Goal: Task Accomplishment & Management: Manage account settings

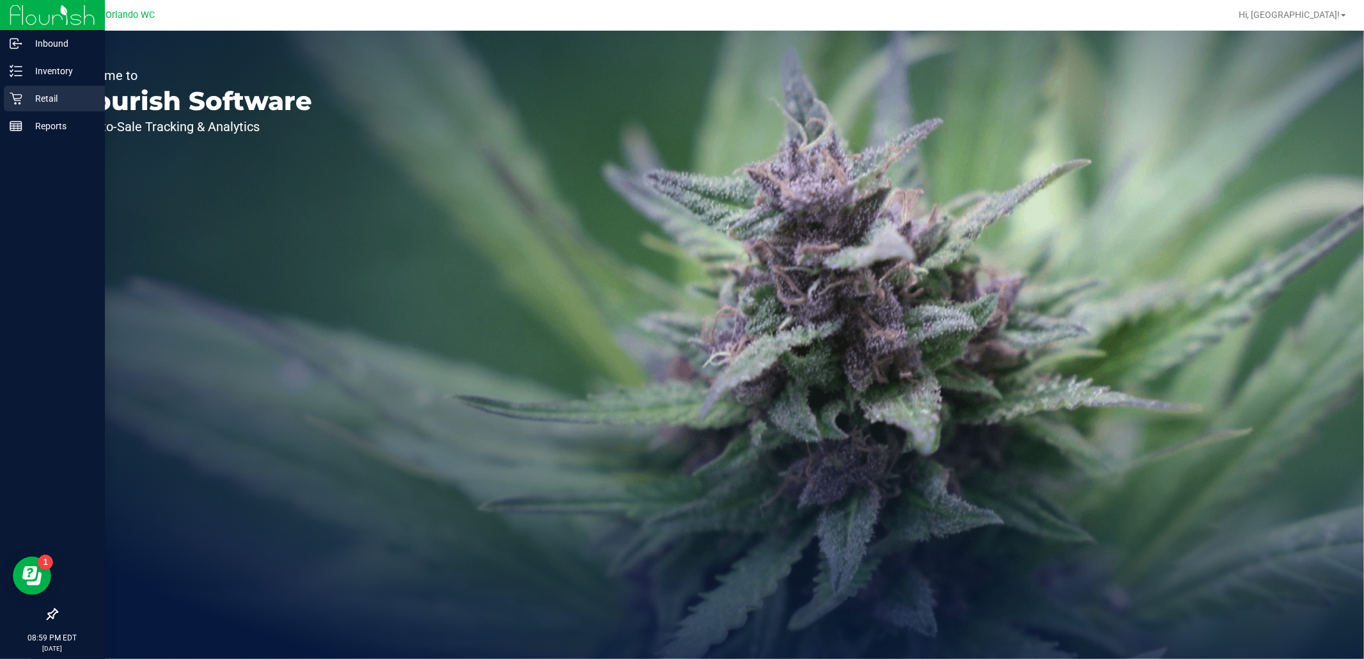
click at [26, 99] on p "Retail" at bounding box center [60, 98] width 77 height 15
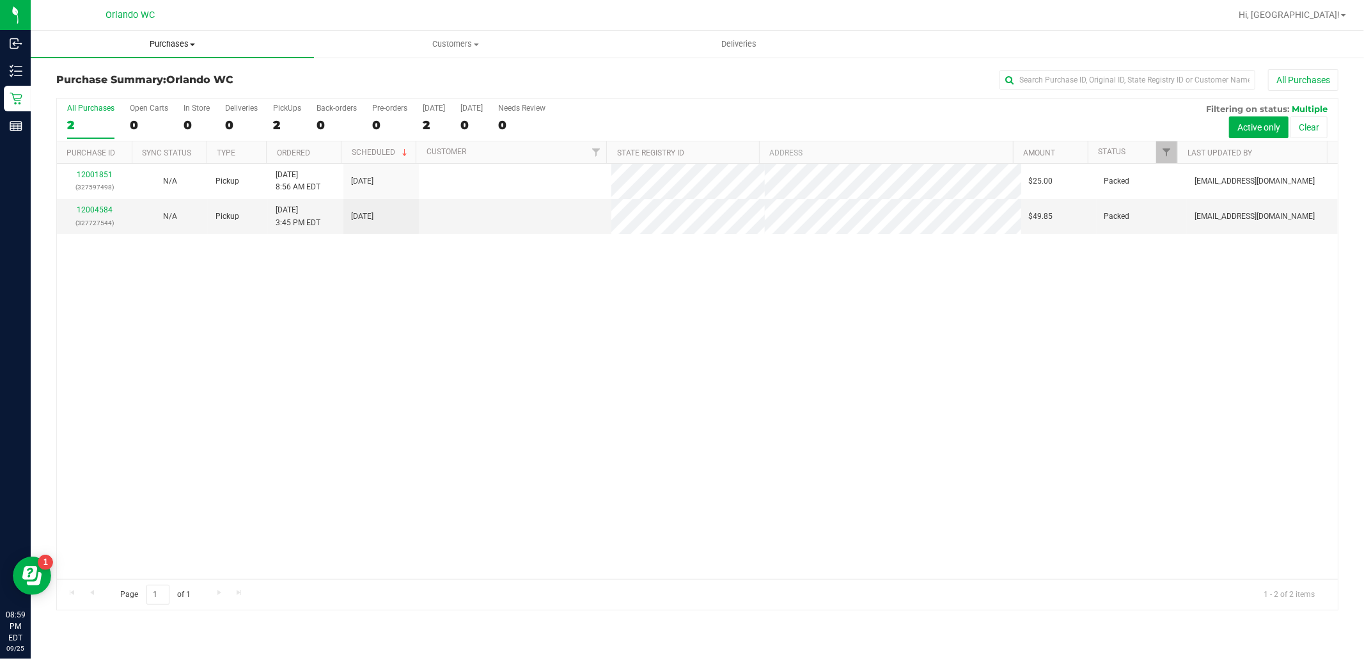
click at [186, 43] on span "Purchases" at bounding box center [172, 44] width 283 height 12
click at [116, 90] on li "Fulfillment" at bounding box center [172, 92] width 283 height 15
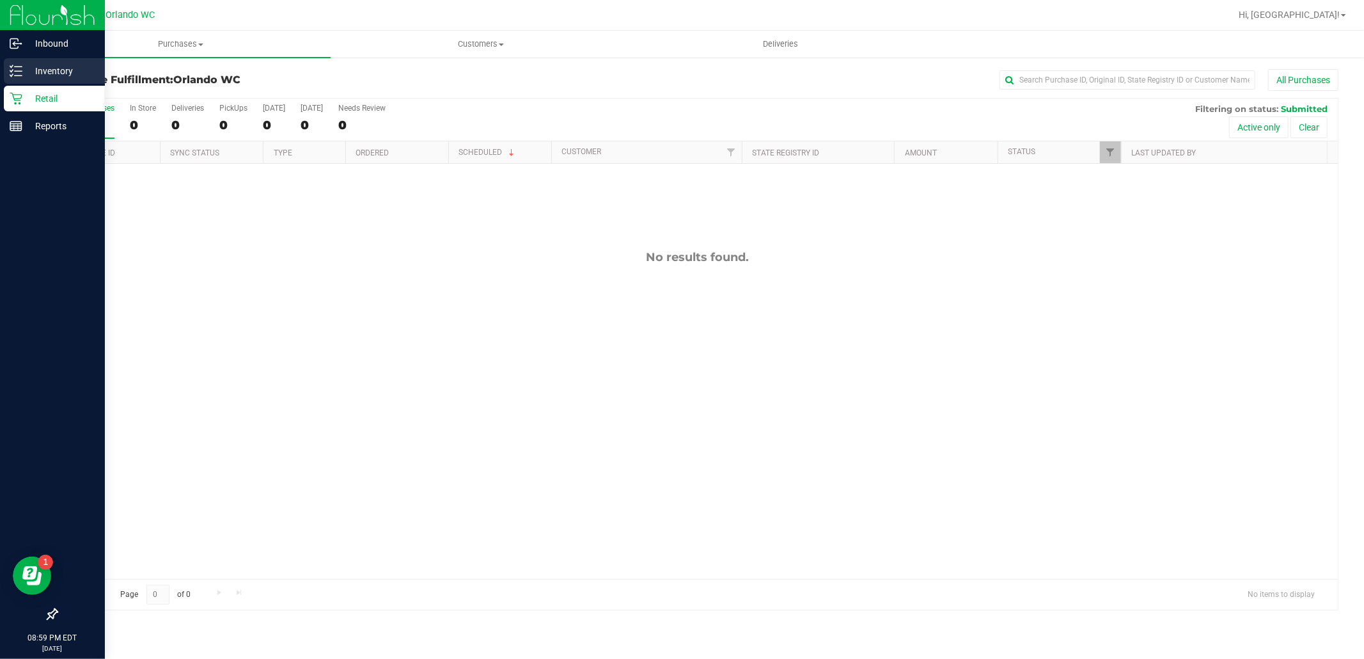
click at [26, 69] on p "Inventory" at bounding box center [60, 70] width 77 height 15
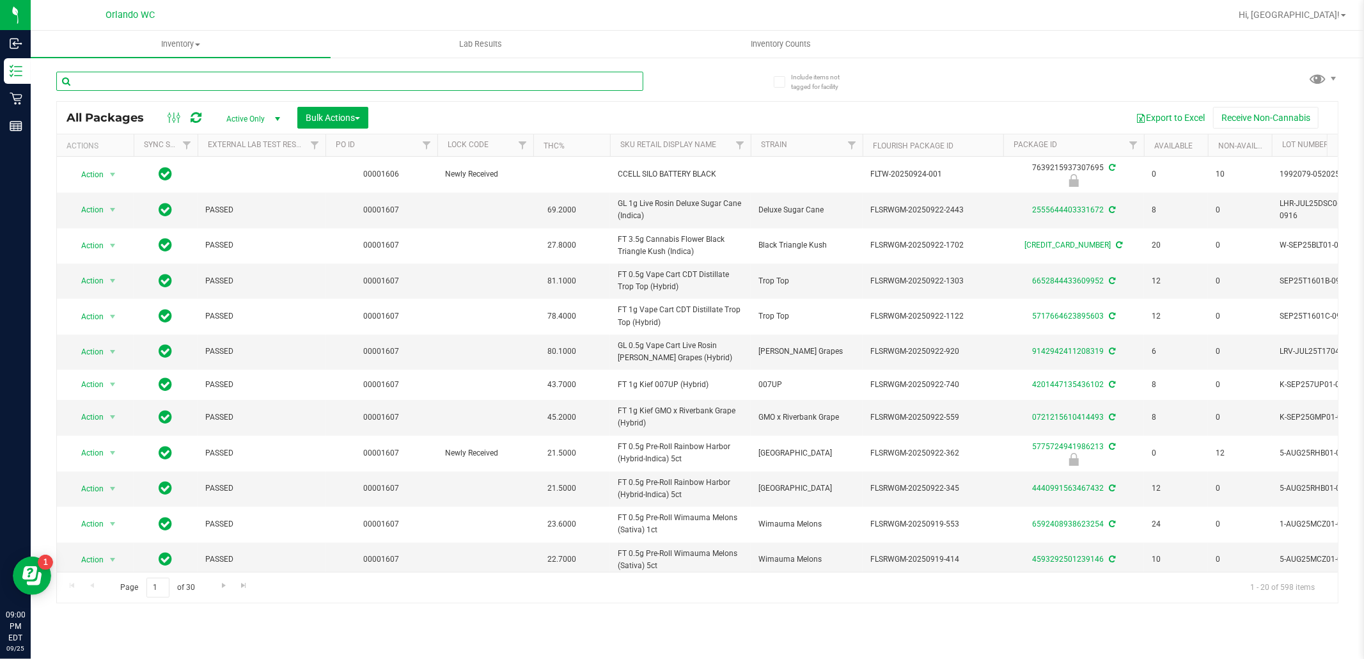
click at [395, 75] on input "text" at bounding box center [349, 81] width 587 height 19
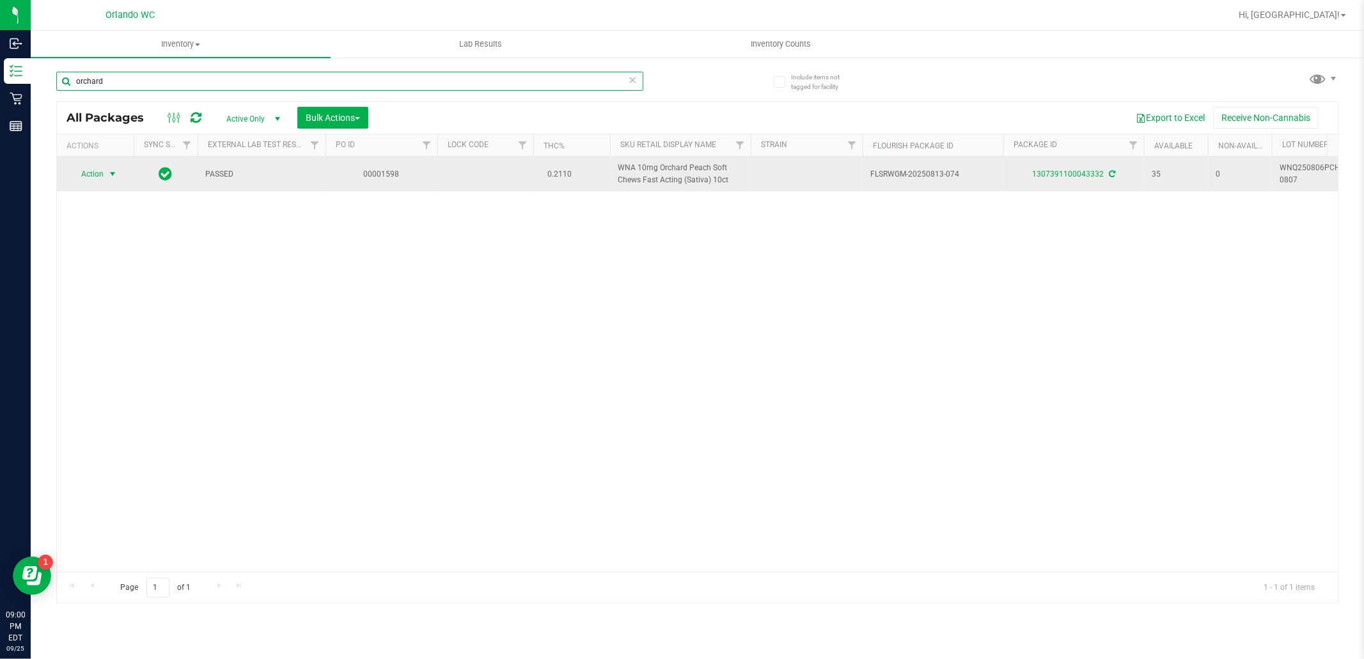
type input "orchard"
click at [88, 173] on span "Action" at bounding box center [87, 174] width 35 height 18
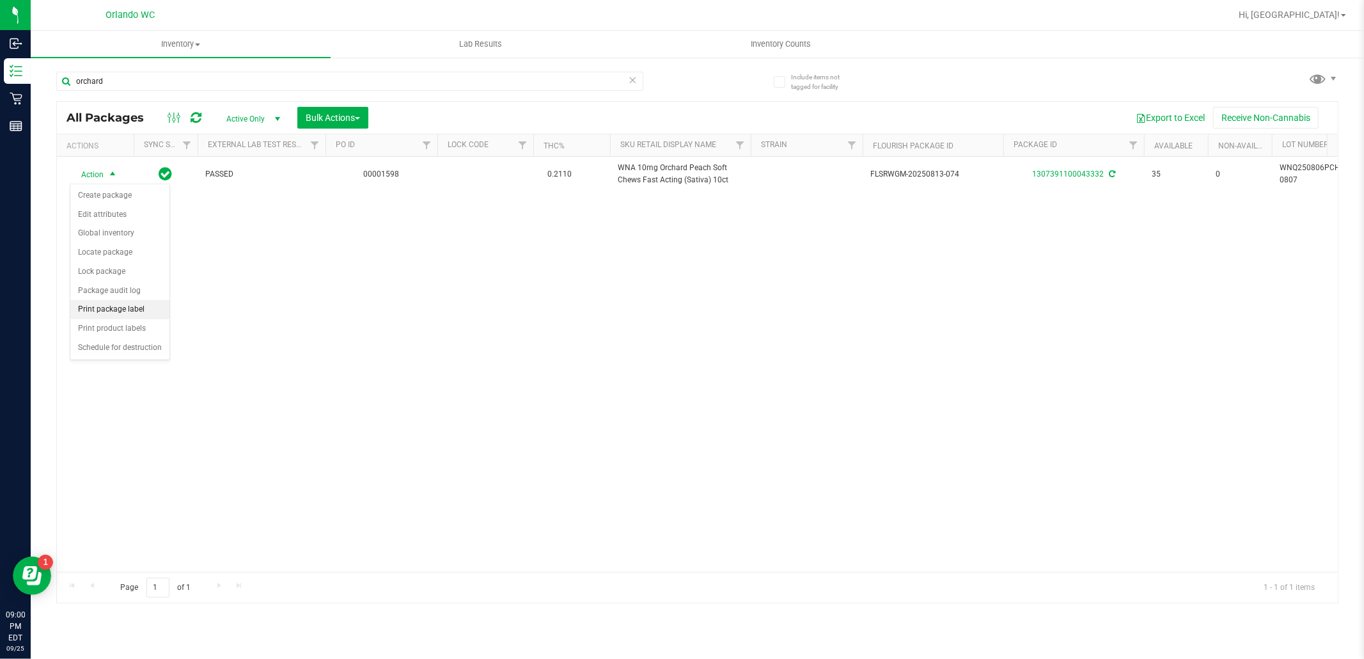
click at [132, 310] on li "Print package label" at bounding box center [119, 309] width 99 height 19
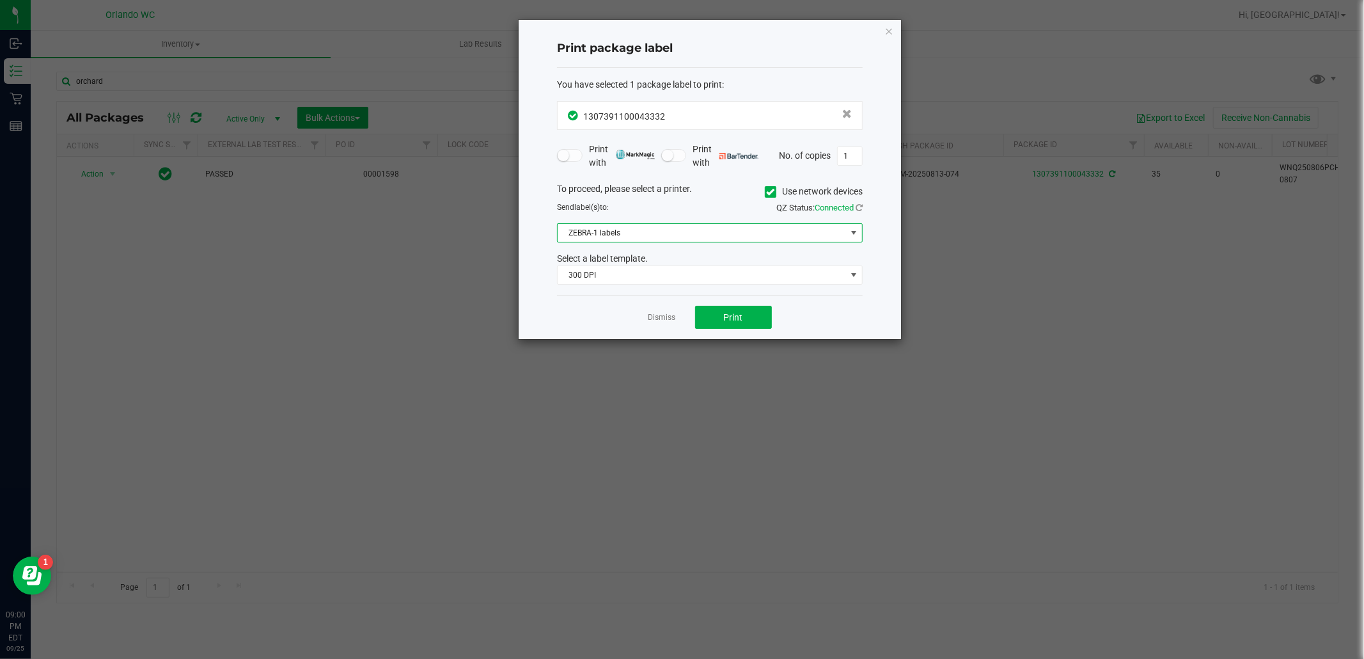
click at [630, 235] on span "ZEBRA-1 labels" at bounding box center [702, 233] width 288 height 18
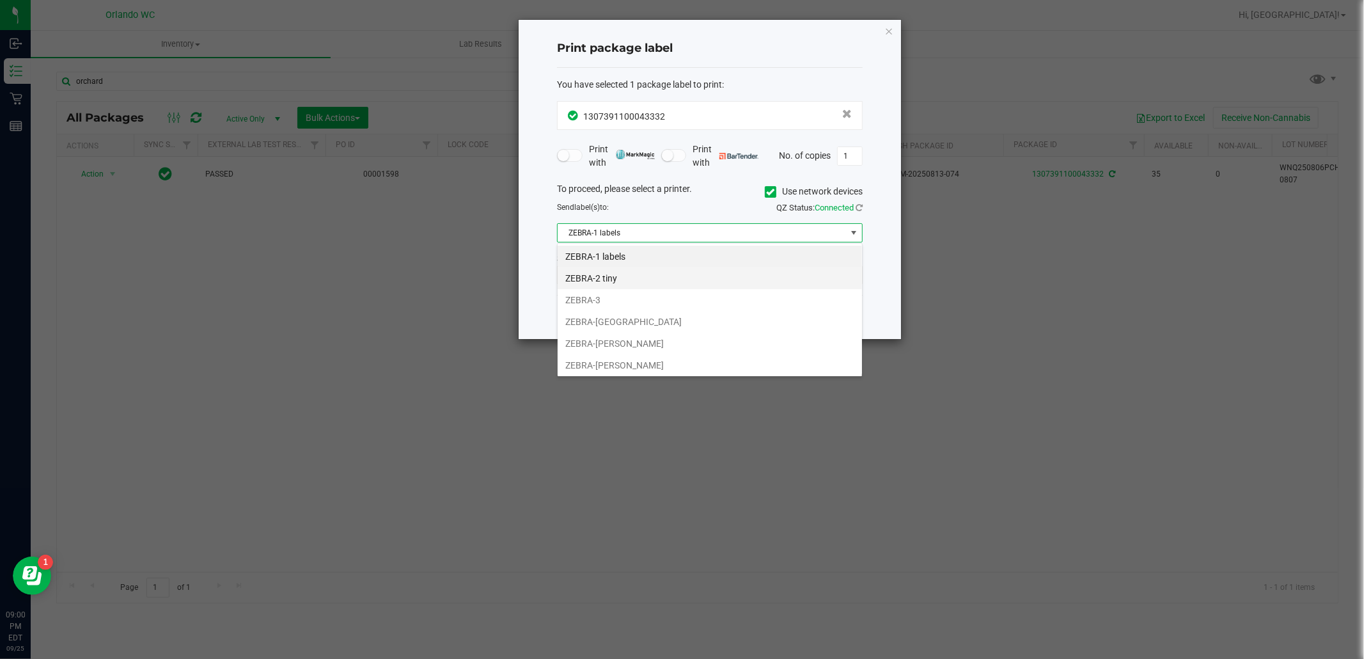
scroll to position [19, 305]
click at [615, 278] on li "ZEBRA-2 tiny" at bounding box center [710, 278] width 304 height 22
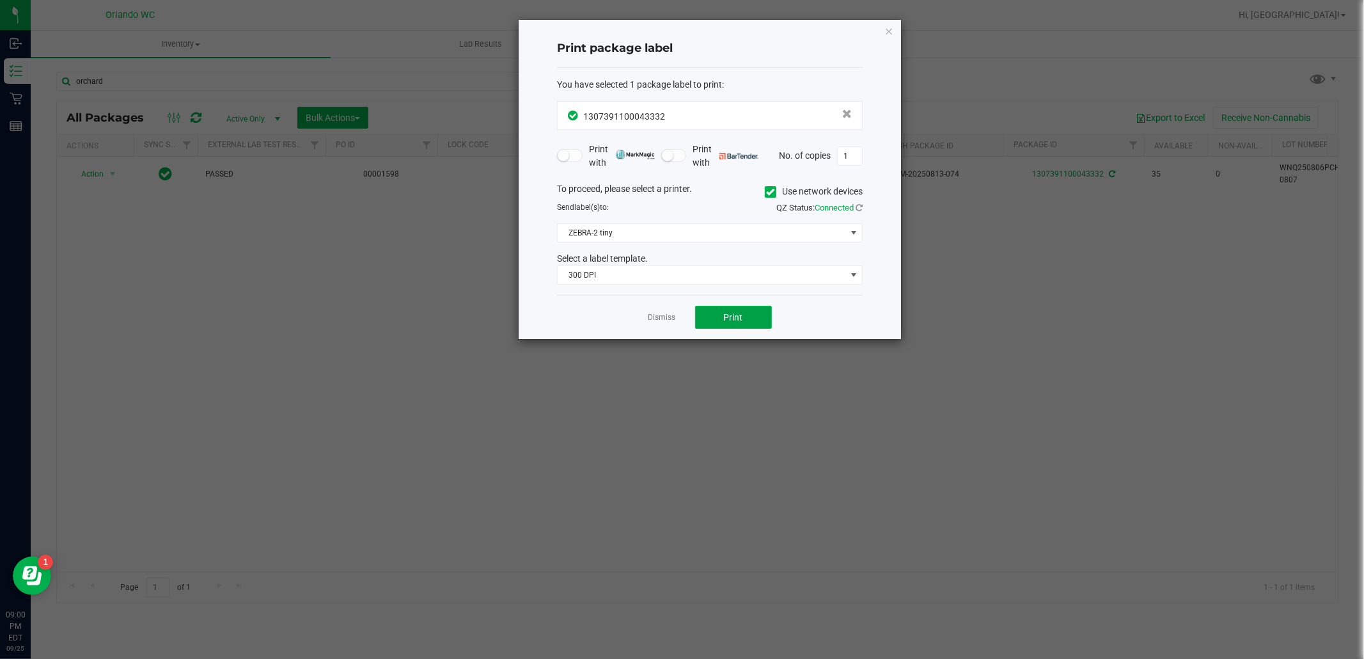
click at [723, 316] on button "Print" at bounding box center [733, 317] width 77 height 23
click at [675, 317] on link "Dismiss" at bounding box center [663, 317] width 28 height 11
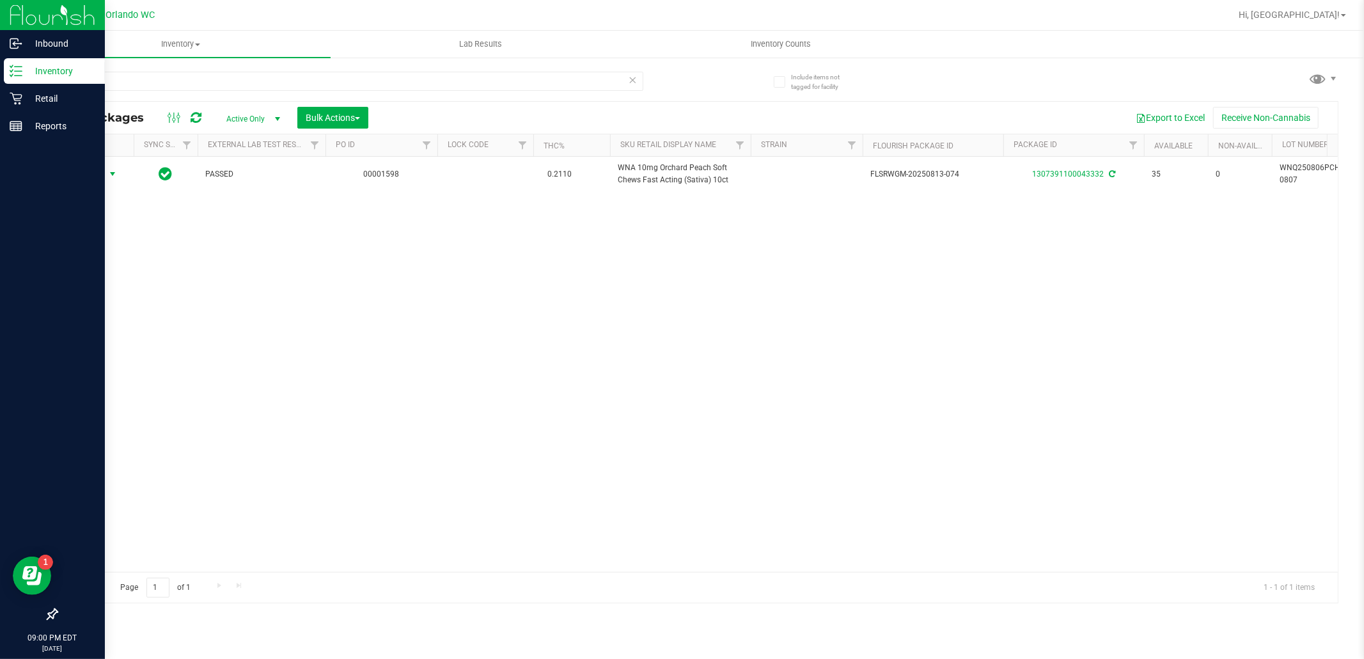
click at [18, 75] on line at bounding box center [18, 75] width 7 height 0
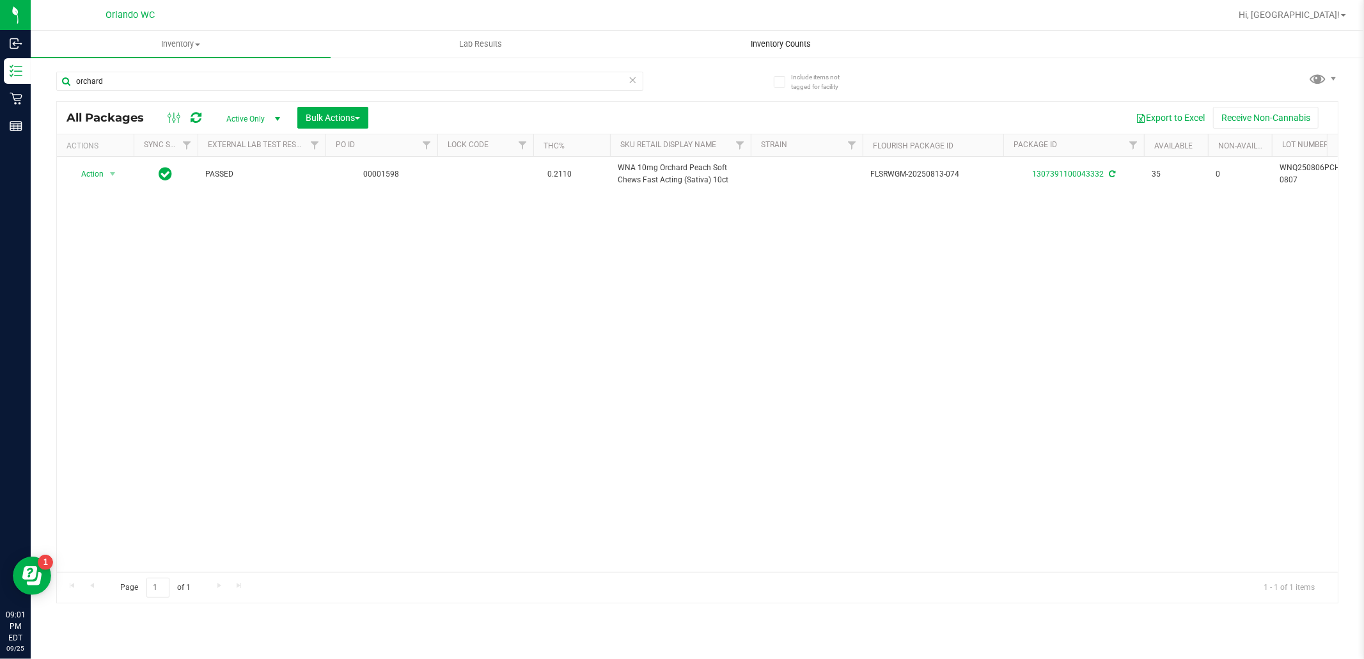
click at [781, 40] on span "Inventory Counts" at bounding box center [781, 44] width 95 height 12
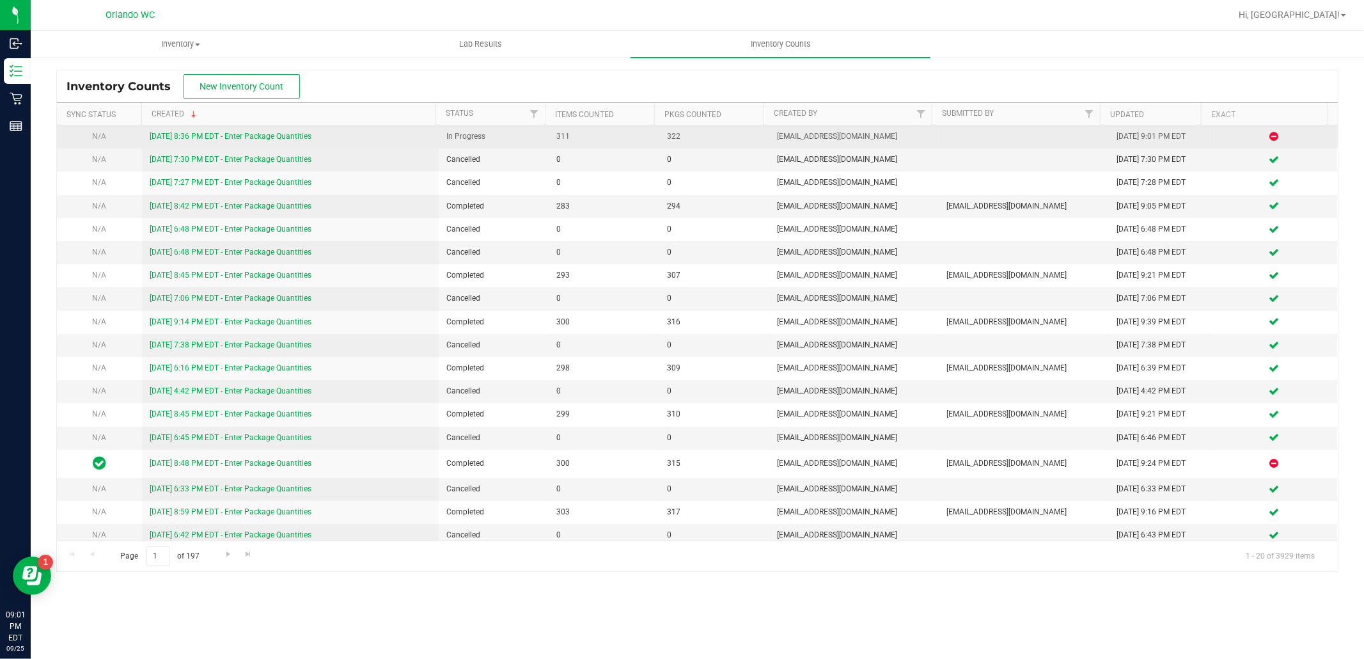
click at [255, 136] on link "[DATE] 8:36 PM EDT - Enter Package Quantities" at bounding box center [231, 136] width 162 height 9
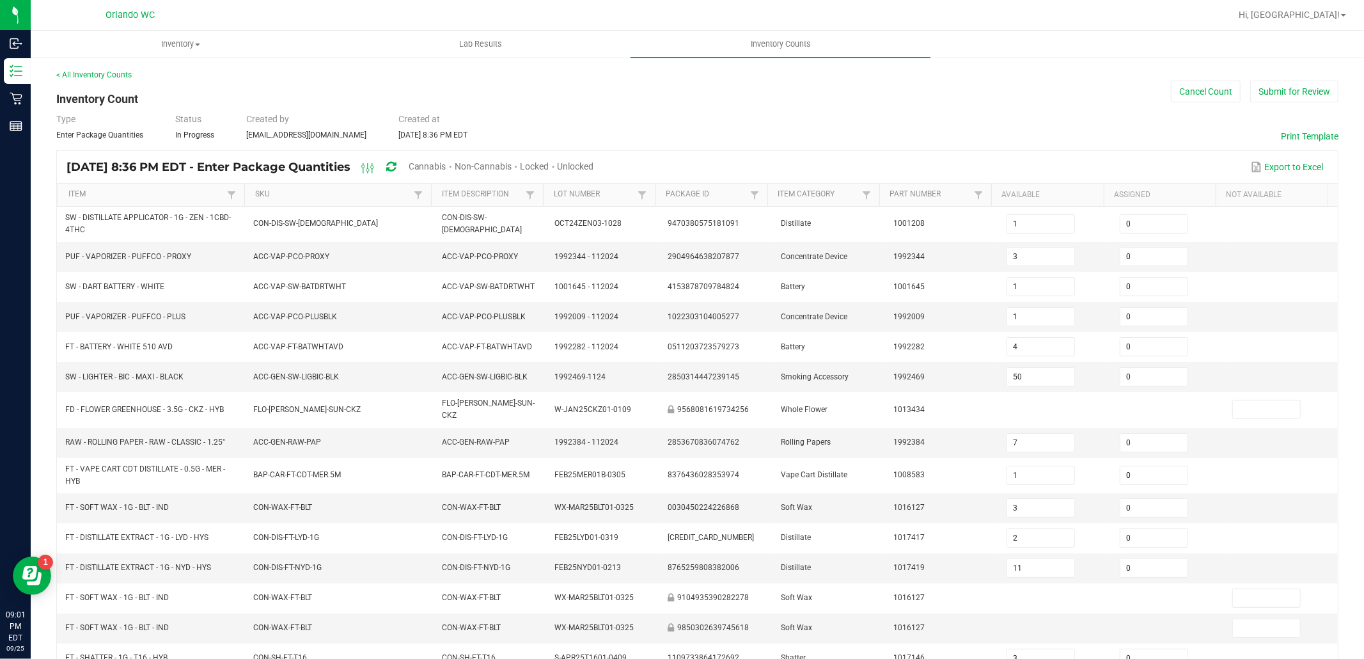
click at [446, 170] on span "Cannabis" at bounding box center [428, 166] width 38 height 10
click at [595, 168] on span "Unlocked" at bounding box center [576, 166] width 36 height 10
type input "1"
type input "3"
type input "2"
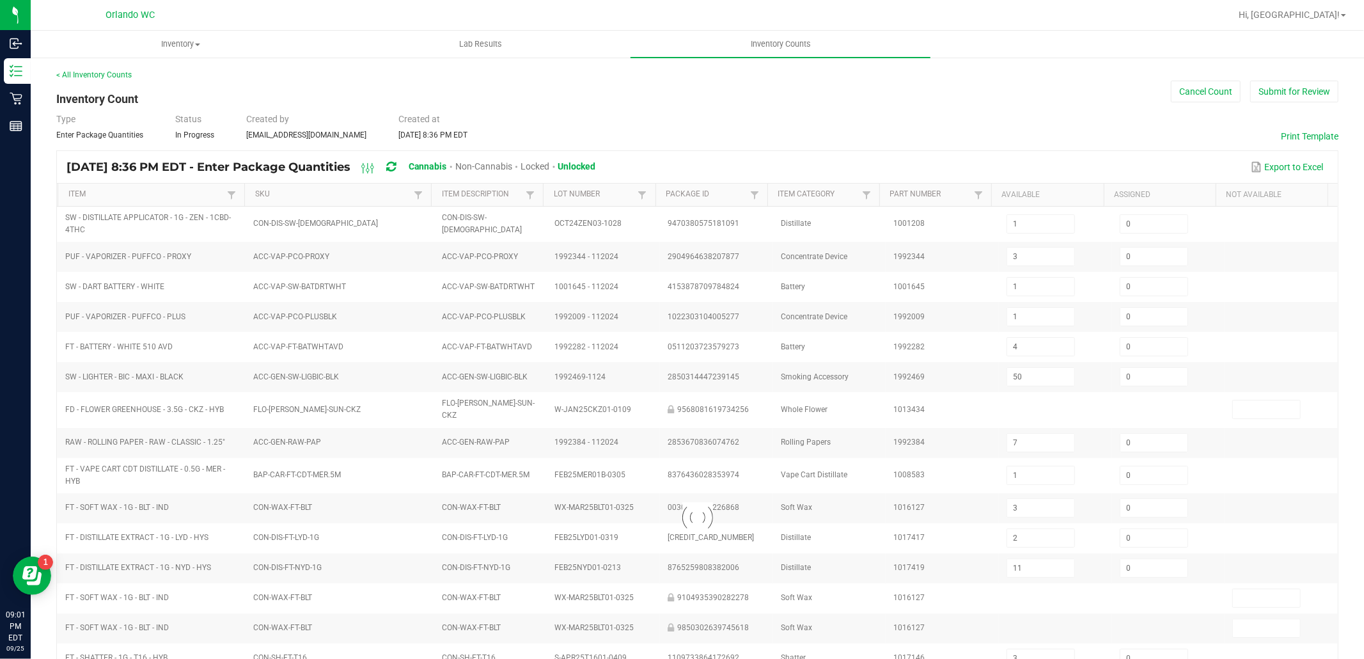
type input "11"
type input "3"
type input "50"
type input "16"
type input "8"
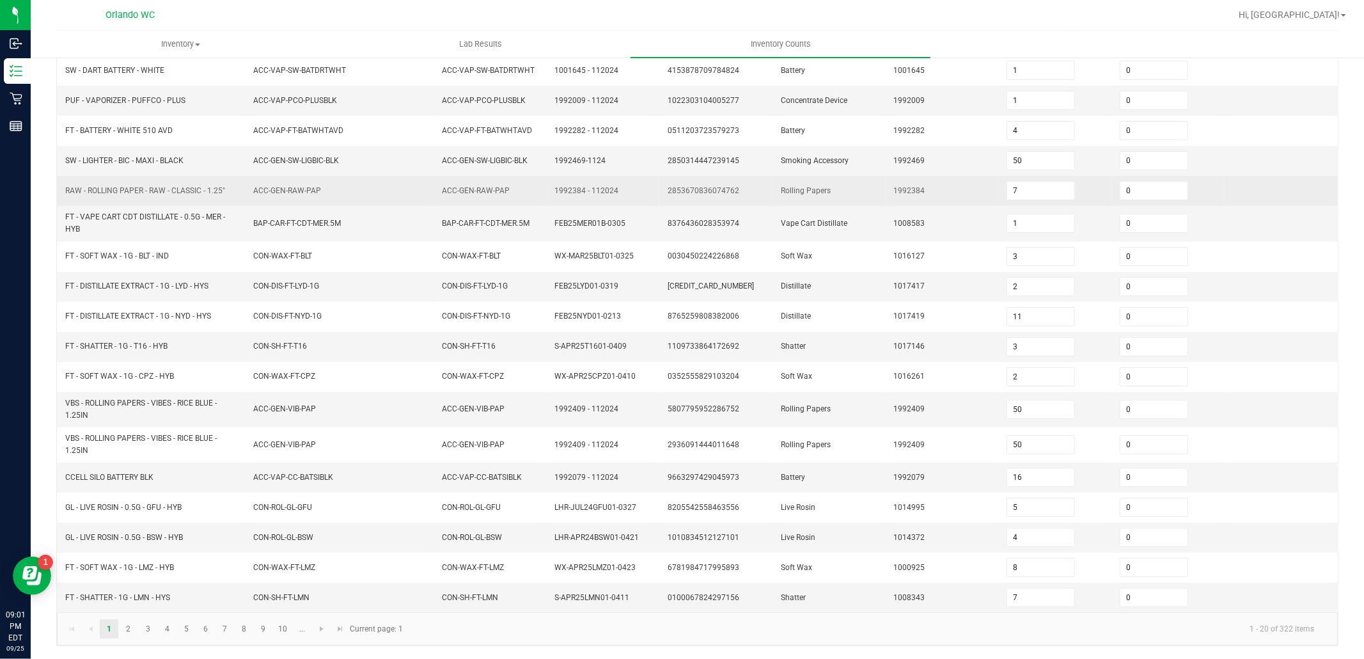
scroll to position [219, 0]
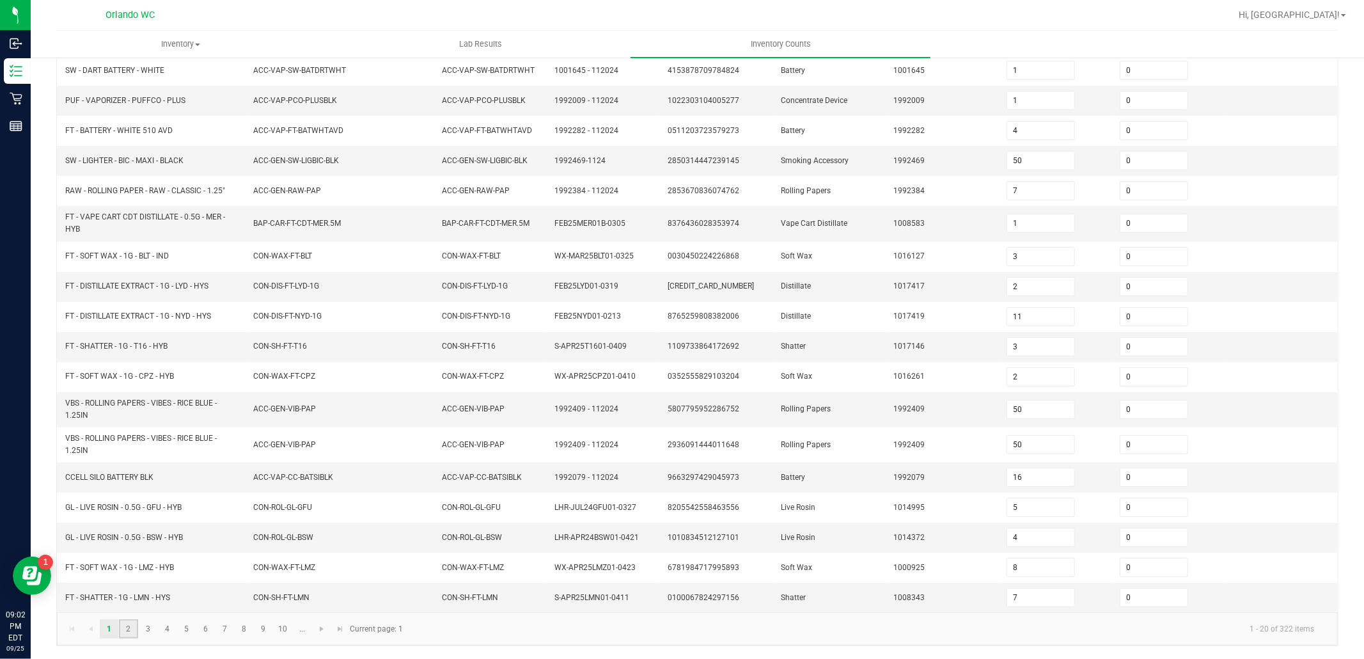
click at [132, 623] on link "2" at bounding box center [128, 628] width 19 height 19
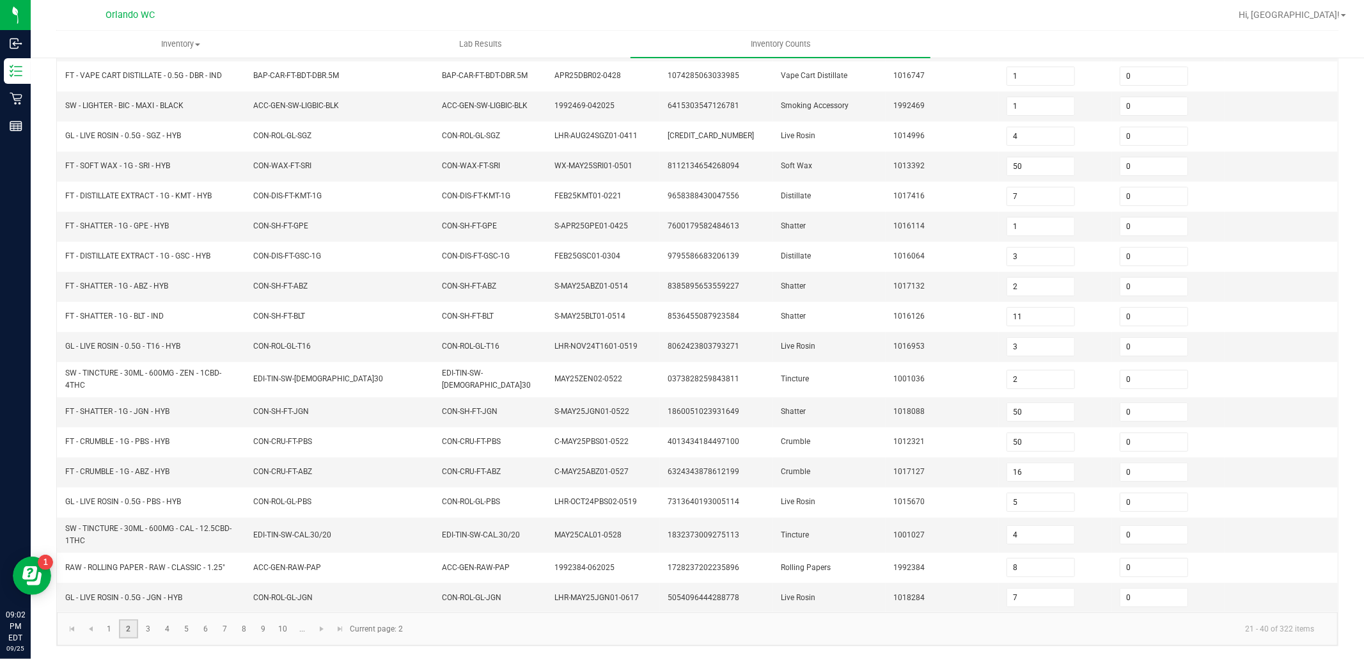
type input "12"
type input "16"
type input "10"
type input "5"
type input "3"
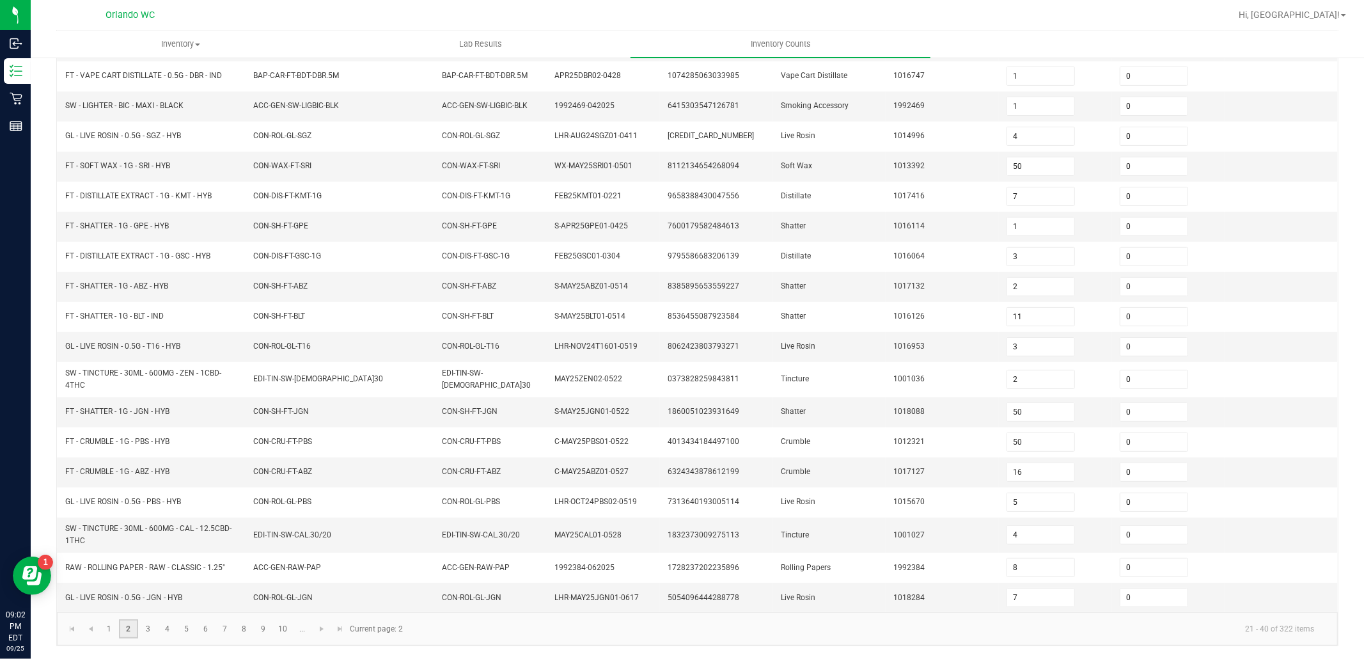
type input "2"
type input "4"
type input "8"
type input "1"
type input "7"
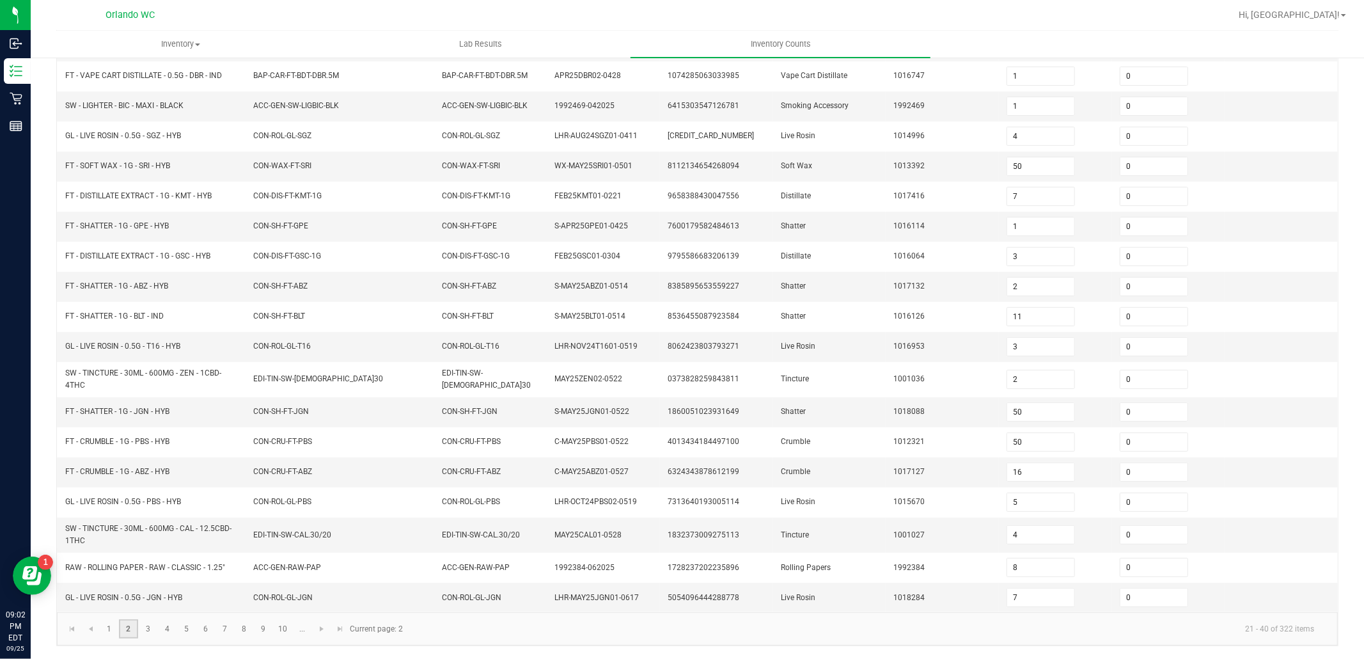
type input "2"
type input "3"
type input "24"
type input "17"
type input "5"
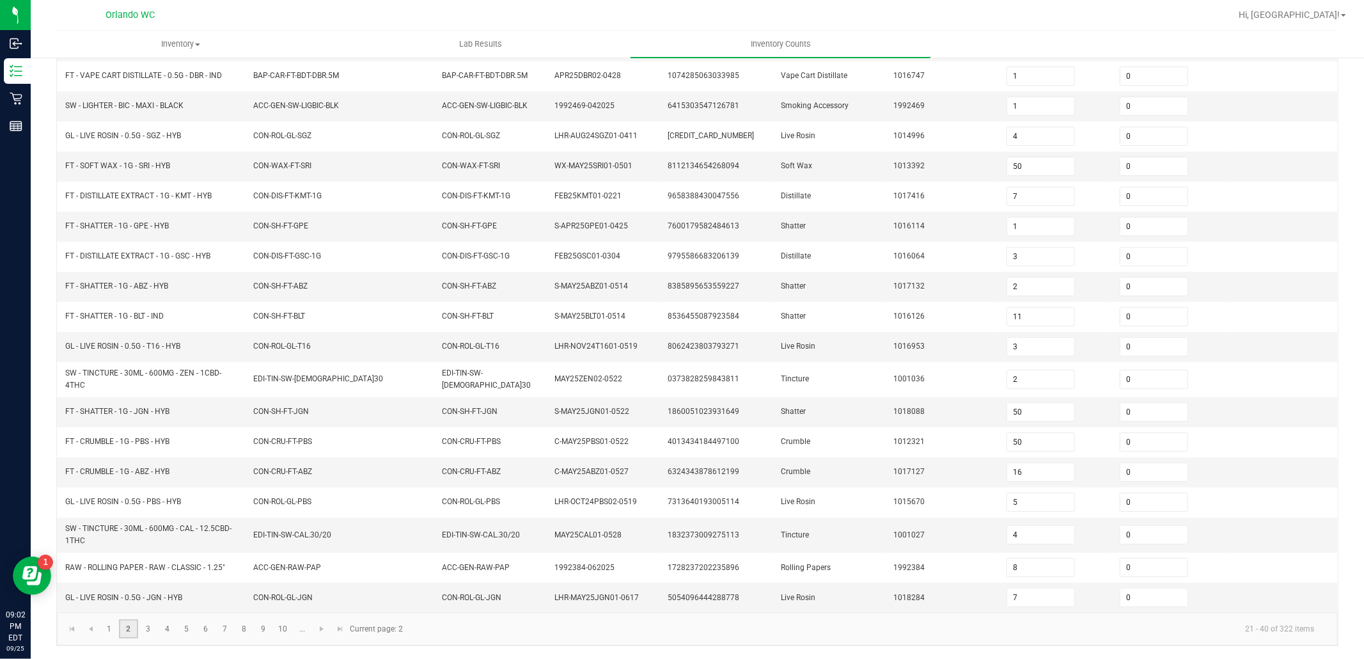
type input "7"
type input "1"
type input "4"
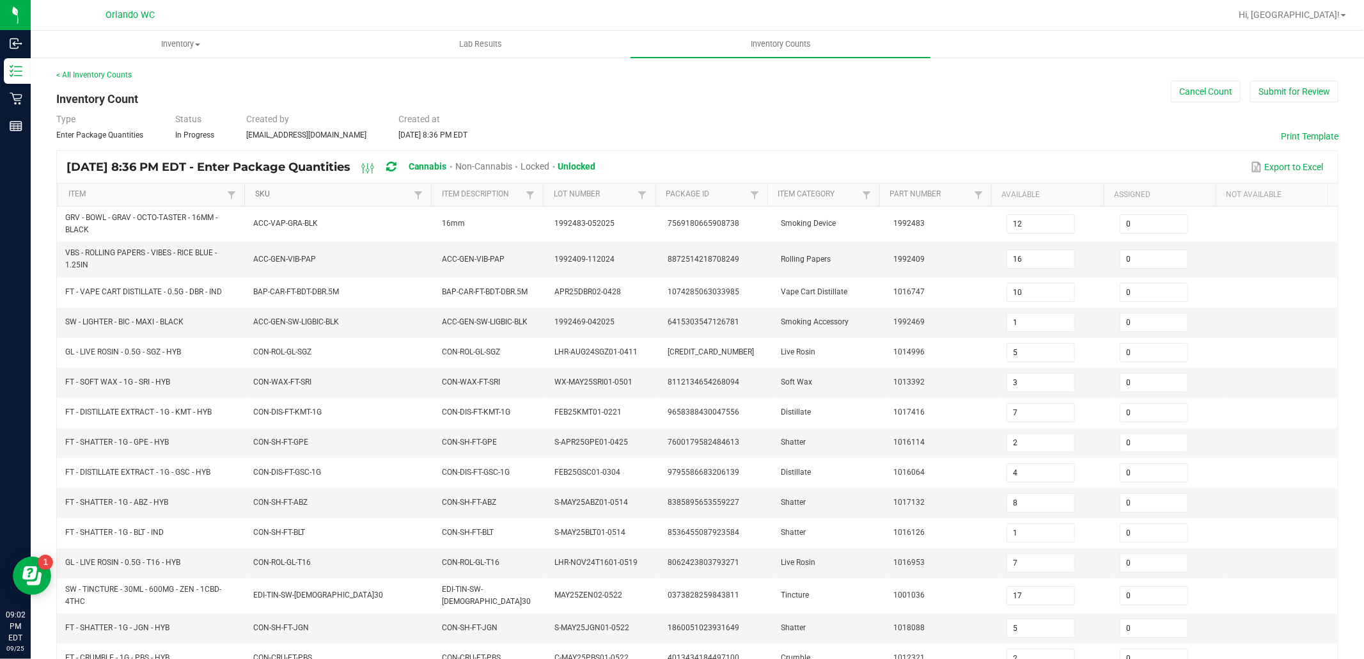
click at [397, 198] on link "SKU" at bounding box center [332, 194] width 155 height 10
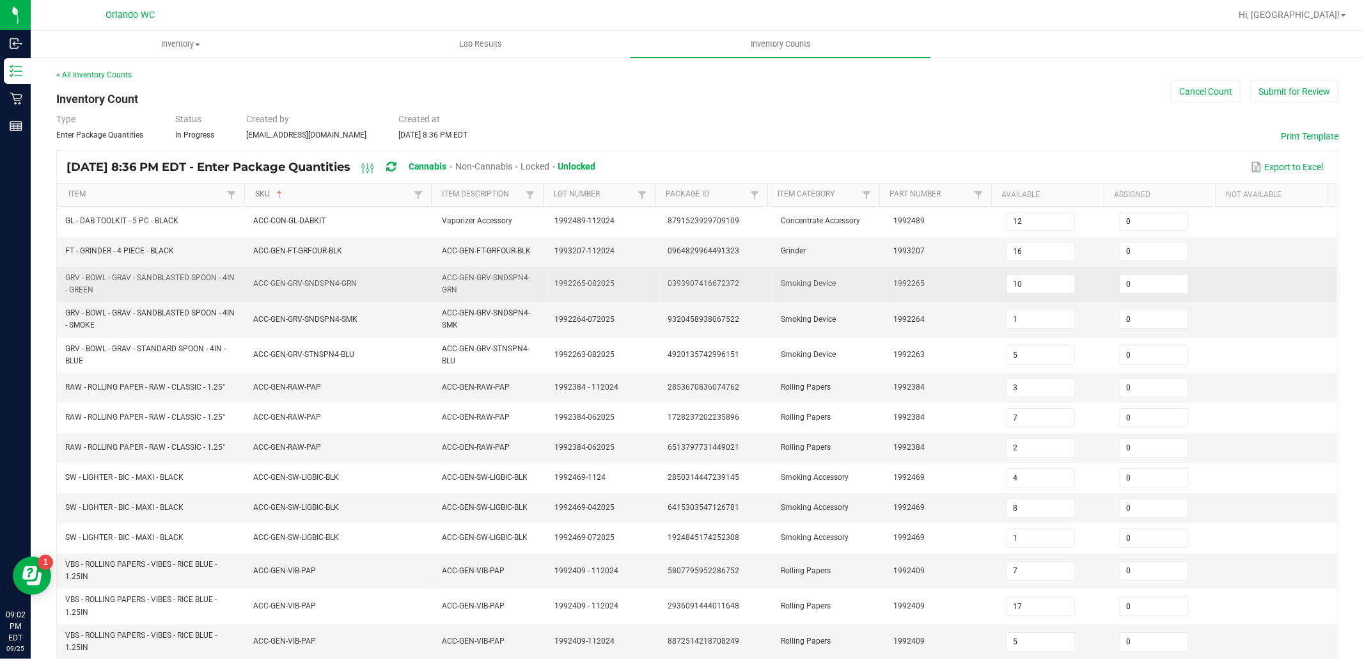
type input "4"
type input "2"
type input "7"
type input "8"
type input "13"
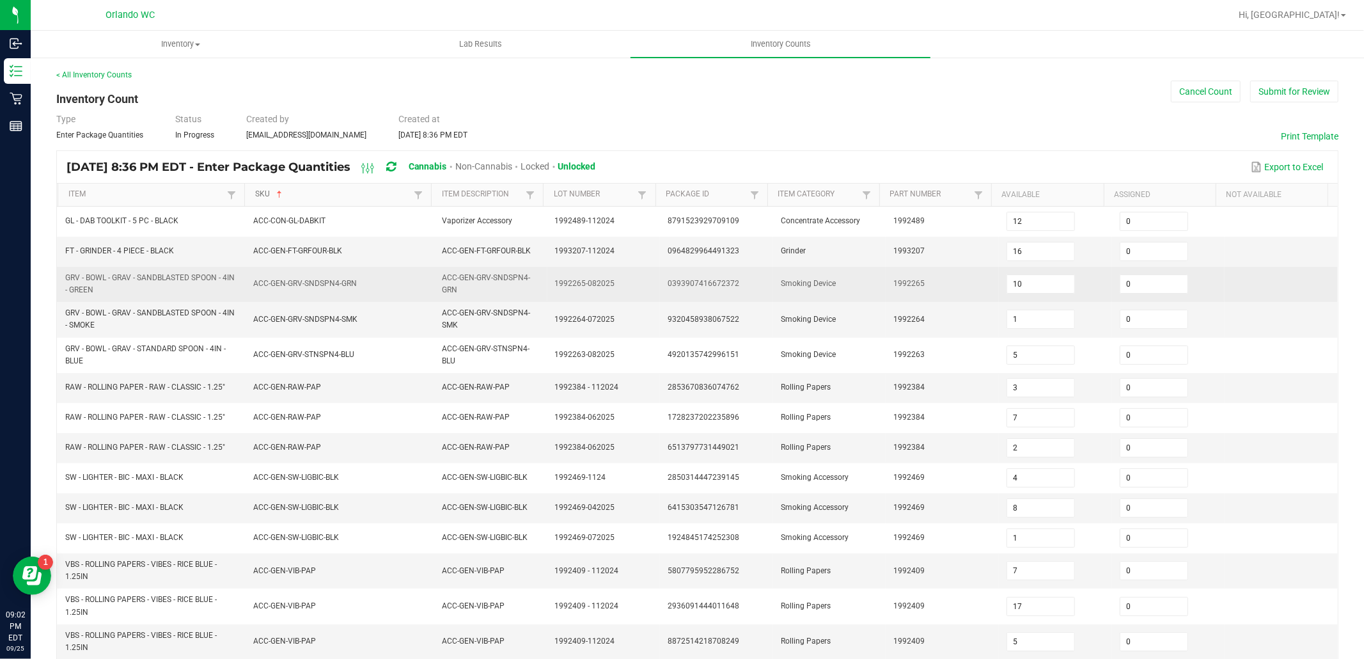
type input "7"
type input "24"
type input "50"
type input "1"
type input "5"
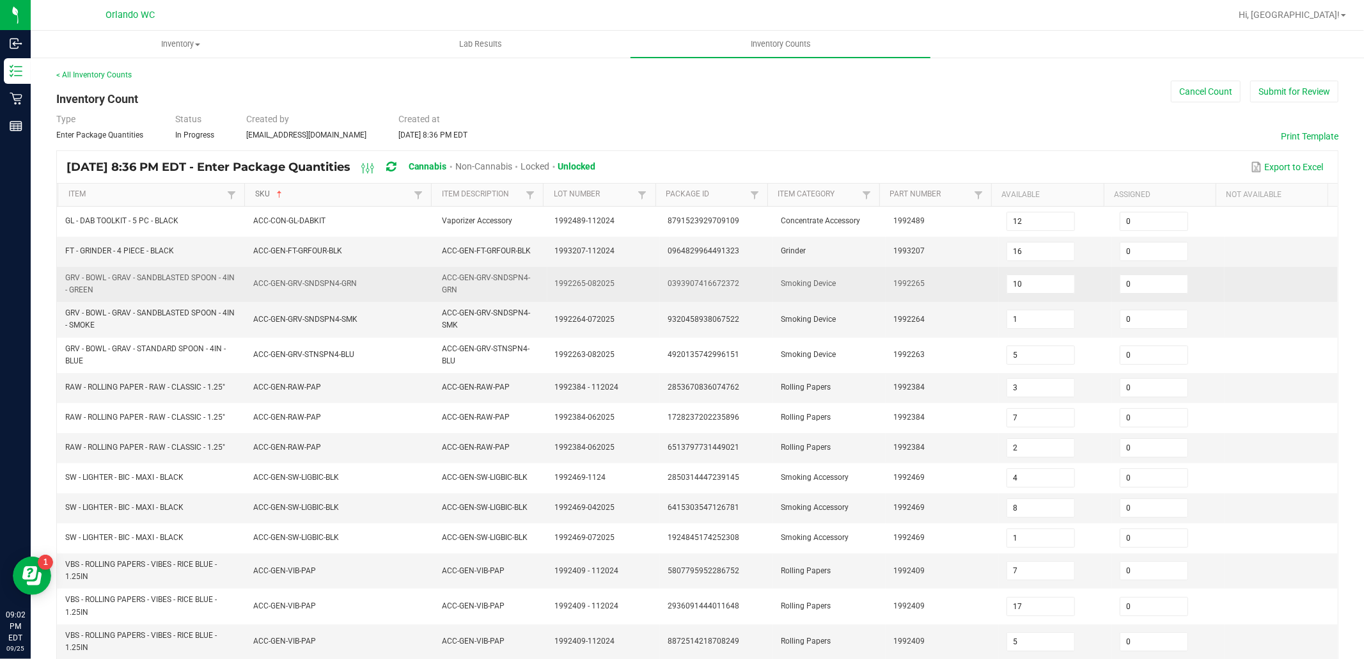
type input "50"
type input "16"
type input "1"
type input "0"
type input "24"
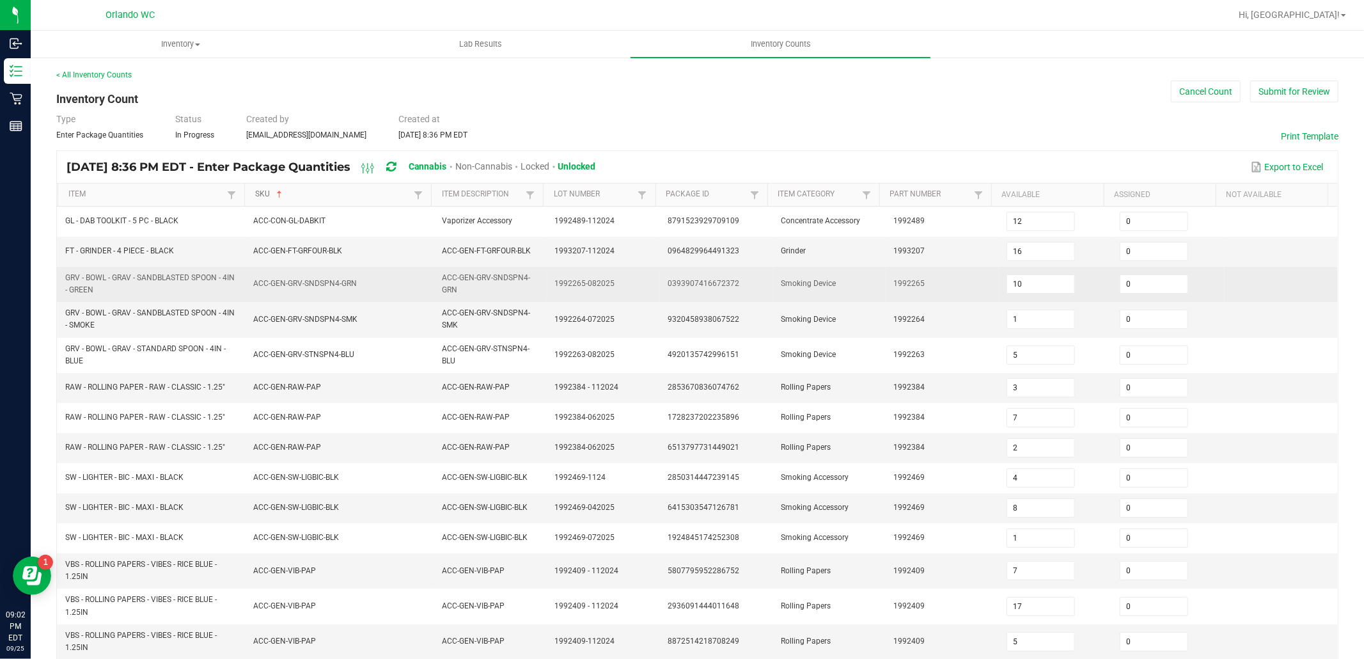
type input "50"
type input "16"
type input "4"
type input "75"
type input "0"
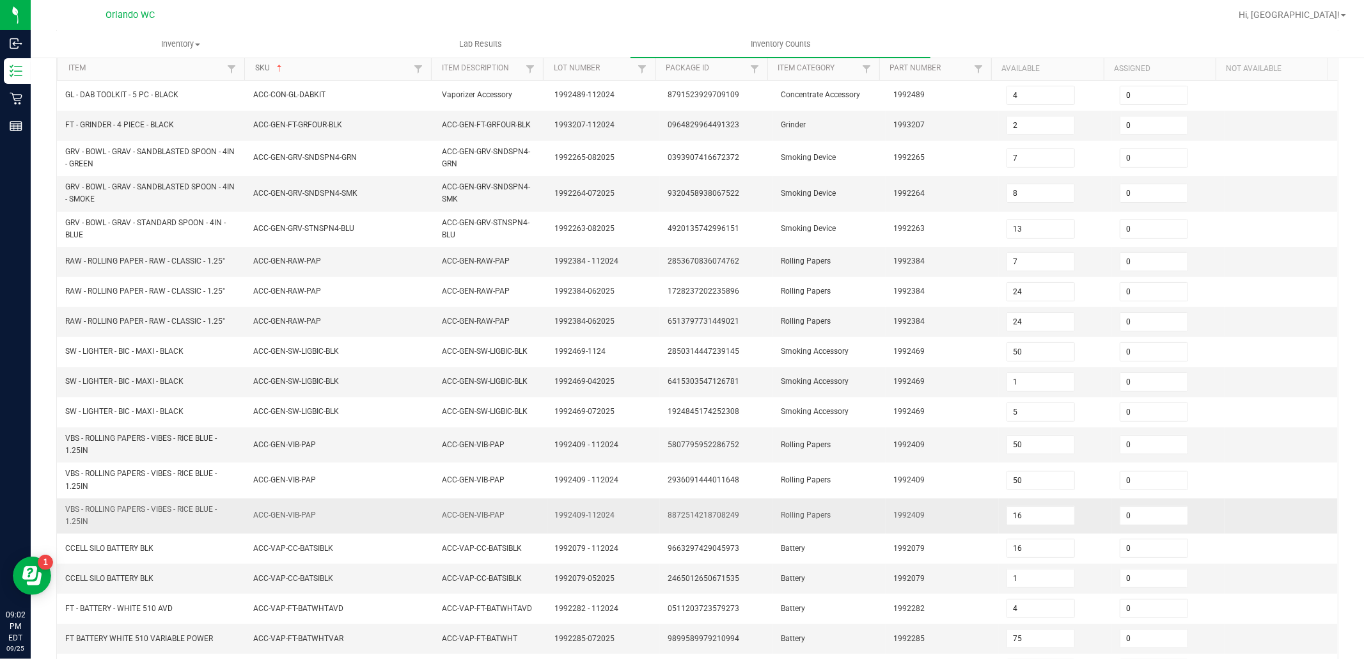
scroll to position [230, 0]
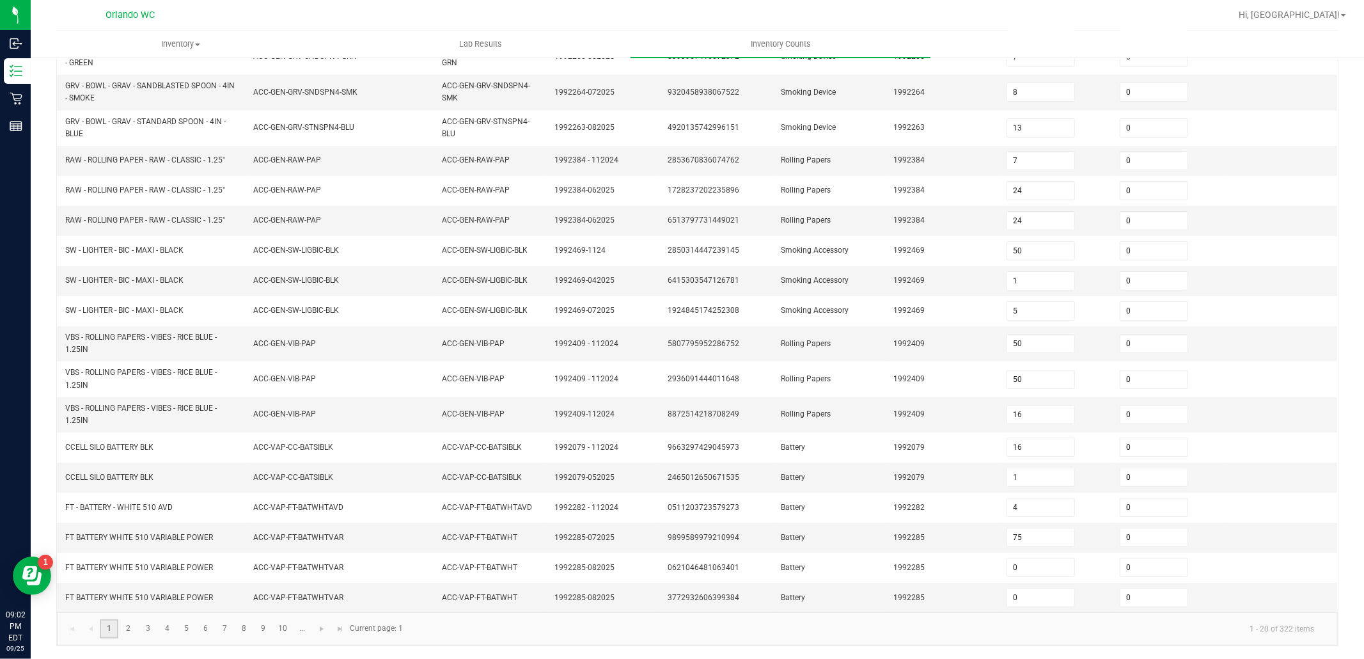
click at [113, 629] on link "1" at bounding box center [109, 628] width 19 height 19
click at [129, 632] on link "2" at bounding box center [128, 628] width 19 height 19
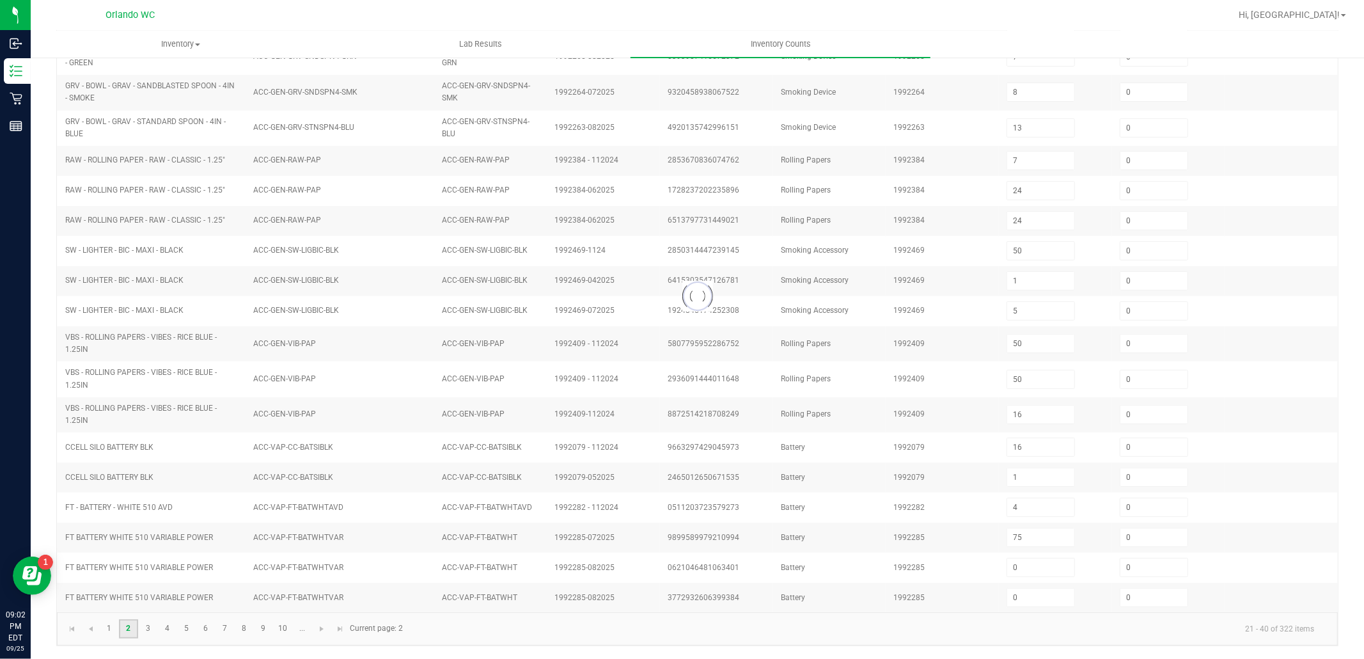
type input "2"
type input "12"
type input "5"
type input "1"
type input "3"
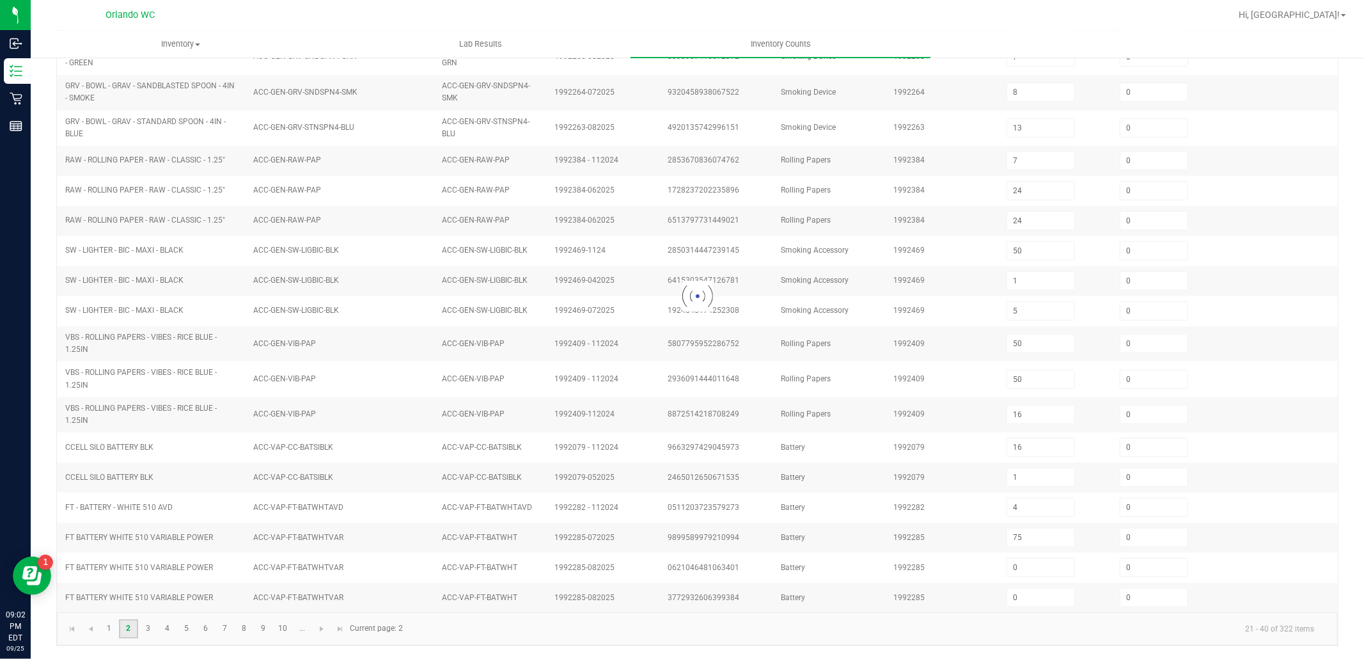
type input "1"
type input "2"
type input "10"
type input "5"
type input "2"
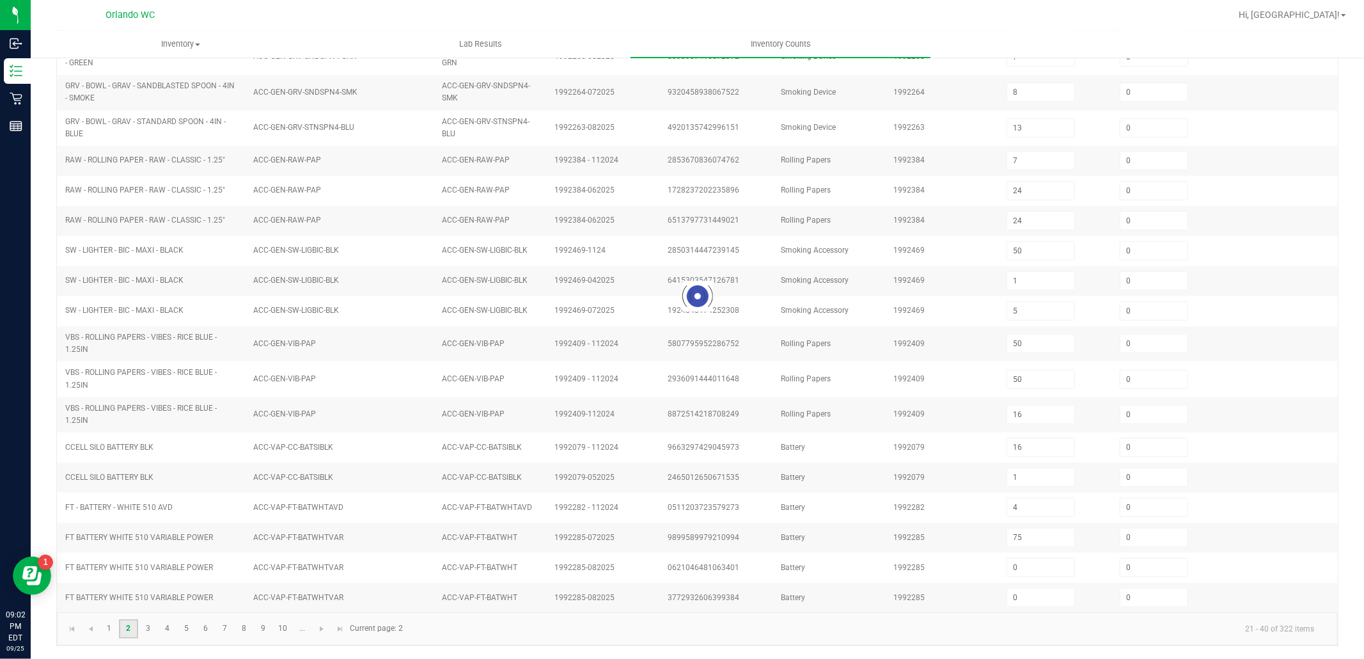
type input "4"
type input "3"
type input "12"
type input "1"
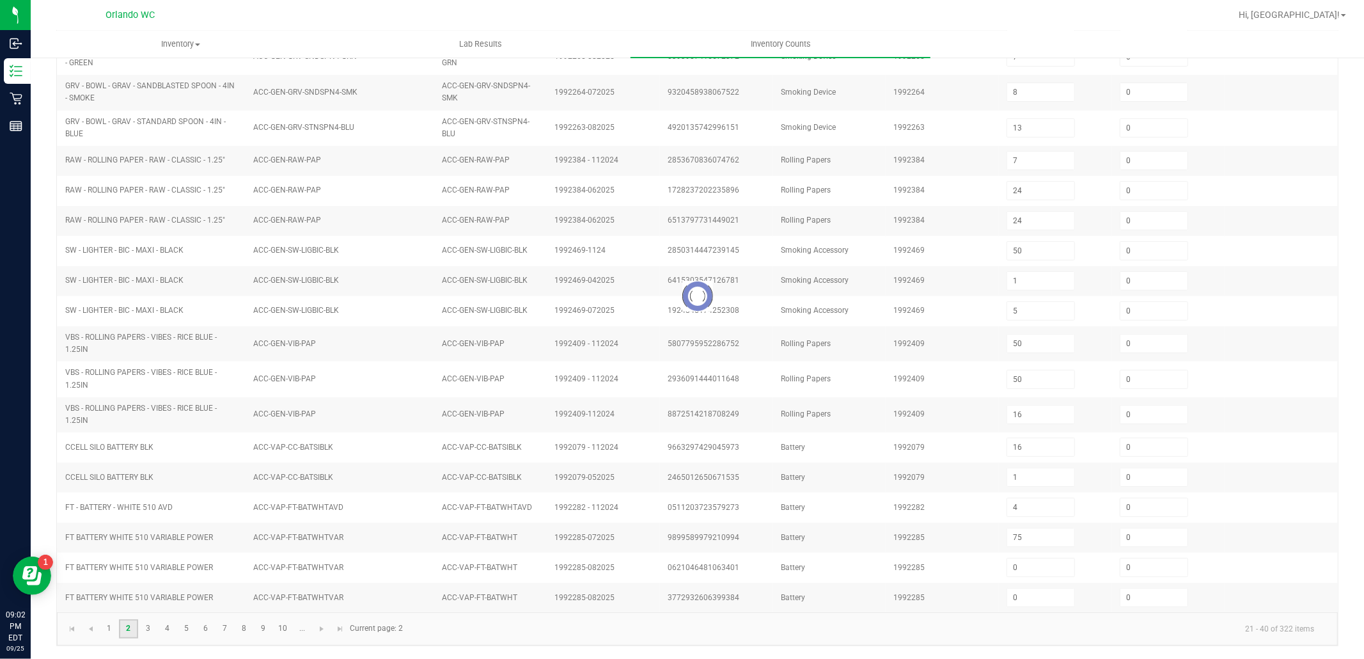
type input "1"
type input "6"
type input "10"
type input "7"
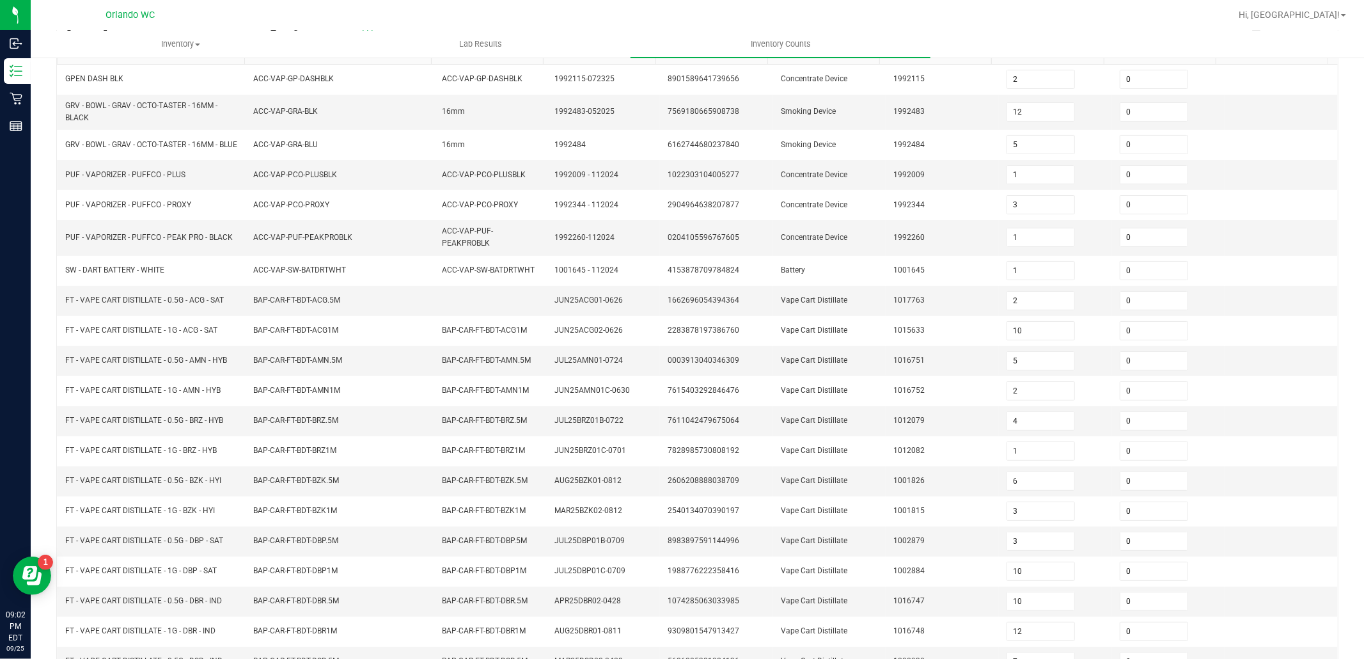
scroll to position [214, 0]
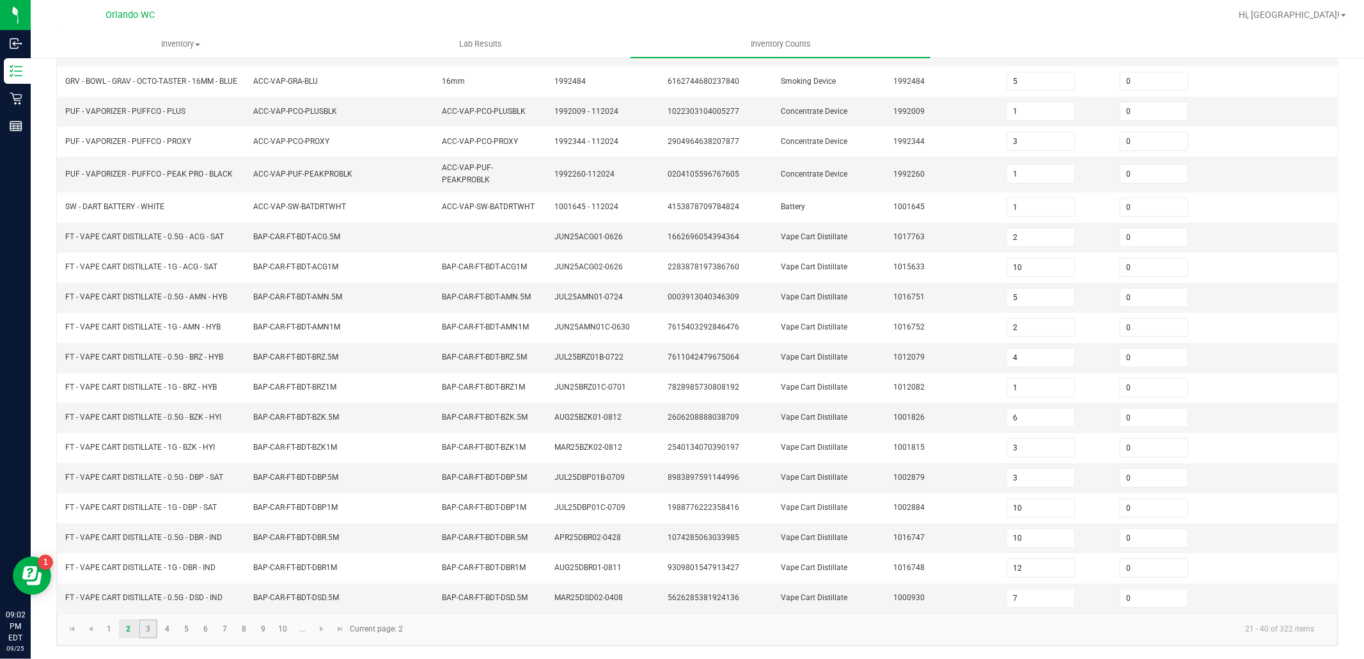
click at [147, 630] on link "3" at bounding box center [148, 628] width 19 height 19
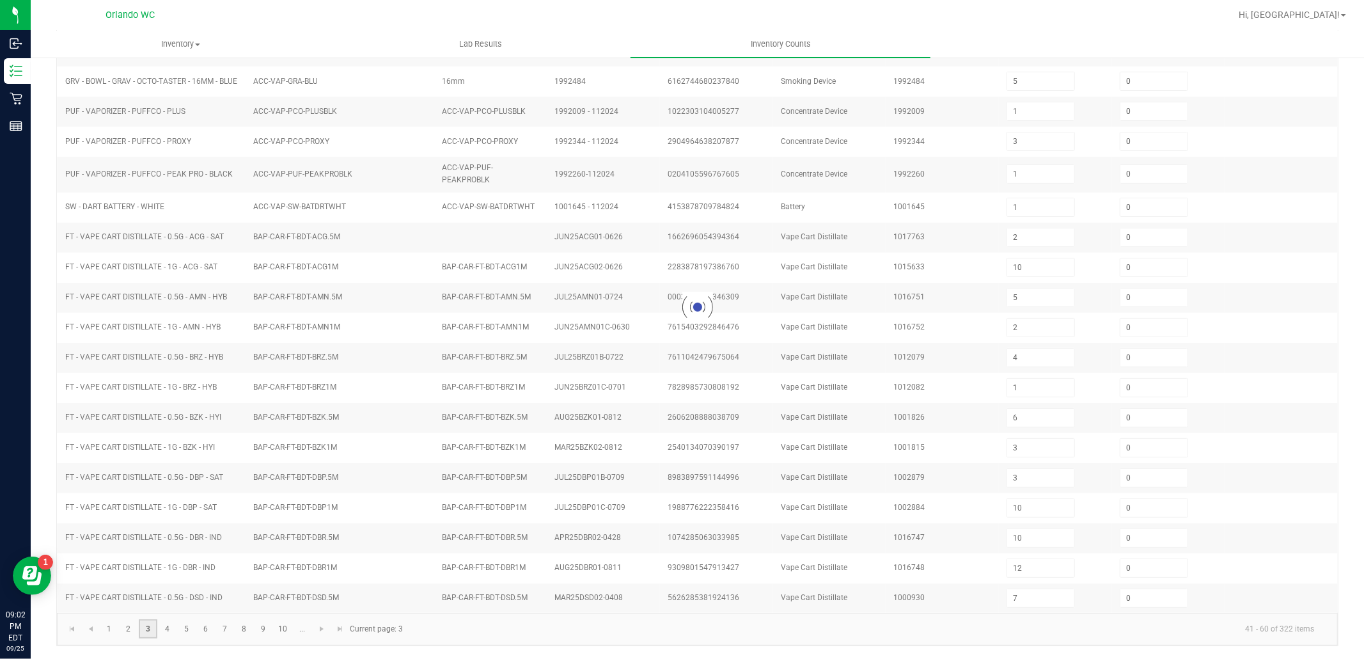
type input "8"
type input "10"
type input "3"
type input "5"
type input "10"
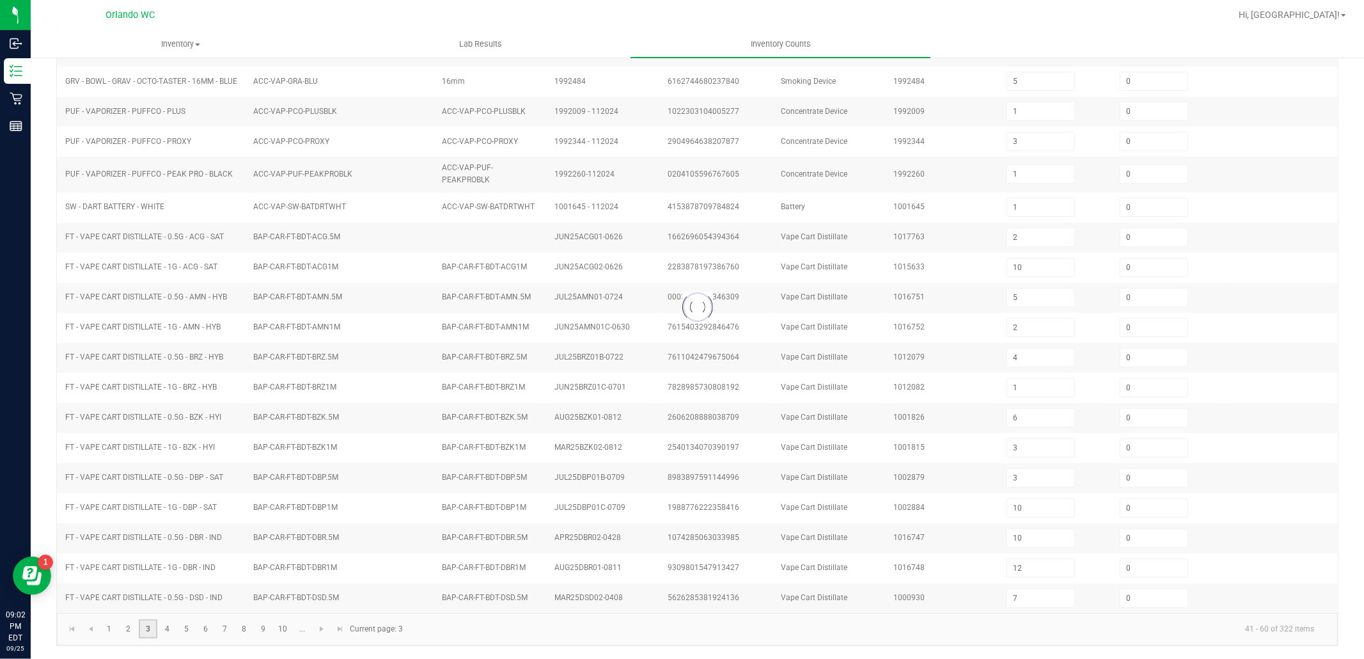
type input "12"
type input "11"
type input "1"
type input "9"
type input "11"
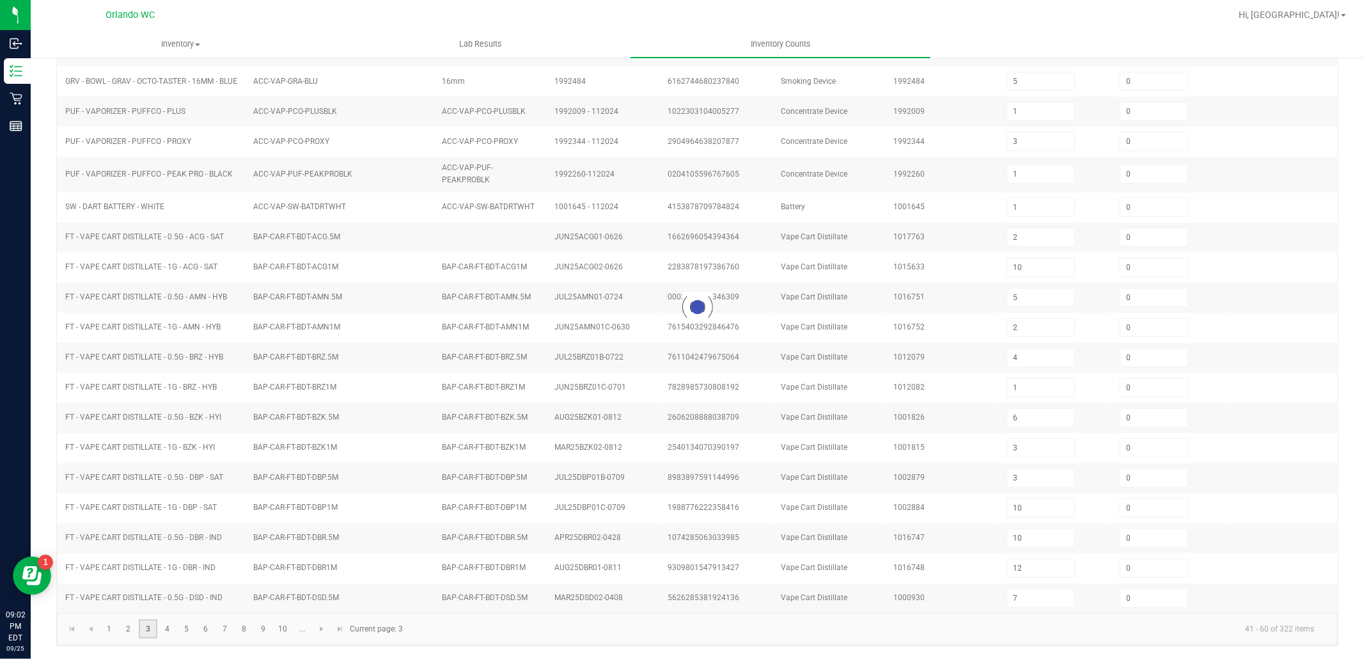
type input "10"
type input "5"
type input "10"
type input "7"
type input "1"
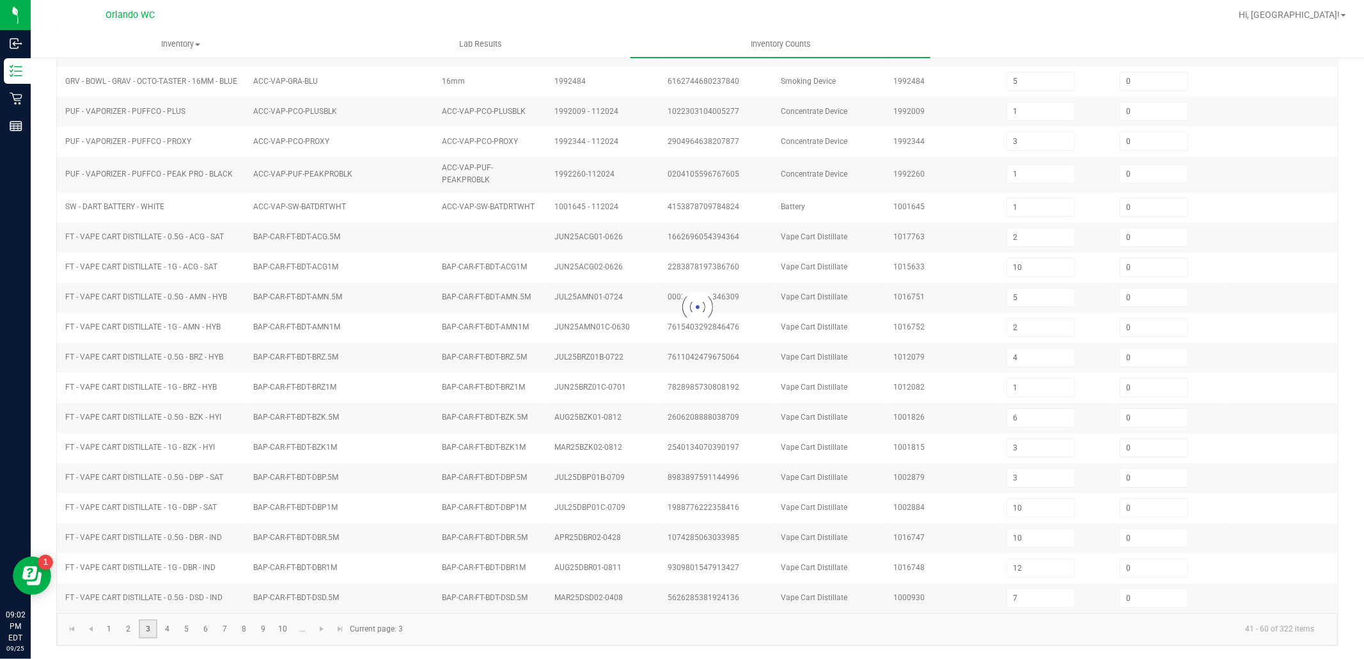
type input "5"
type input "2"
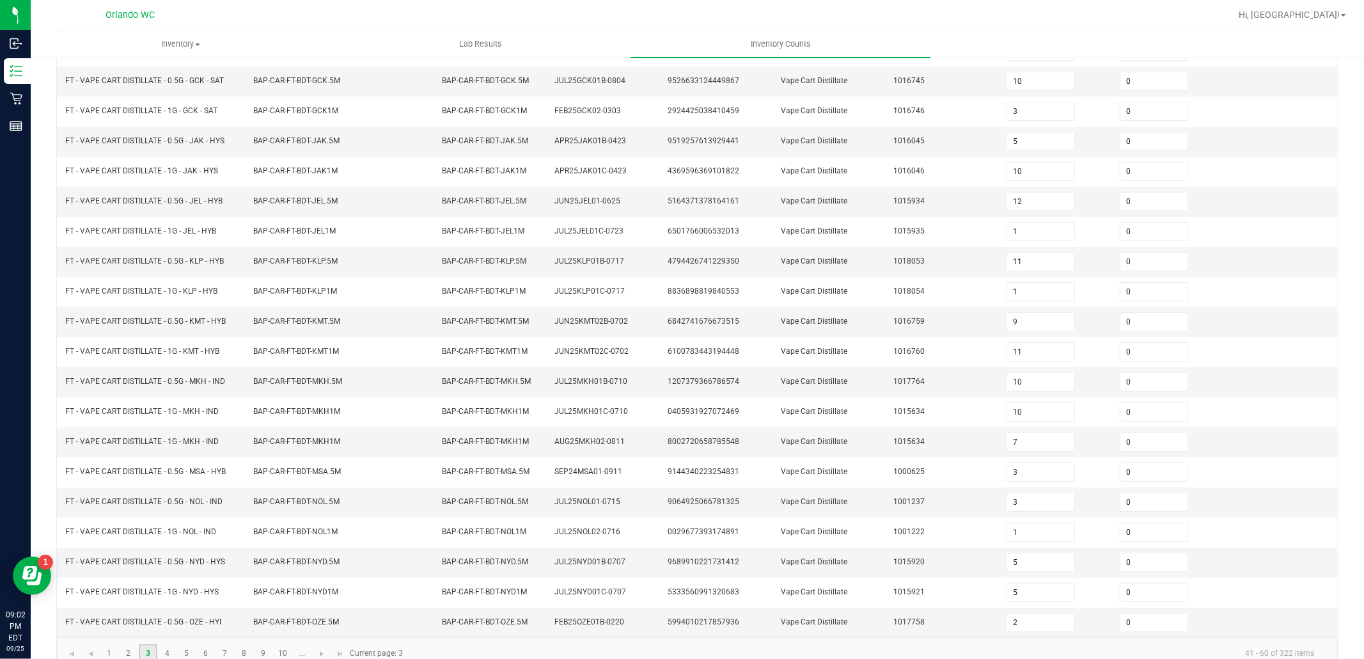
scroll to position [198, 0]
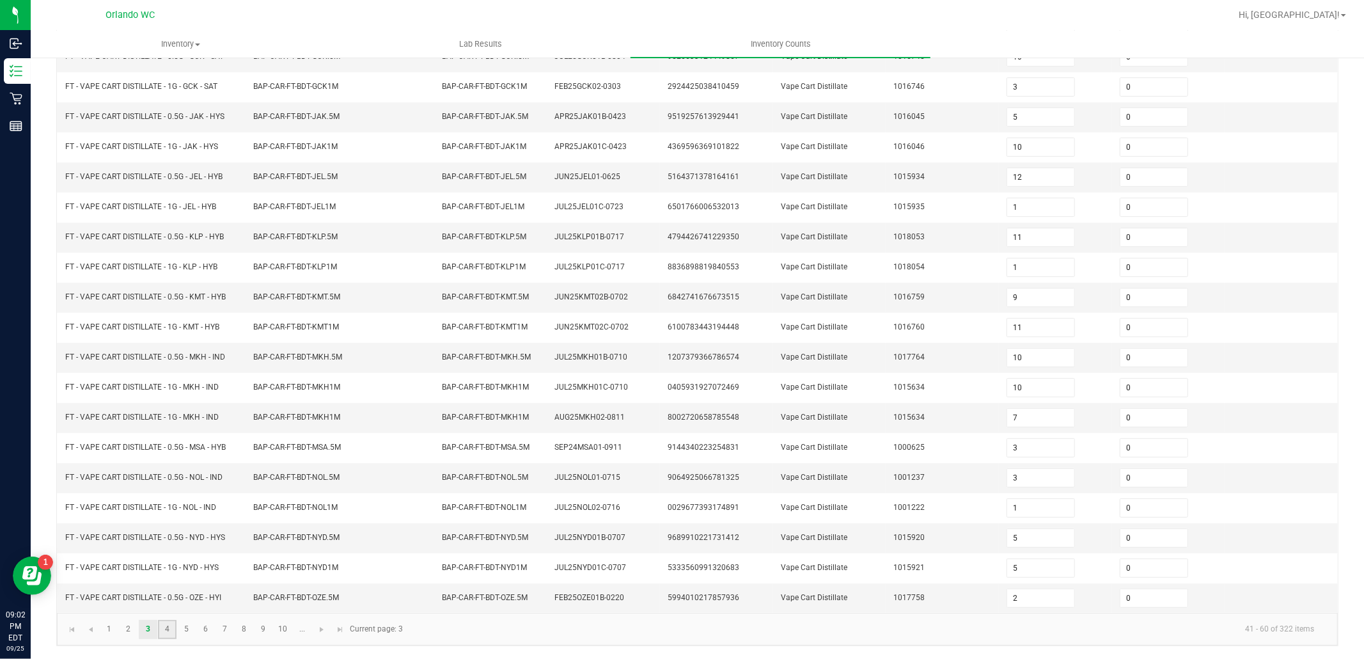
click at [170, 633] on link "4" at bounding box center [167, 629] width 19 height 19
type input "1"
type input "5"
type input "6"
type input "10"
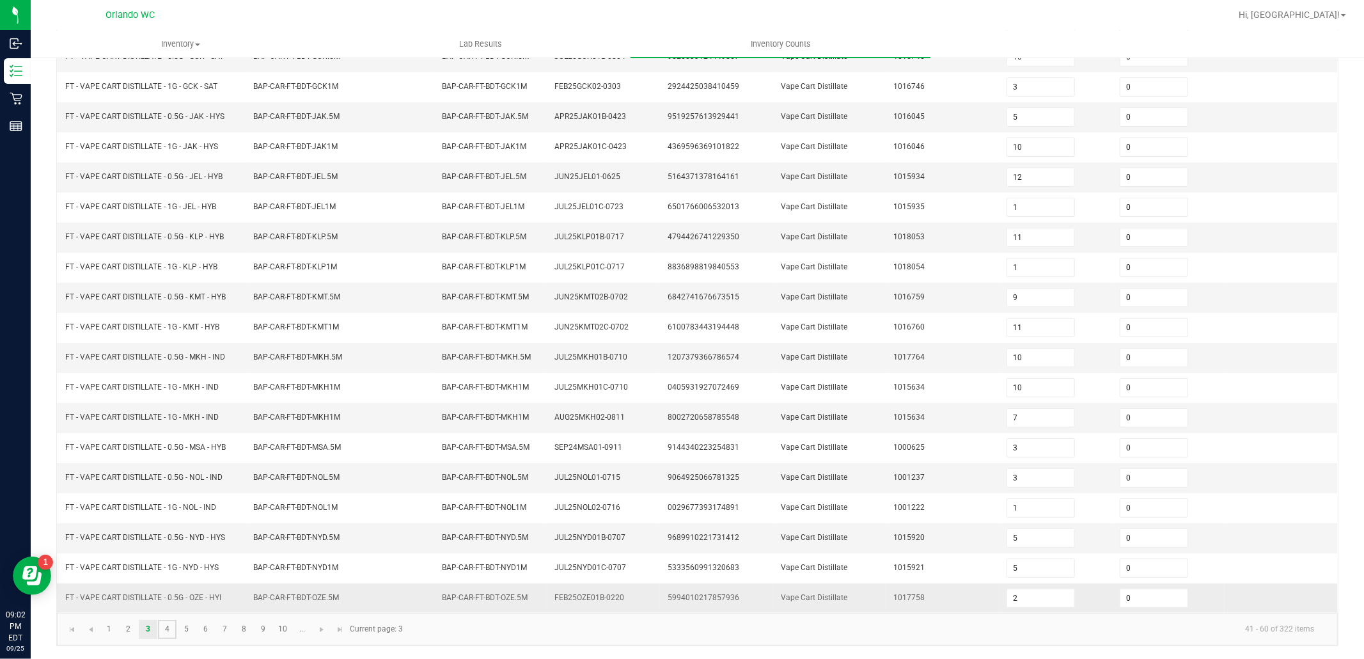
type input "6"
type input "1"
type input "12"
type input "6"
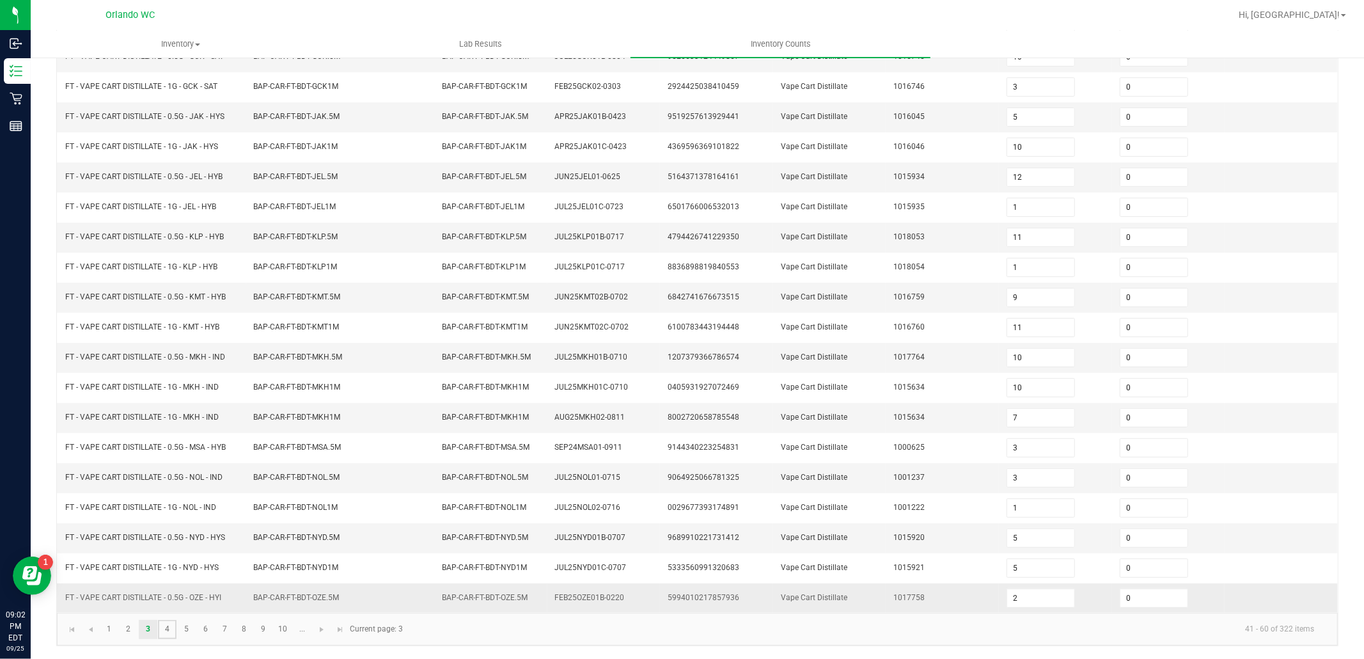
type input "4"
type input "2"
type input "3"
type input "11"
type input "3"
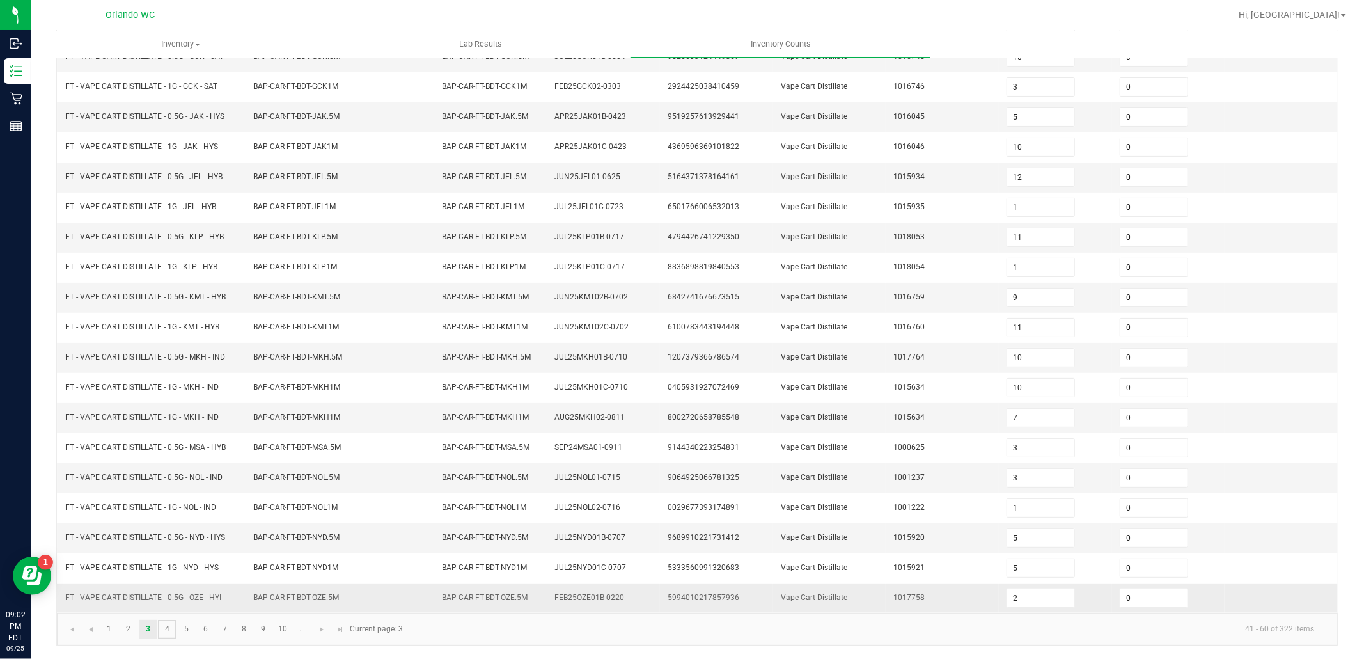
type input "1"
type input "3"
type input "10"
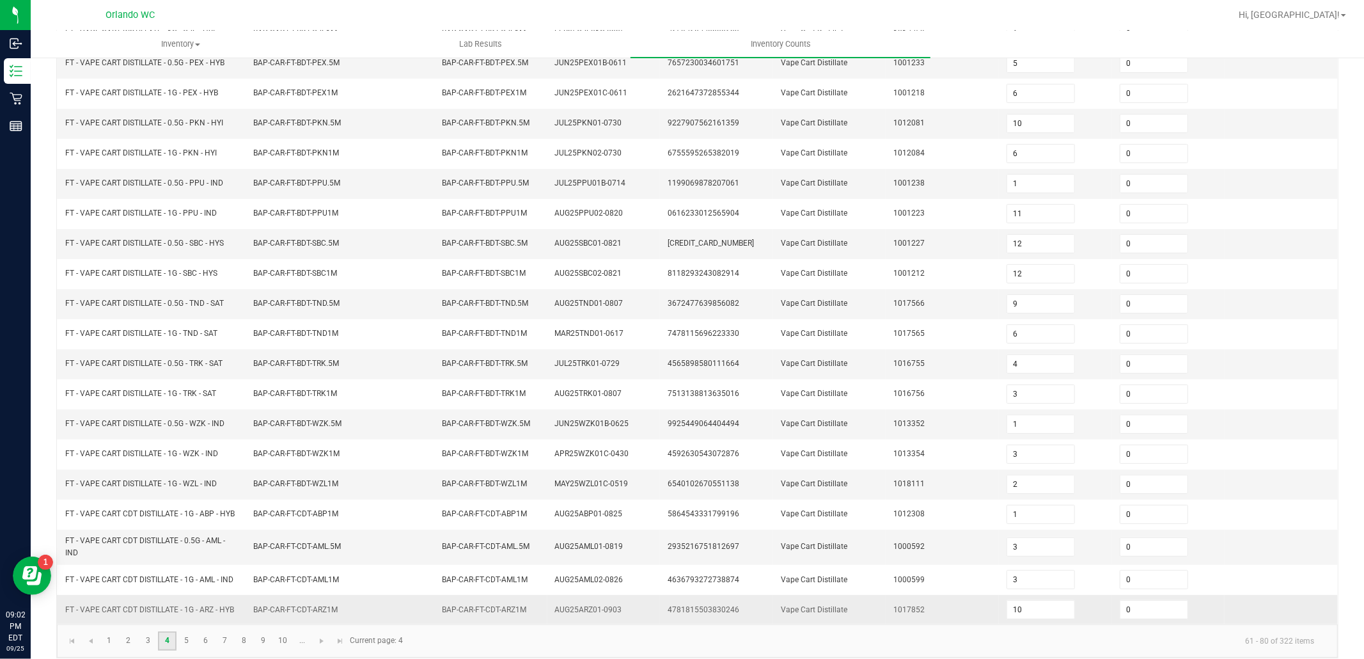
scroll to position [203, 0]
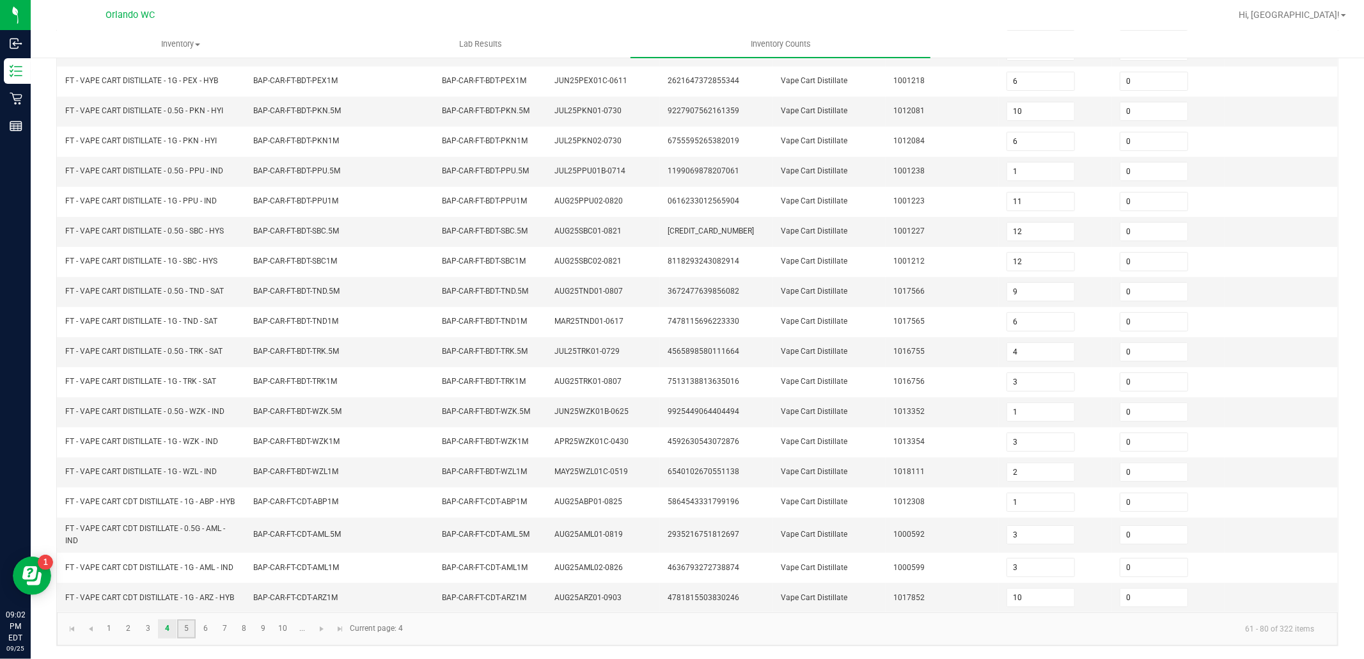
click at [181, 631] on link "5" at bounding box center [186, 628] width 19 height 19
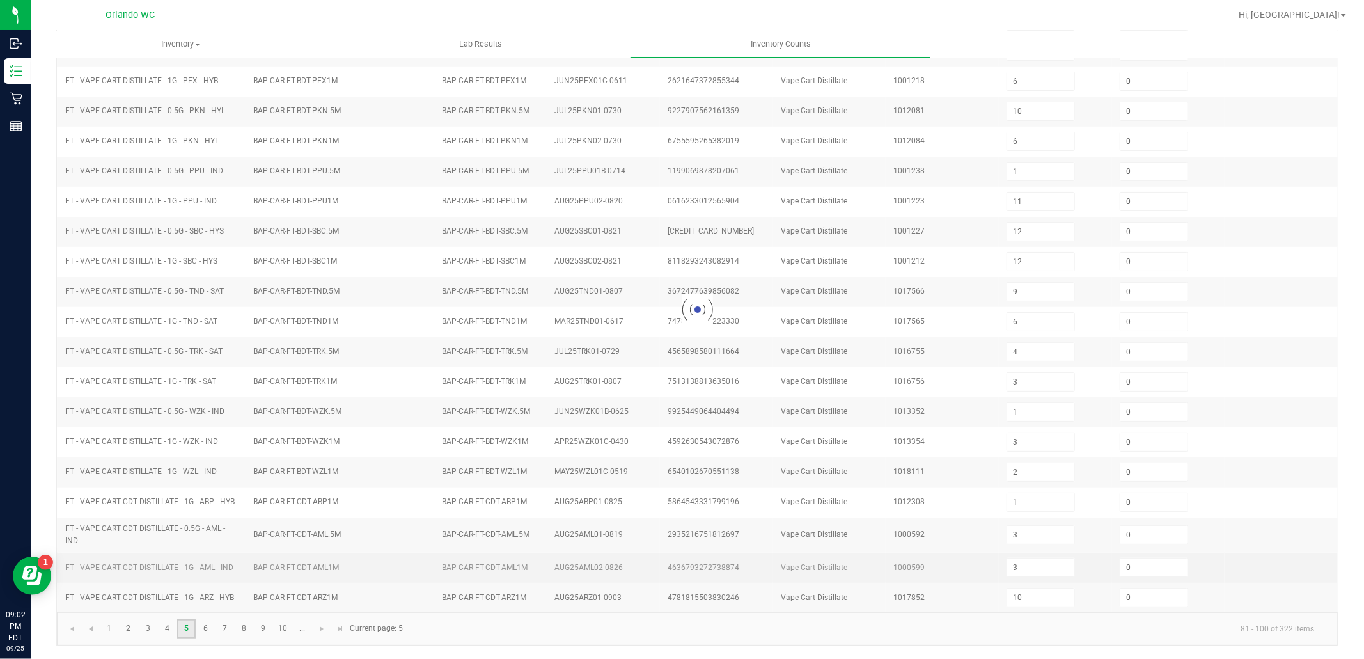
type input "10"
type input "11"
type input "3"
type input "4"
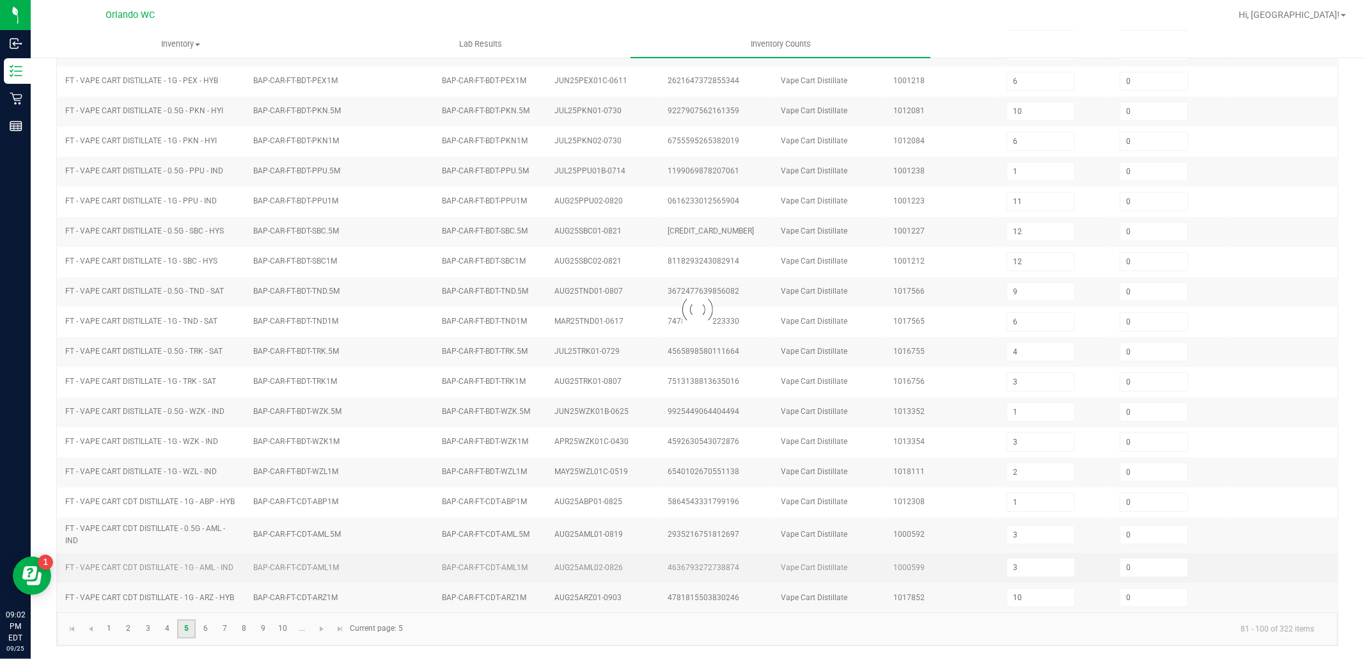
type input "4"
type input "10"
type input "11"
type input "7"
type input "5"
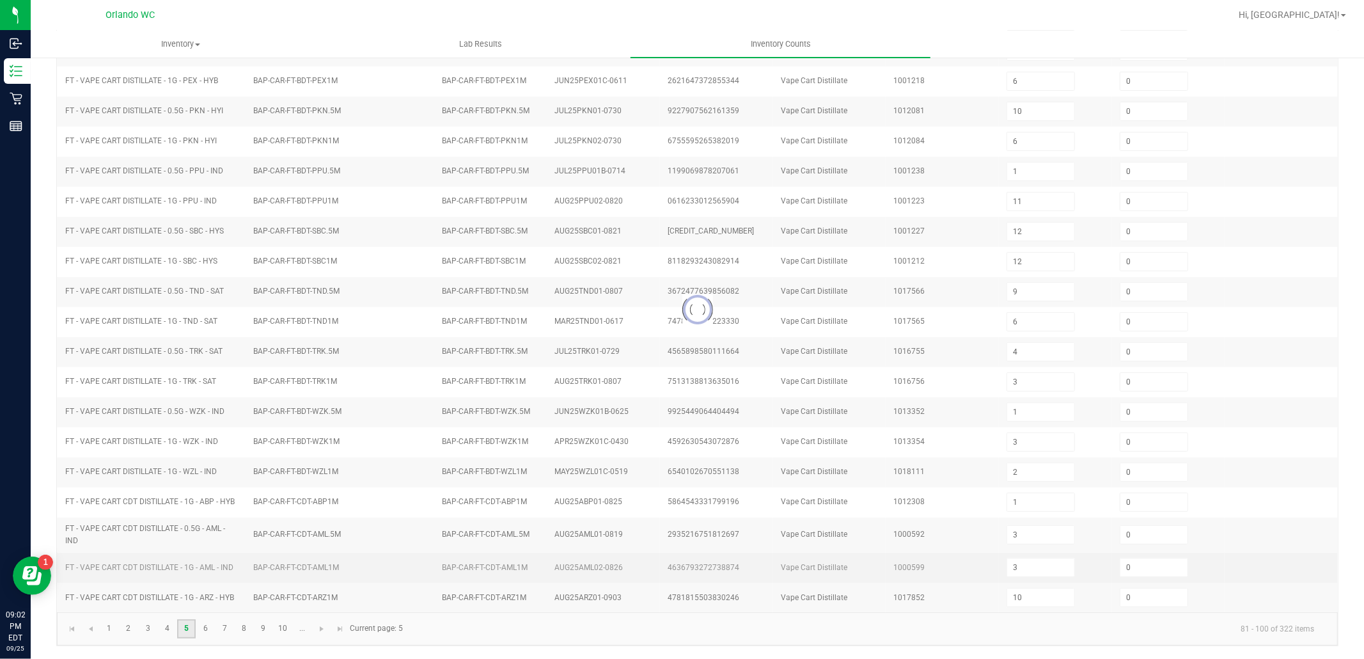
type input "10"
type input "8"
type input "12"
type input "8"
type input "5"
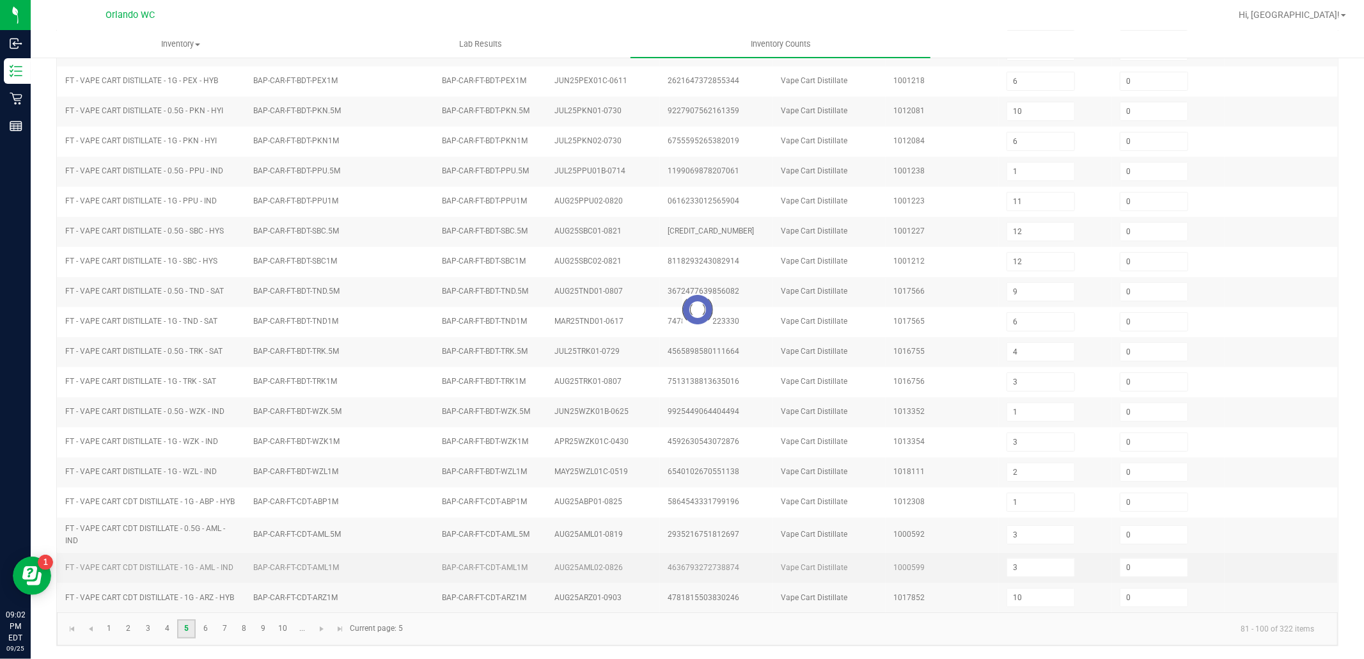
type input "9"
type input "2"
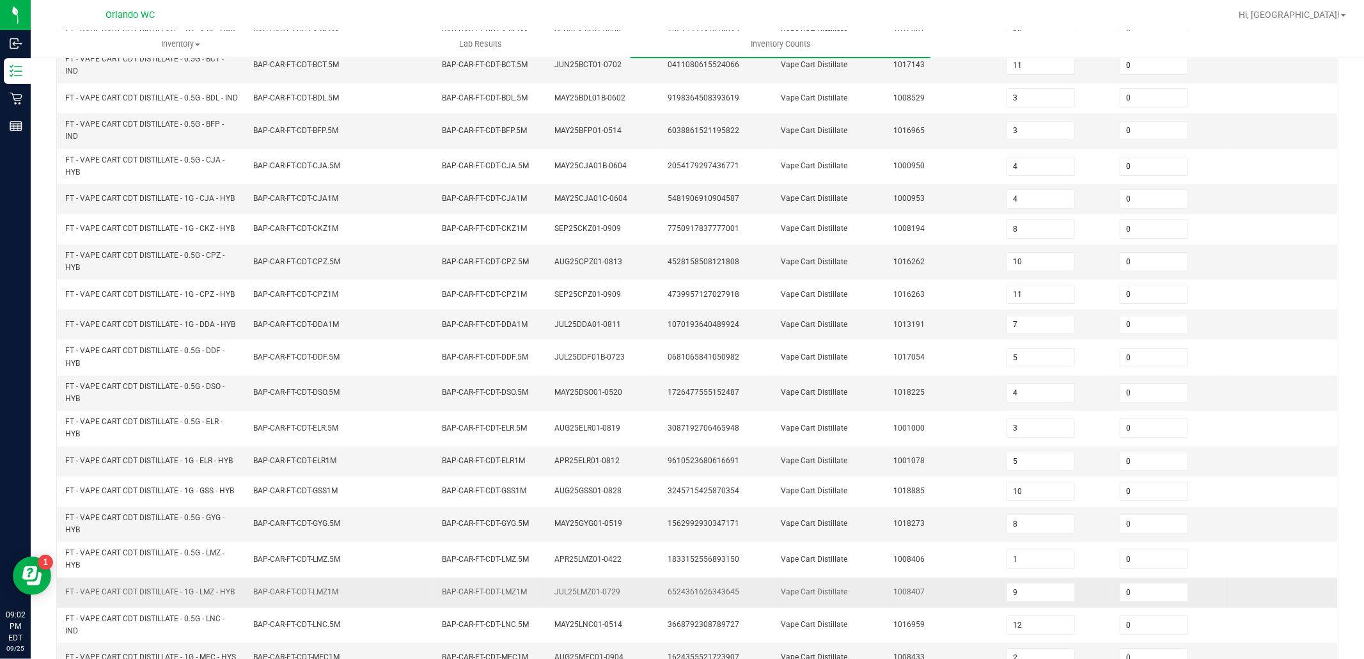
scroll to position [266, 0]
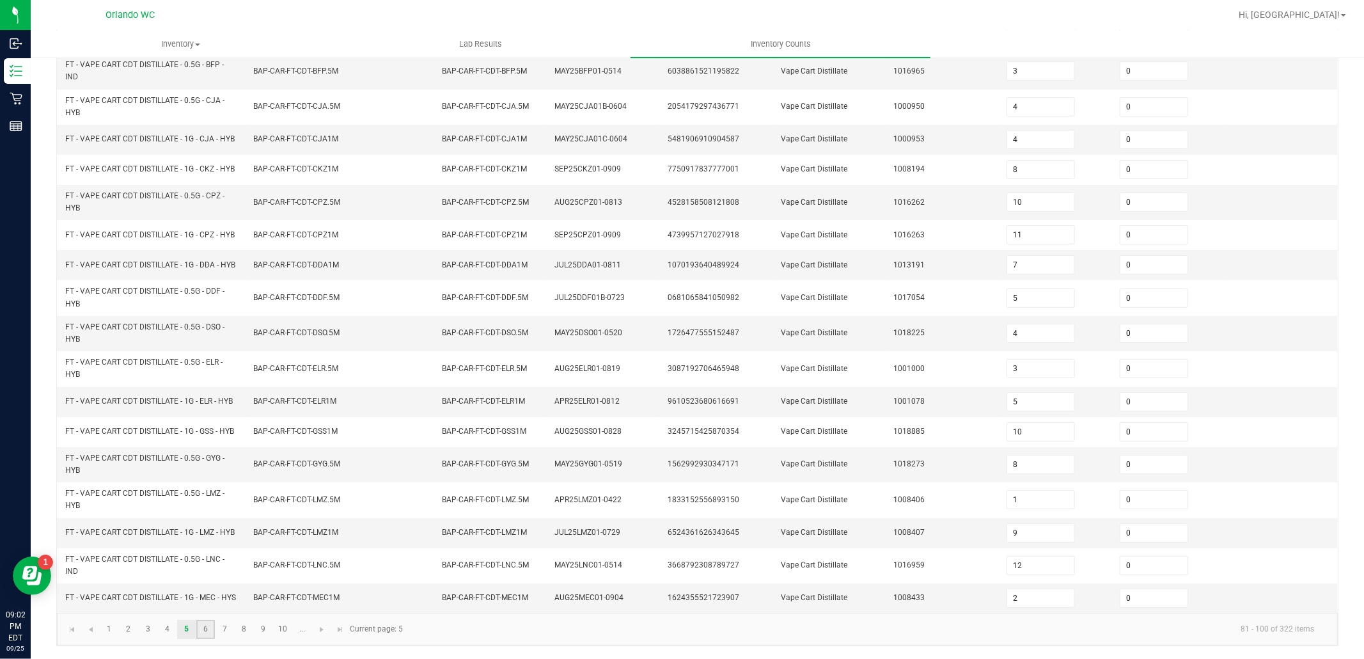
click at [201, 630] on link "6" at bounding box center [205, 629] width 19 height 19
type input "1"
type input "0"
type input "6"
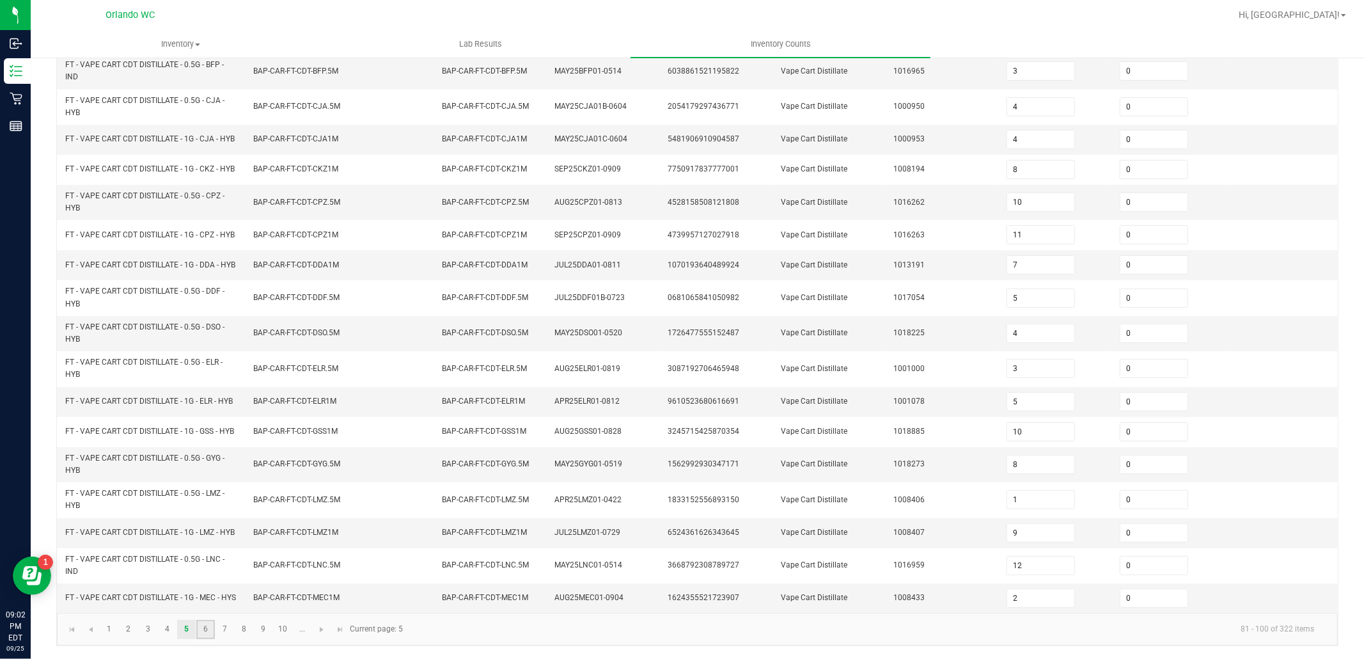
type input "1"
type input "11"
type input "7"
type input "12"
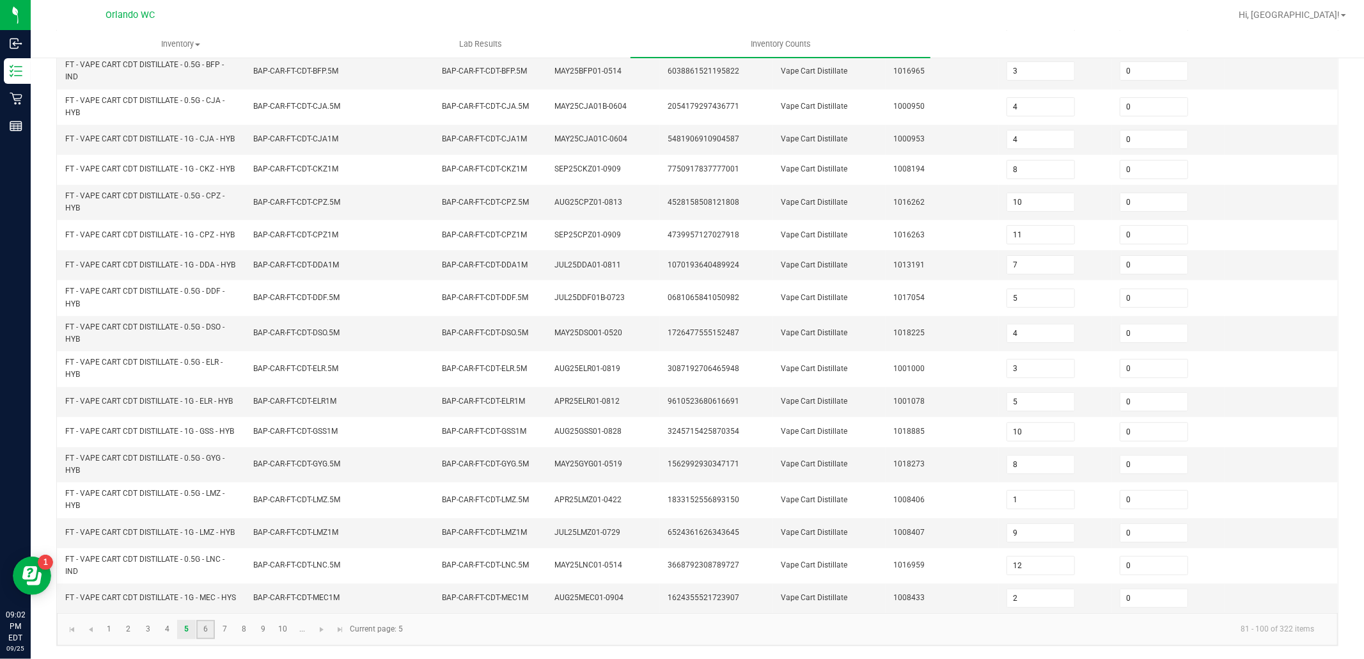
type input "12"
type input "2"
type input "6"
type input "8"
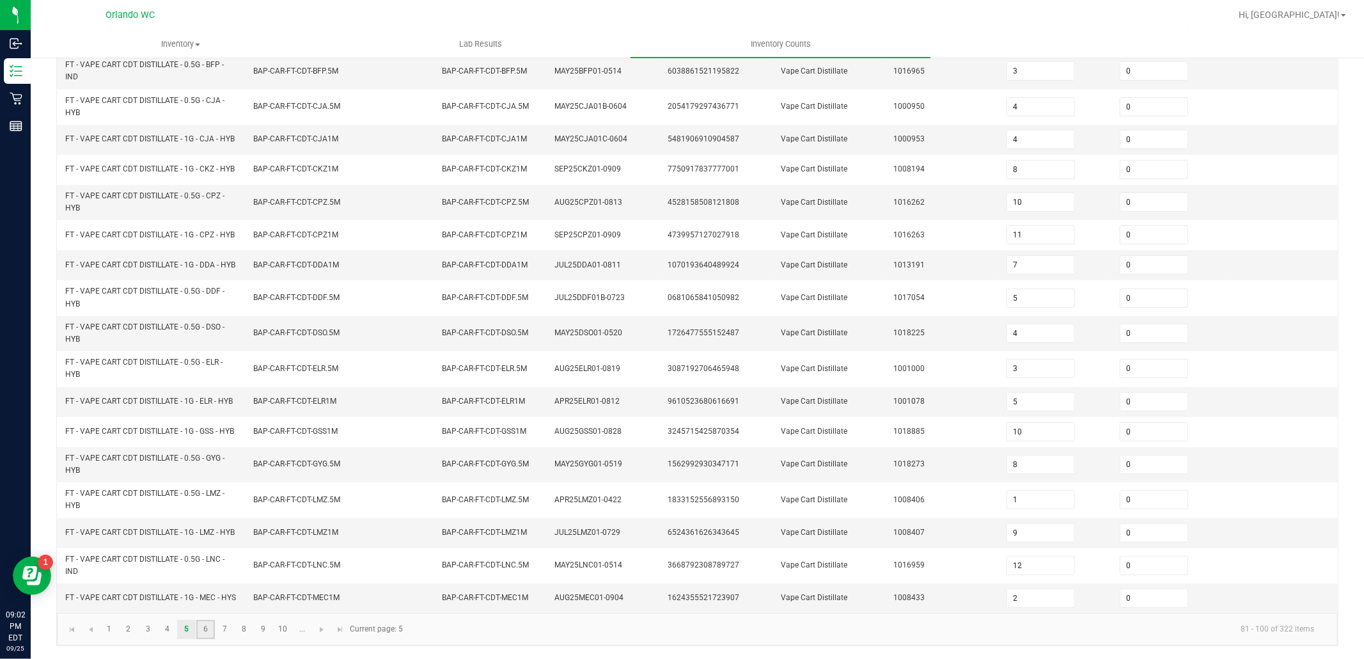
type input "12"
type input "0"
type input "4"
type input "3"
type input "7"
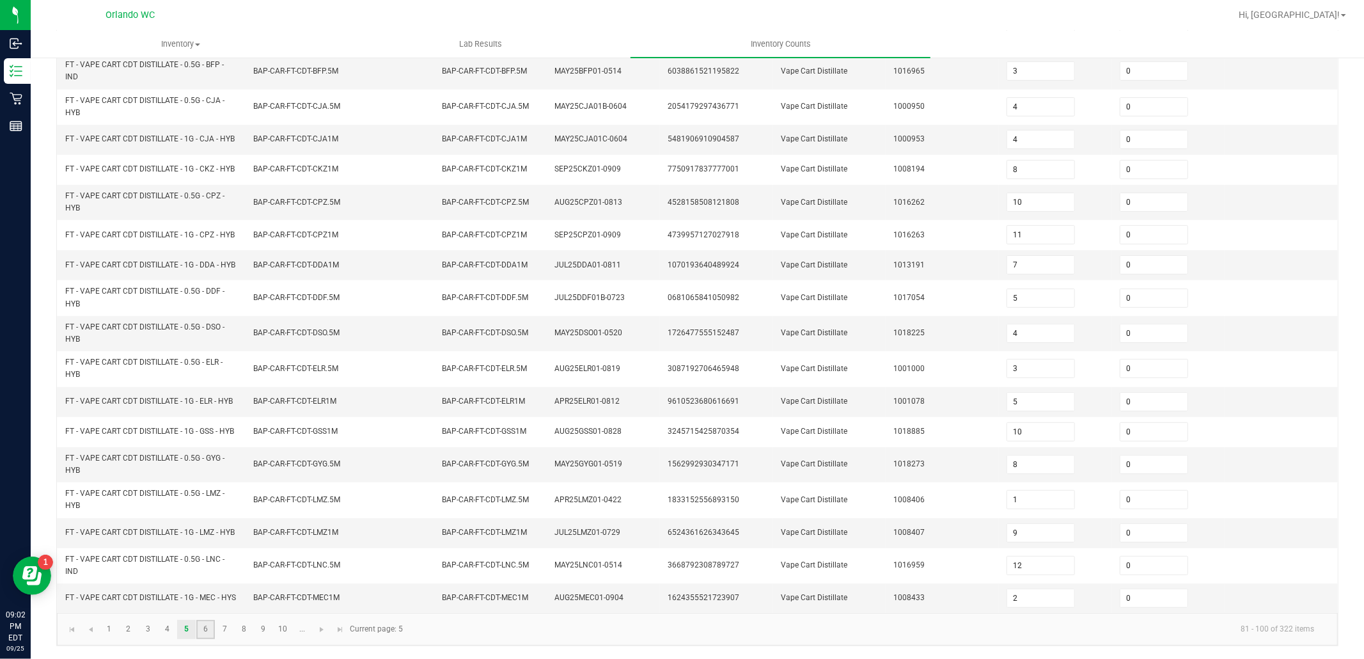
type input "6"
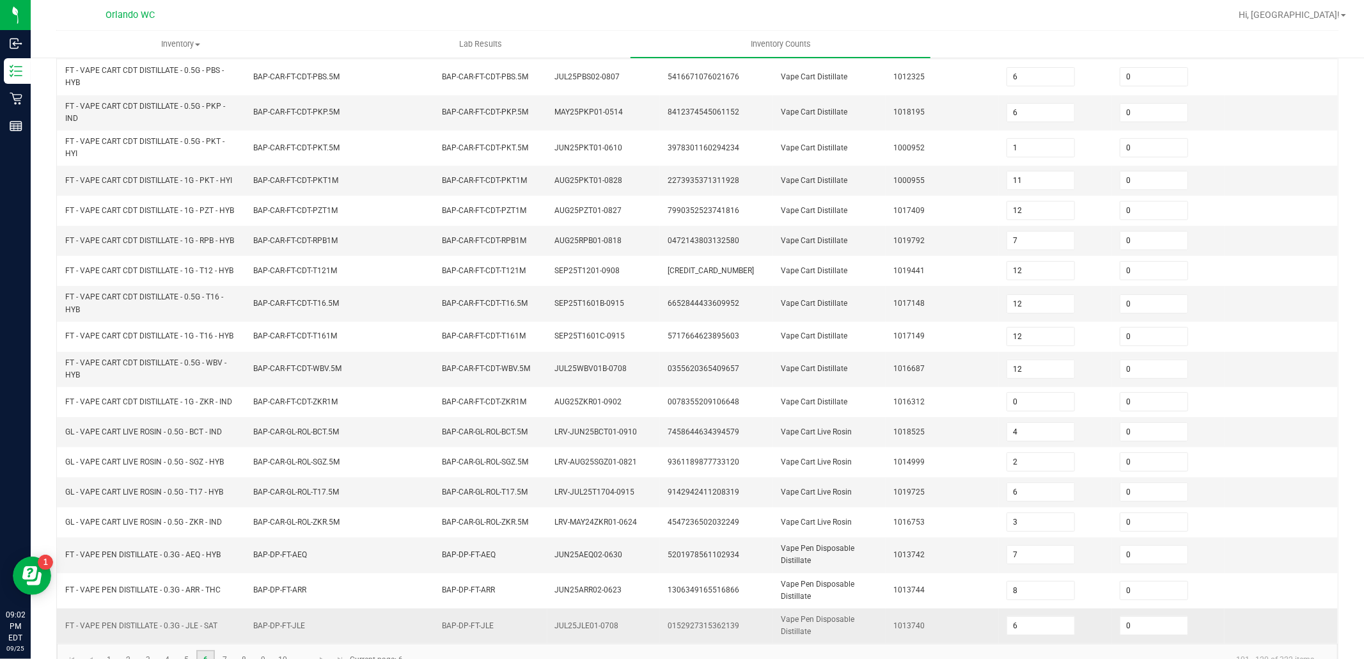
scroll to position [0, 0]
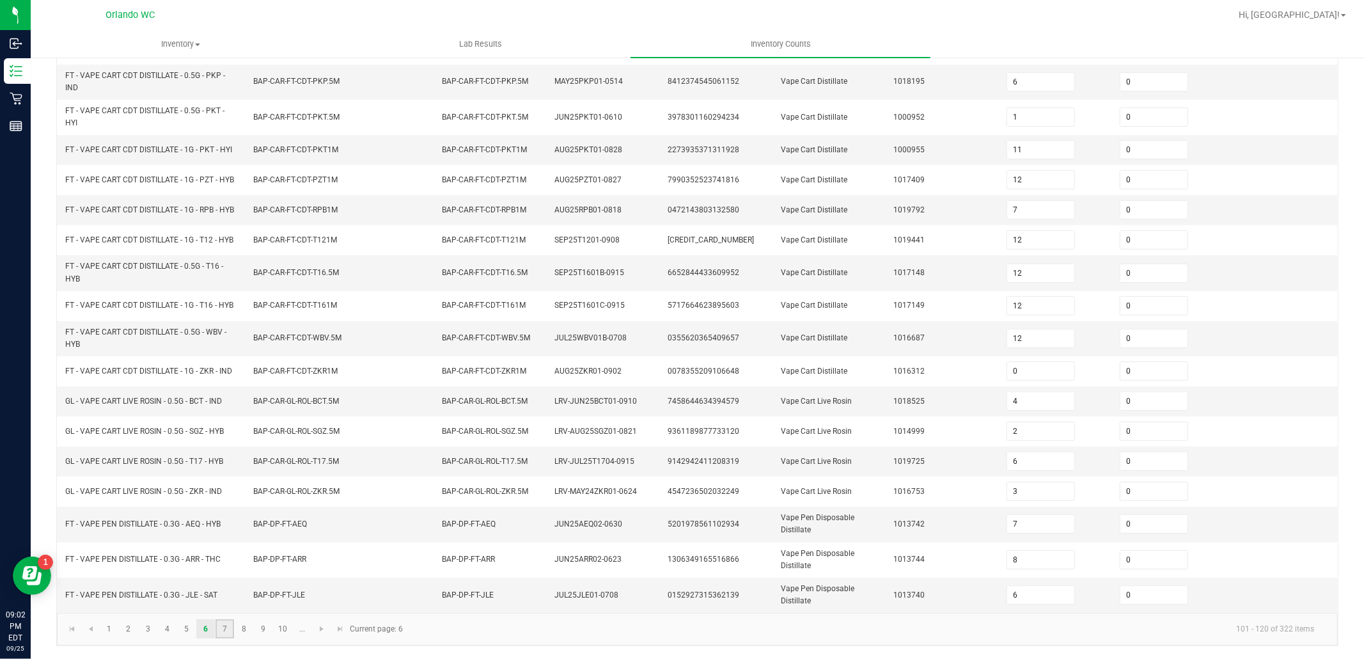
click at [220, 622] on link "7" at bounding box center [225, 628] width 19 height 19
type input "4"
type input "7"
type input "2"
type input "7"
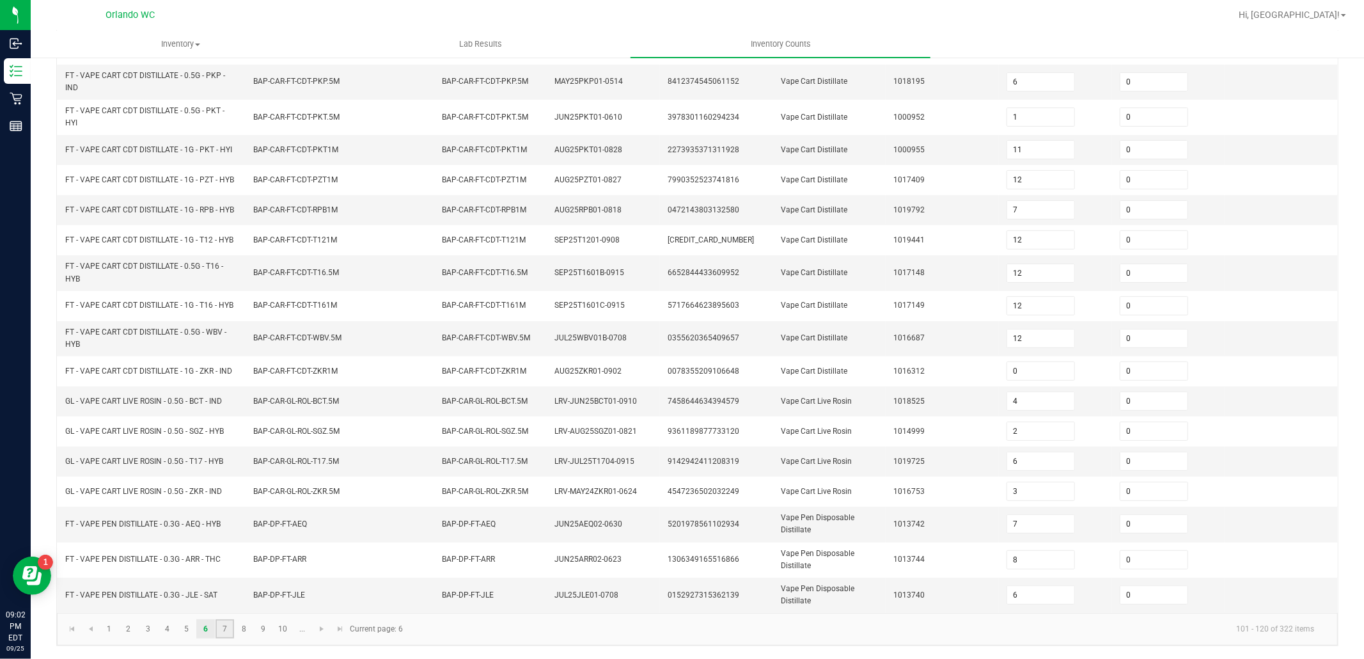
type input "2"
type input "10"
type input "5"
type input "3"
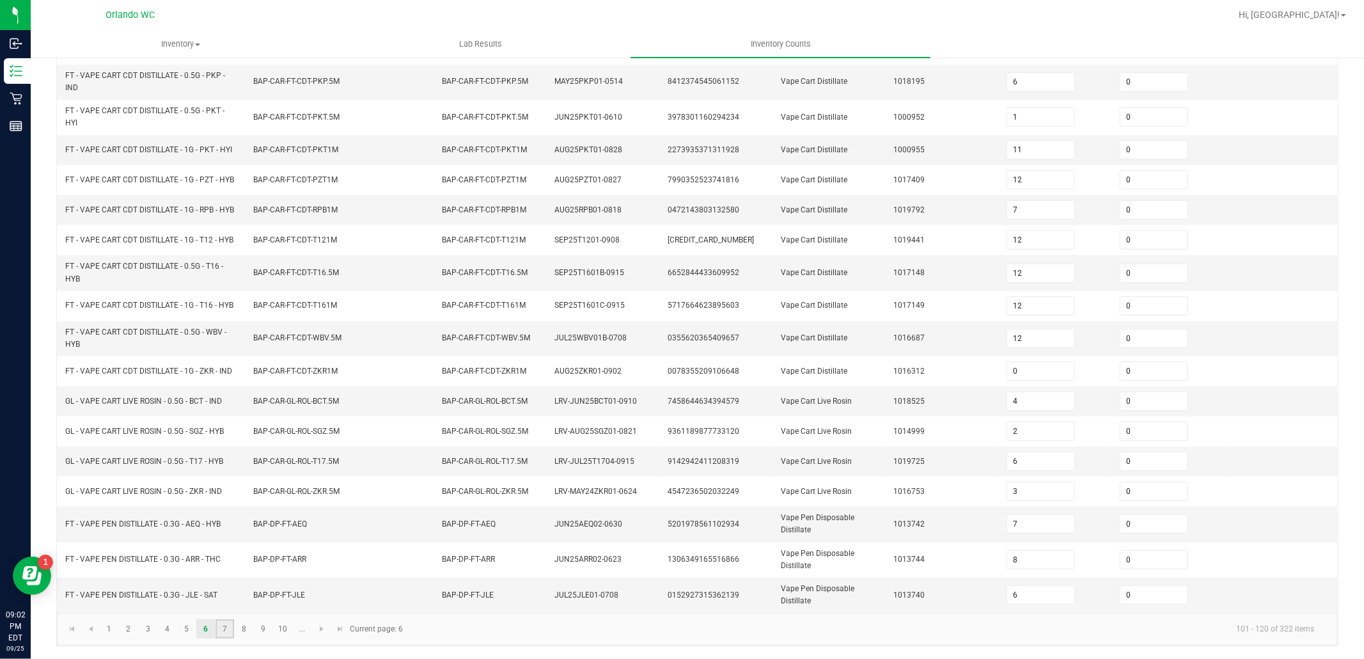
type input "3"
type input "1"
type input "8"
type input "4"
type input "15"
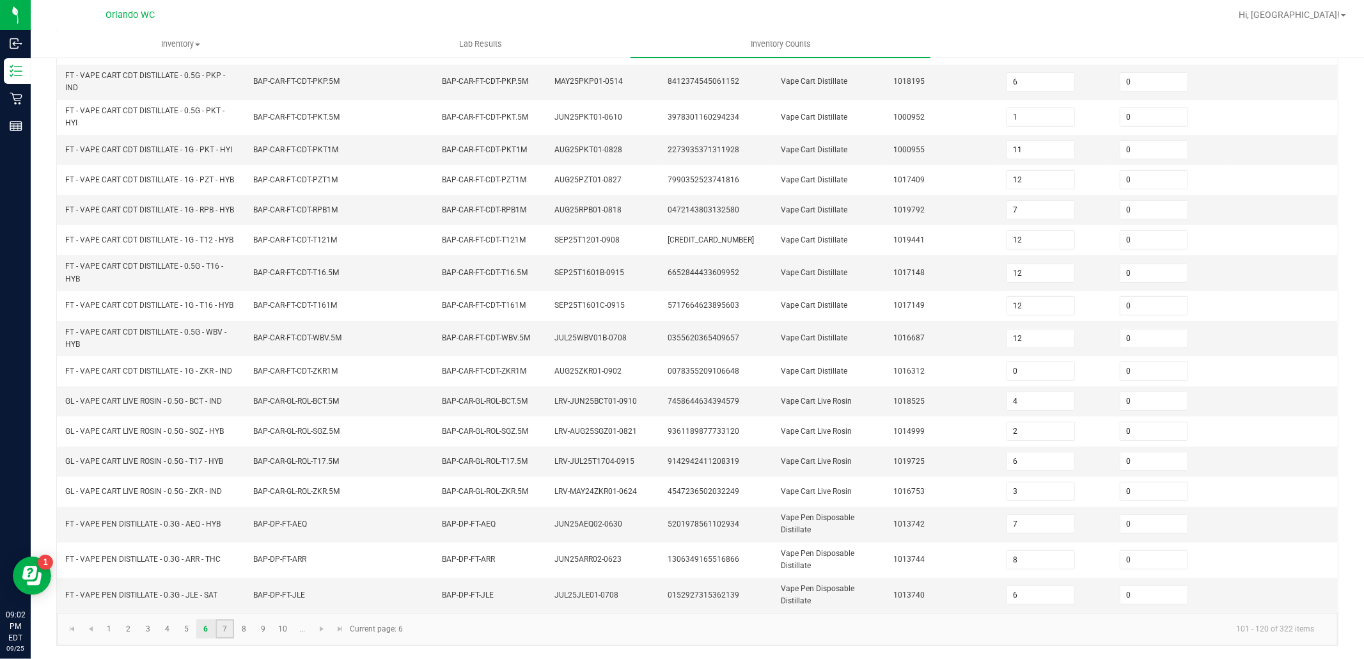
type input "2"
type input "3"
type input "5"
type input "4"
type input "2"
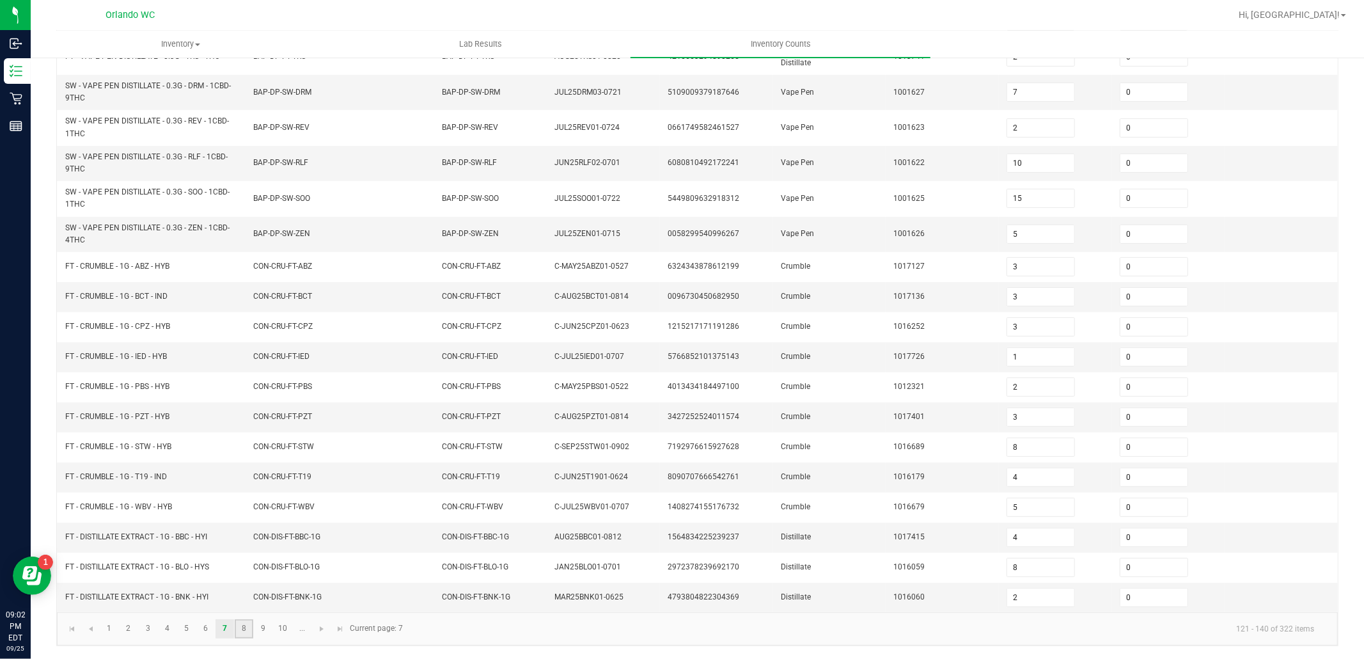
click at [247, 628] on link "8" at bounding box center [244, 628] width 19 height 19
type input "2"
type input "11"
type input "5"
type input "12"
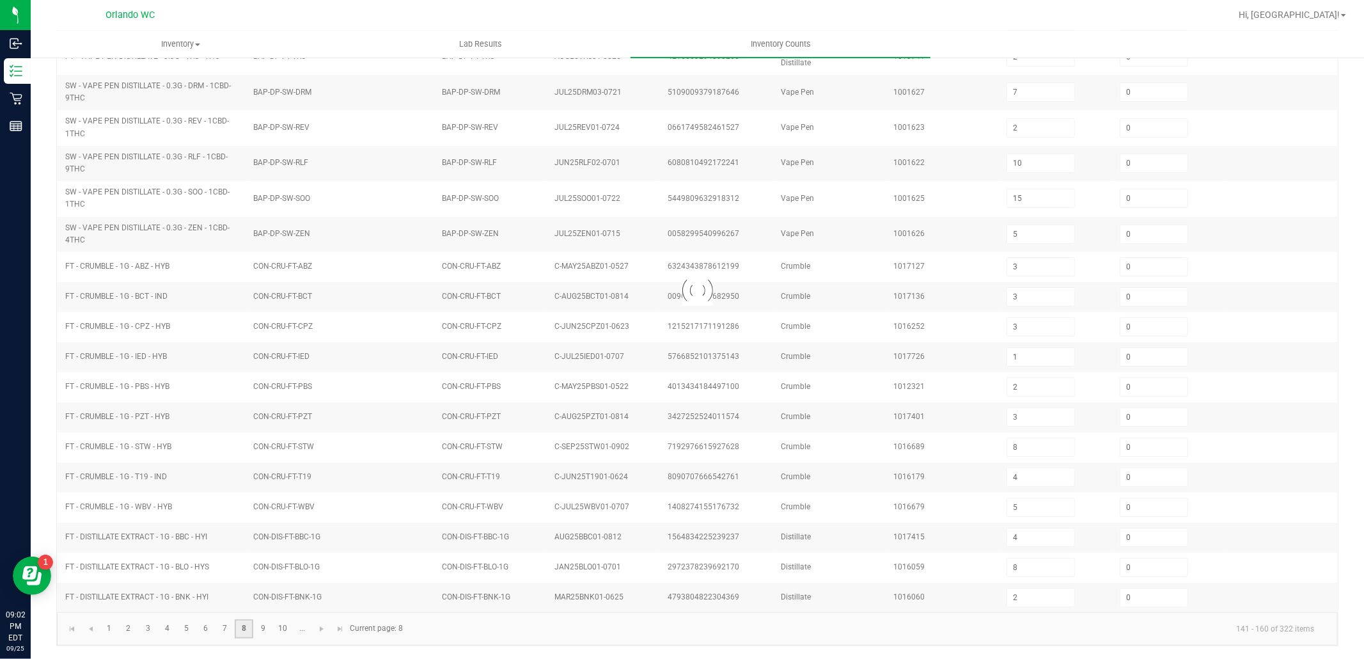
type input "1"
type input "2"
type input "9"
type input "3"
type input "8"
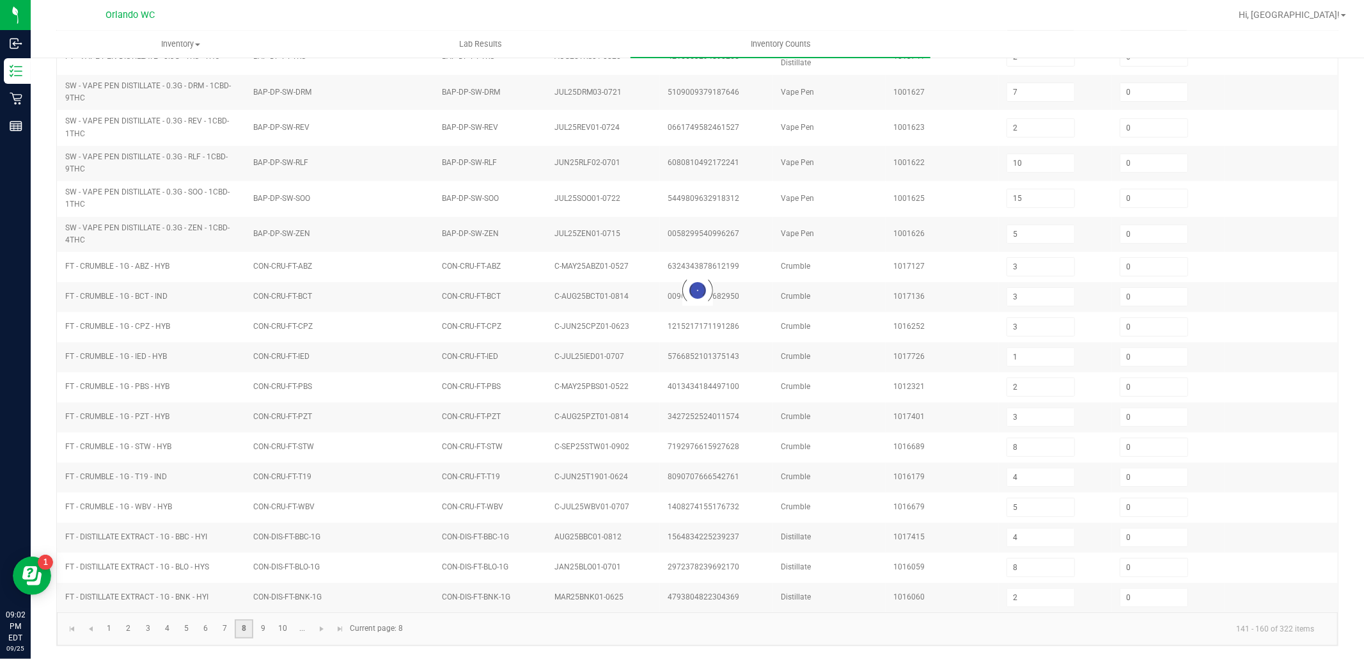
type input "5"
type input "12"
type input "2"
type input "8"
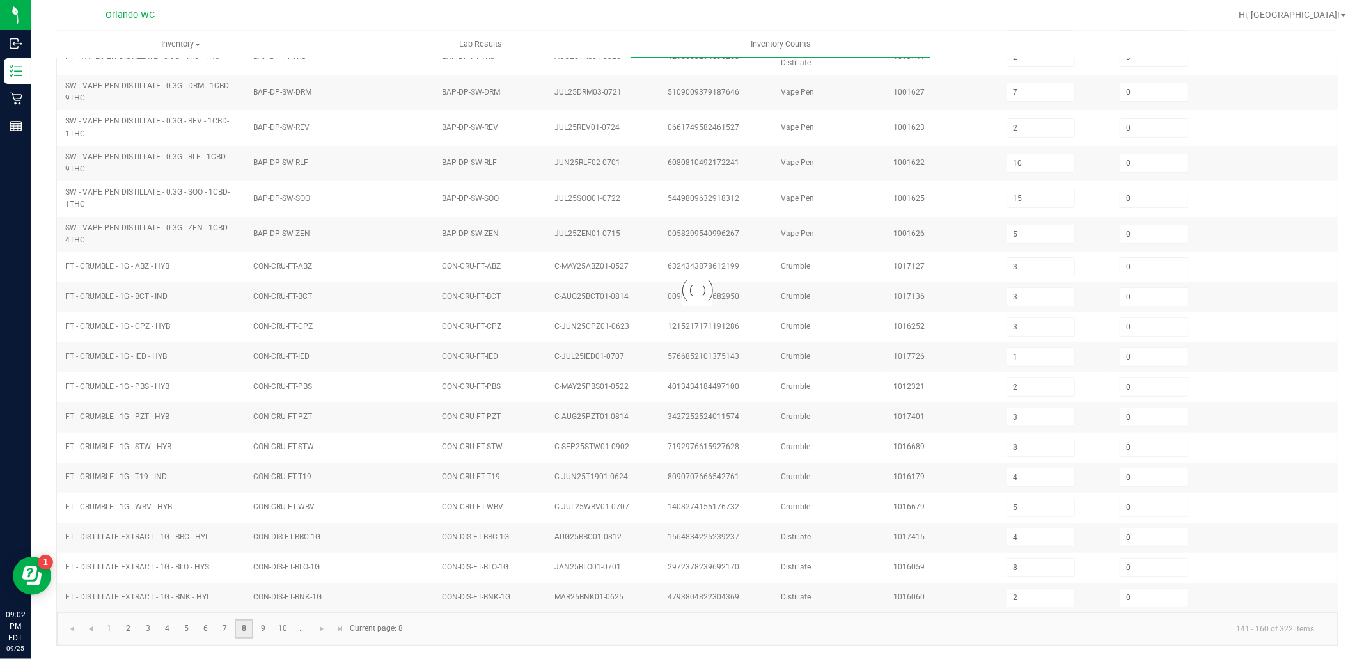
type input "8"
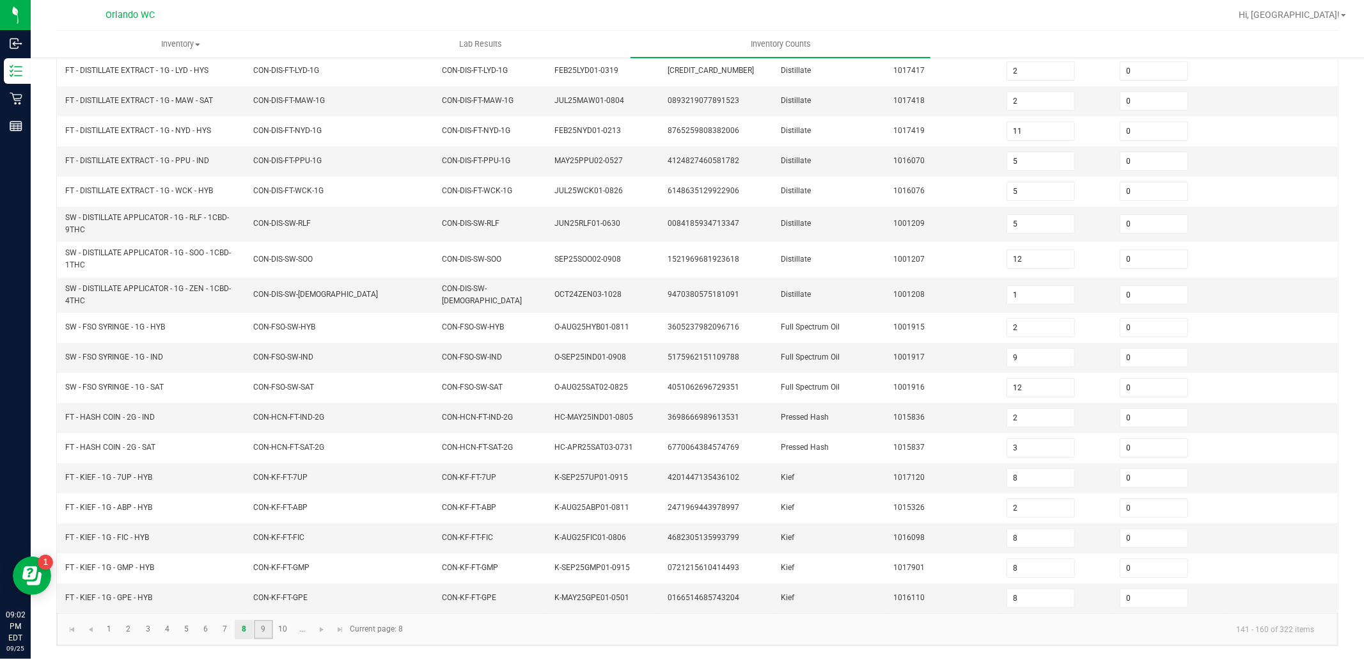
click at [264, 631] on link "9" at bounding box center [263, 629] width 19 height 19
type input "8"
type input "1"
type input "5"
type input "8"
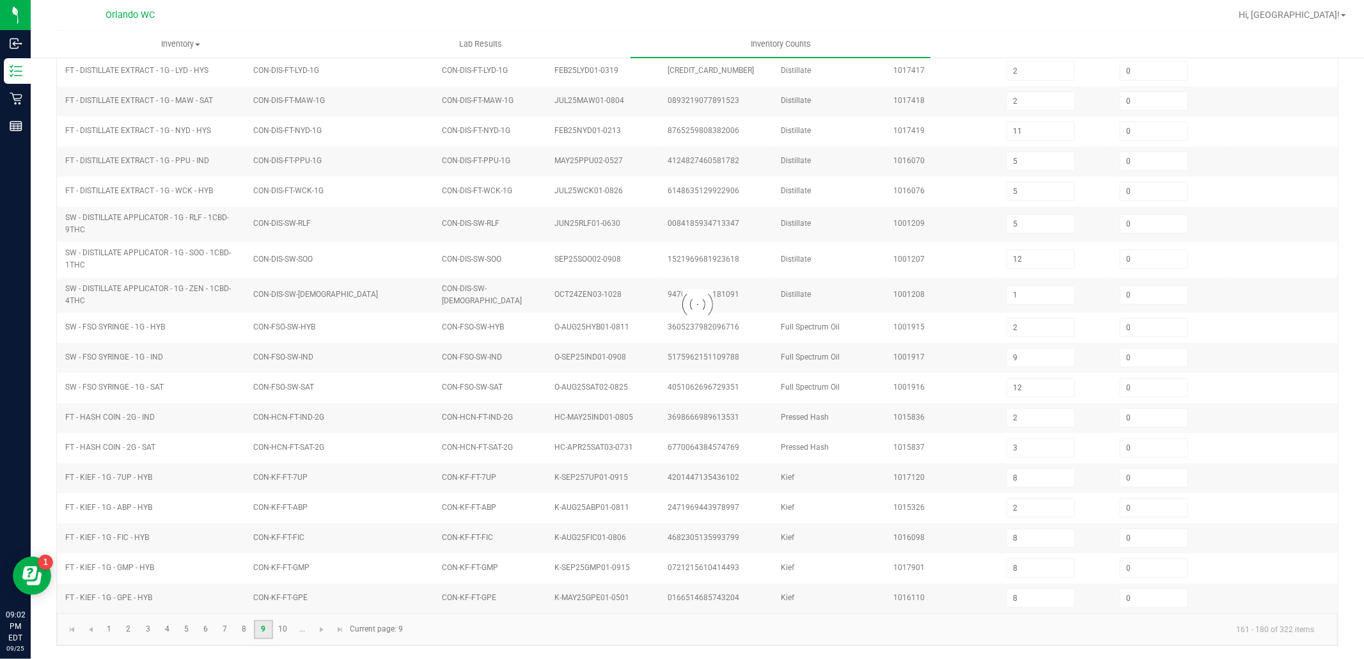
type input "5"
type input "4"
type input "6"
type input "8"
type input "5"
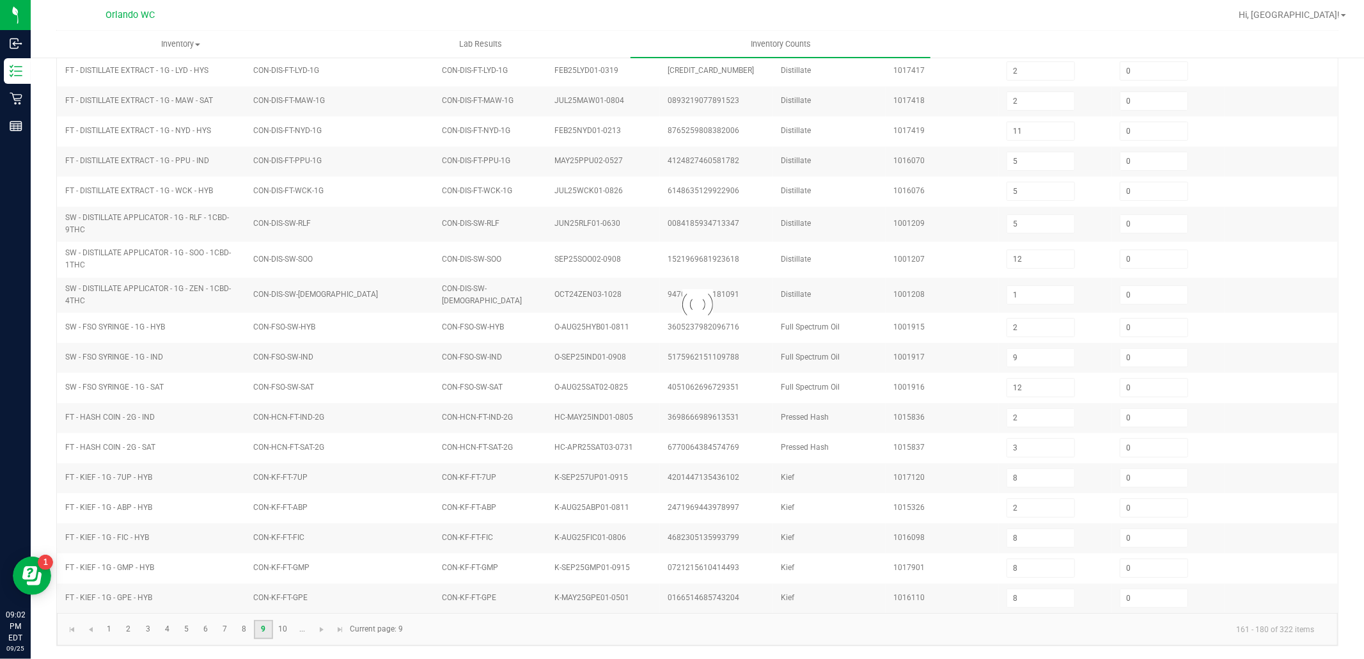
type input "4"
type input "7"
type input "3"
type input "6"
type input "4"
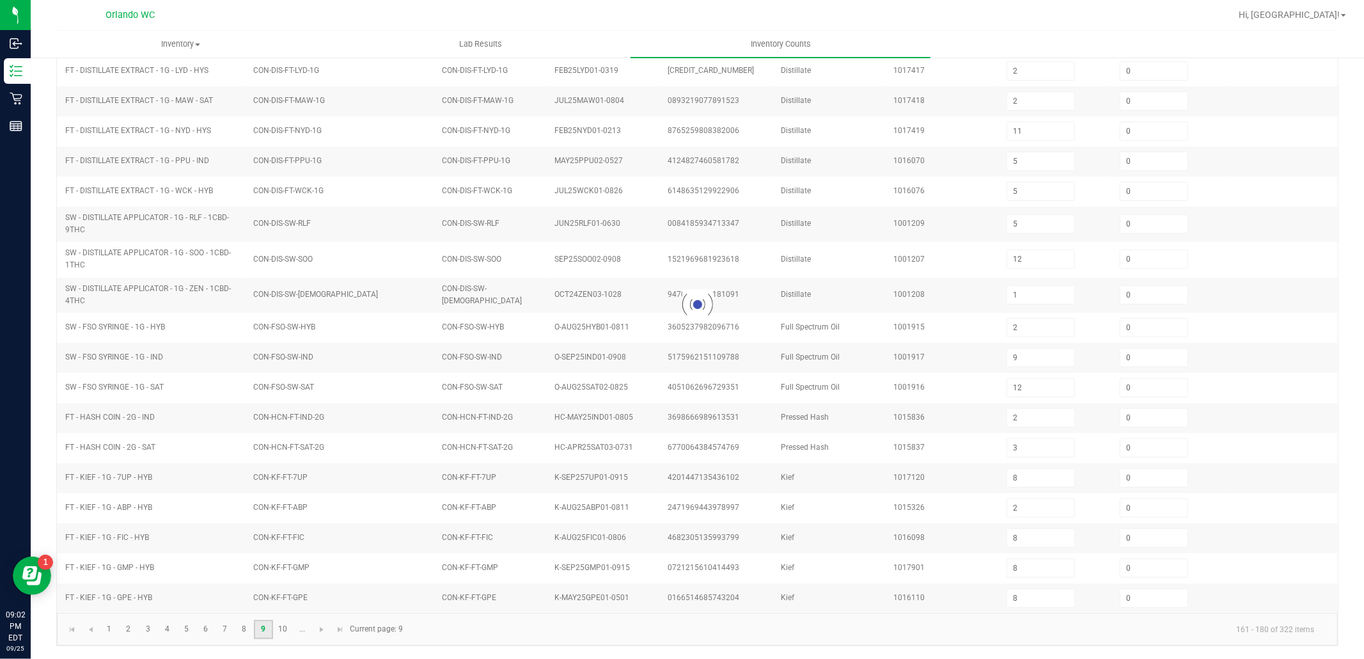
type input "6"
type input "5"
type input "7"
type input "1"
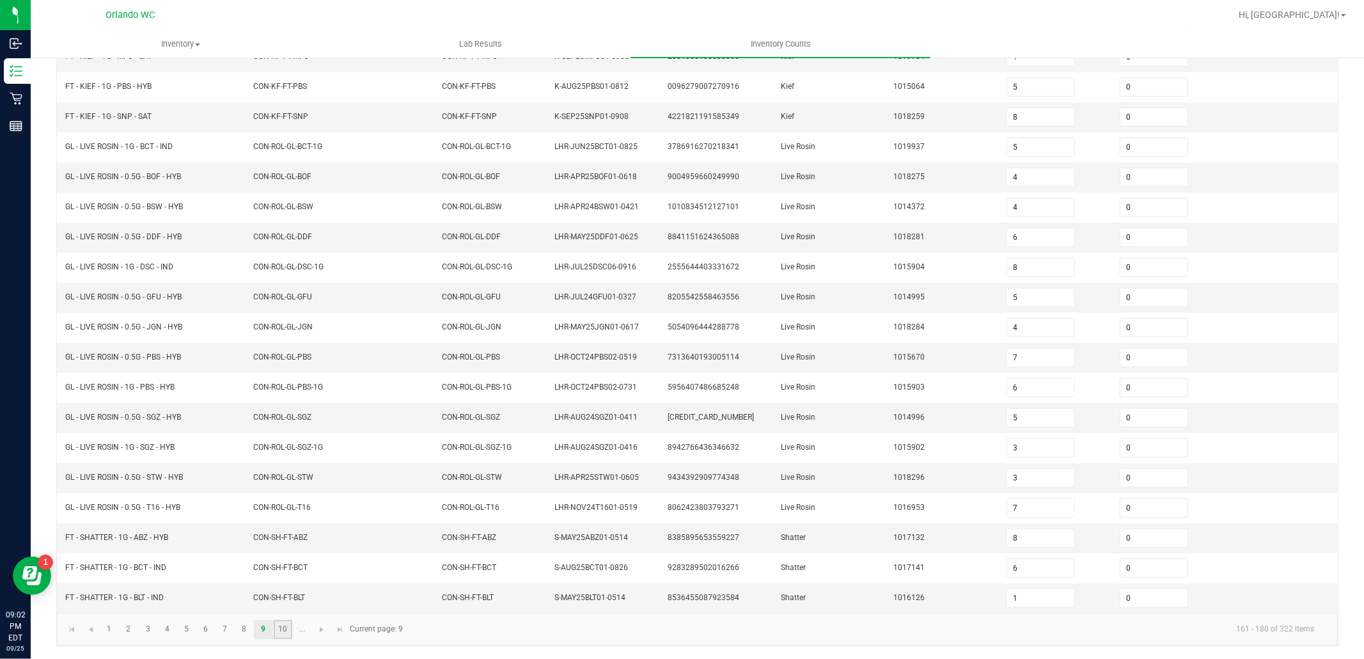
click at [277, 629] on link "10" at bounding box center [283, 629] width 19 height 19
type input "2"
type input "6"
type input "7"
type input "4"
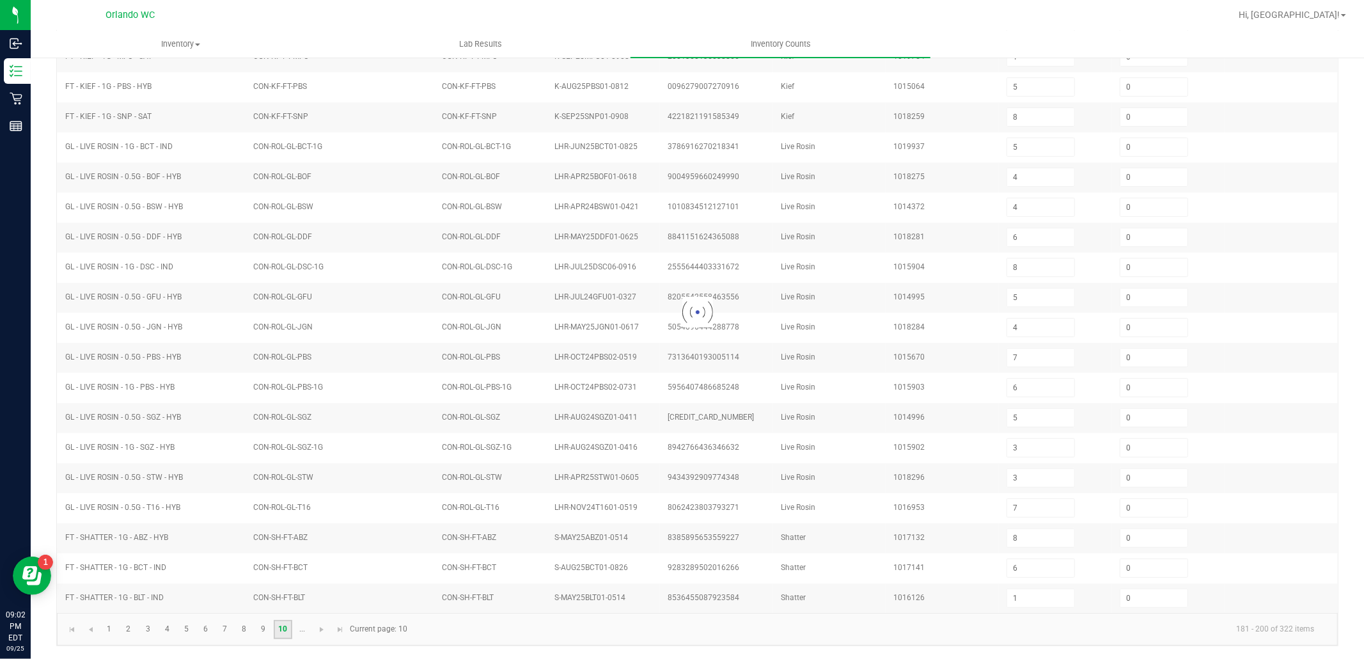
type input "3"
type input "6"
type input "2"
type input "1"
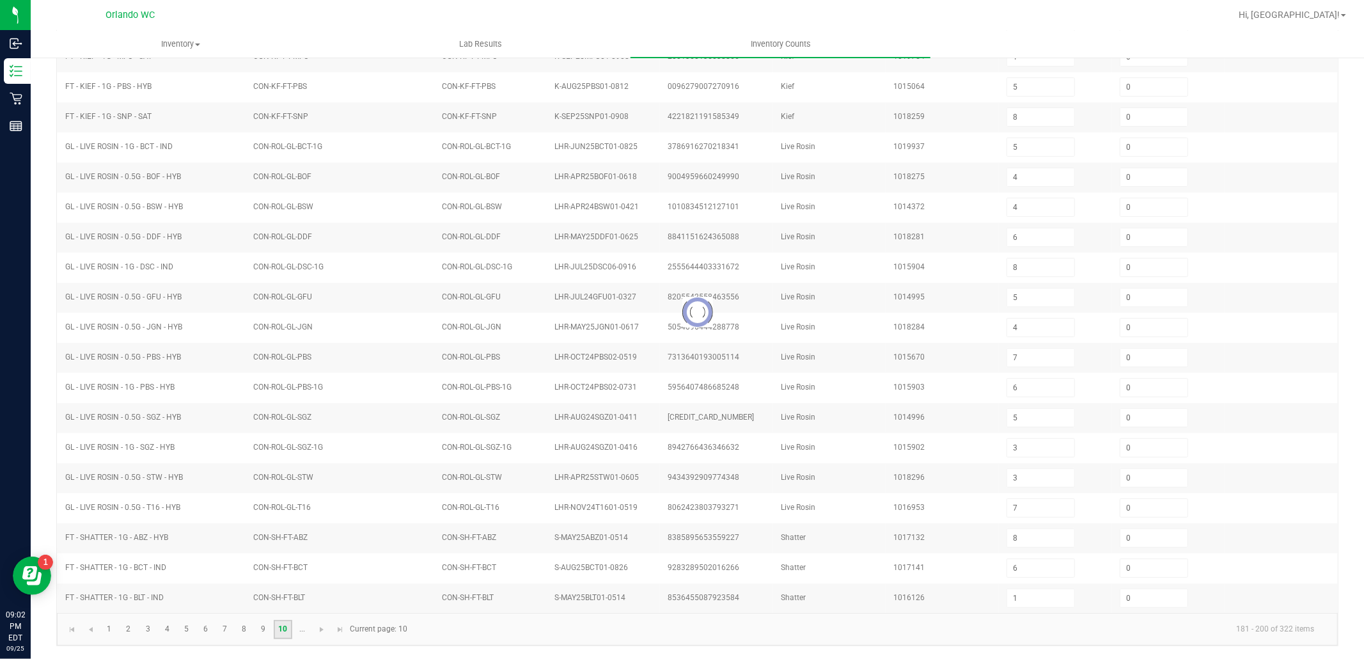
type input "8"
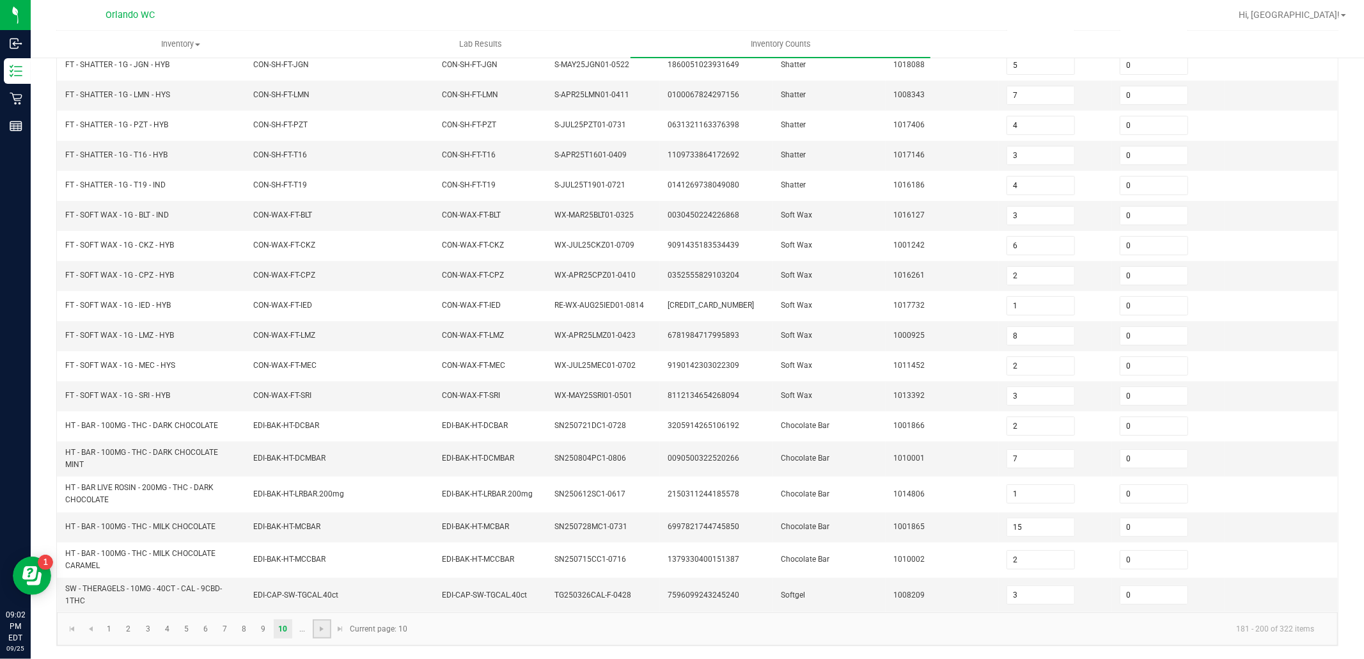
click at [315, 629] on link at bounding box center [322, 628] width 19 height 19
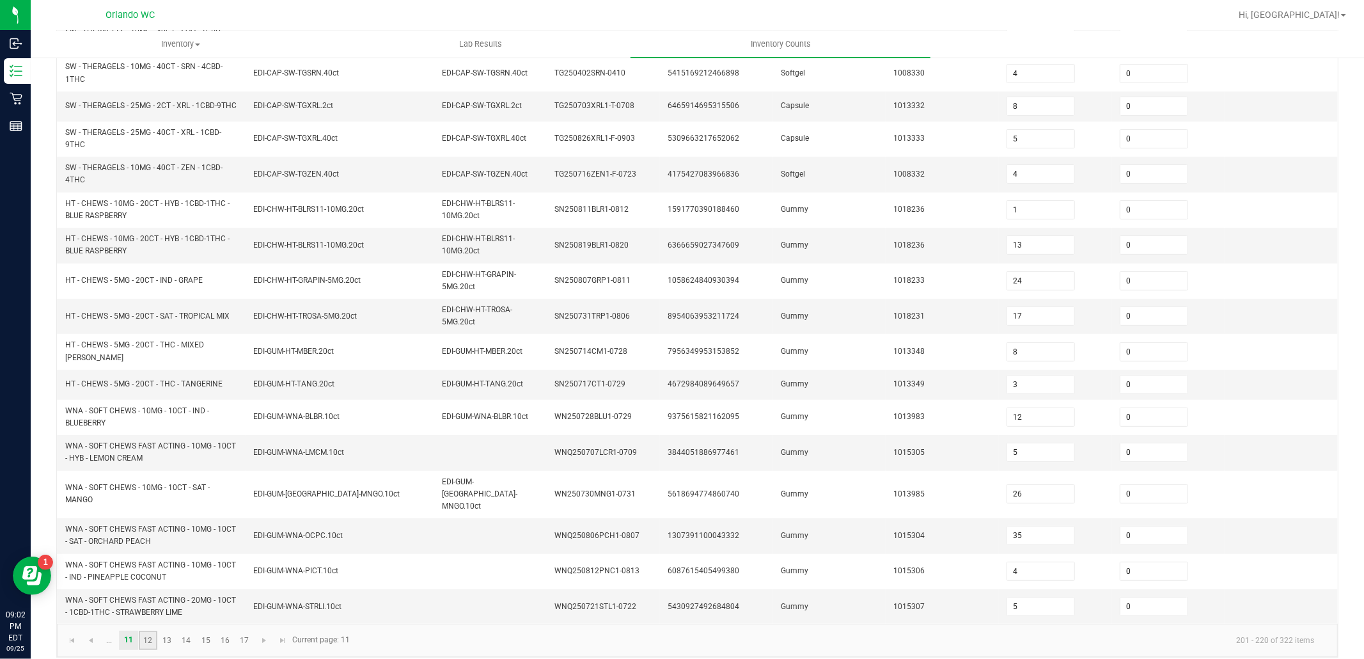
click at [148, 631] on link "12" at bounding box center [148, 640] width 19 height 19
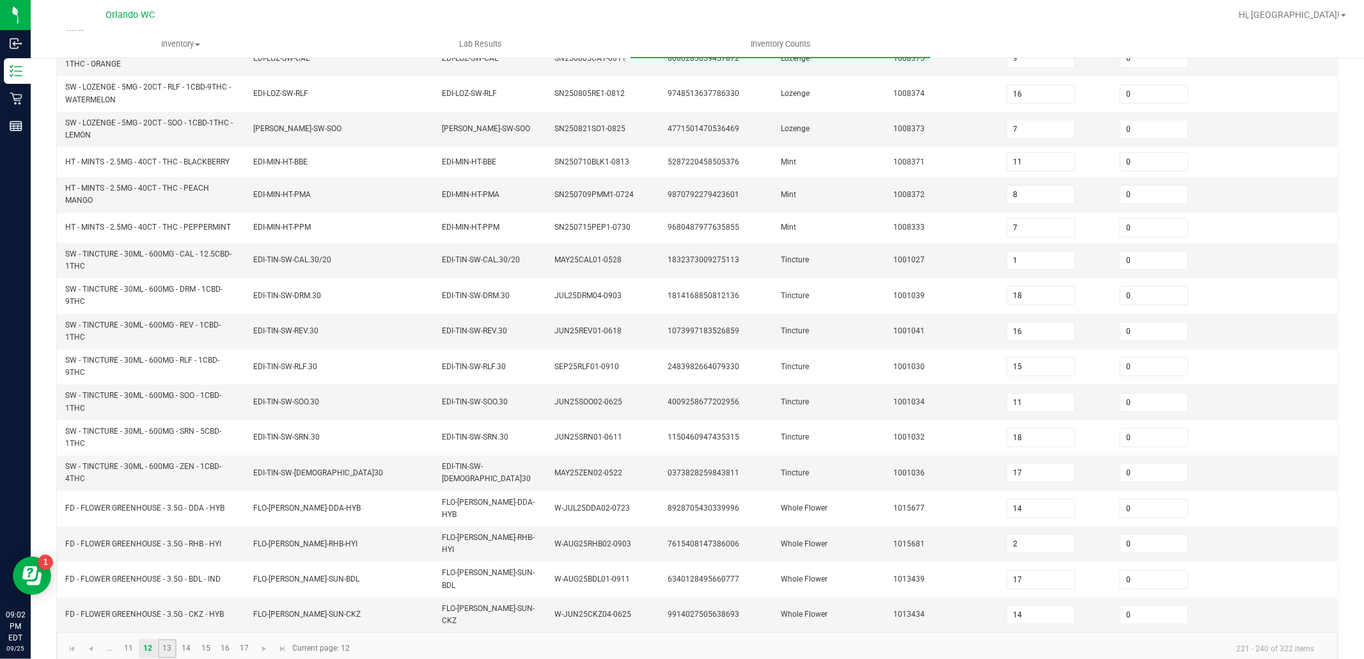
click at [164, 639] on link "13" at bounding box center [167, 648] width 19 height 19
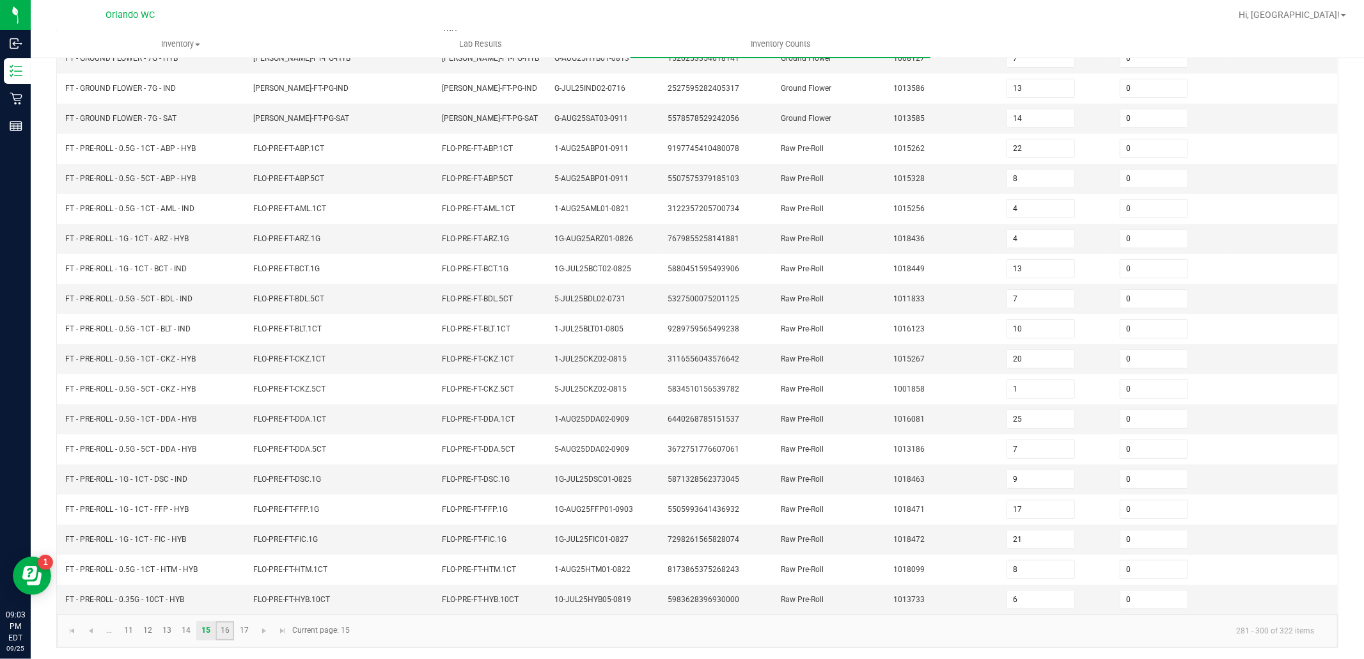
click at [226, 634] on link "16" at bounding box center [225, 630] width 19 height 19
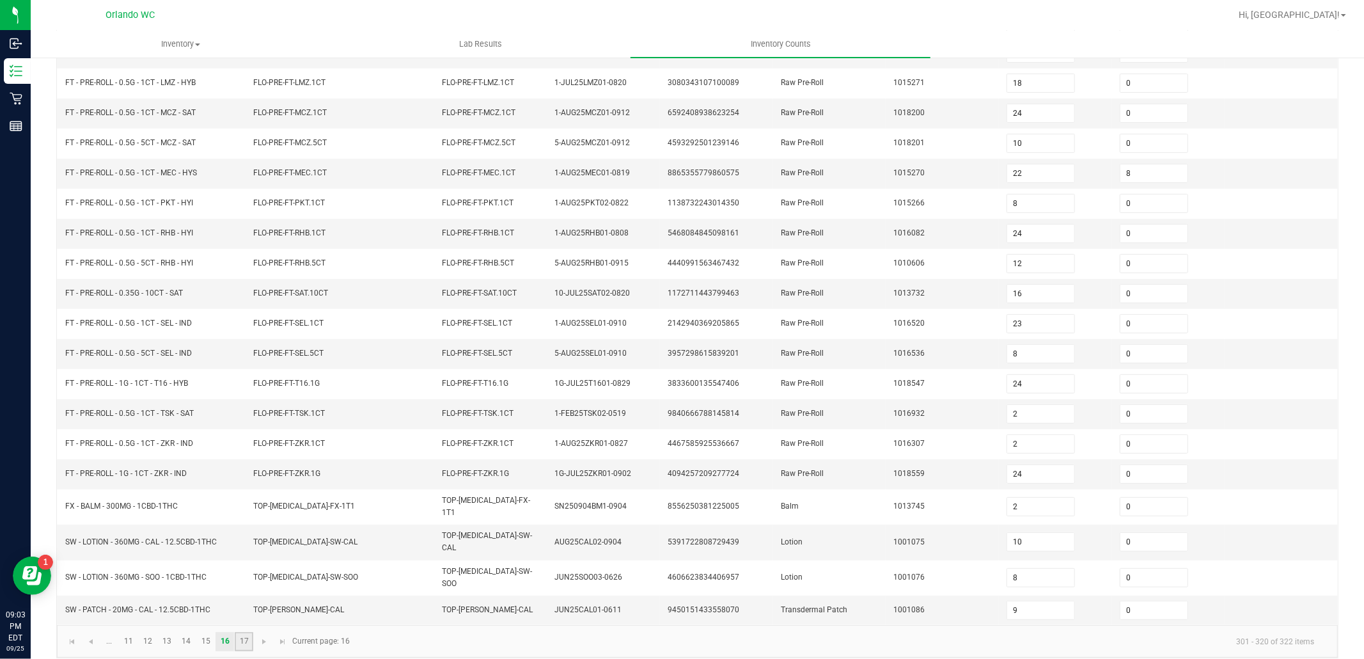
click at [240, 632] on link "17" at bounding box center [244, 641] width 19 height 19
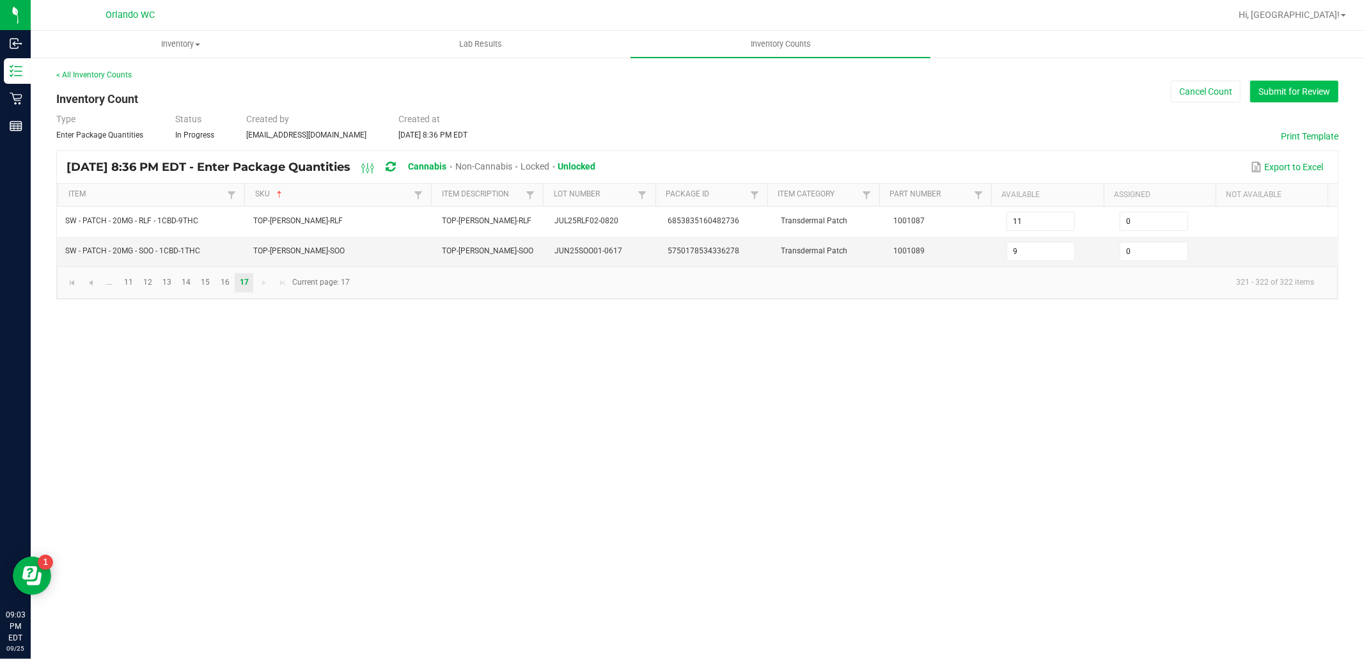
click at [1296, 88] on button "Submit for Review" at bounding box center [1295, 92] width 88 height 22
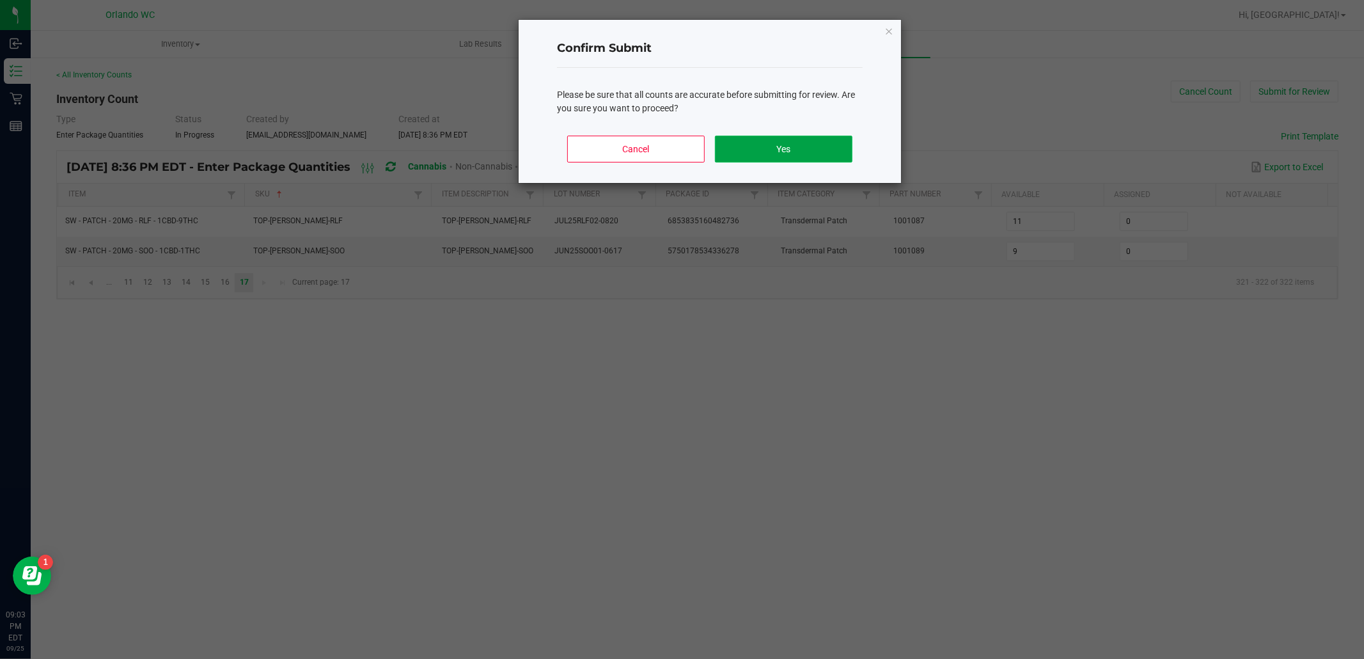
click at [830, 146] on button "Yes" at bounding box center [784, 149] width 138 height 27
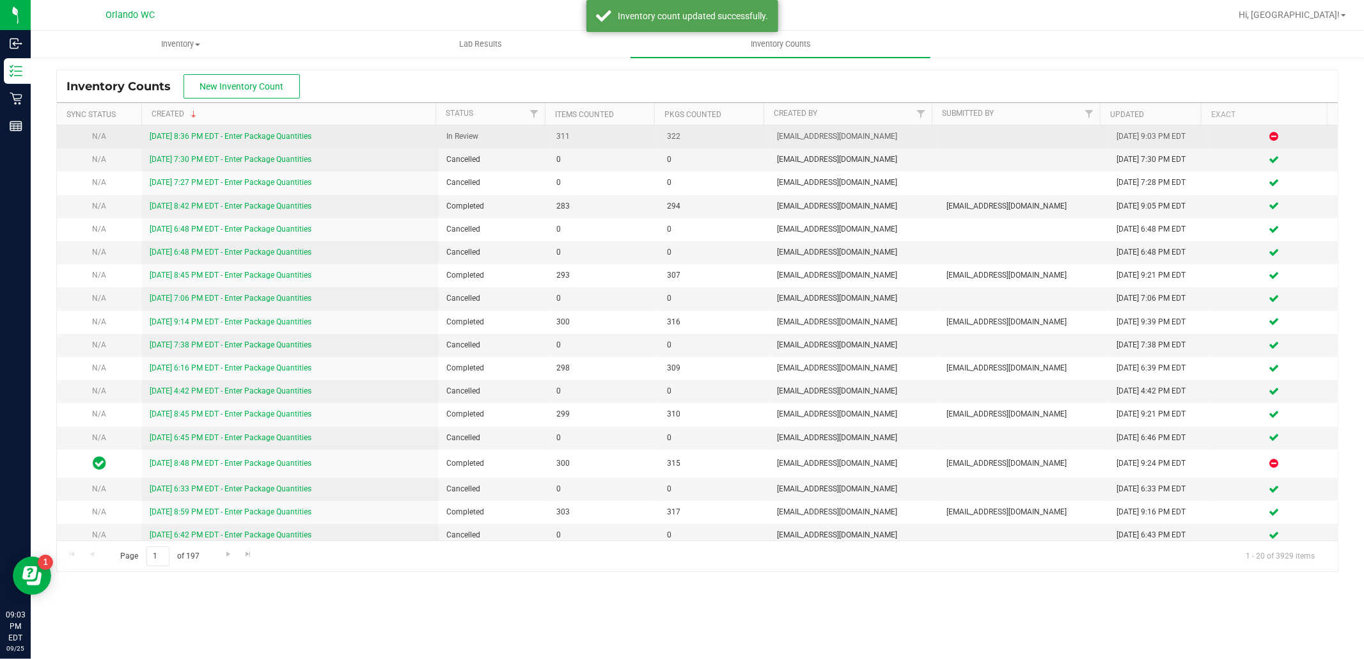
click at [305, 137] on link "[DATE] 8:36 PM EDT - Enter Package Quantities" at bounding box center [231, 136] width 162 height 9
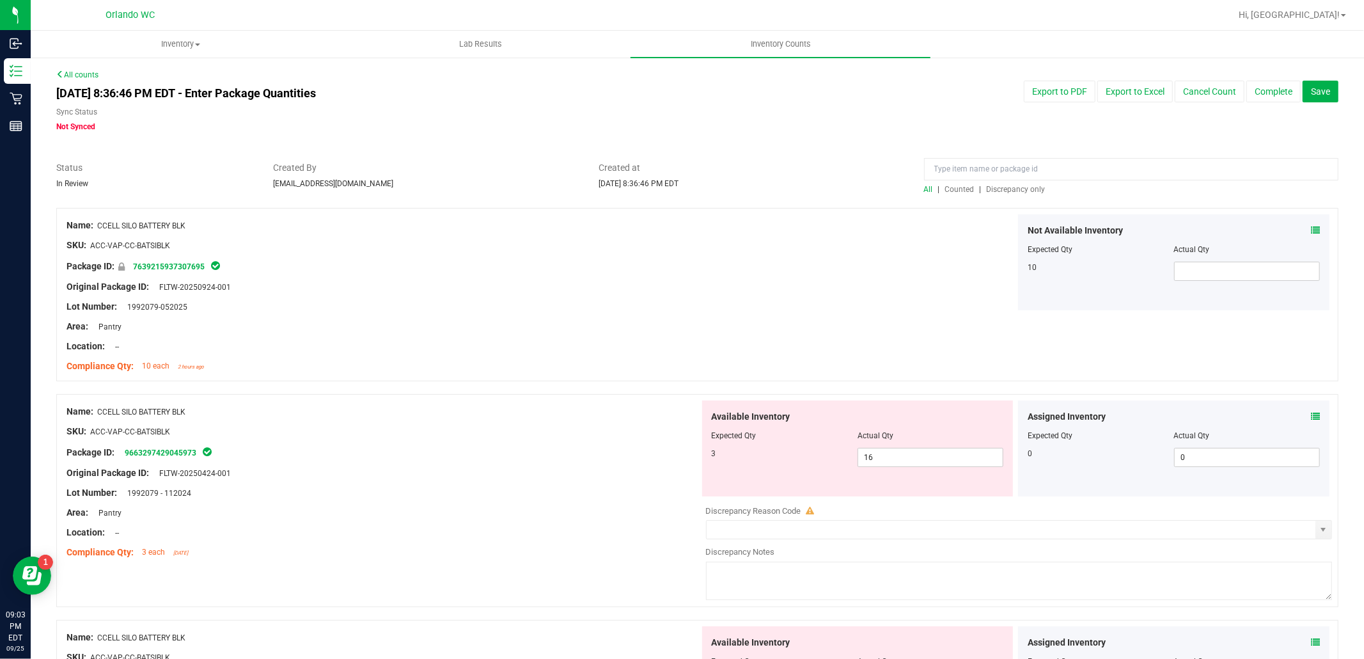
click at [1031, 193] on span "Discrepancy only" at bounding box center [1016, 189] width 59 height 9
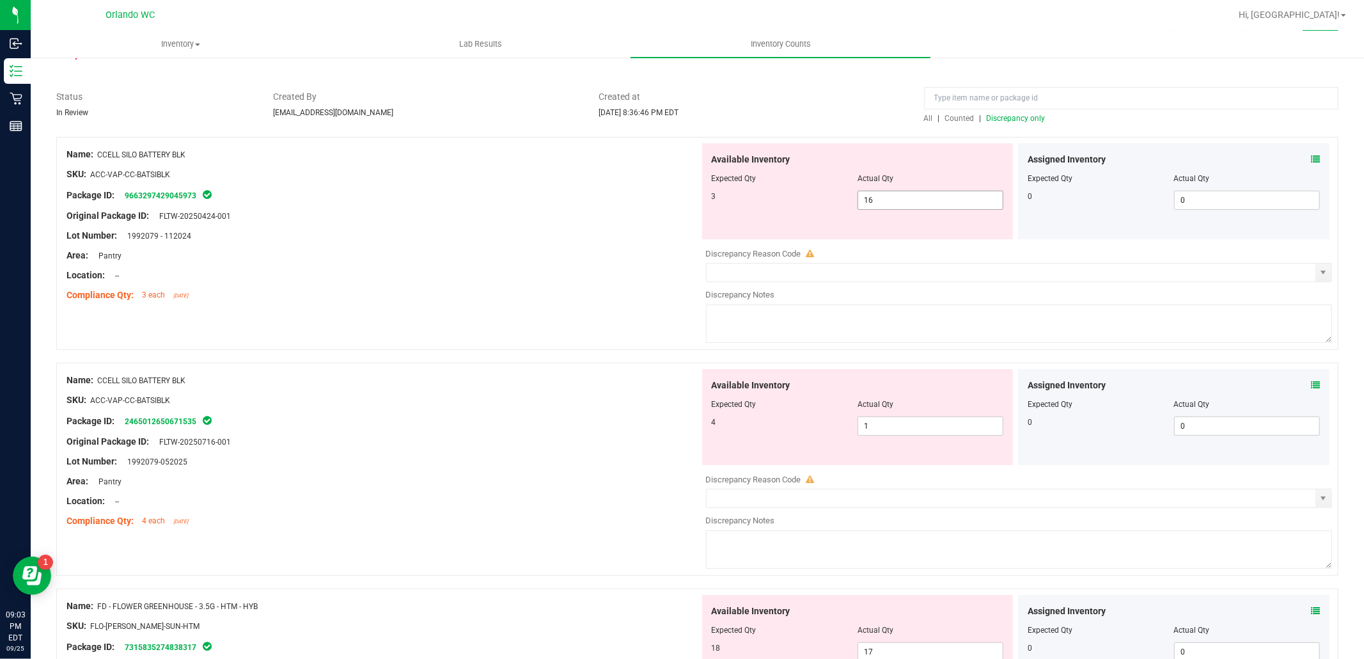
click at [899, 201] on span "16 16" at bounding box center [931, 200] width 146 height 19
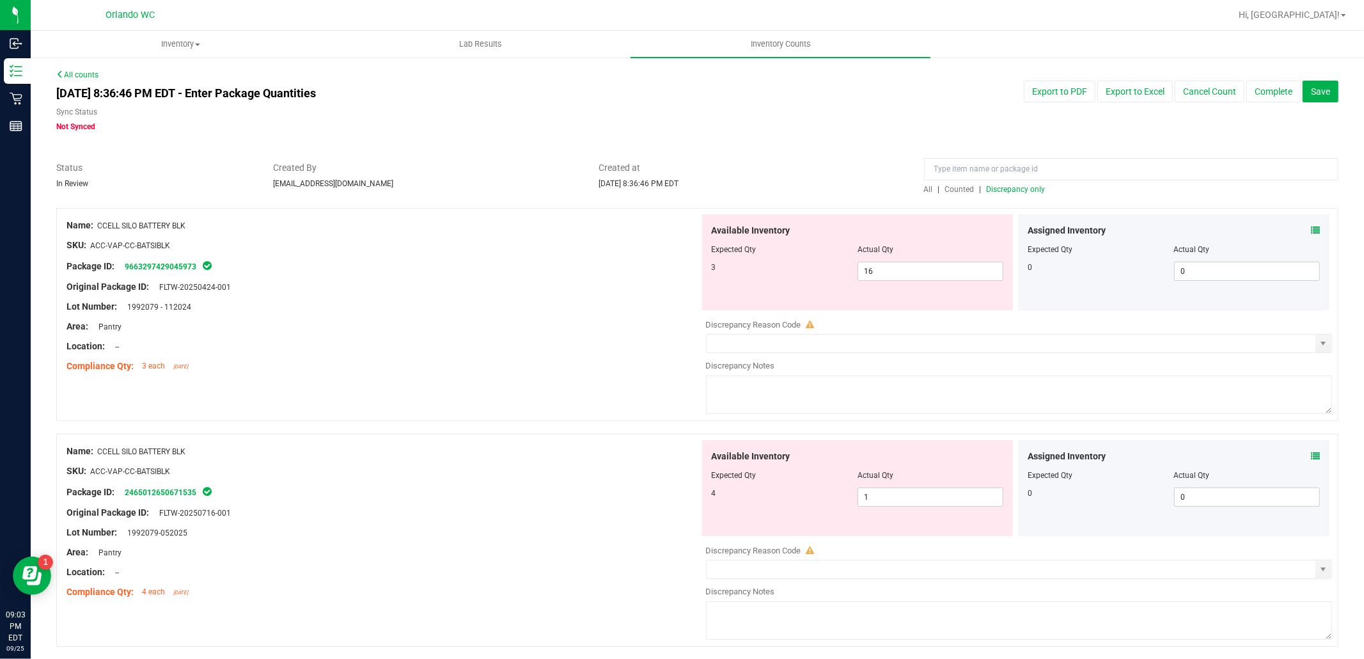
drag, startPoint x: 98, startPoint y: 226, endPoint x: 191, endPoint y: 224, distance: 92.8
click at [191, 224] on div "Name: CCELL SILO BATTERY BLK" at bounding box center [383, 225] width 633 height 13
copy span "CCELL SILO BATTERY BLK"
click at [1020, 171] on input at bounding box center [1131, 169] width 415 height 22
paste input "CCELL SILO BATTERY BLK"
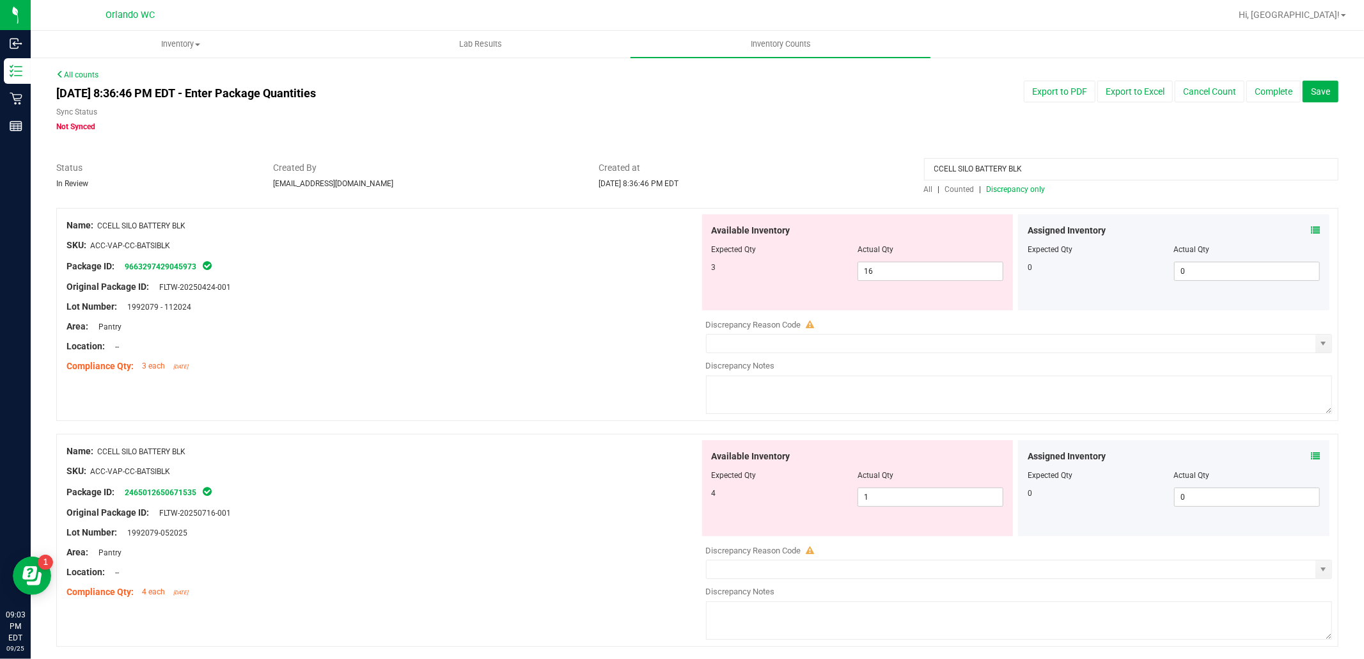
click at [926, 171] on input "CCELL SILO BATTERY BLK" at bounding box center [1131, 169] width 415 height 22
click at [924, 186] on span "All" at bounding box center [928, 189] width 9 height 9
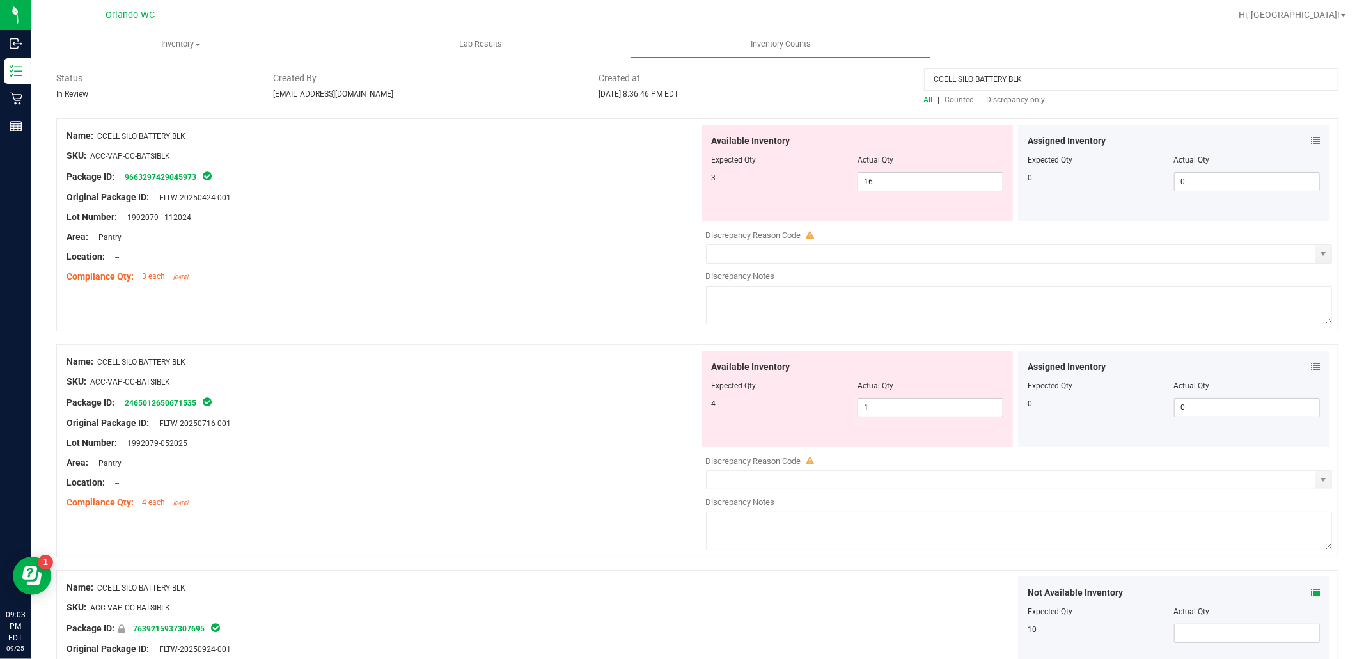
drag, startPoint x: 1055, startPoint y: 81, endPoint x: 904, endPoint y: 86, distance: 151.0
click at [916, 90] on div "CCELL SILO BATTERY BLK All | Counted | Discrepancy only" at bounding box center [1132, 89] width 434 height 34
click at [1027, 99] on span "Discrepancy only" at bounding box center [1016, 99] width 59 height 9
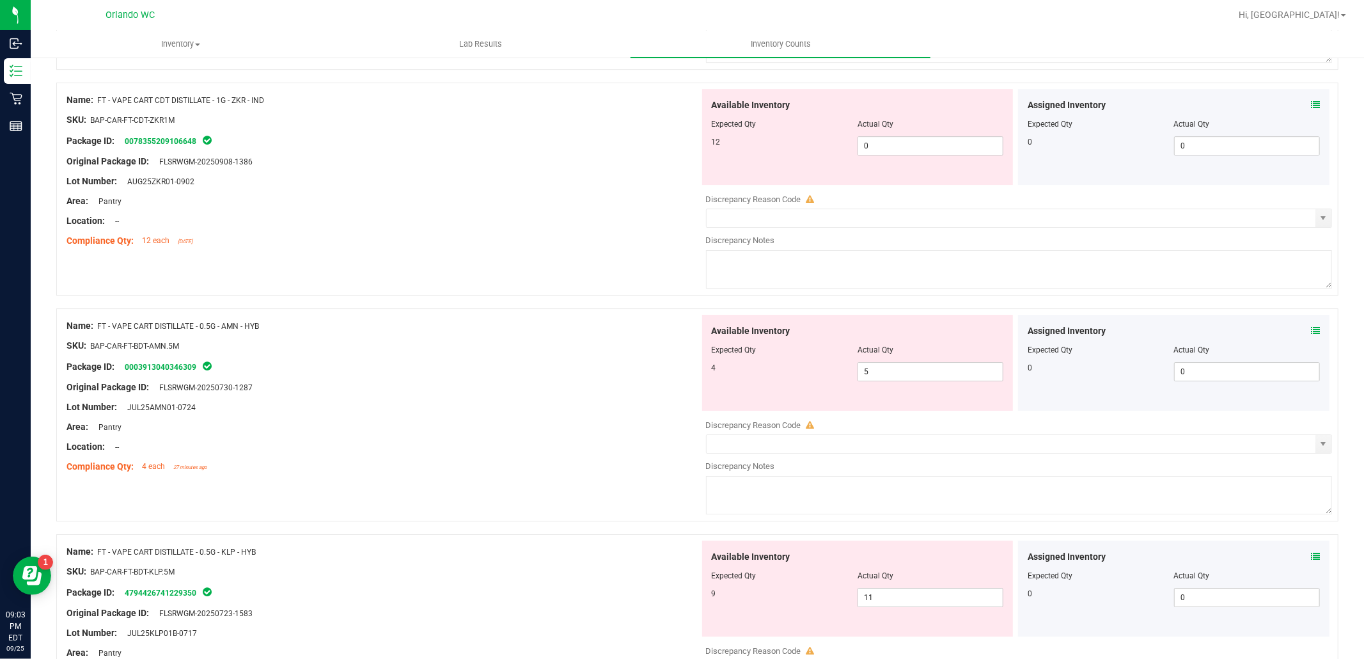
scroll to position [4123, 0]
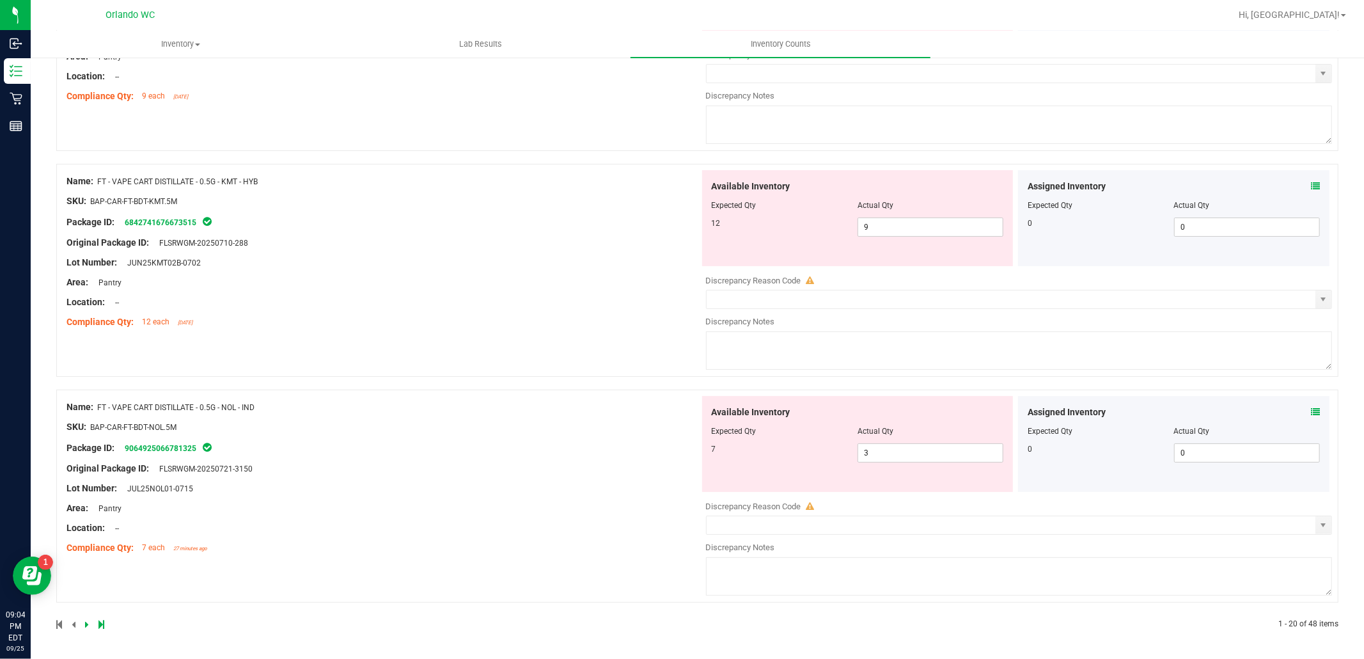
click at [88, 622] on icon at bounding box center [87, 624] width 4 height 8
click at [86, 625] on icon at bounding box center [87, 624] width 4 height 8
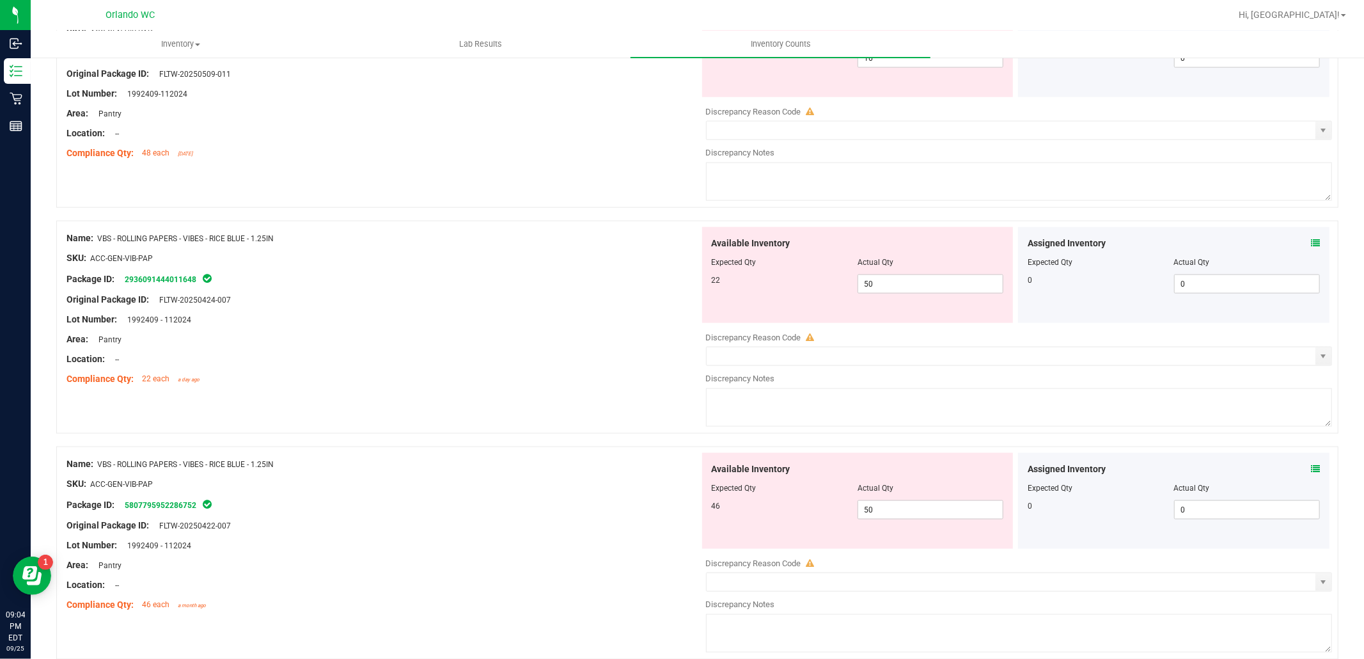
scroll to position [1404, 0]
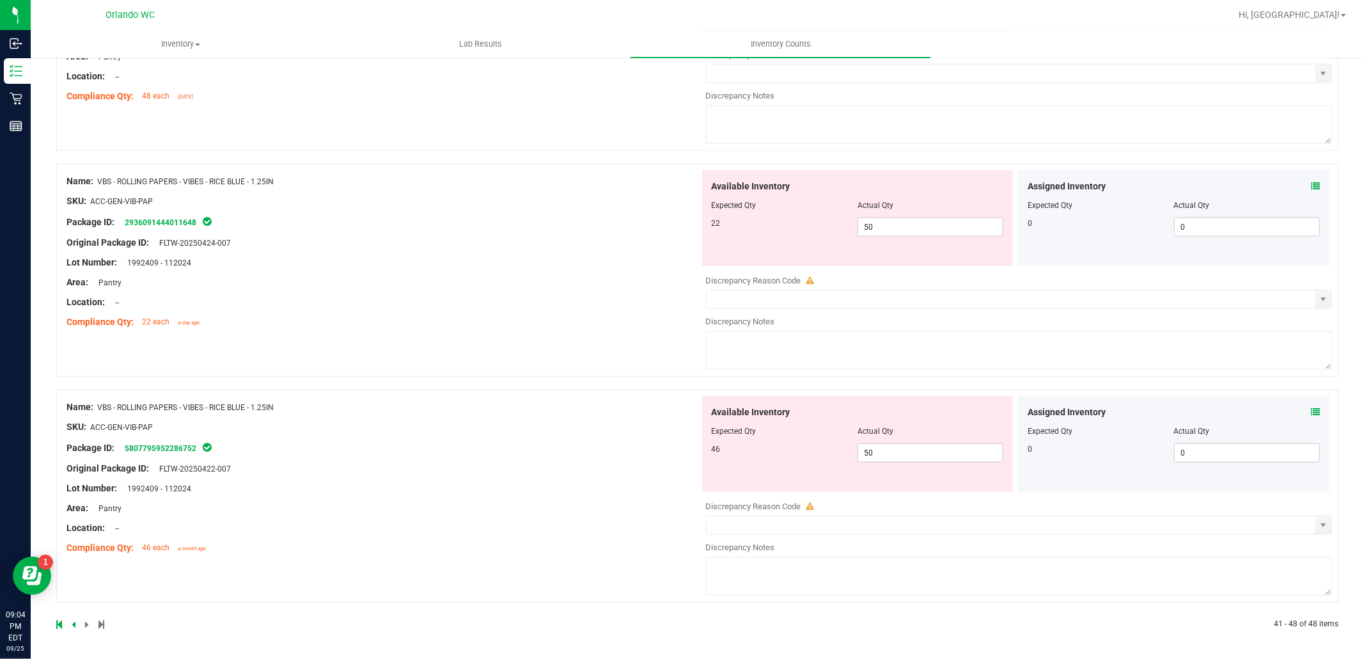
click at [56, 627] on icon at bounding box center [59, 624] width 6 height 8
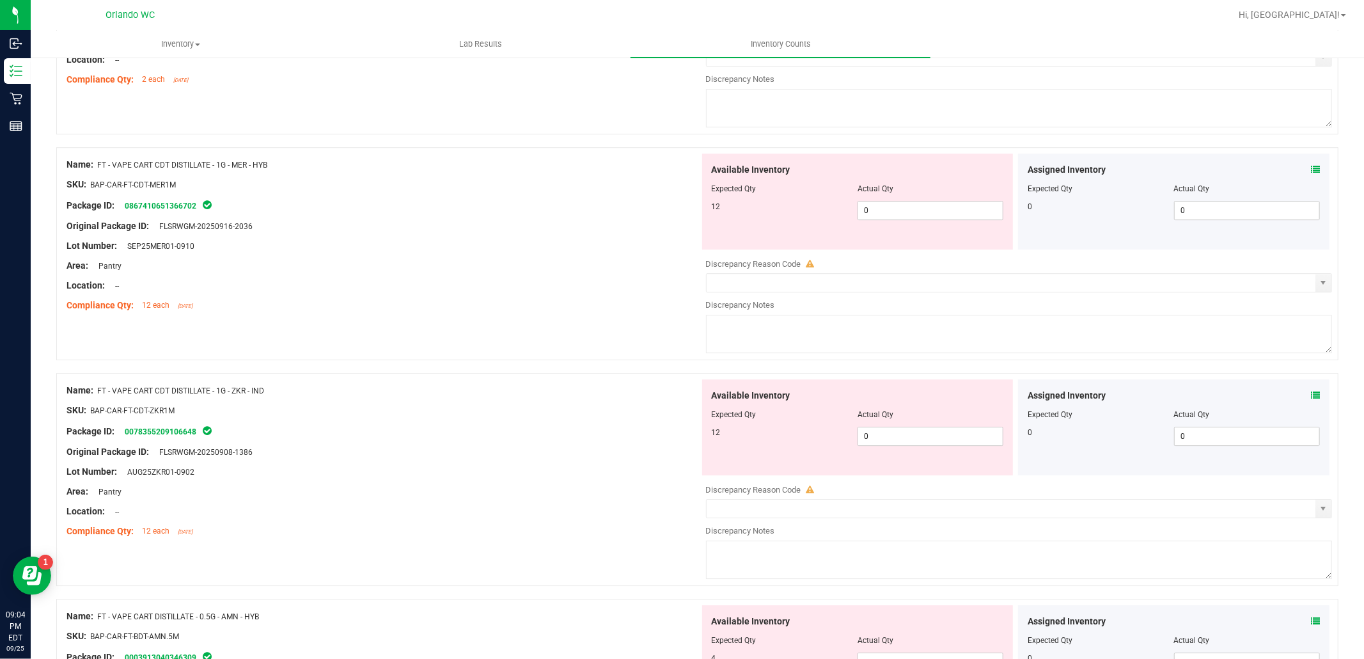
scroll to position [3198, 0]
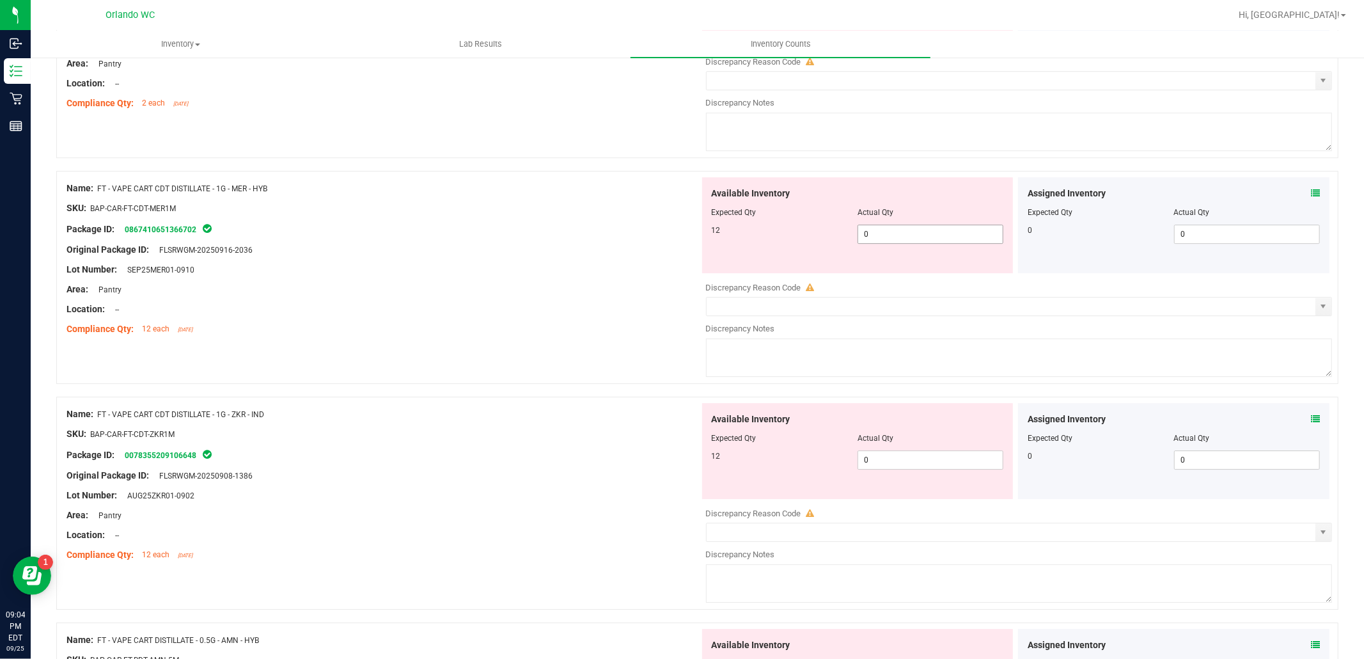
click at [910, 244] on span "0 0" at bounding box center [931, 234] width 146 height 19
click at [622, 336] on div "Compliance Qty: 12 each [DATE]" at bounding box center [383, 328] width 633 height 13
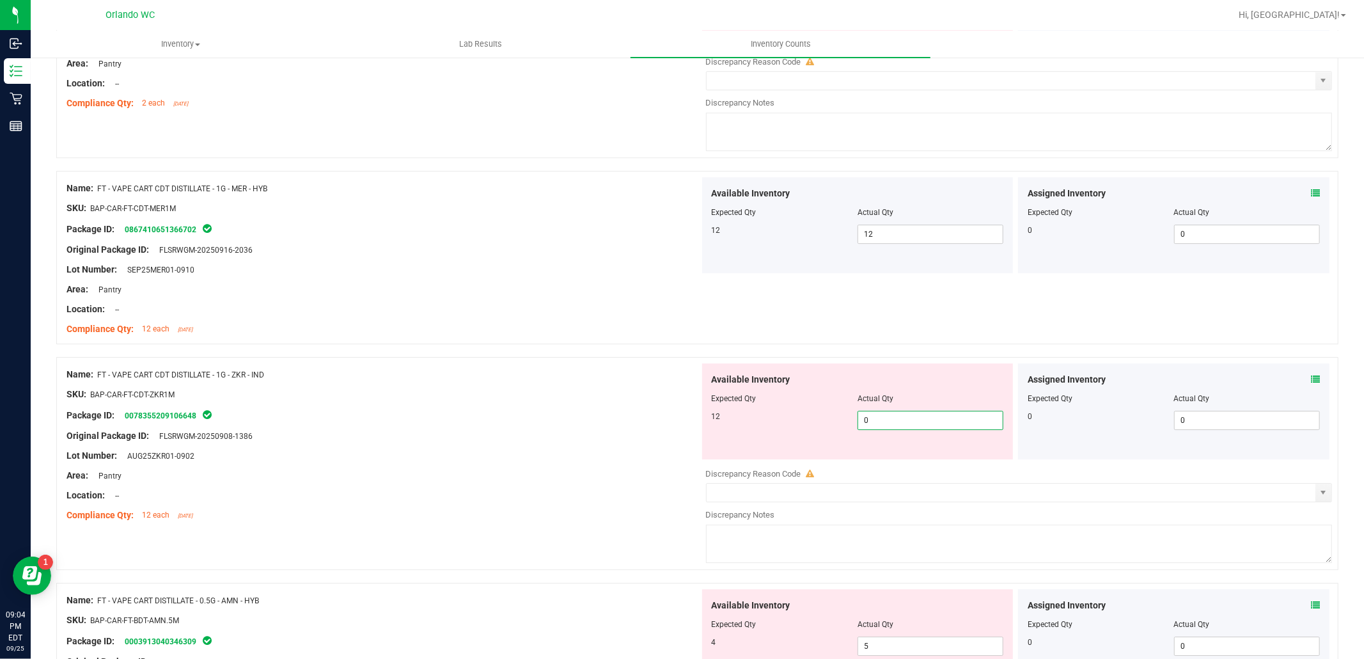
click at [887, 427] on span "0 0" at bounding box center [931, 420] width 146 height 19
click at [507, 381] on div "Name: FT - VAPE CART CDT DISTILLATE - 1G - ZKR - IND" at bounding box center [383, 374] width 633 height 13
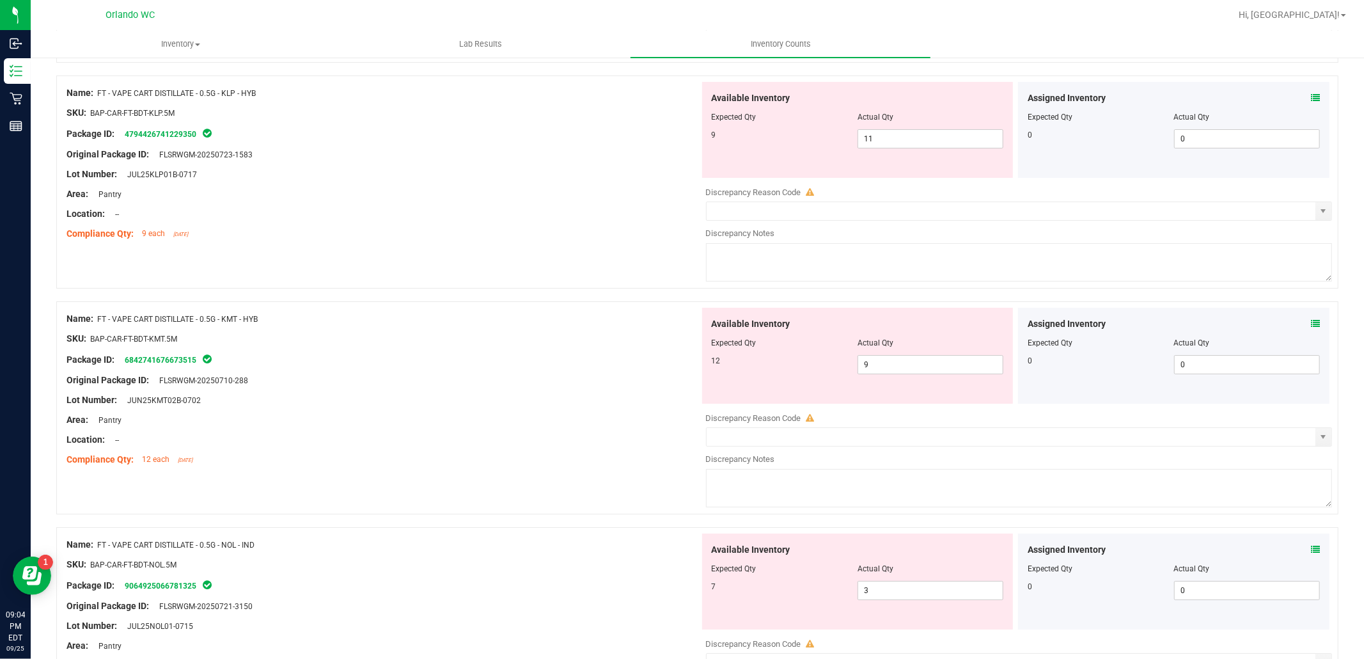
scroll to position [4043, 0]
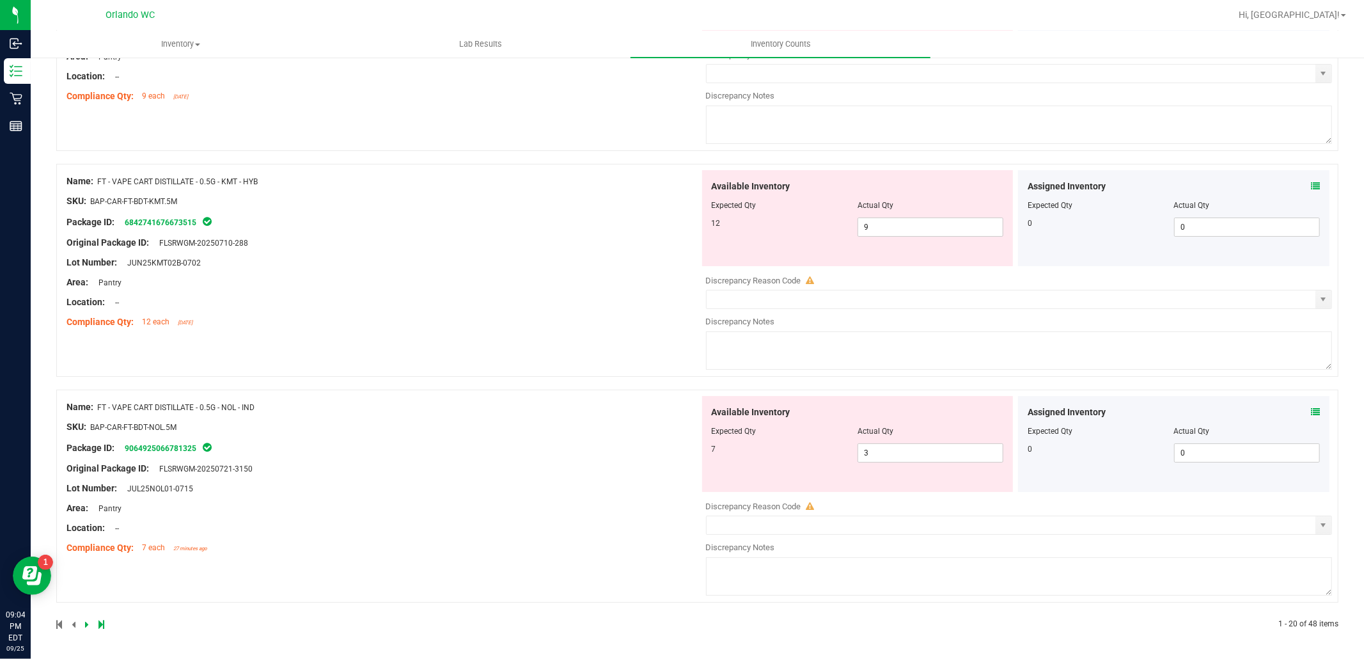
click at [85, 625] on icon at bounding box center [87, 624] width 4 height 8
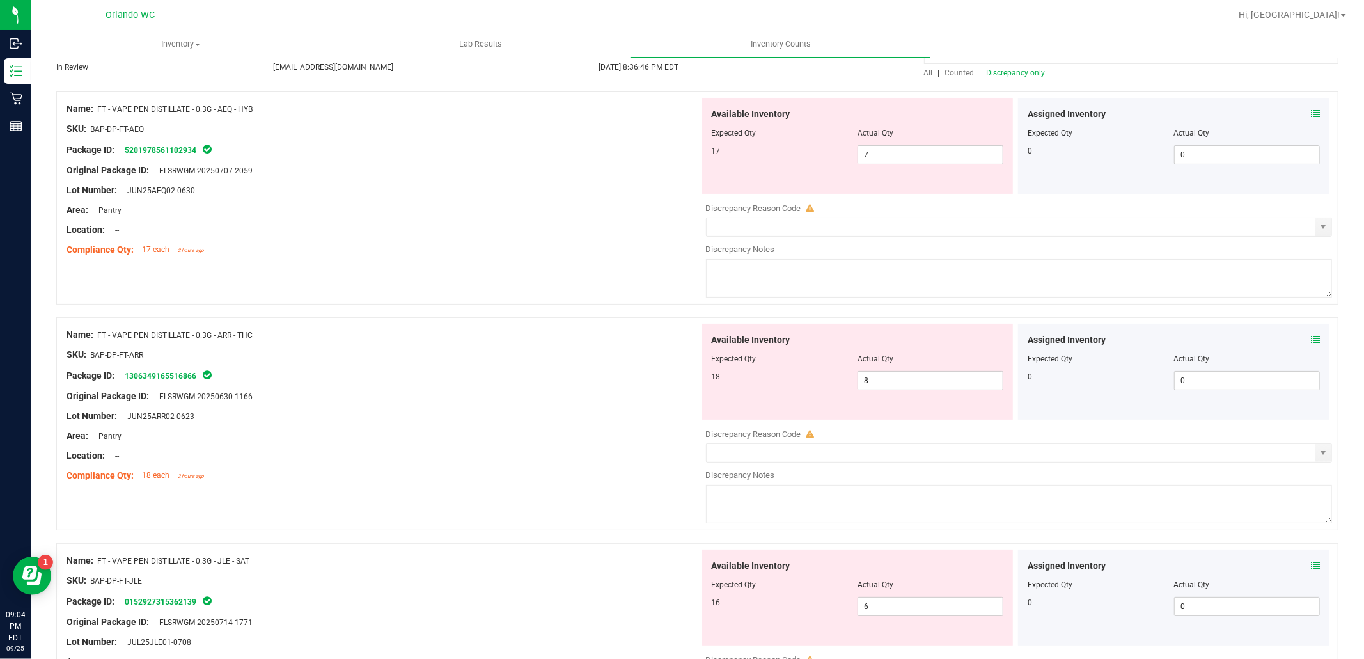
scroll to position [142, 0]
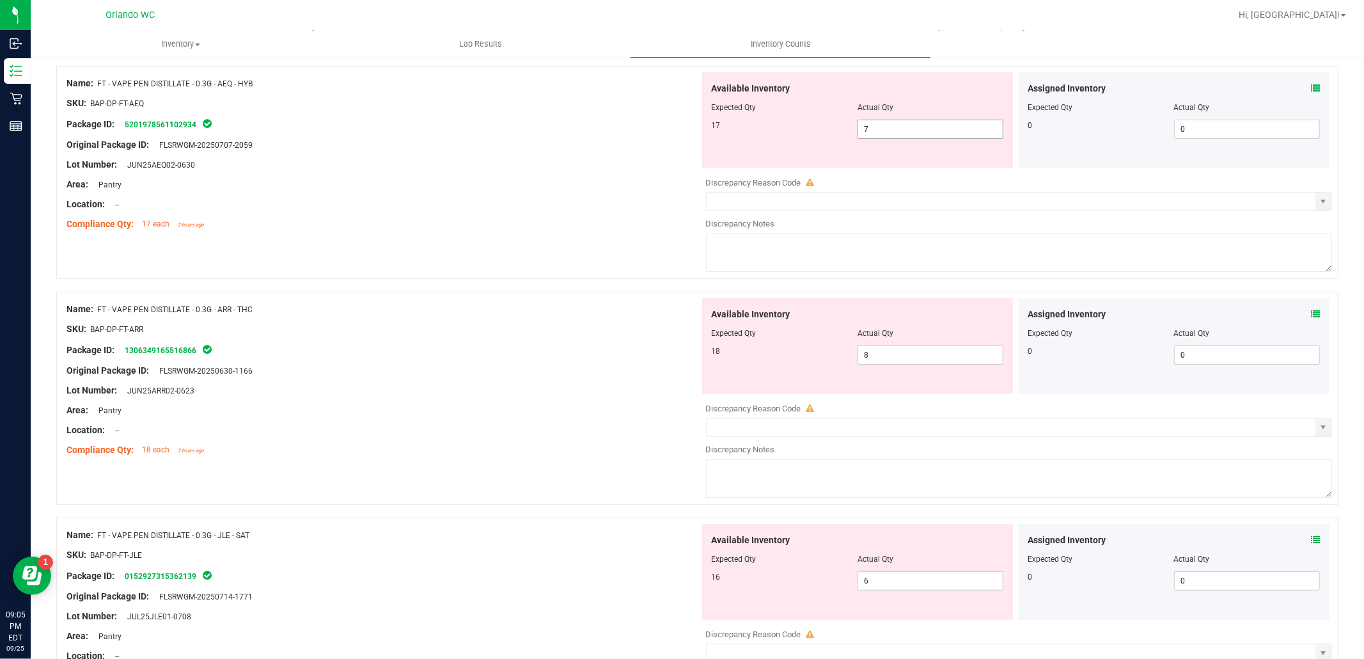
click at [879, 128] on input "7" at bounding box center [930, 129] width 145 height 18
click at [859, 126] on input "8" at bounding box center [930, 130] width 145 height 18
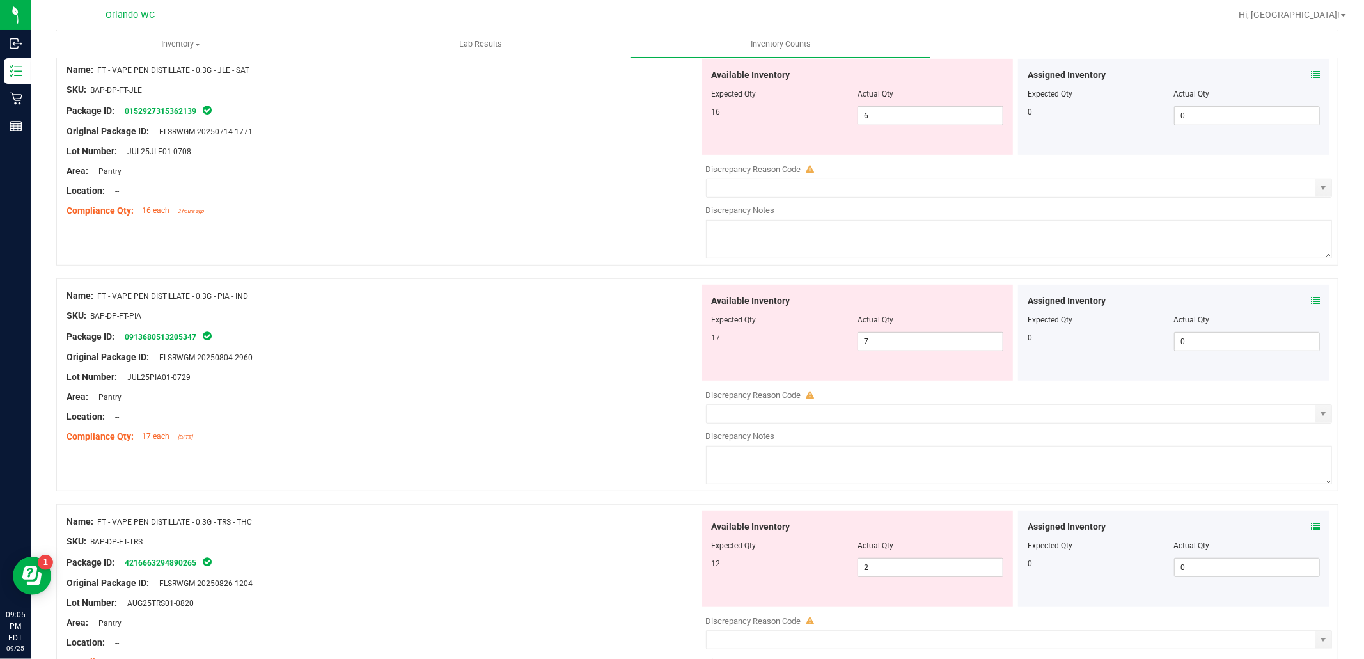
scroll to position [528, 0]
click at [861, 113] on input "6" at bounding box center [930, 115] width 145 height 18
click at [589, 551] on div "Name: FT - VAPE PEN DISTILLATE - 0.3G - TRS - THC SKU: BAP-DP-FT-TRS Package ID…" at bounding box center [383, 591] width 633 height 163
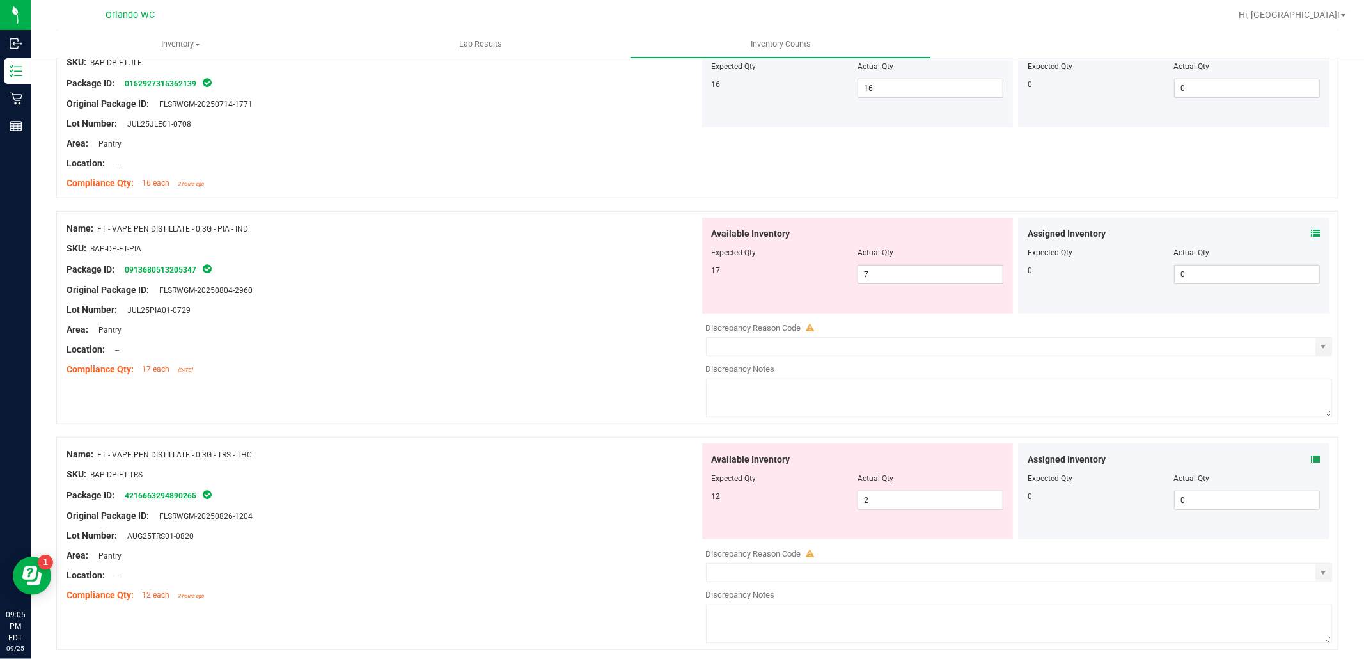
scroll to position [557, 0]
click at [903, 274] on input "7" at bounding box center [930, 273] width 145 height 18
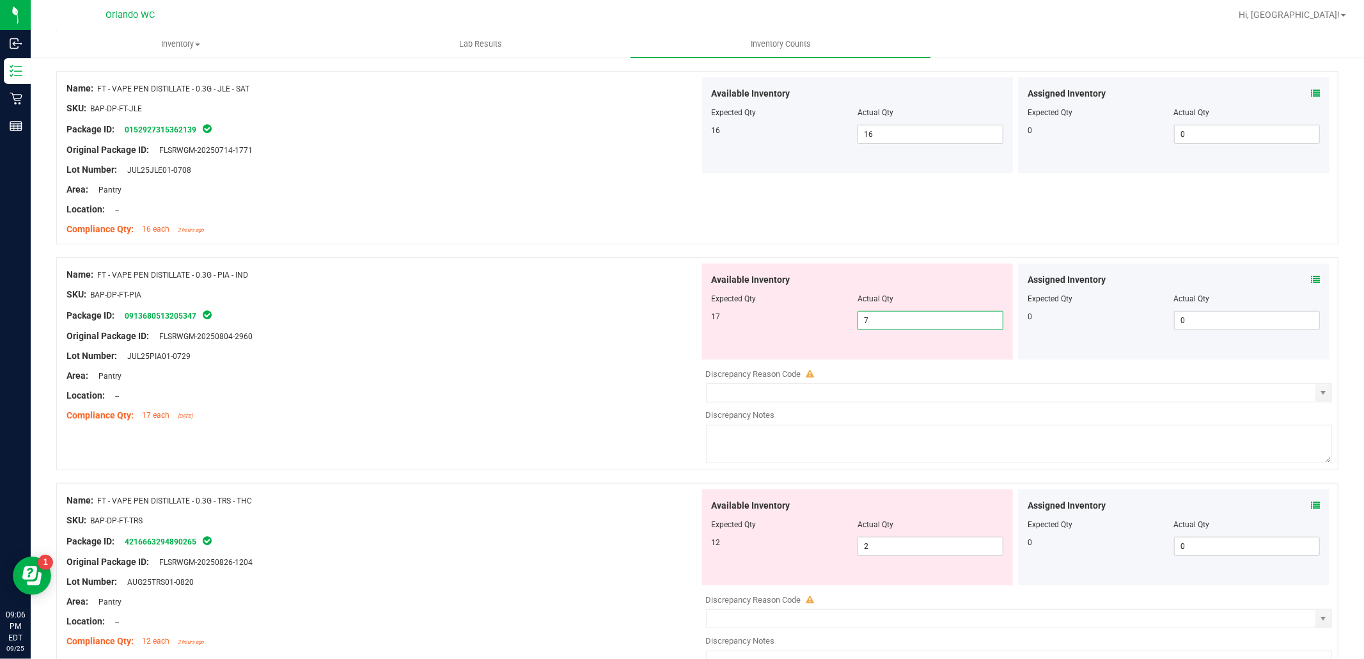
scroll to position [512, 0]
click at [522, 528] on div "Name: FT - VAPE PEN DISTILLATE - 0.3G - TRS - THC SKU: BAP-DP-FT-TRS Package ID…" at bounding box center [383, 568] width 633 height 163
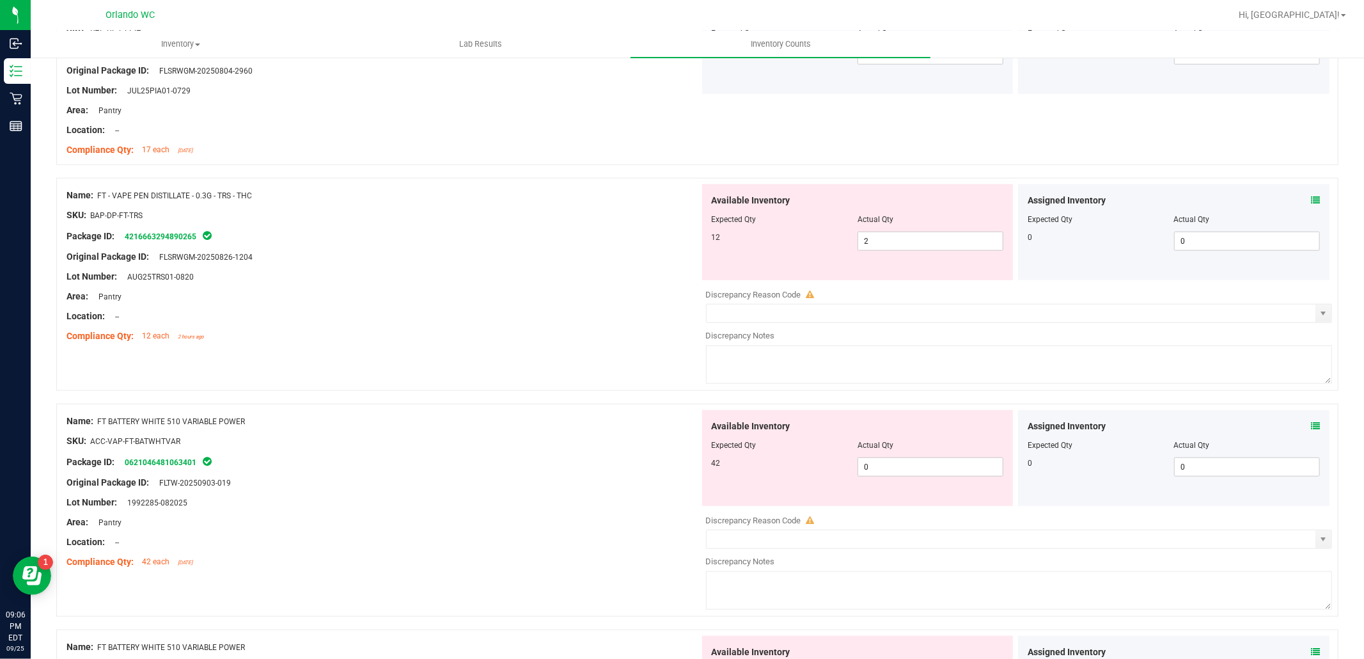
scroll to position [776, 0]
click at [860, 244] on input "2" at bounding box center [930, 240] width 145 height 18
click at [561, 504] on div "Name: FT BATTERY WHITE 510 VARIABLE POWER SKU: ACC-VAP-FT-BATWHTVAR Package ID:…" at bounding box center [383, 490] width 633 height 163
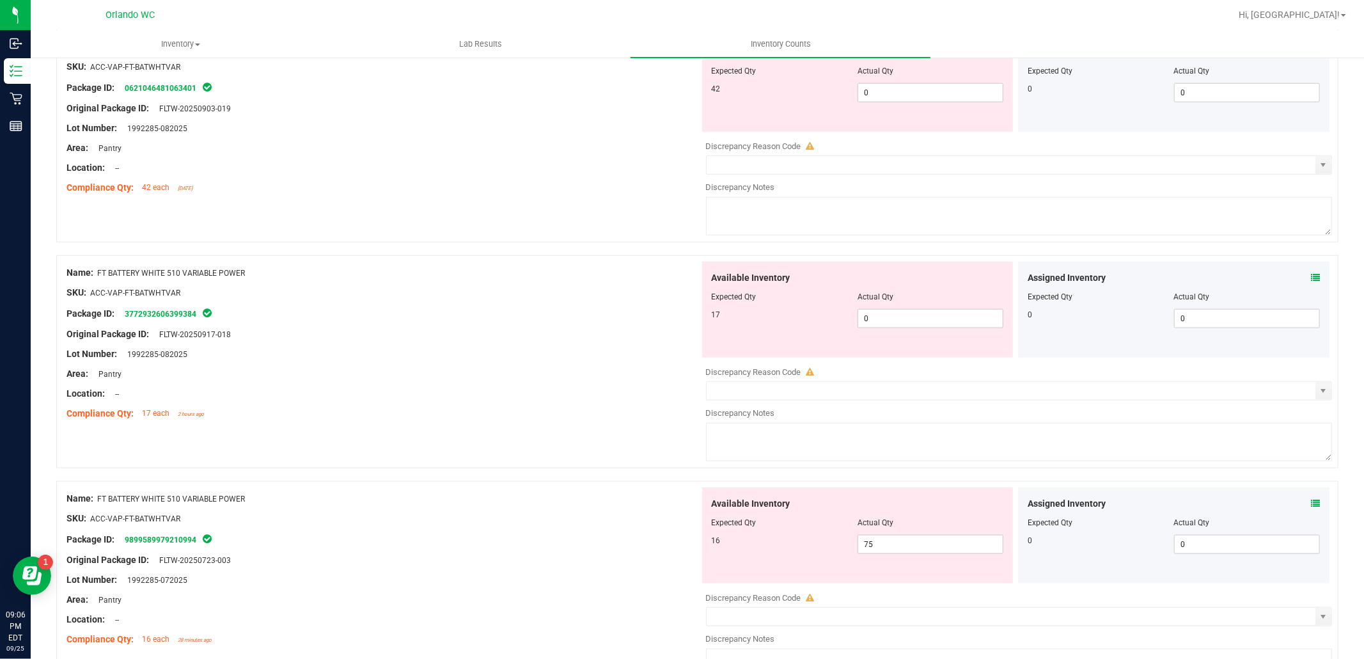
scroll to position [1103, 0]
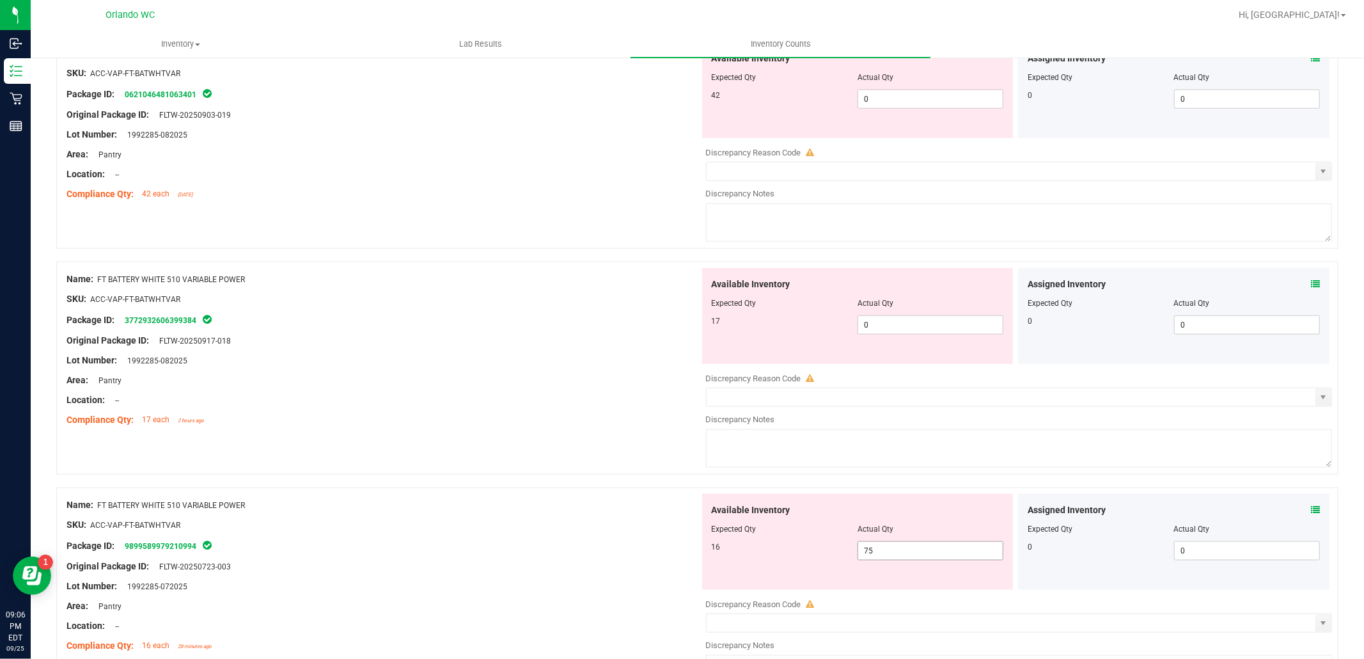
click at [885, 557] on span "75 75" at bounding box center [931, 550] width 146 height 19
click at [885, 329] on input "0" at bounding box center [930, 325] width 145 height 18
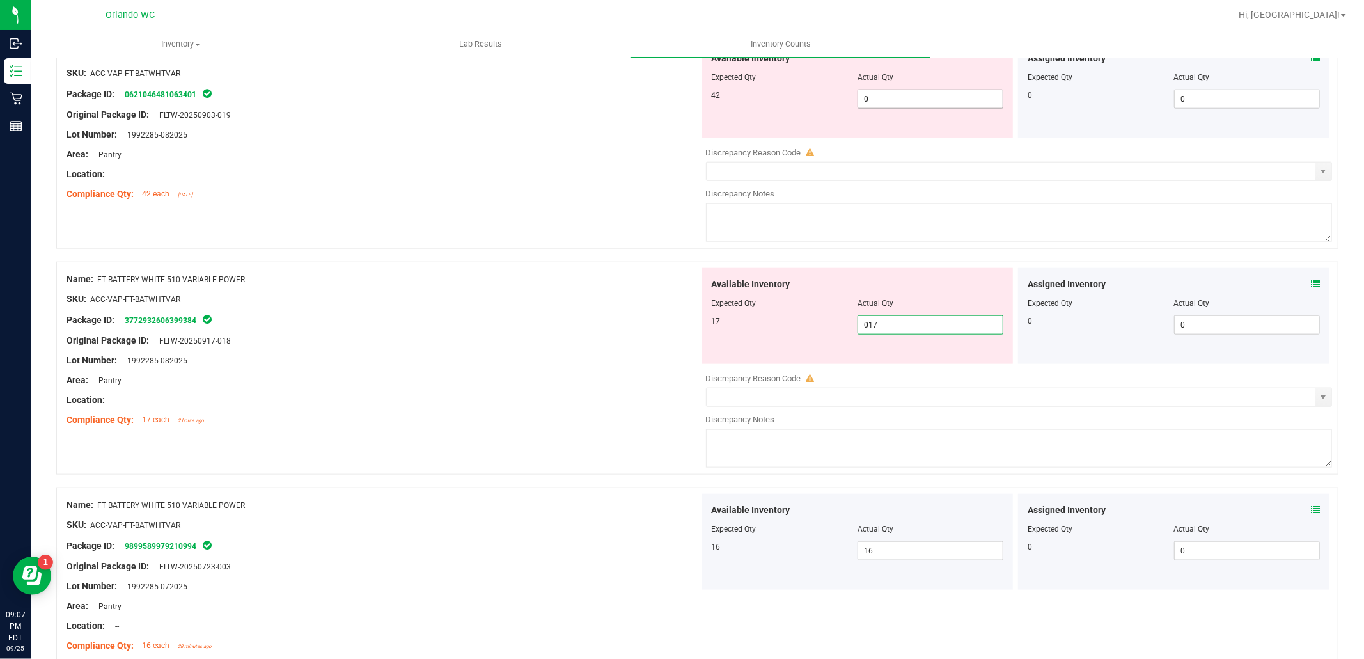
click at [888, 99] on input "0" at bounding box center [930, 99] width 145 height 18
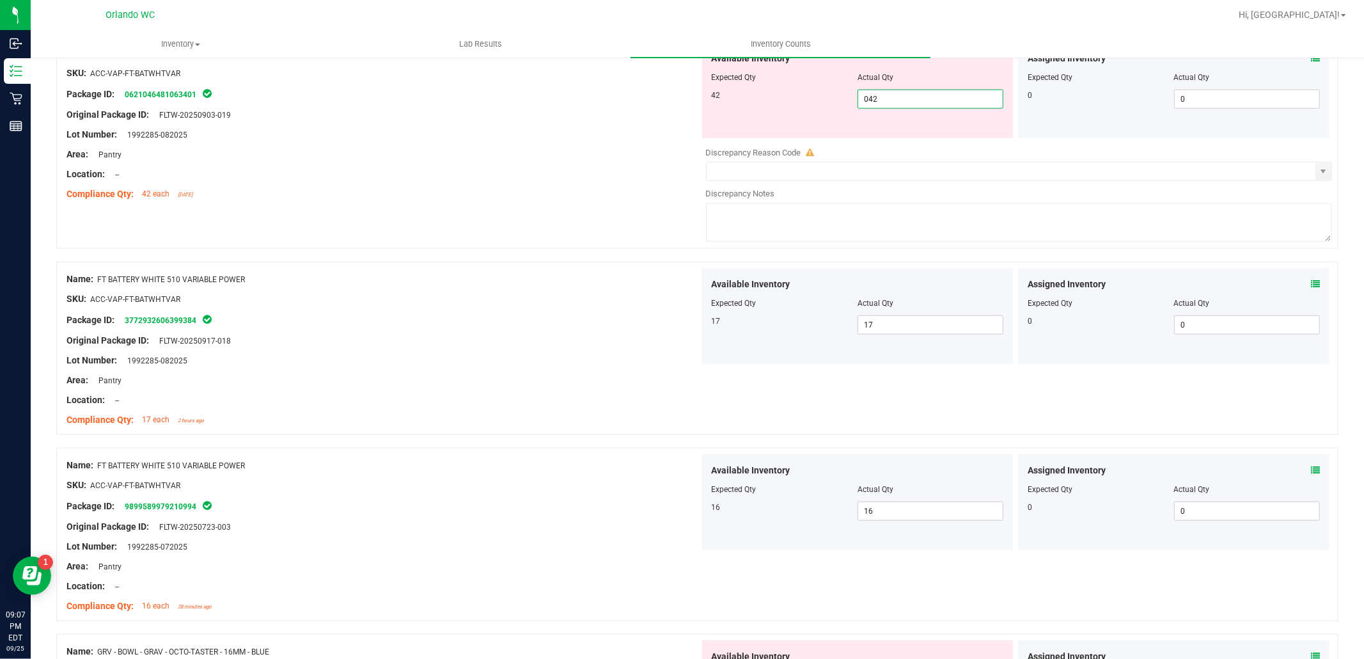
click at [601, 520] on div "Name: FT BATTERY WHITE 510 VARIABLE POWER SKU: ACC-VAP-FT-BATWHTVAR Package ID:…" at bounding box center [383, 535] width 633 height 163
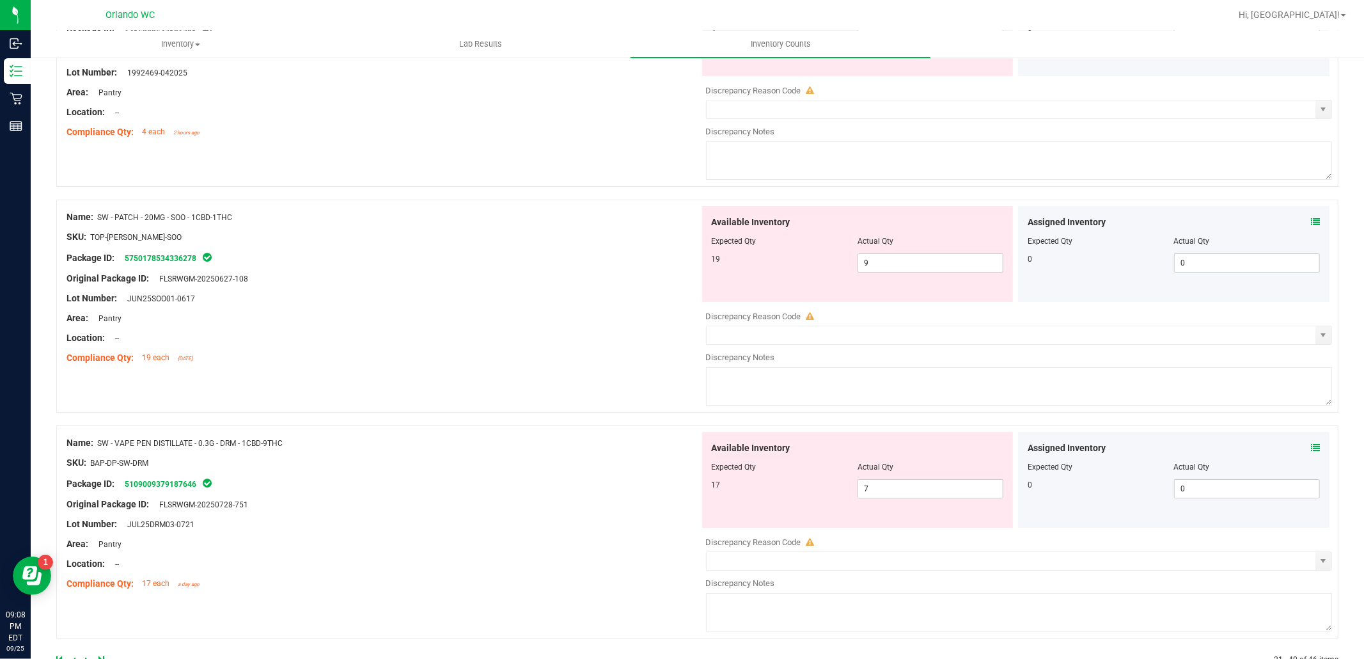
scroll to position [3801, 0]
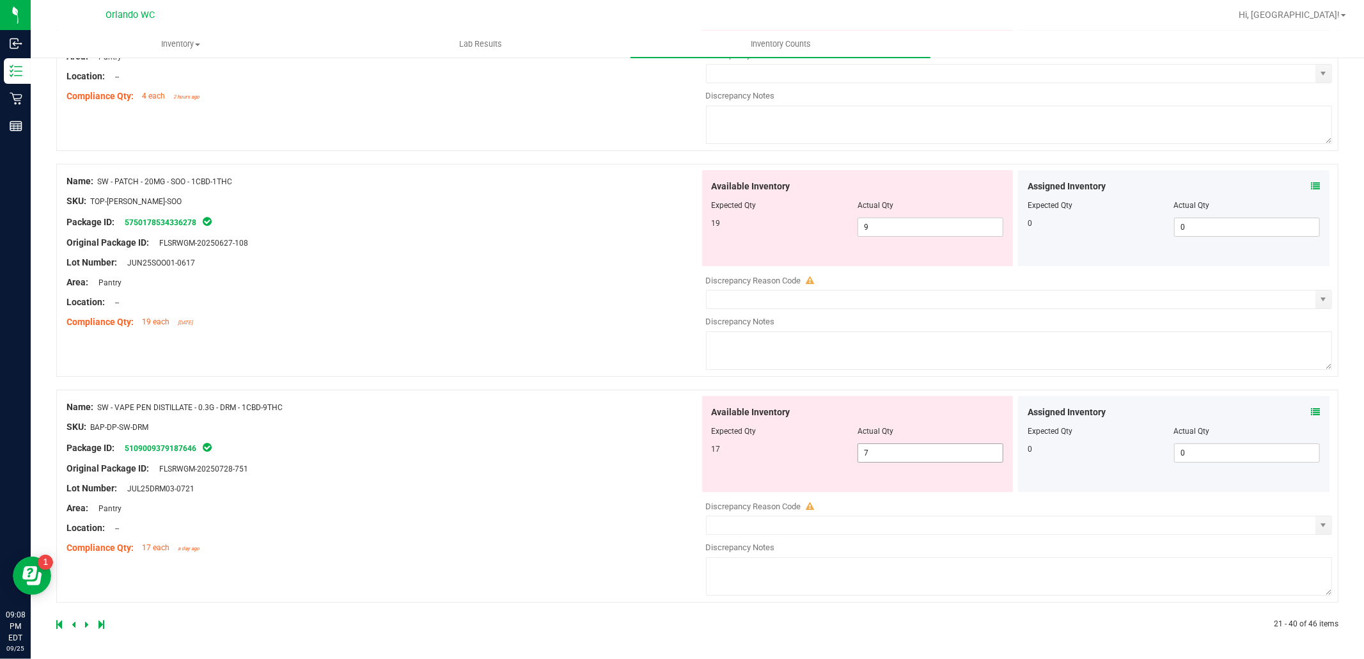
click at [858, 452] on input "7" at bounding box center [930, 453] width 145 height 18
click at [534, 555] on div "Name: SW - VAPE PEN DISTILLATE - 0.3G - DRM - 1CBD-9THC SKU: BAP-DP-SW-DRM Pack…" at bounding box center [383, 477] width 633 height 163
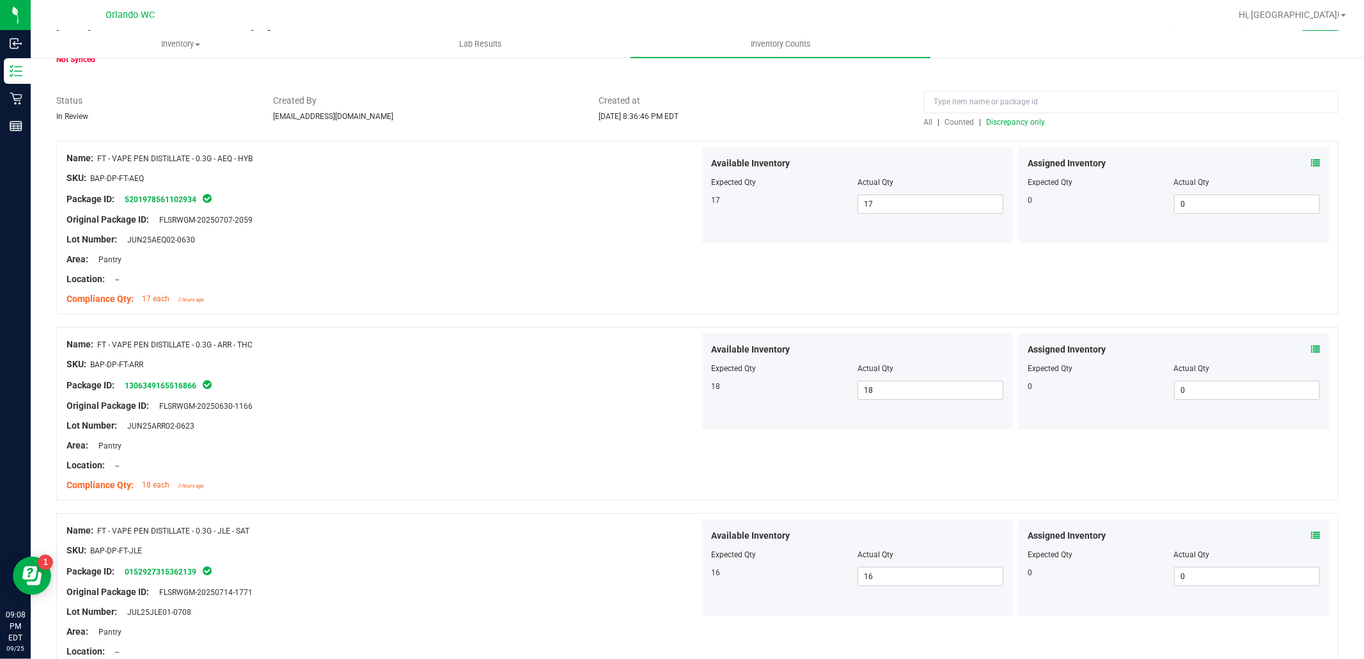
scroll to position [0, 0]
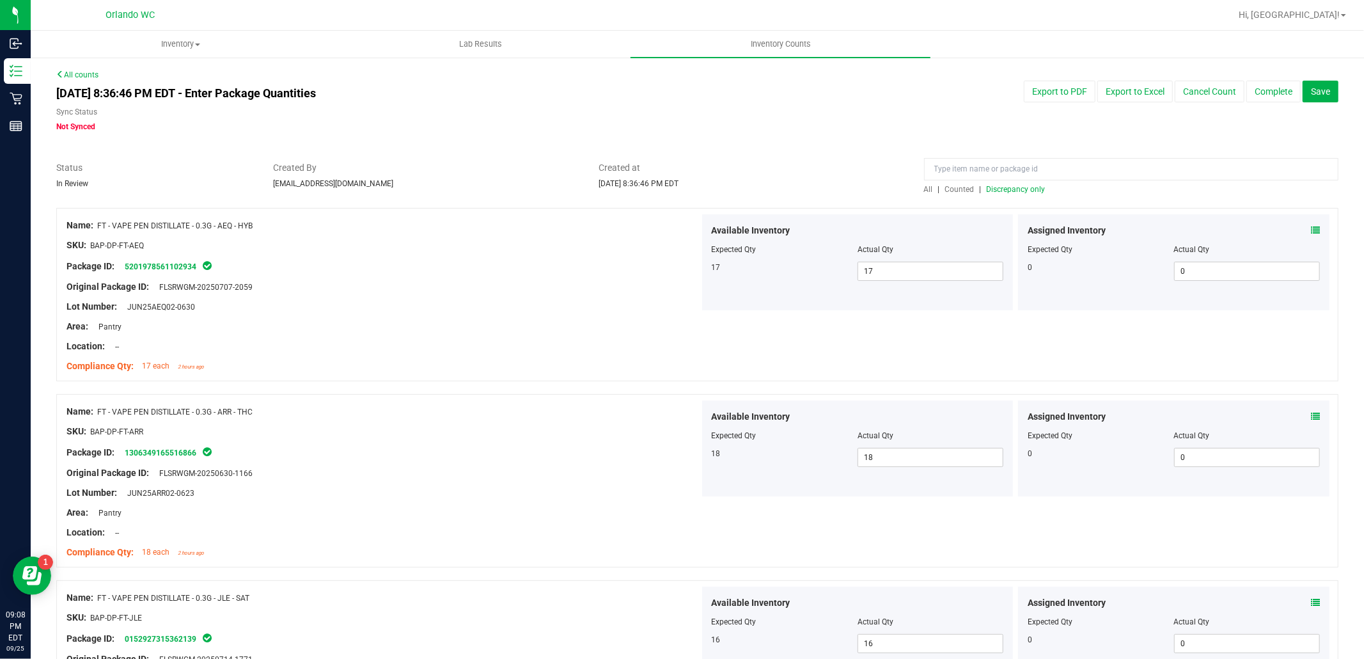
click at [1009, 187] on span "Discrepancy only" at bounding box center [1016, 189] width 59 height 9
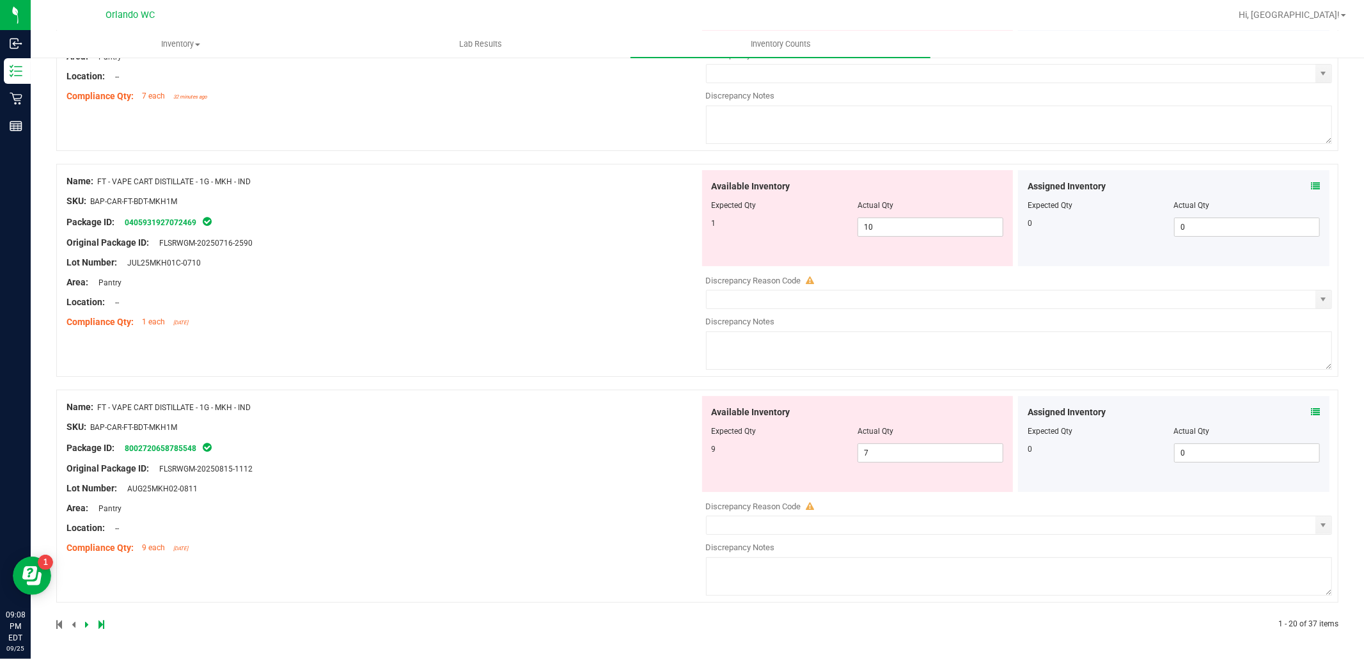
scroll to position [4123, 0]
click at [84, 624] on div at bounding box center [377, 625] width 642 height 12
click at [85, 624] on icon at bounding box center [87, 624] width 4 height 8
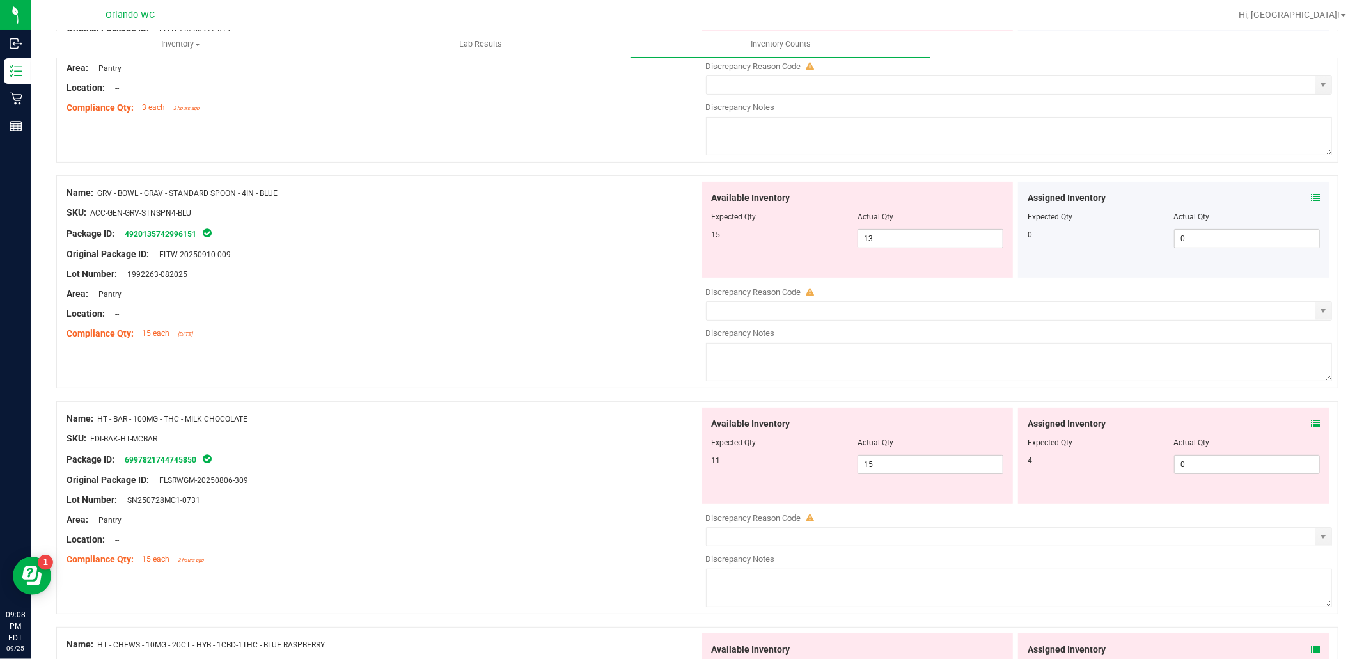
scroll to position [284, 0]
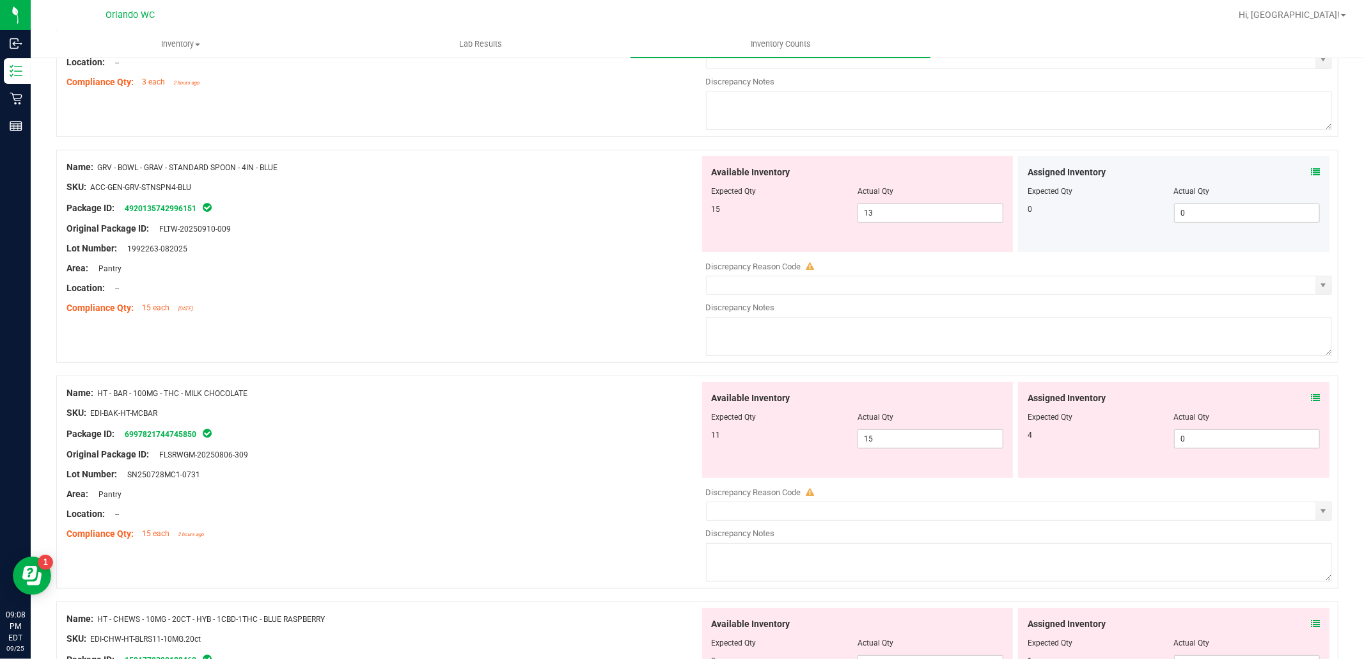
drag, startPoint x: 99, startPoint y: 167, endPoint x: 289, endPoint y: 162, distance: 190.7
click at [289, 162] on div "Name: GRV - BOWL - GRAV - STANDARD SPOON - 4IN - BLUE" at bounding box center [383, 167] width 633 height 13
copy span "GRV - BOWL - GRAV - STANDARD SPOON - 4IN - BLUE"
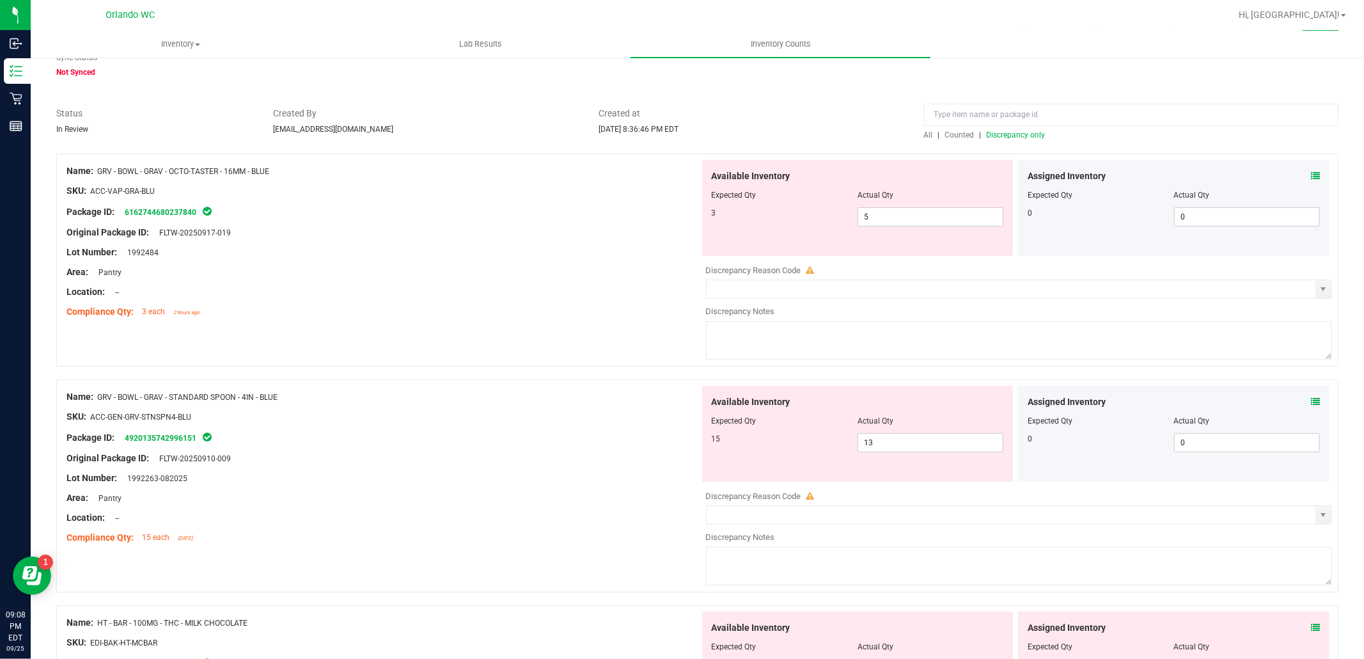
scroll to position [0, 0]
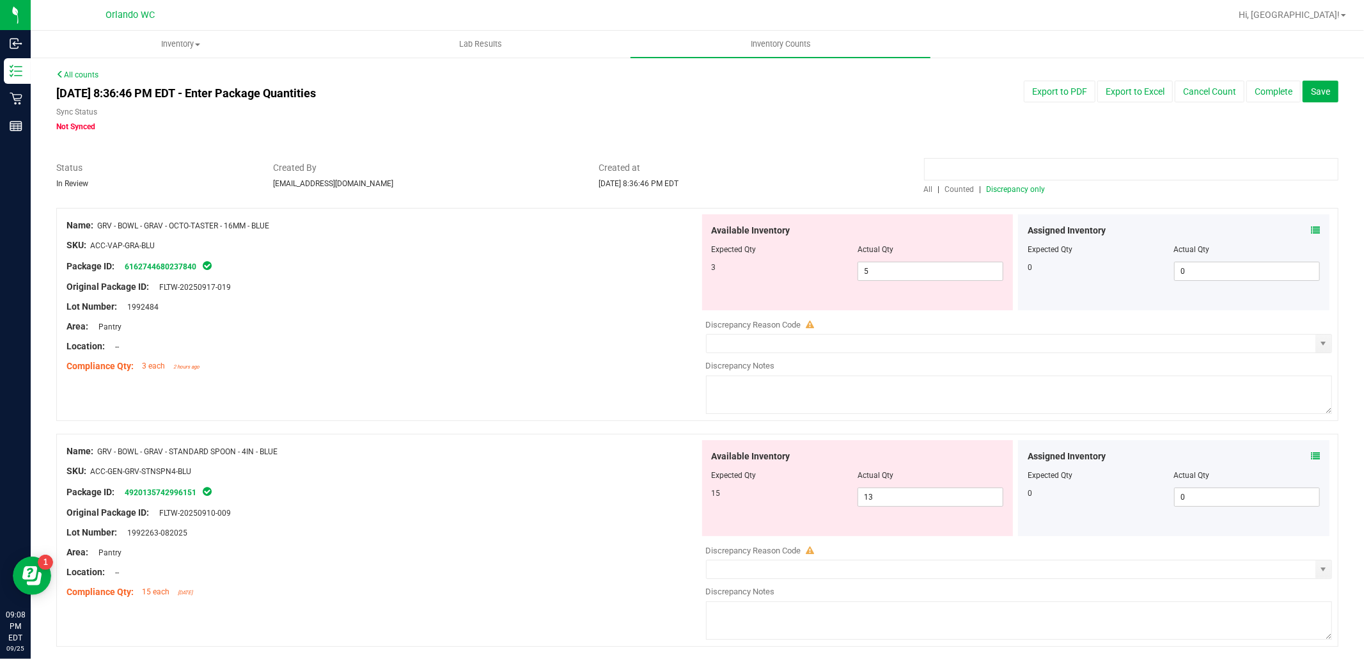
click at [1028, 171] on input at bounding box center [1131, 169] width 415 height 22
paste input "GRV - BOWL - GRAV - STANDARD SPOON - 4IN - BLUE"
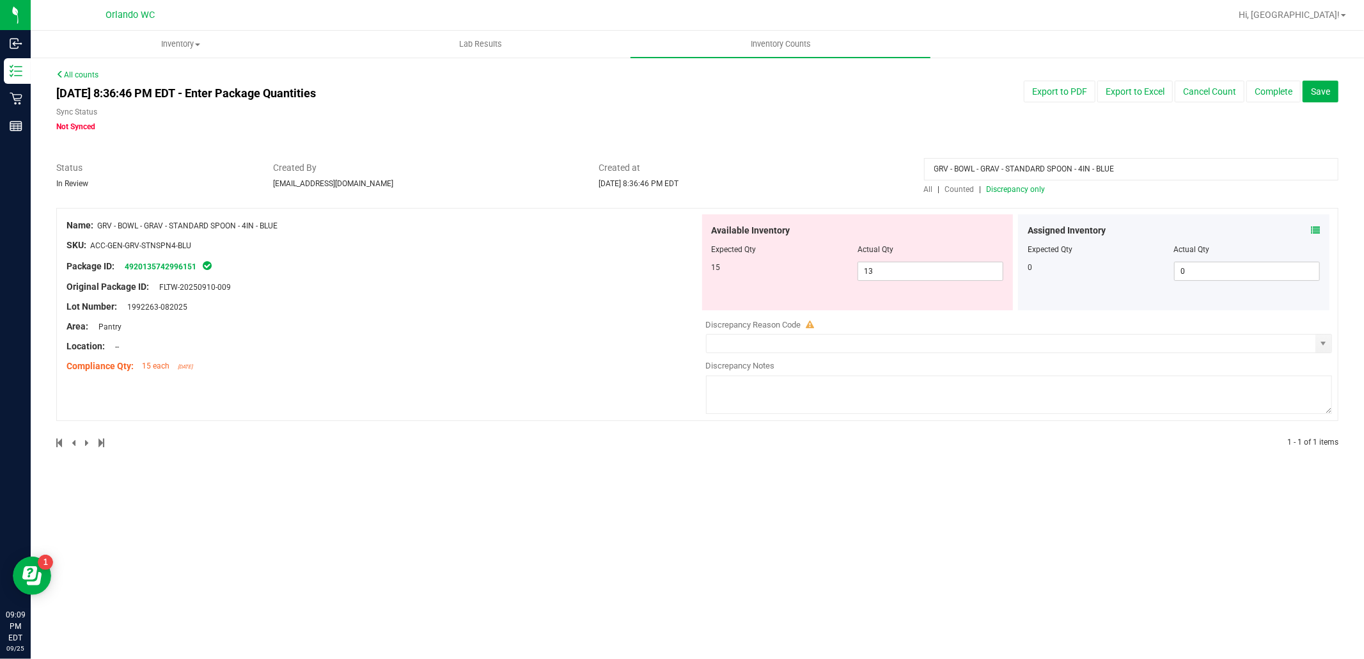
click at [929, 190] on span "All" at bounding box center [928, 189] width 9 height 9
click at [934, 170] on input "GRV - BOWL - GRAV - STANDARD SPOON - 4IN - BLUE" at bounding box center [1131, 169] width 415 height 22
click at [1089, 195] on div at bounding box center [697, 201] width 1283 height 13
click at [1034, 189] on span "Discrepancy only" at bounding box center [1016, 189] width 59 height 9
drag, startPoint x: 1128, startPoint y: 166, endPoint x: 875, endPoint y: 175, distance: 253.4
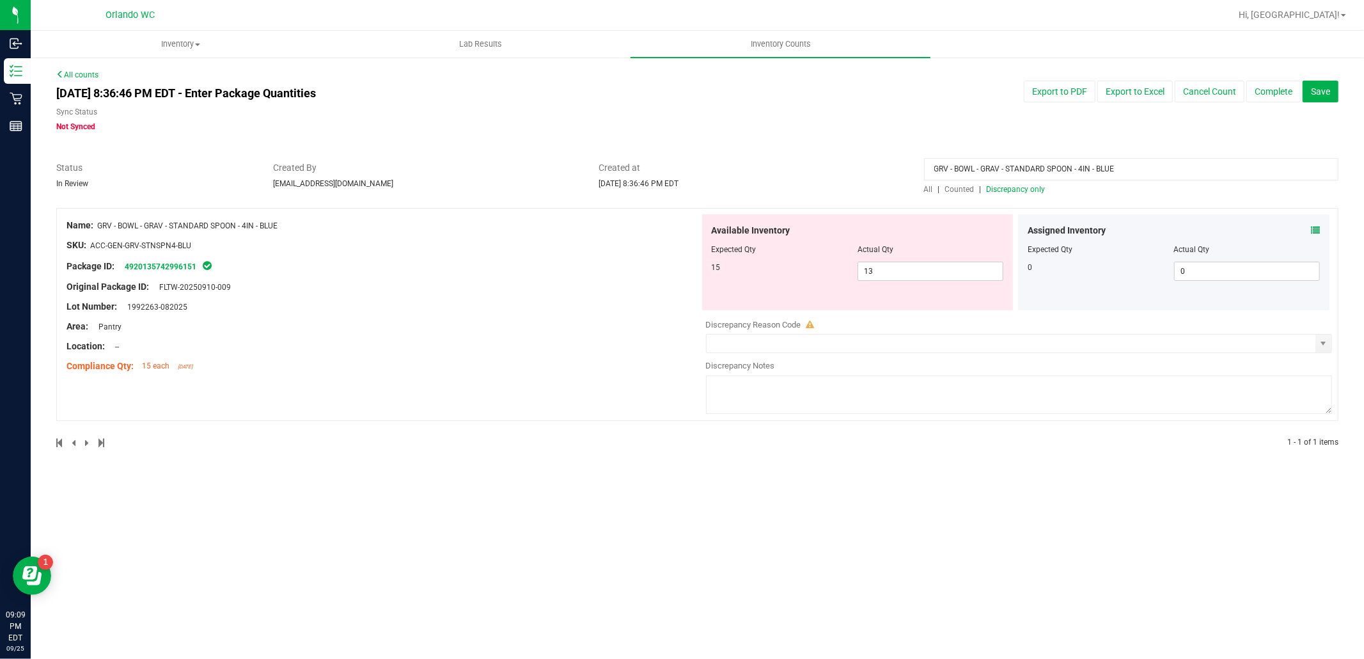
click at [878, 175] on div "Status In Review Created By [EMAIL_ADDRESS][DOMAIN_NAME] Created at [DATE] 8:36…" at bounding box center [698, 178] width 1302 height 34
click at [881, 115] on div "[DATE] 8:36:46 PM EDT - Enter Package Quantities Sync Status Not Synced Export …" at bounding box center [698, 107] width 1302 height 52
click at [970, 123] on div "[DATE] 8:36:46 PM EDT - Enter Package Quantities Sync Status Not Synced Export …" at bounding box center [698, 107] width 1302 height 52
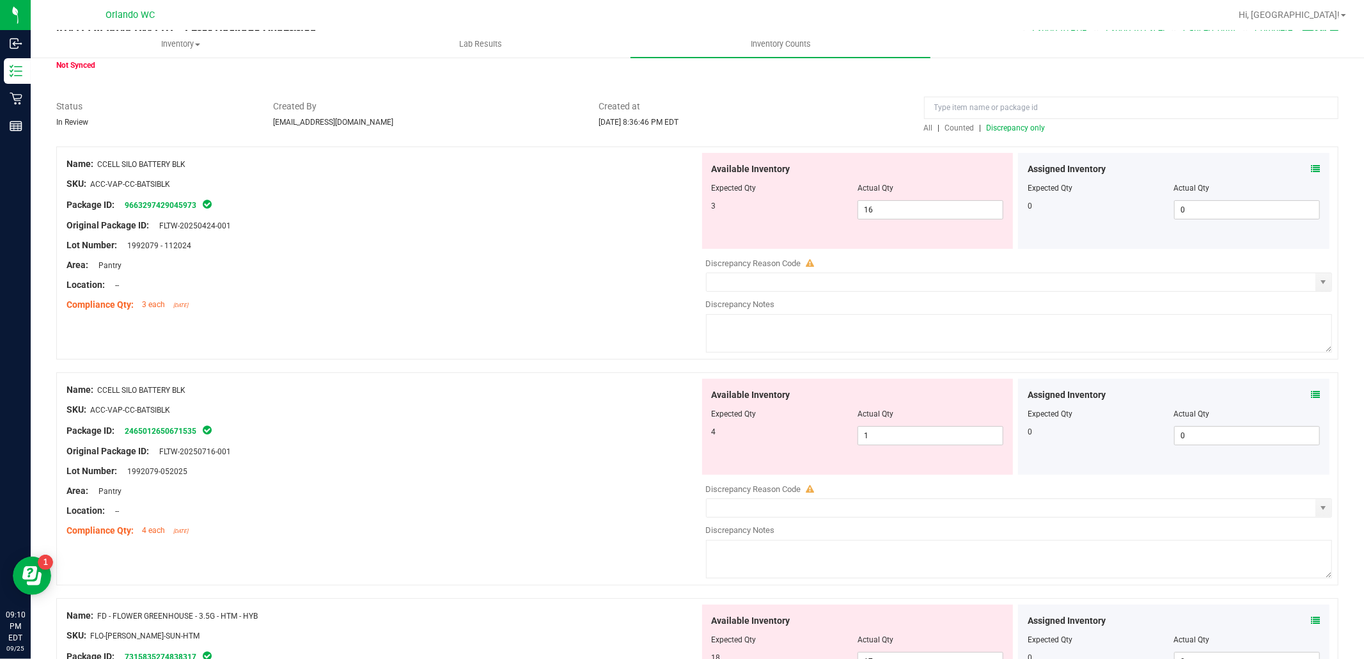
scroll to position [142, 0]
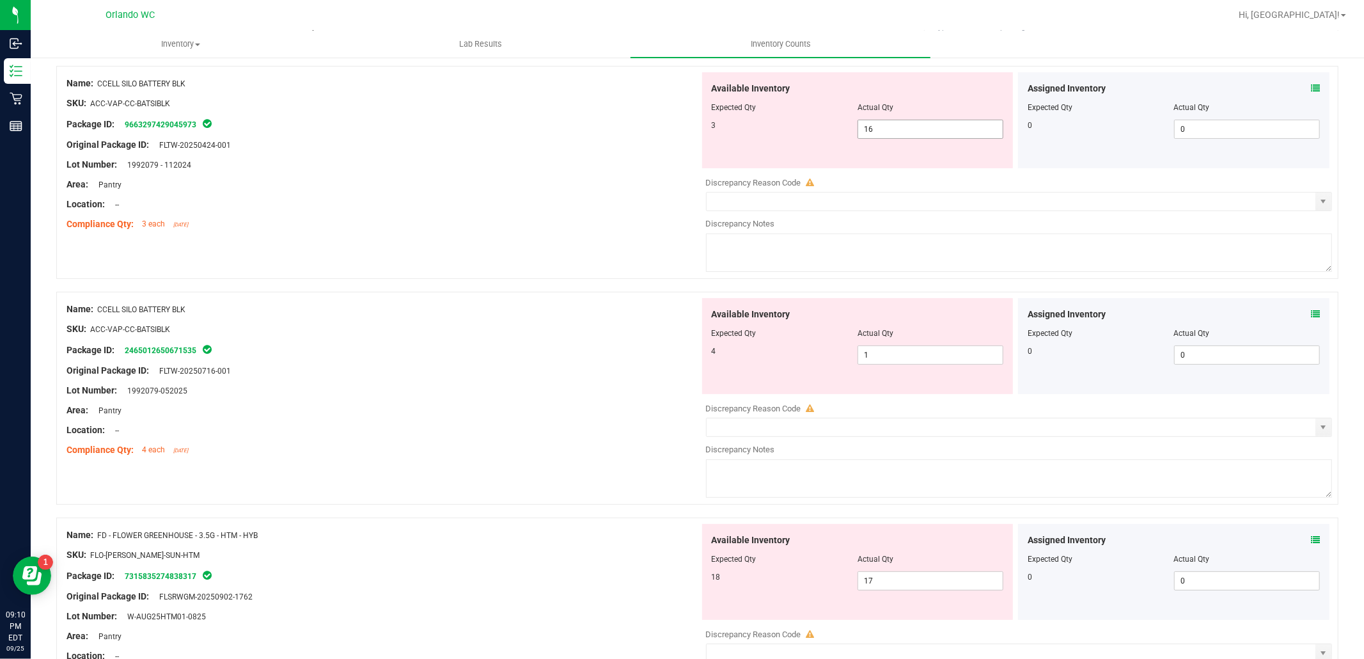
click at [884, 130] on span "16 16" at bounding box center [931, 129] width 146 height 19
click at [881, 359] on span "1 1" at bounding box center [931, 354] width 146 height 19
click at [487, 295] on div "Name: CCELL SILO BATTERY BLK SKU: ACC-VAP-CC-BATSIBLK Package ID: 2465012650671…" at bounding box center [697, 398] width 1283 height 213
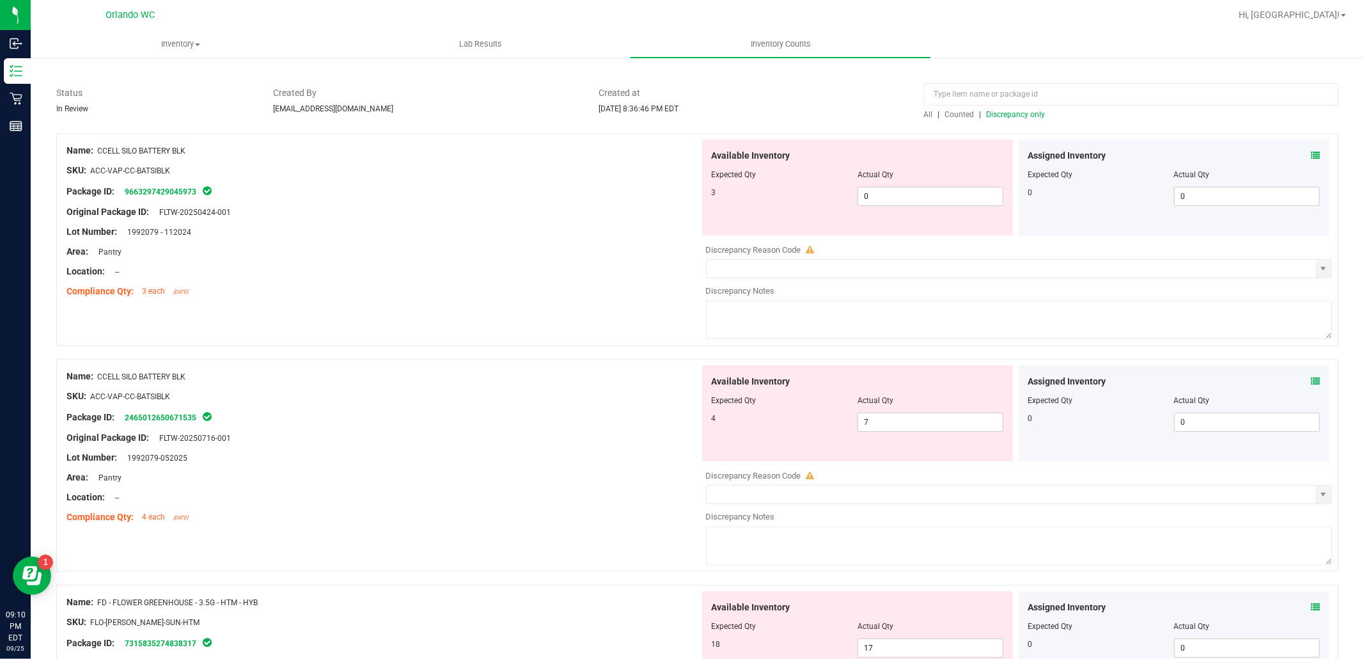
scroll to position [0, 0]
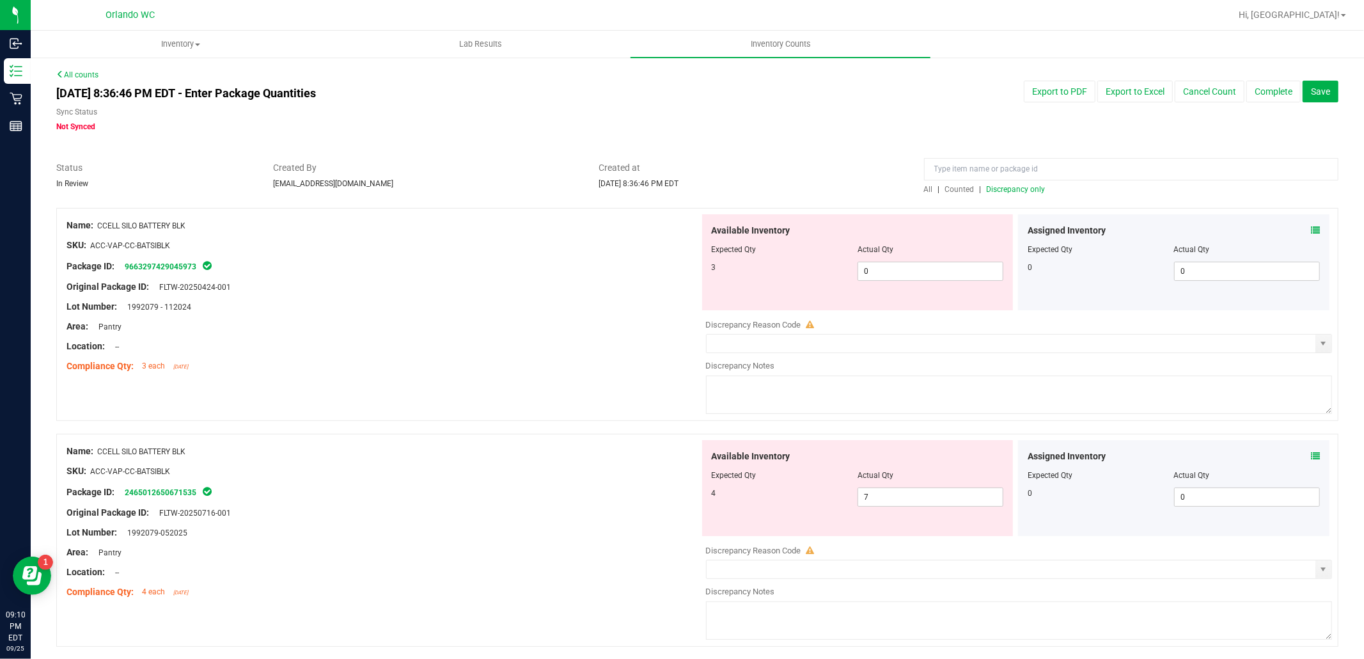
drag, startPoint x: 182, startPoint y: 225, endPoint x: 192, endPoint y: 229, distance: 10.3
click at [192, 228] on div "Name: CCELL SILO BATTERY BLK" at bounding box center [383, 225] width 633 height 13
drag, startPoint x: 97, startPoint y: 226, endPoint x: 200, endPoint y: 226, distance: 103.0
click at [200, 226] on div "Name: CCELL SILO BATTERY BLK" at bounding box center [383, 225] width 633 height 13
copy div "CCELL SILO BATTERY BLK"
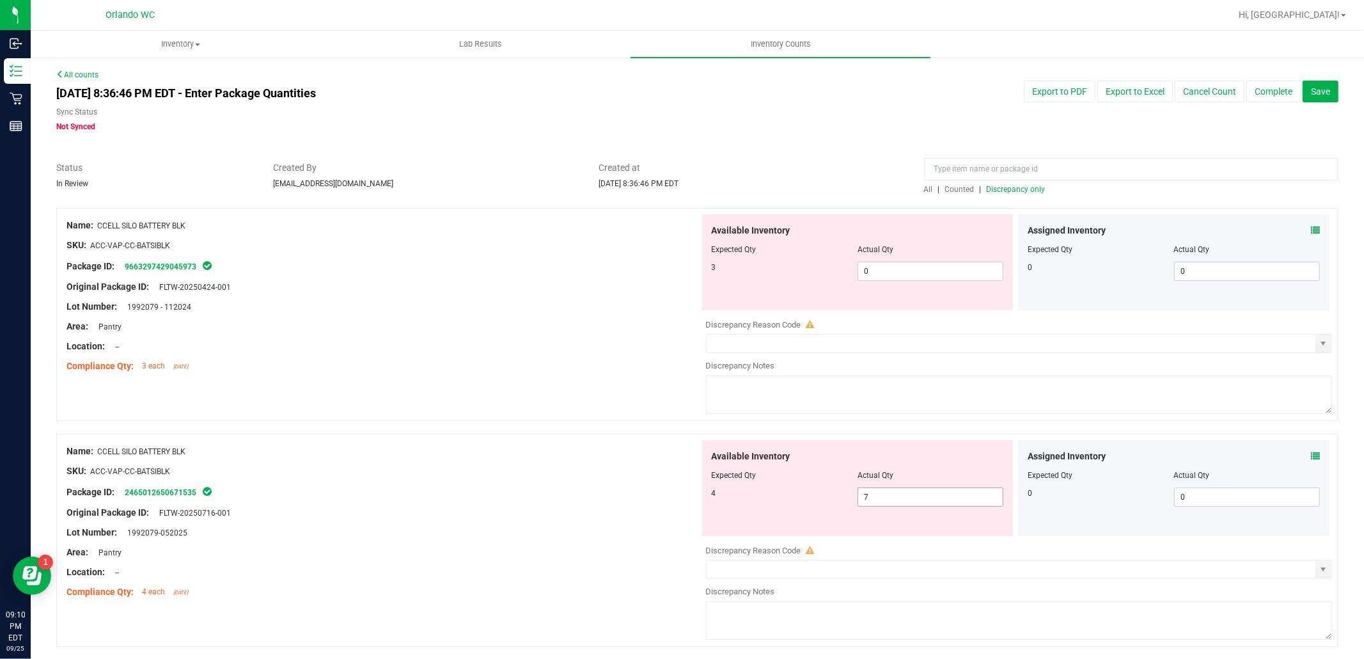
click at [858, 499] on span "7 7" at bounding box center [931, 496] width 146 height 19
click at [371, 297] on div at bounding box center [383, 297] width 633 height 6
click at [986, 175] on input at bounding box center [1131, 169] width 415 height 22
paste input "CCELL SILO BATTERY BLK"
click at [976, 130] on div "[DATE] 8:36:46 PM EDT - Enter Package Quantities Sync Status Not Synced Export …" at bounding box center [698, 107] width 1302 height 52
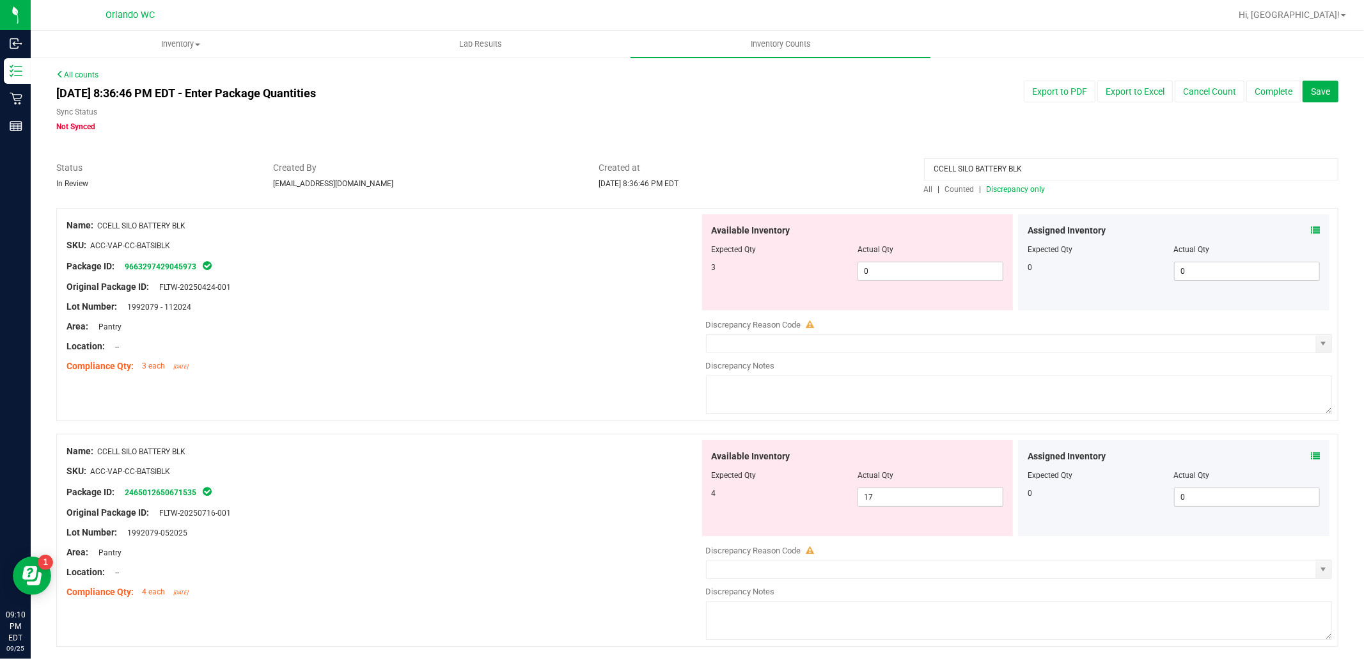
click at [924, 191] on span "All" at bounding box center [928, 189] width 9 height 9
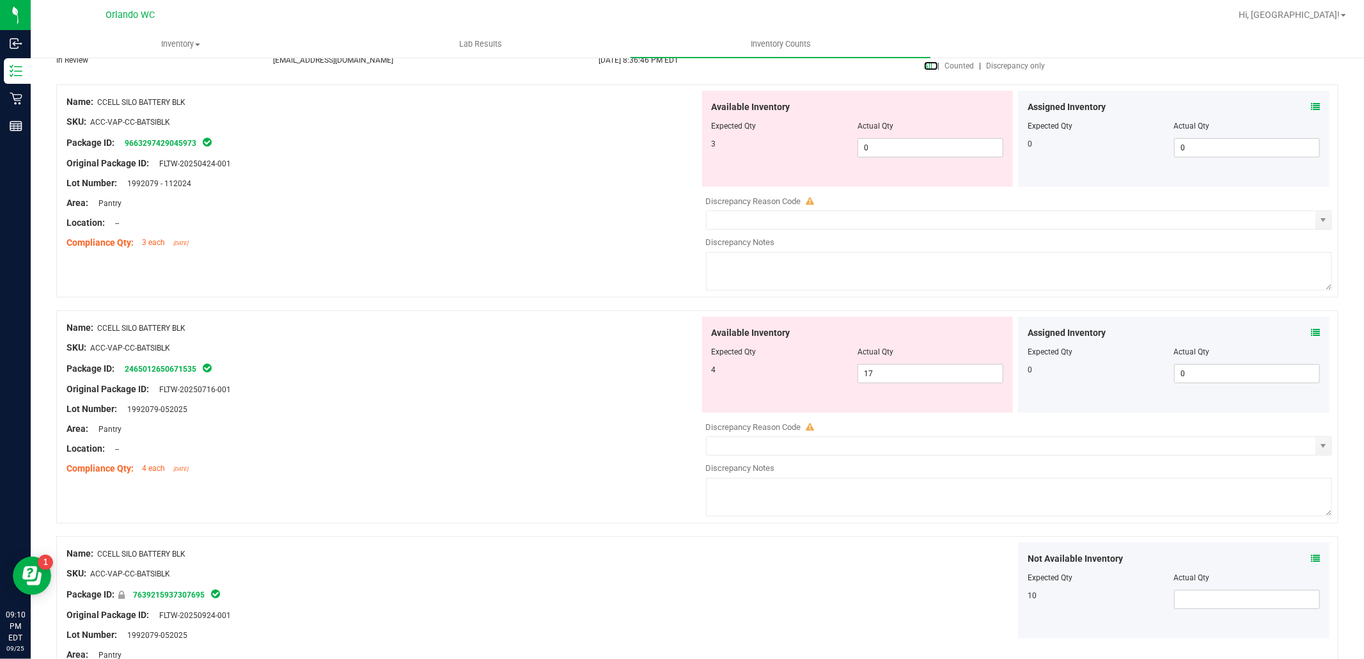
scroll to position [232, 0]
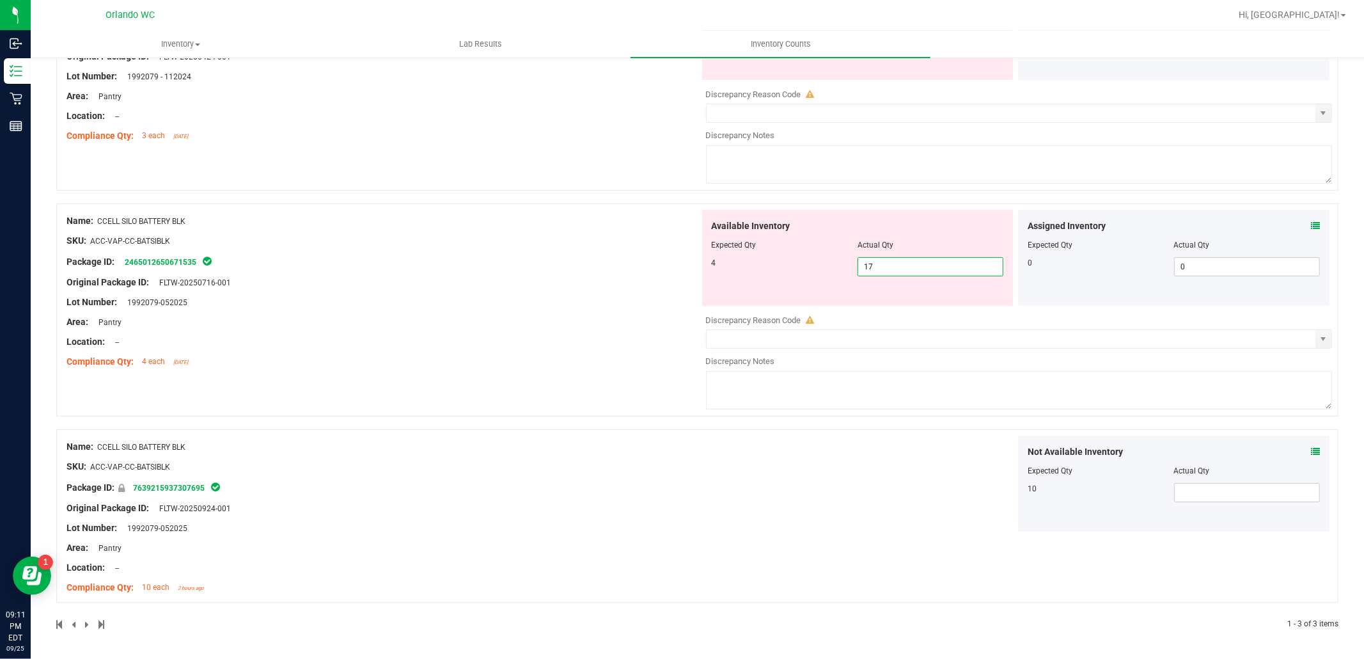
click at [868, 264] on span "17 17" at bounding box center [931, 266] width 146 height 19
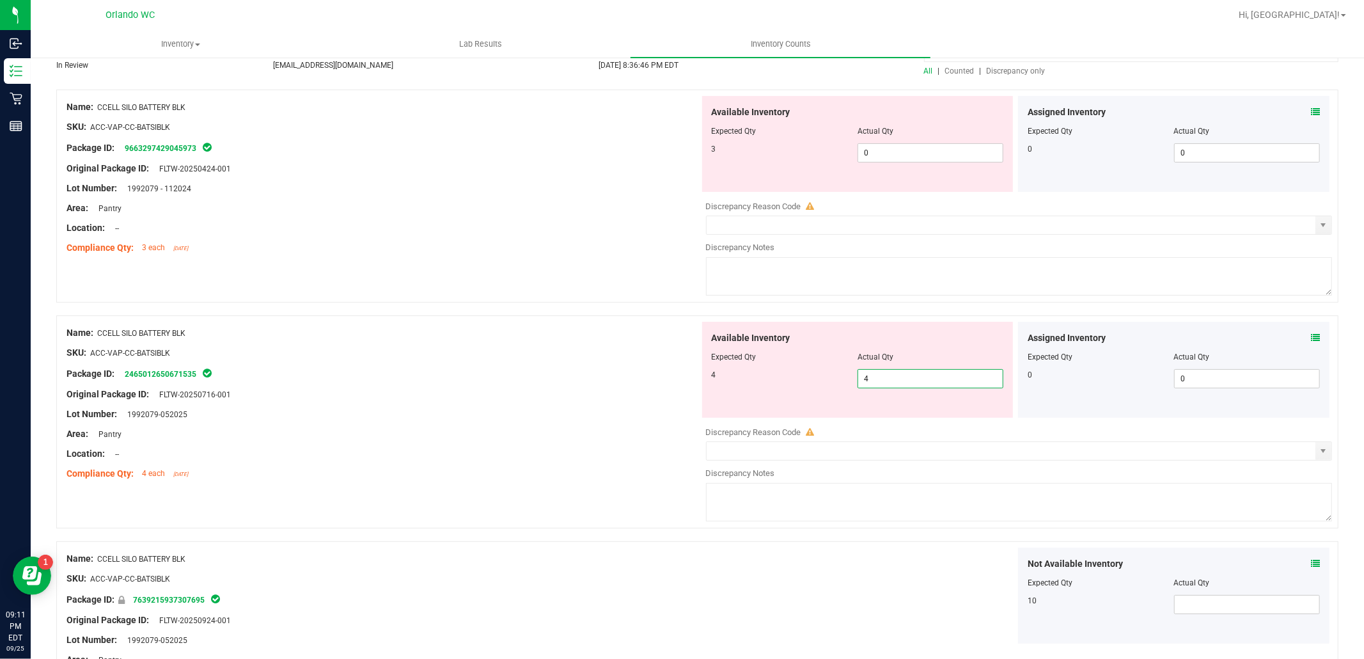
scroll to position [77, 0]
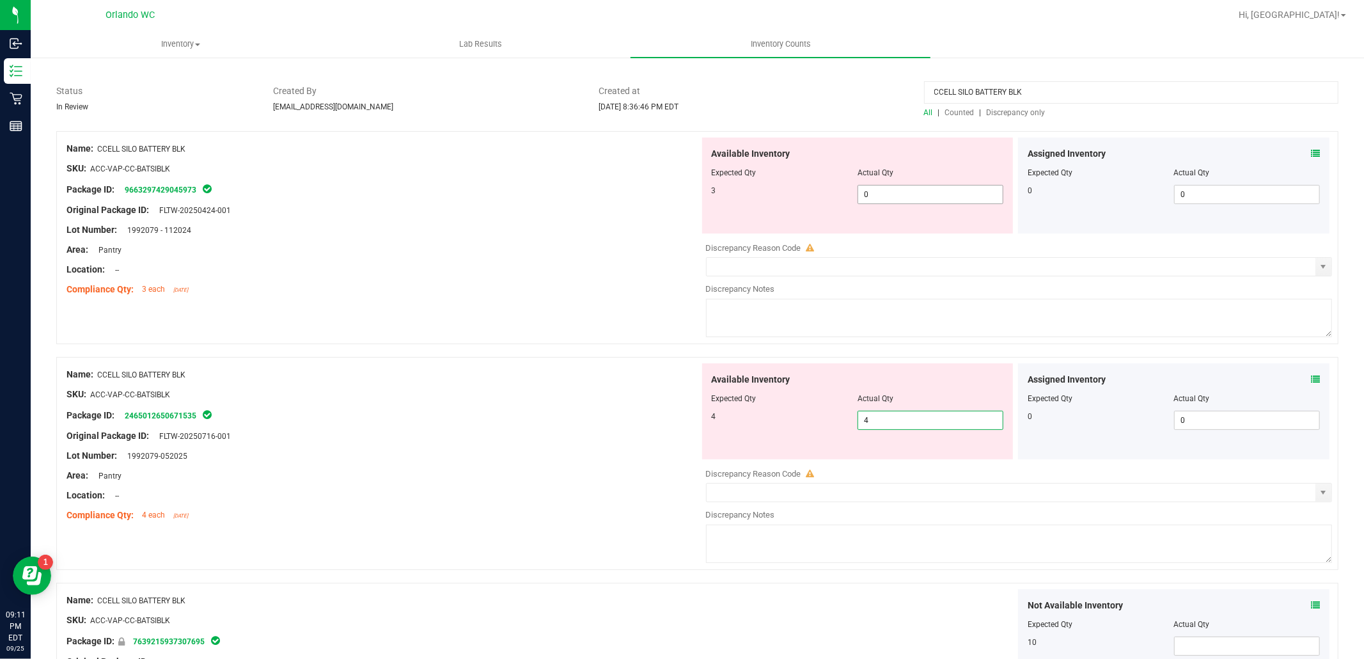
click at [885, 192] on input "0" at bounding box center [930, 195] width 145 height 18
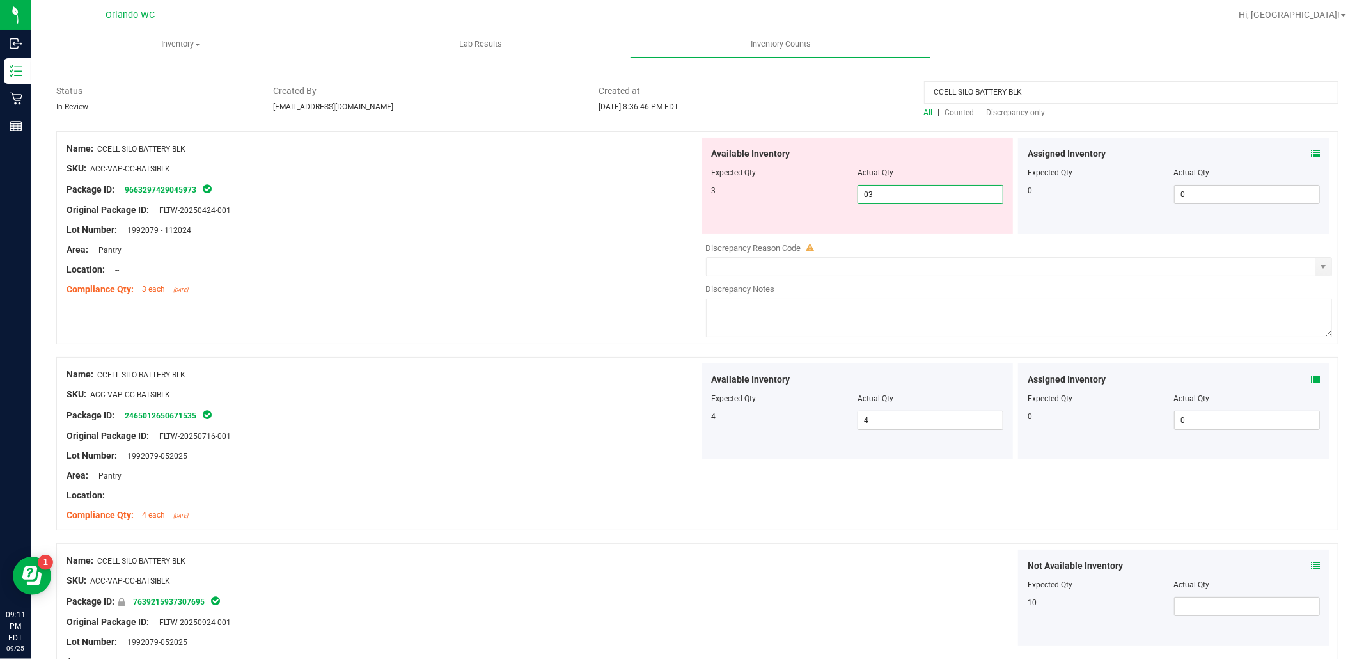
click at [626, 564] on div "Name: CCELL SILO BATTERY BLK SKU: ACC-VAP-CC-BATSIBLK Package ID: 7639215937307…" at bounding box center [383, 630] width 633 height 163
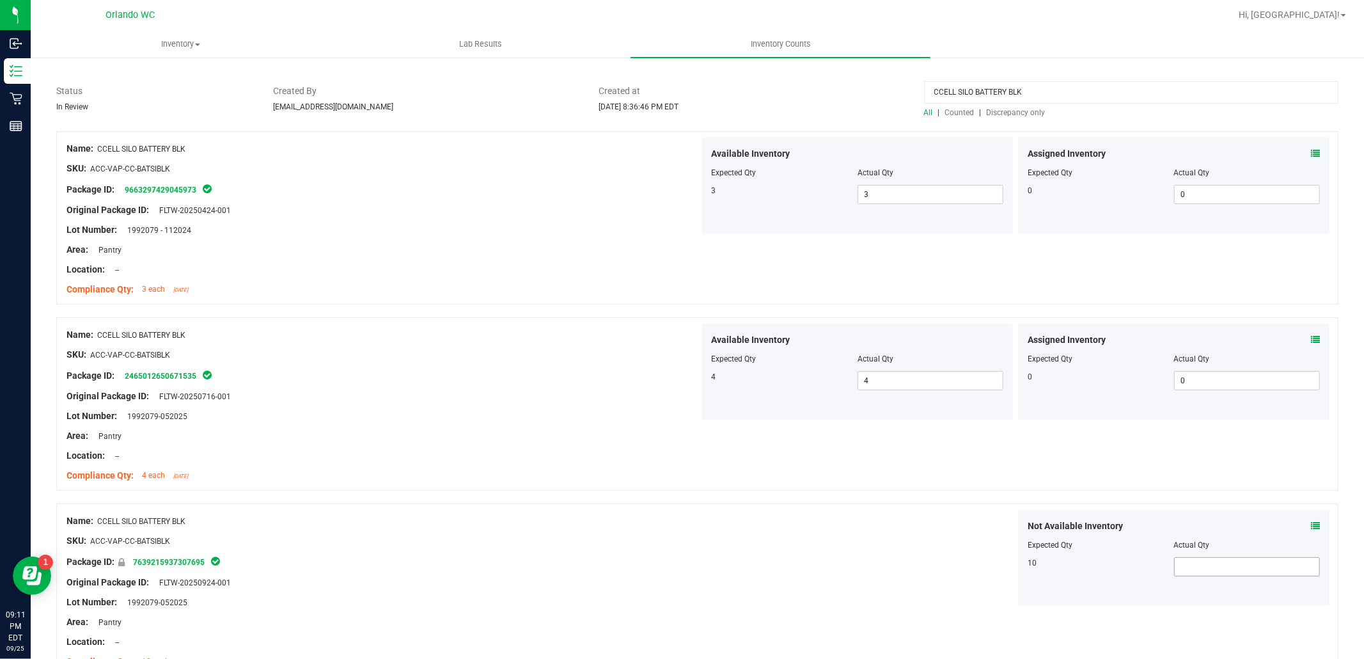
click at [1203, 567] on input "text" at bounding box center [1247, 567] width 145 height 18
click at [771, 550] on div "Not Available Inventory Expected Qty Actual Qty 10 10" at bounding box center [1016, 558] width 633 height 96
click at [1037, 92] on input "CCELL SILO BATTERY BLK" at bounding box center [1131, 92] width 415 height 22
click at [1038, 90] on input "CCELL SILO BATTERY BLK" at bounding box center [1131, 92] width 415 height 22
click at [1035, 91] on input "CCELL SILO BATTERY BLK" at bounding box center [1131, 92] width 415 height 22
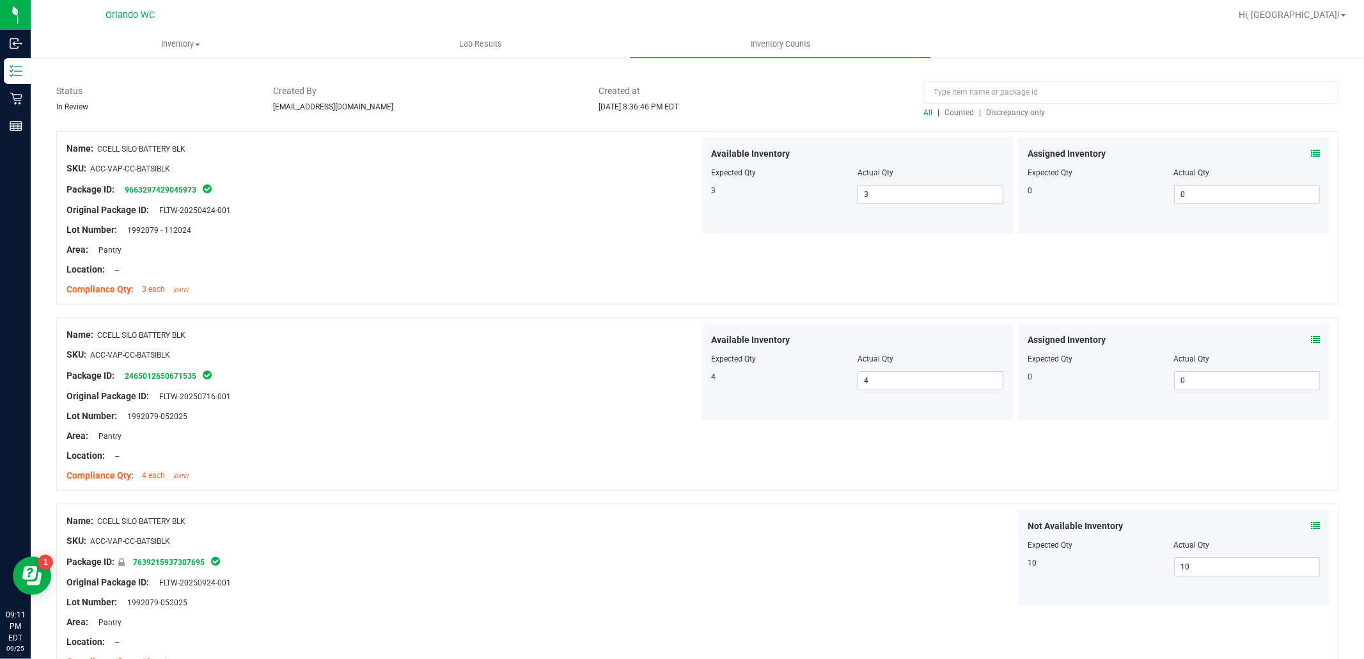
click at [1014, 111] on span "Discrepancy only" at bounding box center [1016, 112] width 59 height 9
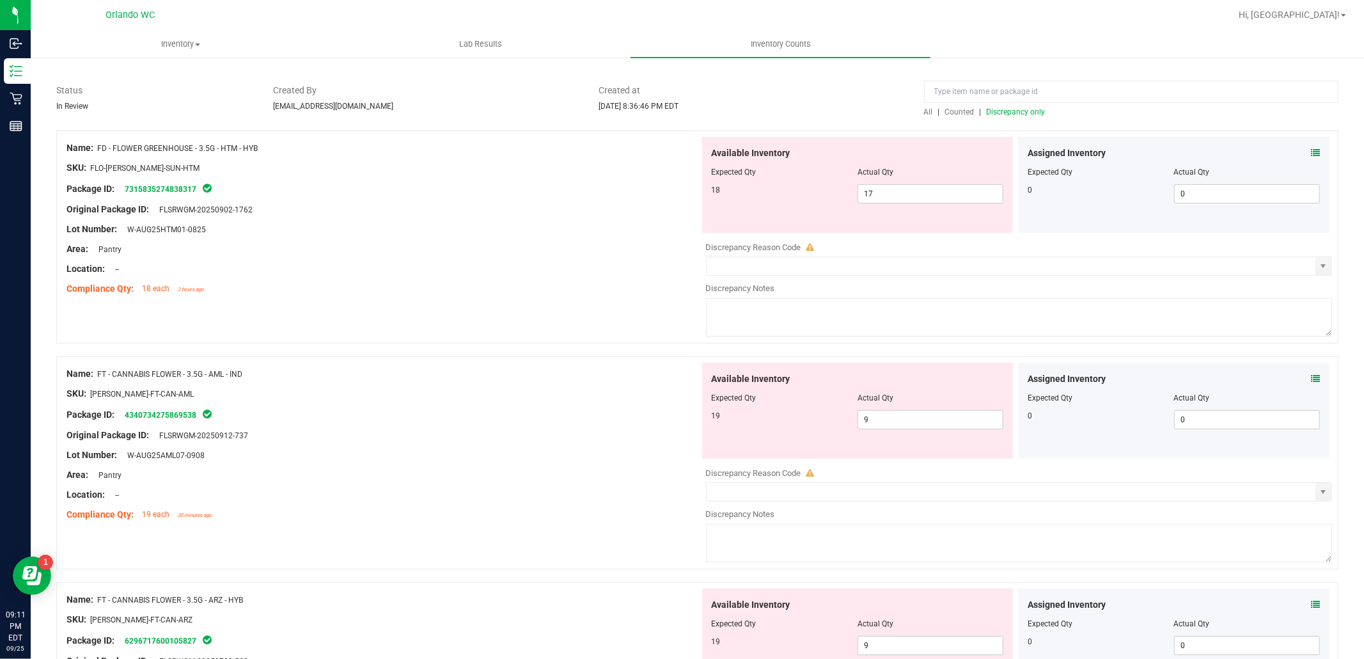
scroll to position [81, 0]
click at [542, 439] on div at bounding box center [383, 442] width 633 height 6
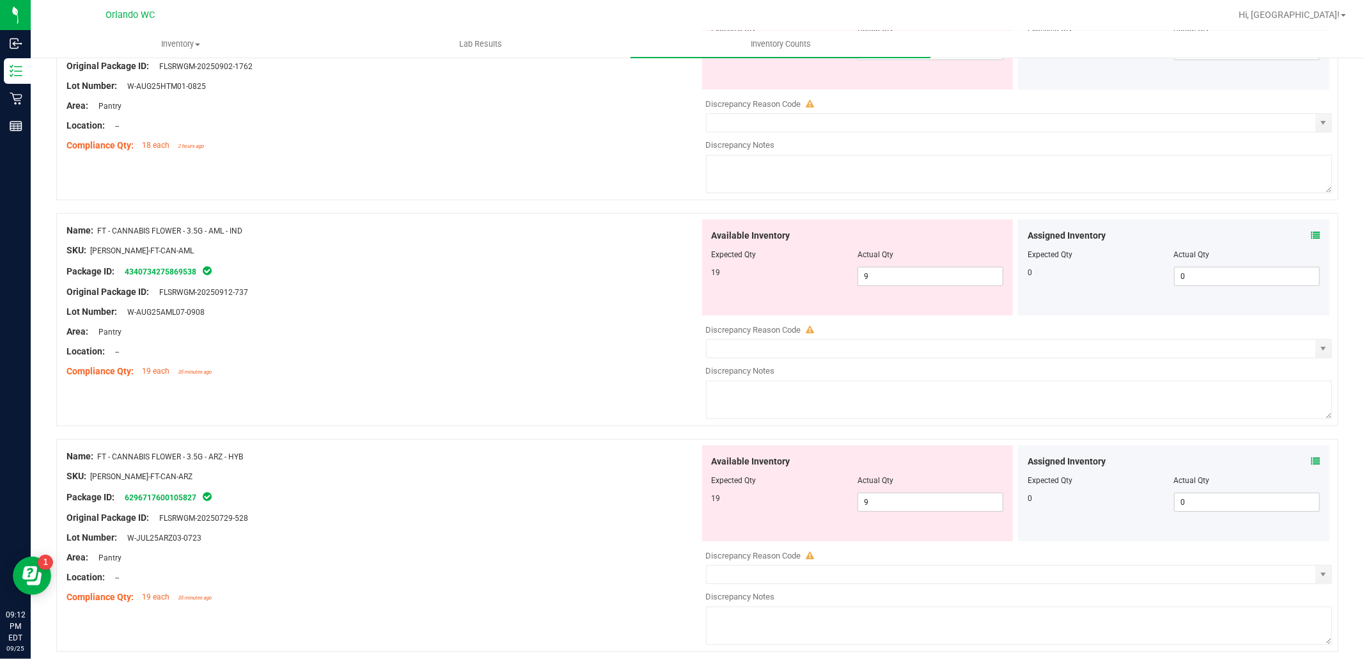
scroll to position [220, 0]
click at [885, 278] on input "9" at bounding box center [930, 277] width 145 height 18
click at [564, 510] on div "Name: FT - CANNABIS FLOWER - 3.5G - ARZ - HYB SKU: [PERSON_NAME]-FT-CAN-ARZ Pac…" at bounding box center [383, 527] width 633 height 163
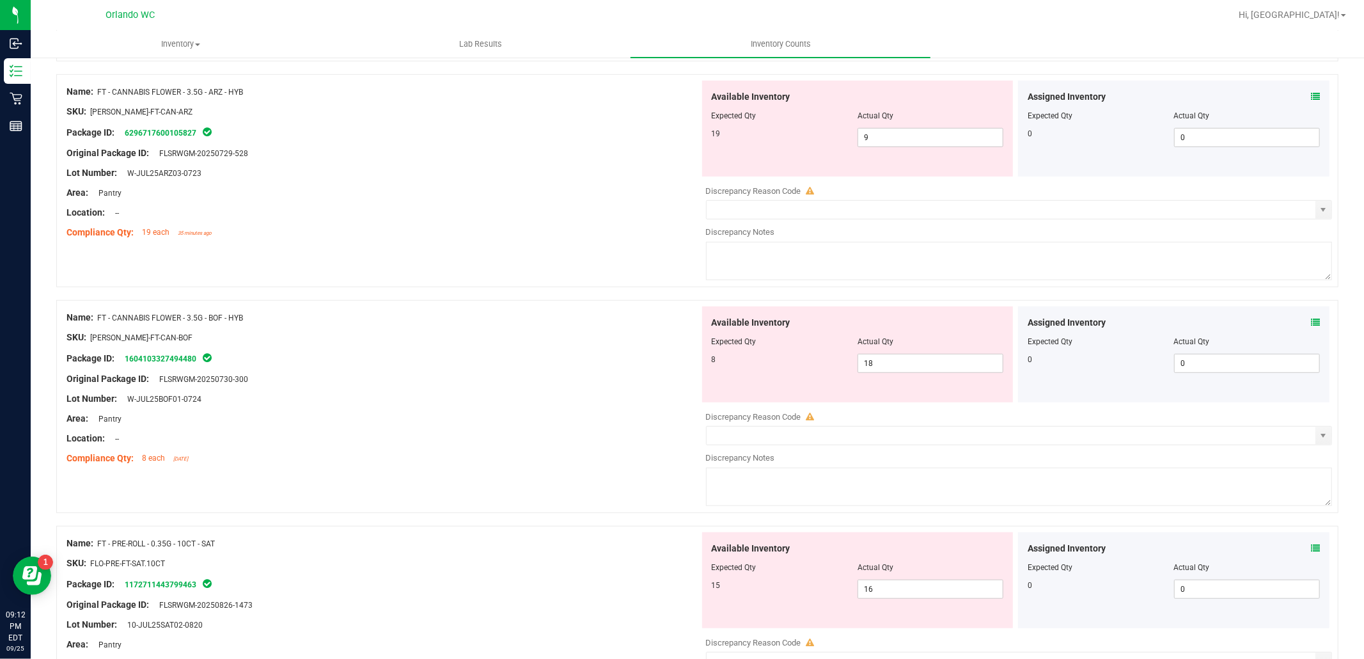
scroll to position [545, 0]
click at [858, 137] on input "9" at bounding box center [930, 138] width 145 height 18
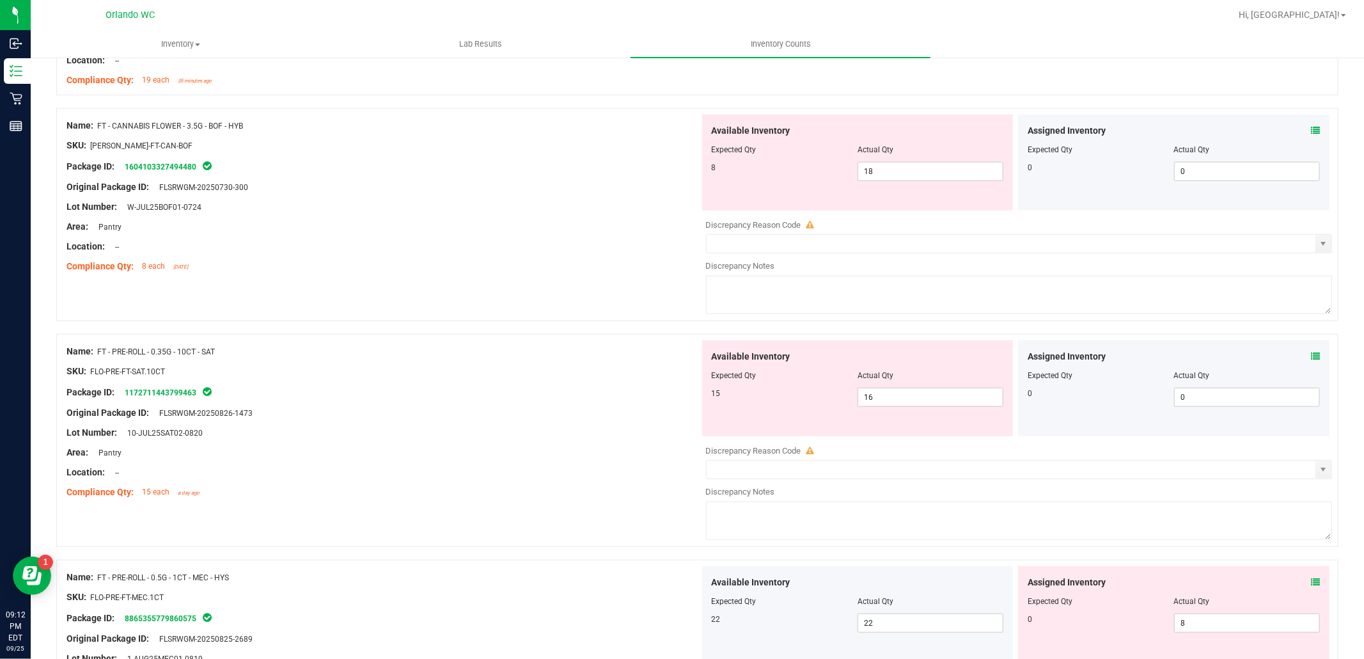
scroll to position [699, 0]
click at [881, 170] on input "18" at bounding box center [930, 171] width 145 height 18
click at [542, 493] on div "Name: FT - PRE-ROLL - 0.35G - 10CT - SAT SKU: FLO-PRE-FT-SAT.10CT Package ID: 1…" at bounding box center [697, 439] width 1283 height 213
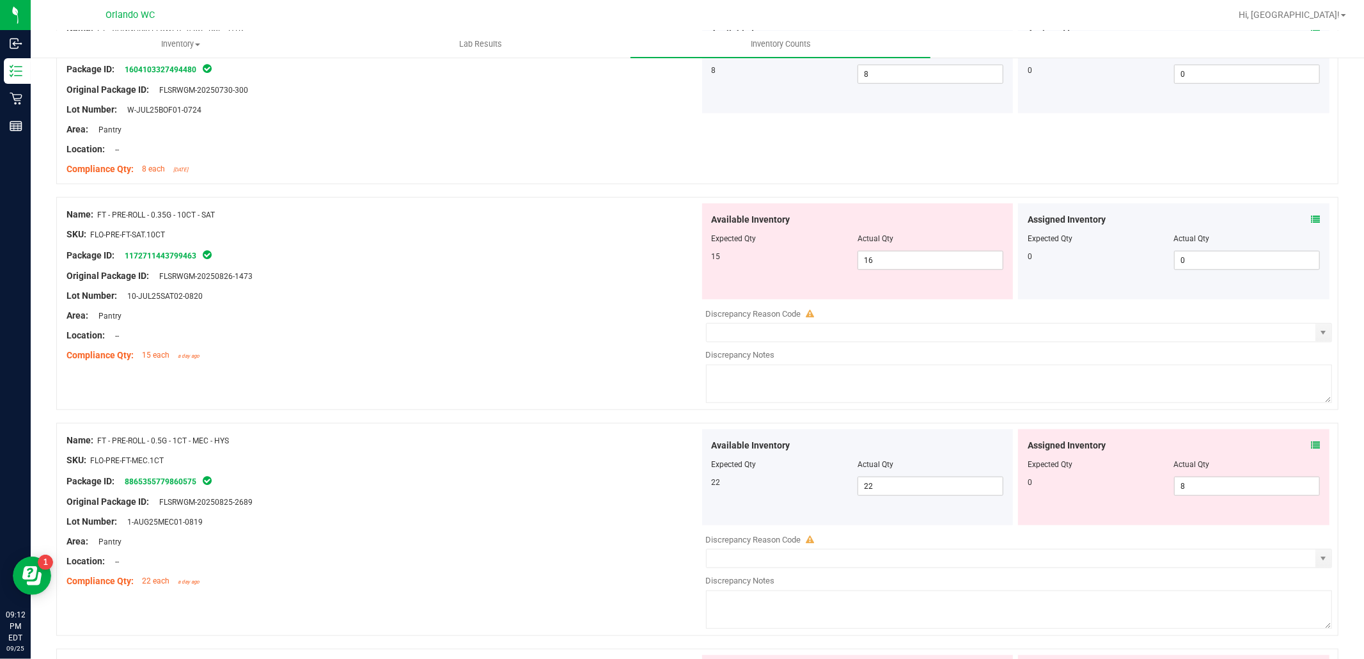
scroll to position [821, 0]
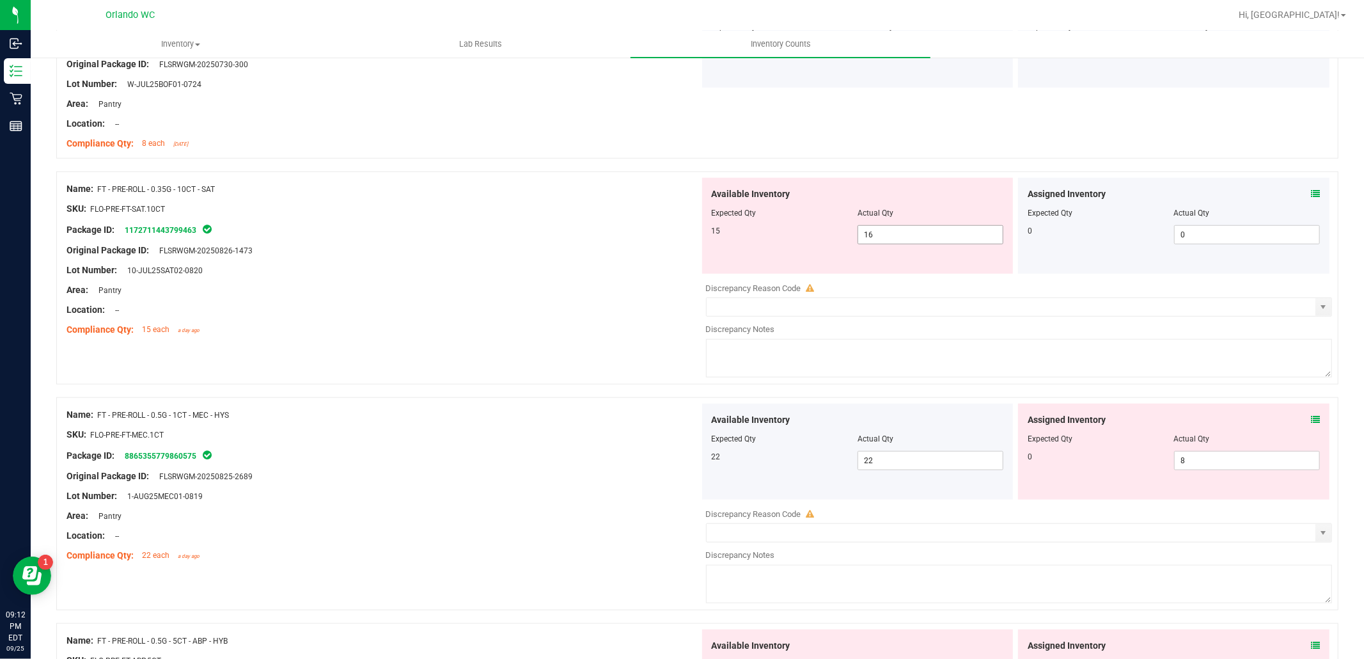
click at [896, 232] on input "16" at bounding box center [930, 235] width 145 height 18
click at [586, 557] on div "Name: FT - PRE-ROLL - 0.5G - 1CT - MEC - HYS SKU: FLO-PRE-FT-MEC.1CT Package ID…" at bounding box center [697, 503] width 1283 height 213
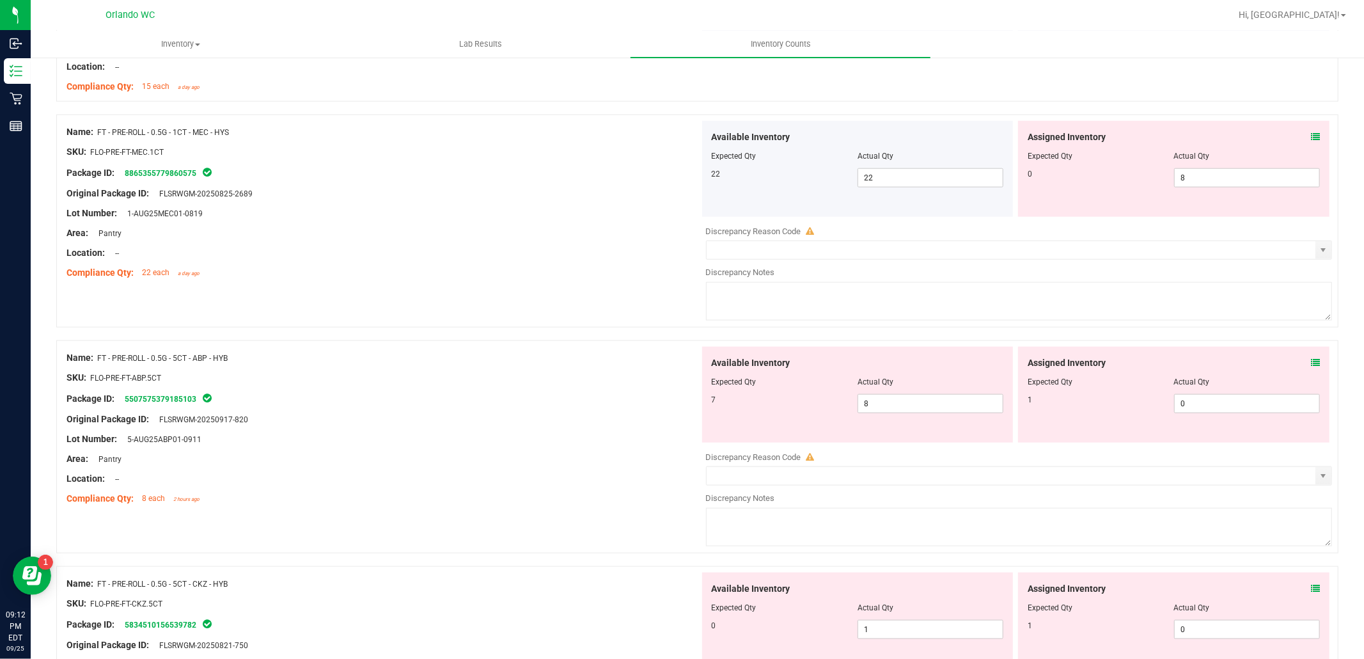
scroll to position [1070, 0]
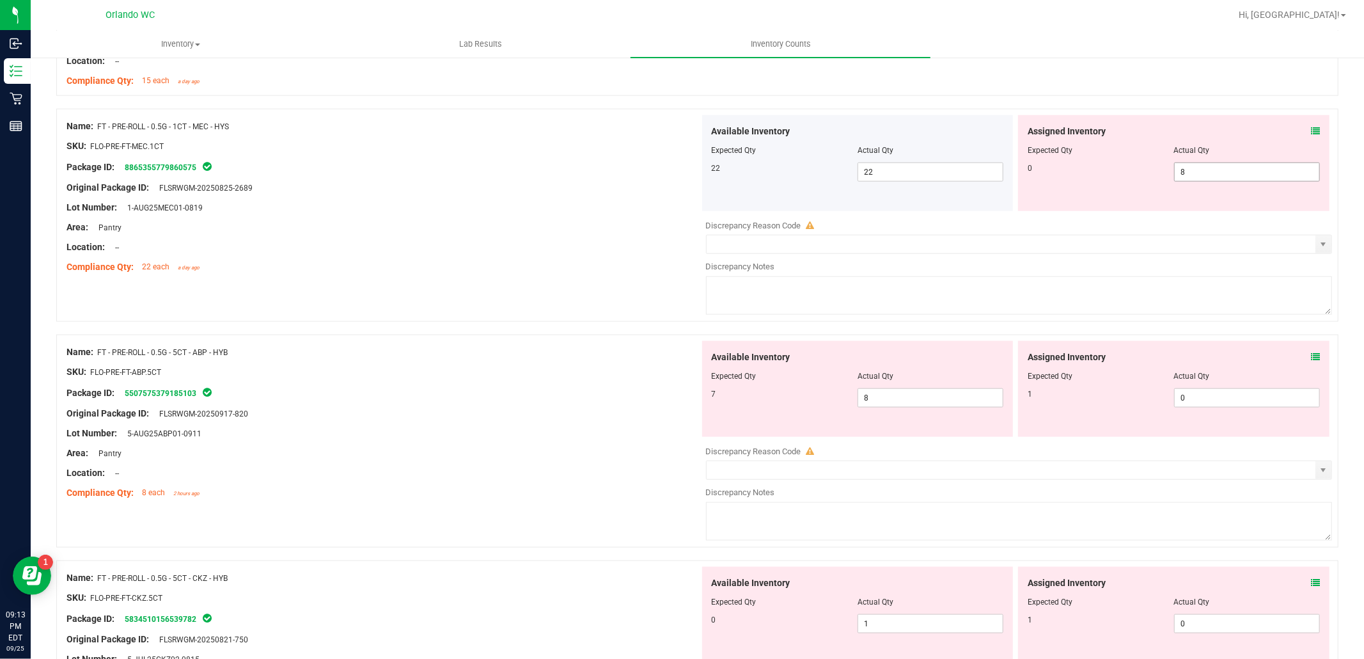
click at [1205, 173] on input "8" at bounding box center [1247, 172] width 145 height 18
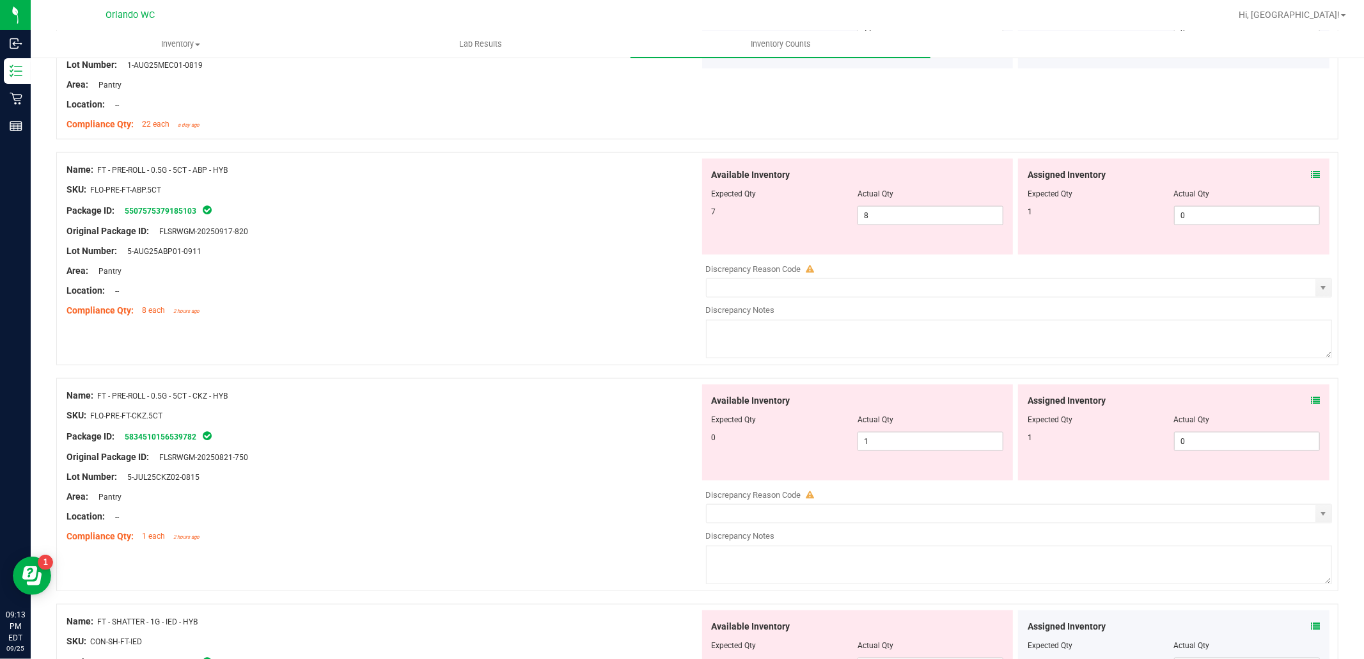
scroll to position [1213, 0]
click at [1200, 216] on input "0" at bounding box center [1247, 214] width 145 height 18
click at [892, 219] on input "8" at bounding box center [930, 214] width 145 height 18
click at [589, 523] on div at bounding box center [383, 525] width 633 height 6
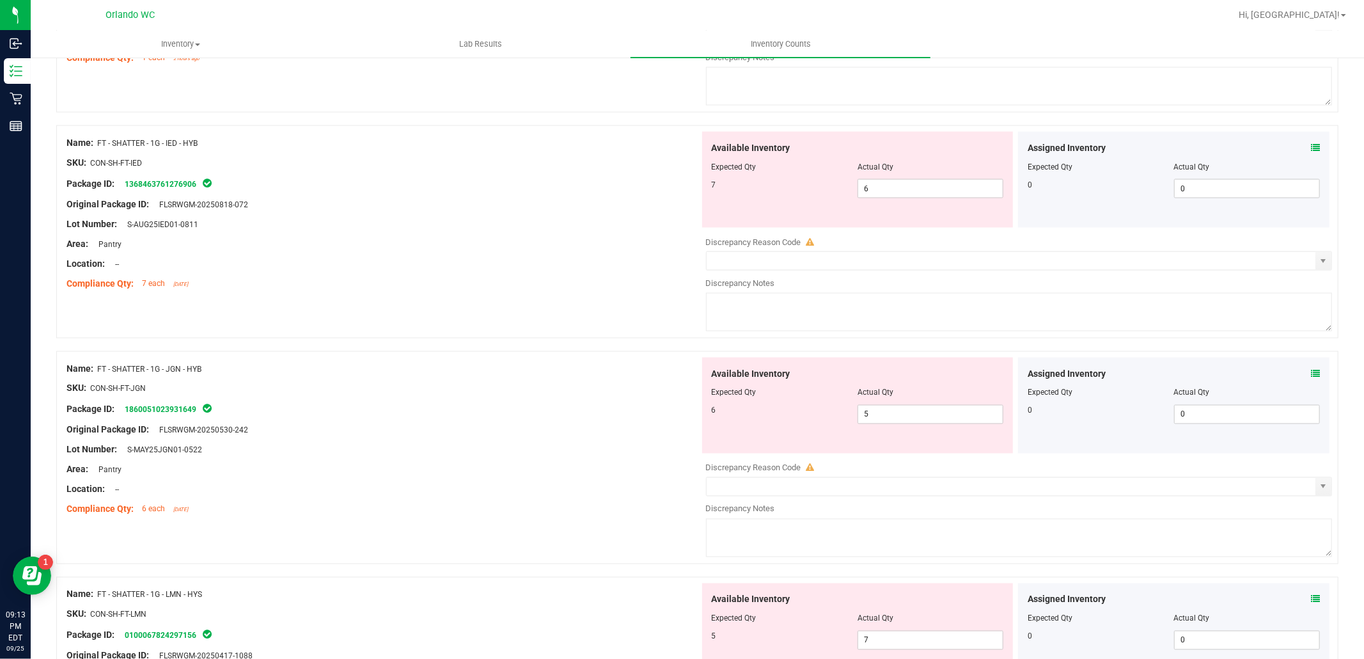
scroll to position [1693, 0]
click at [881, 188] on input "6" at bounding box center [930, 186] width 145 height 18
click at [567, 532] on div "Name: FT - SHATTER - 1G - JGN - HYB SKU: CON-SH-FT-JGN Package ID: 186005102393…" at bounding box center [697, 462] width 1283 height 226
click at [889, 186] on input "5" at bounding box center [930, 187] width 145 height 18
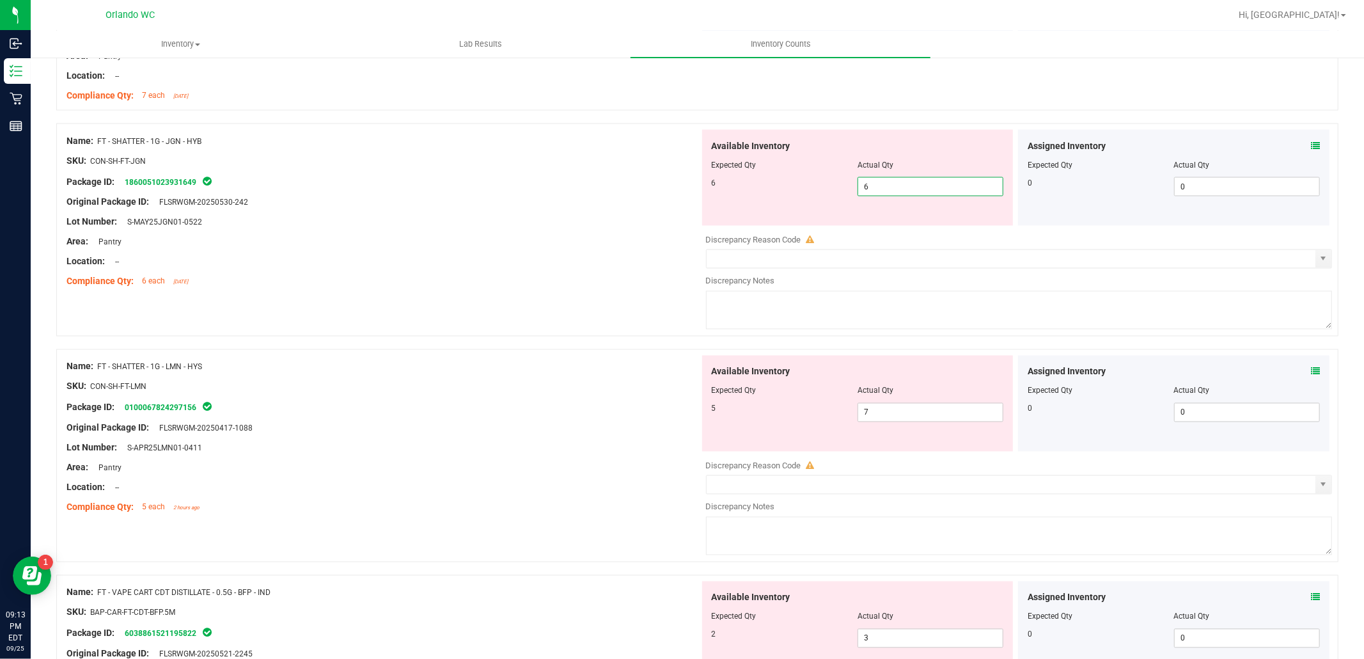
click at [560, 528] on div "Name: FT - SHATTER - 1G - LMN - HYS SKU: CON-SH-FT-LMN Package ID: 010006782429…" at bounding box center [697, 462] width 1283 height 226
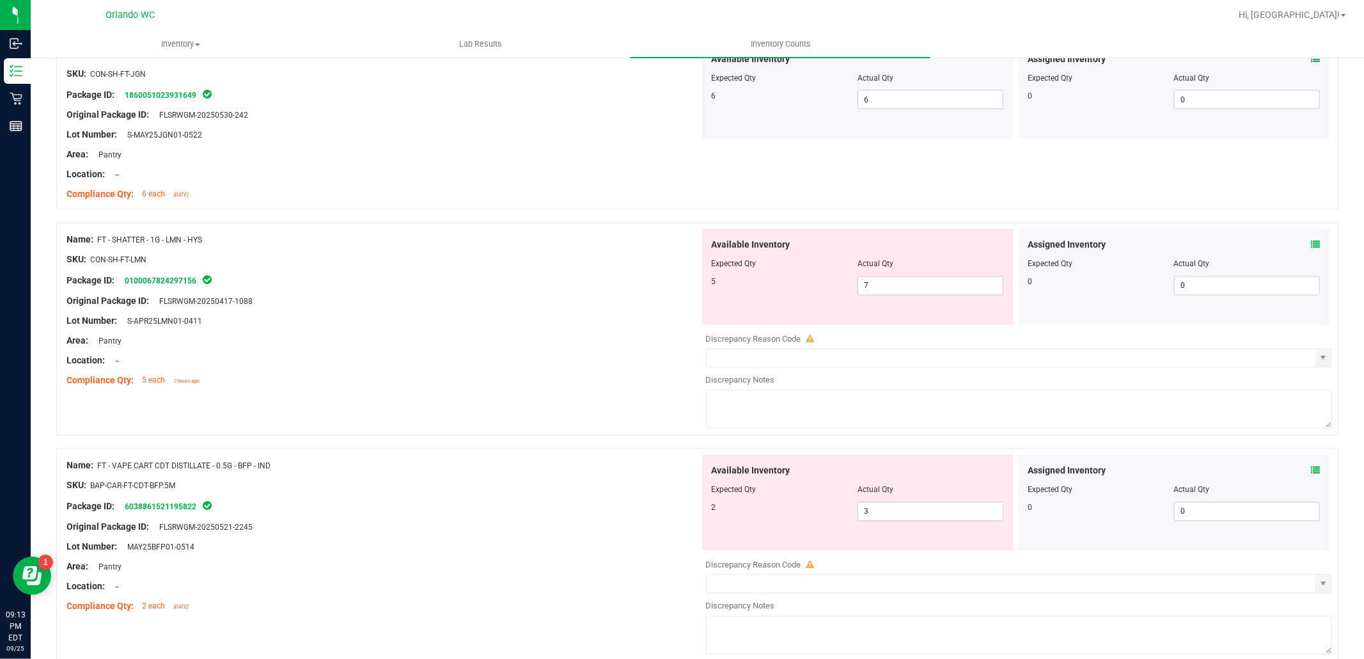
scroll to position [2035, 0]
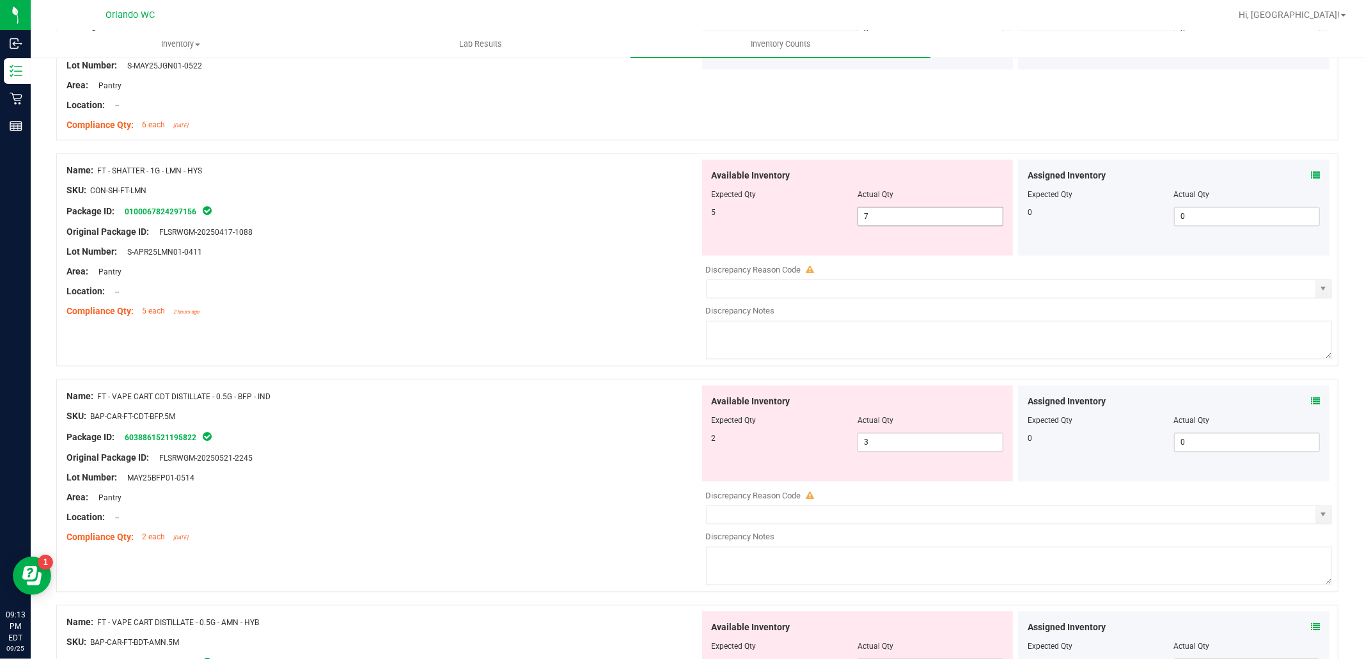
click at [905, 221] on input "7" at bounding box center [930, 217] width 145 height 18
click at [542, 528] on div "Name: FT - VAPE CART CDT DISTILLATE - 0.5G - BFP - IND SKU: BAP-CAR-FT-CDT-BFP.…" at bounding box center [697, 485] width 1283 height 213
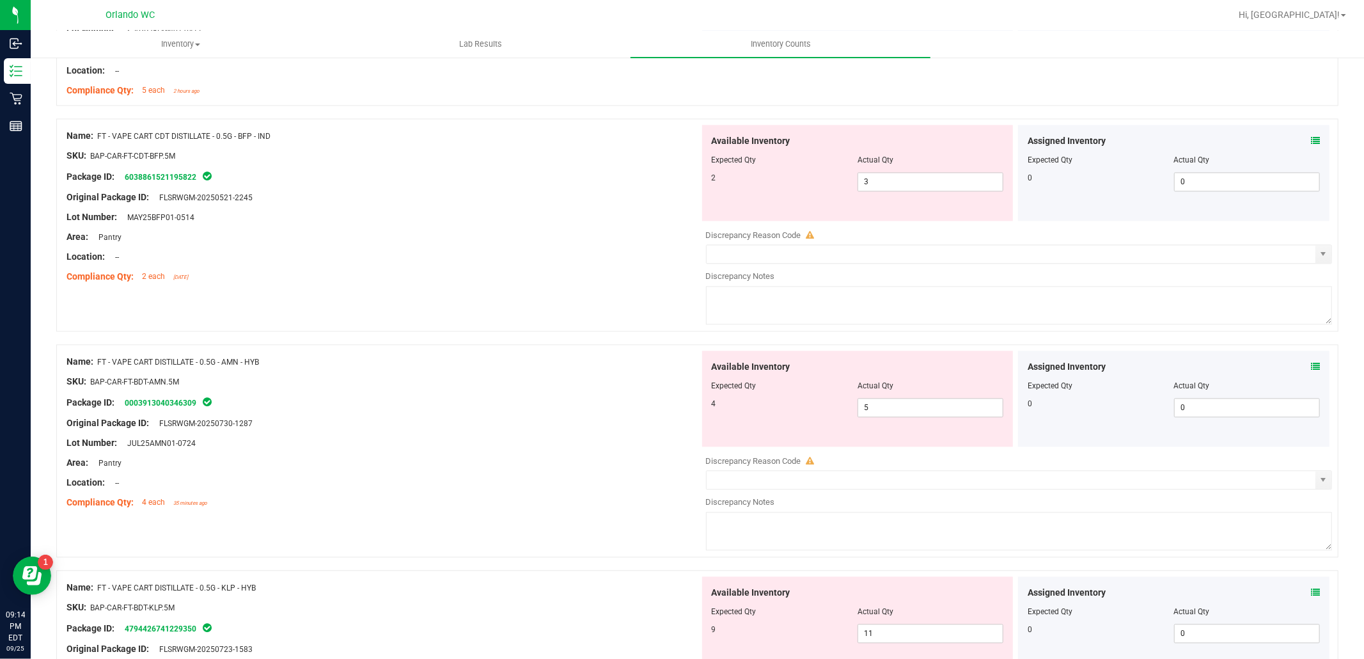
scroll to position [2254, 0]
click at [881, 187] on input "3" at bounding box center [930, 184] width 145 height 18
click at [521, 507] on div "Name: FT - VAPE CART DISTILLATE - 0.5G - AMN - HYB SKU: BAP-CAR-FT-BDT-AMN.5M P…" at bounding box center [697, 453] width 1283 height 213
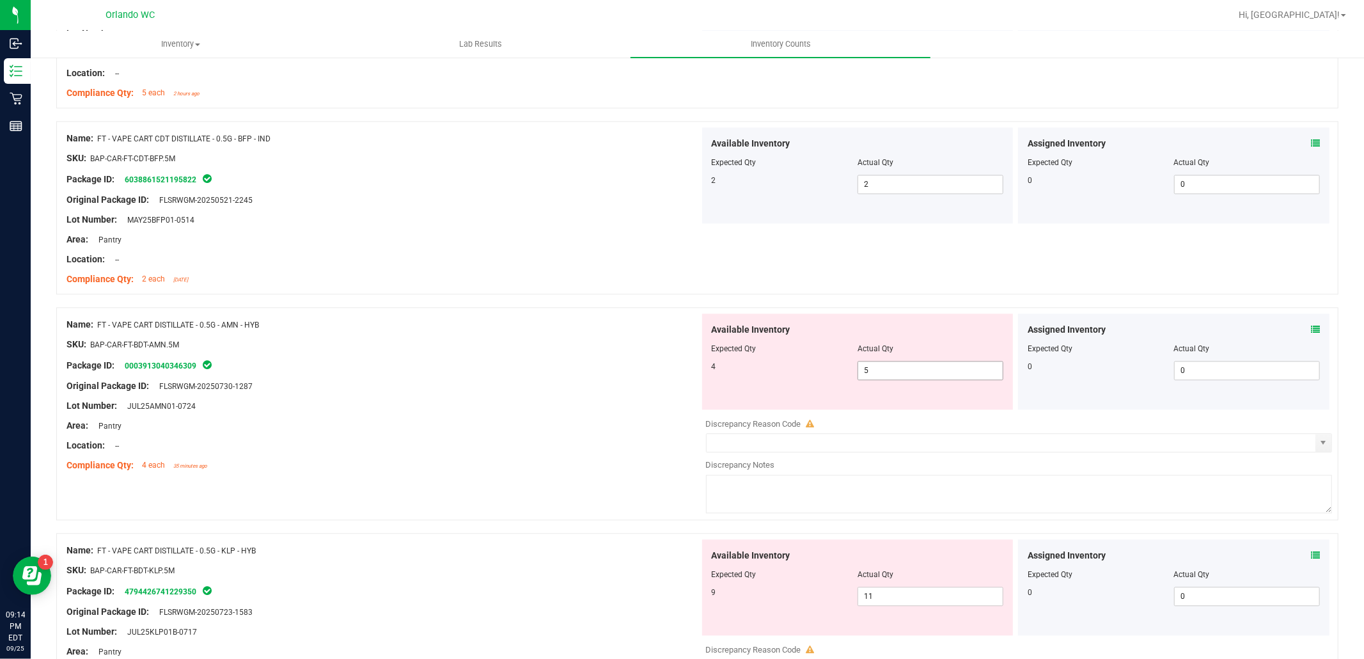
click at [897, 374] on input "5" at bounding box center [930, 370] width 145 height 18
click at [547, 539] on div "Name: FT - VAPE CART DISTILLATE - 0.5G - KLP - HYB SKU: BAP-CAR-FT-BDT-KLP.5M P…" at bounding box center [697, 639] width 1283 height 213
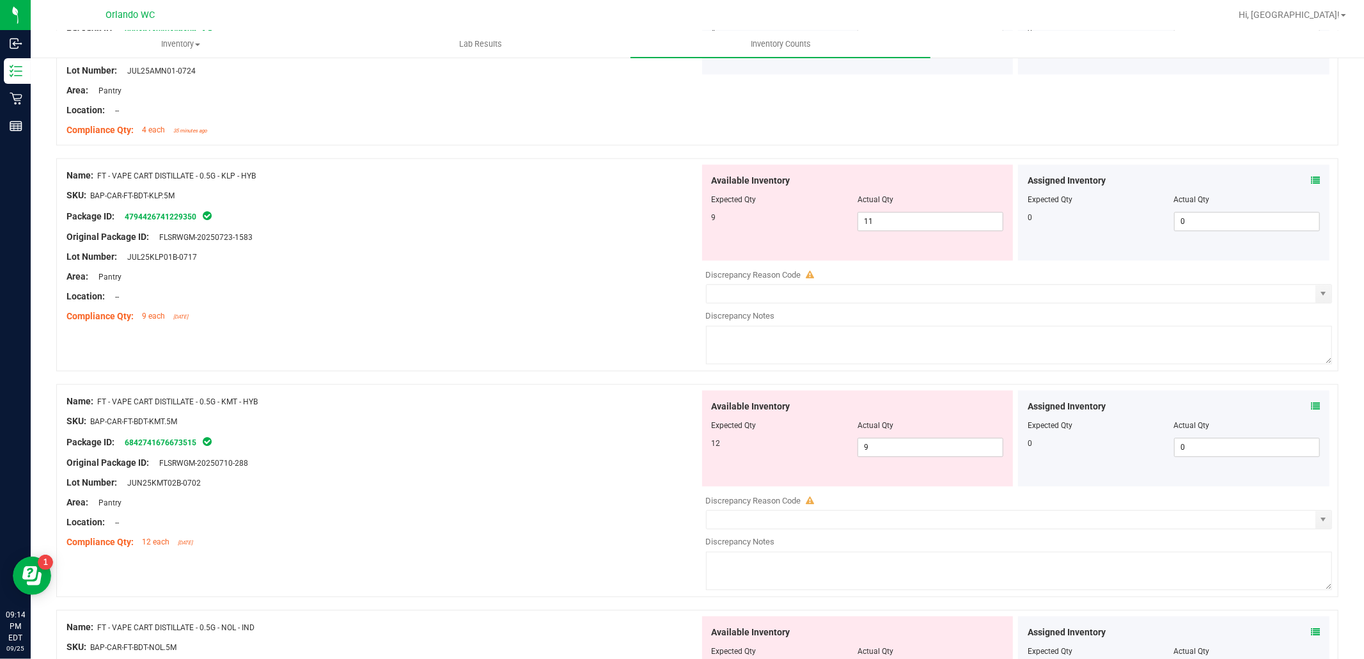
scroll to position [2595, 0]
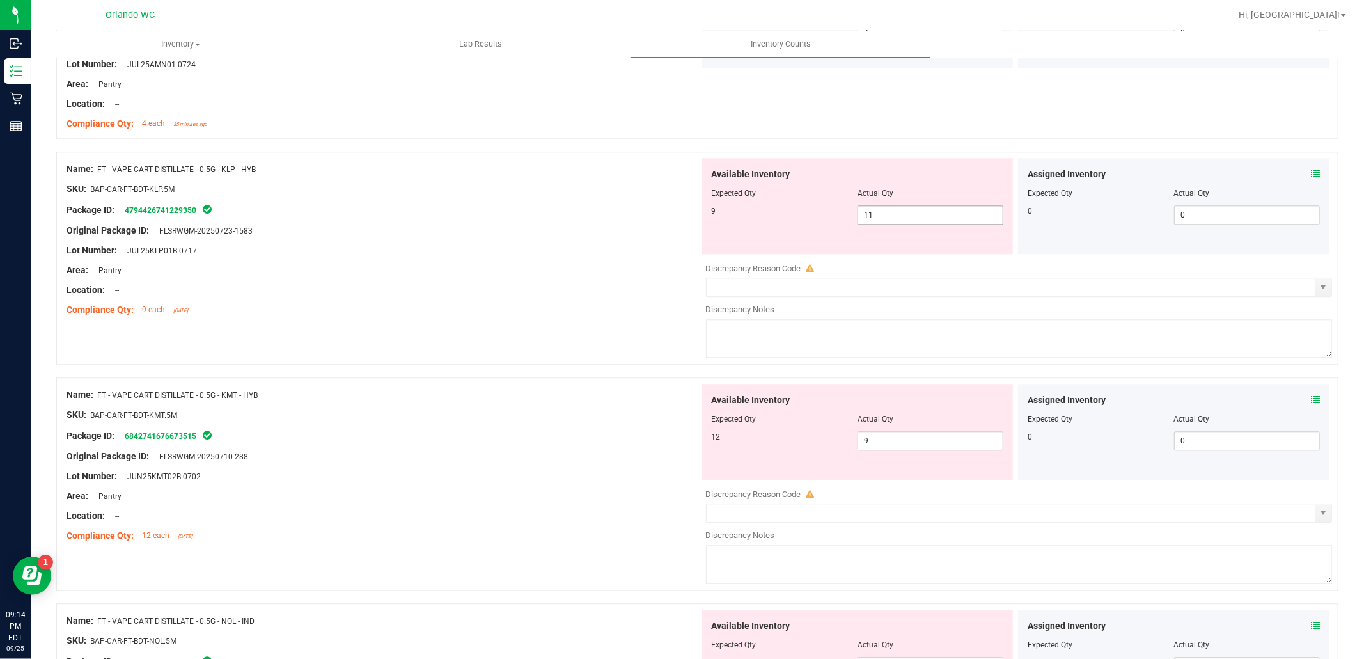
click at [893, 216] on input "11" at bounding box center [930, 215] width 145 height 18
click at [880, 439] on div "Available Inventory Expected Qty Actual Qty 12 9 9" at bounding box center [858, 432] width 312 height 96
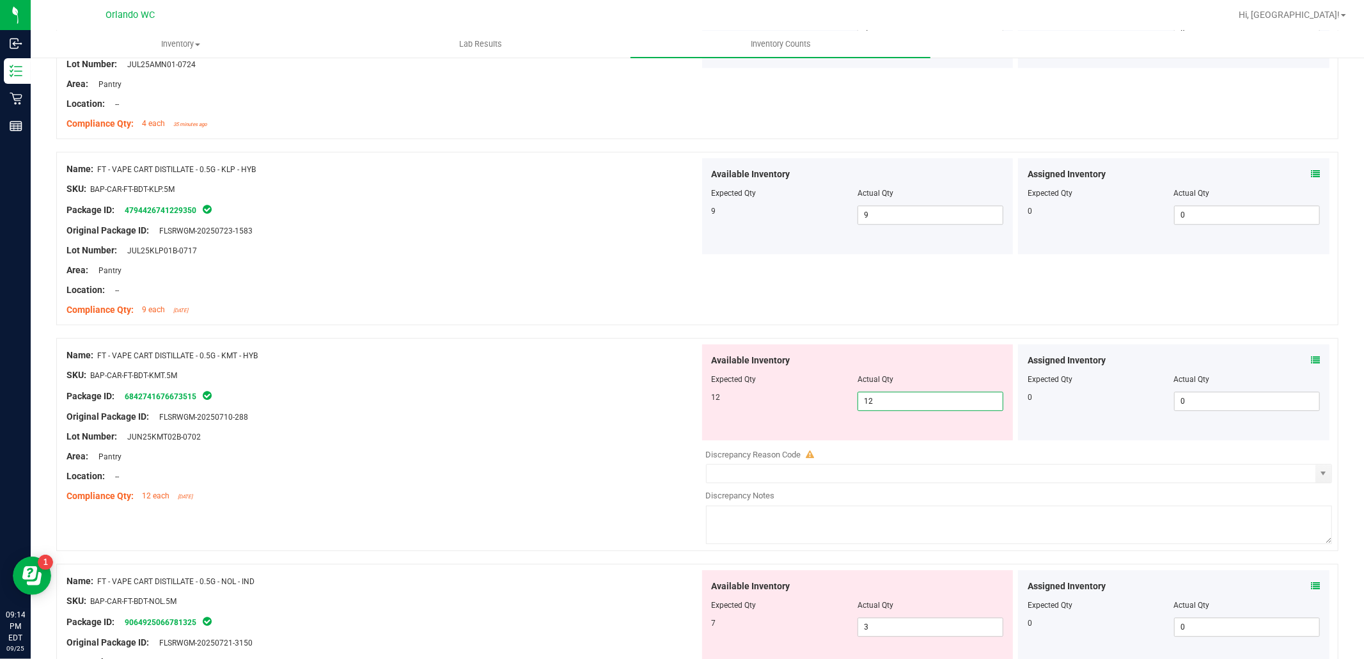
click at [545, 516] on div "Name: FT - VAPE CART DISTILLATE - 0.5G - KMT - HYB SKU: BAP-CAR-FT-BDT-KMT.5M P…" at bounding box center [697, 451] width 1283 height 226
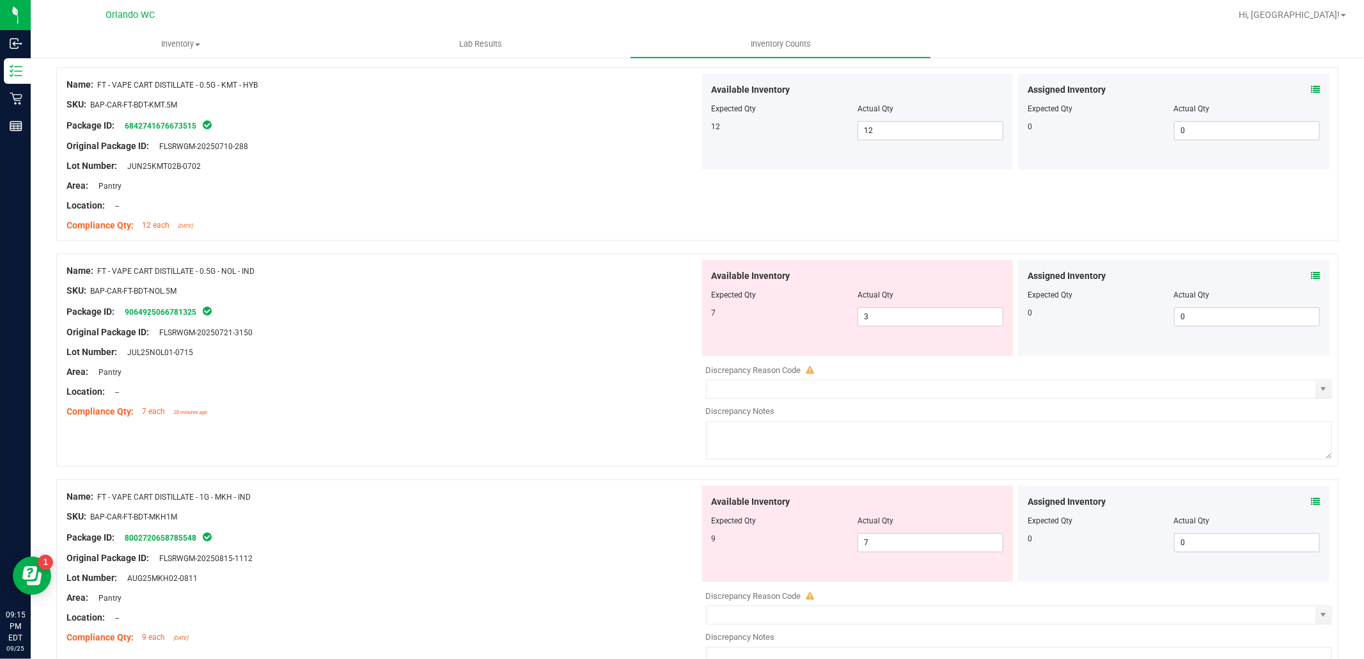
scroll to position [2864, 0]
click at [889, 324] on input "3" at bounding box center [930, 318] width 145 height 18
click at [537, 510] on div "Name: FT - VAPE CART DISTILLATE - 1G - MKH - IND SKU: BAP-CAR-FT-BDT-MKH1M Pack…" at bounding box center [383, 568] width 633 height 163
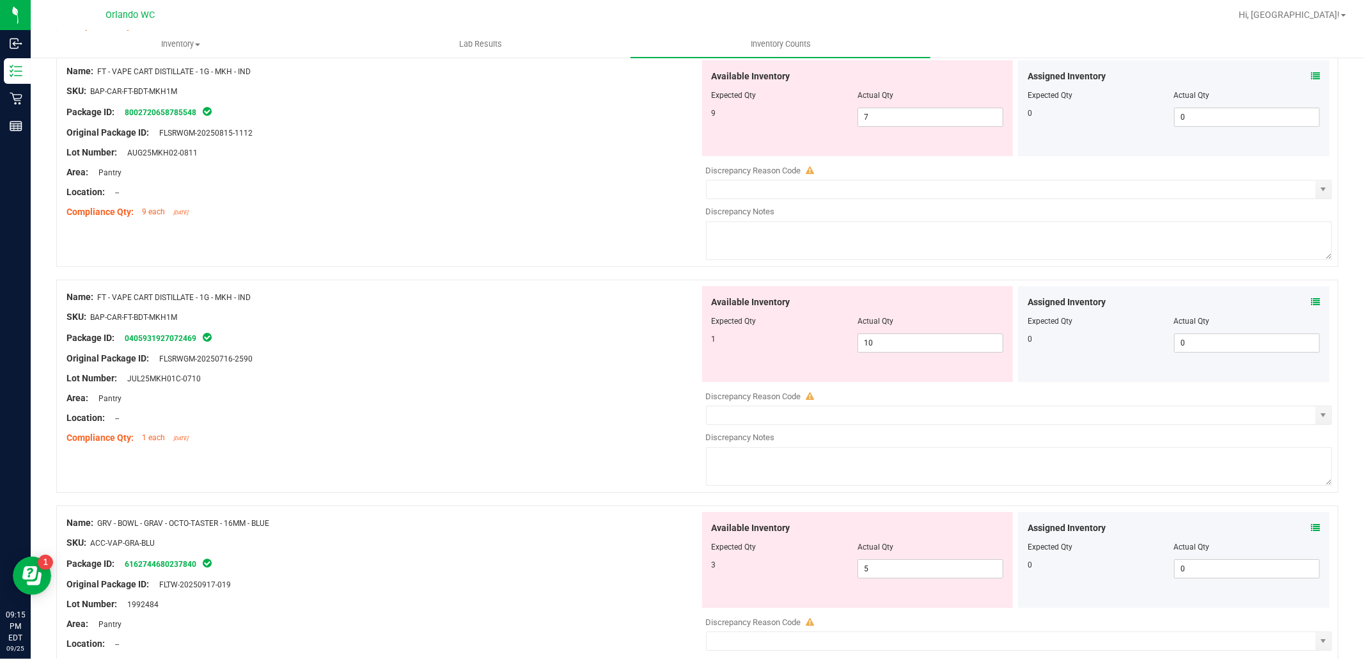
scroll to position [3250, 0]
click at [894, 349] on input "10" at bounding box center [930, 344] width 145 height 18
click at [509, 251] on div "Name: FT - VAPE CART DISTILLATE - 1G - MKH - IND SKU: BAP-CAR-FT-BDT-MKH1M Pack…" at bounding box center [697, 161] width 1283 height 213
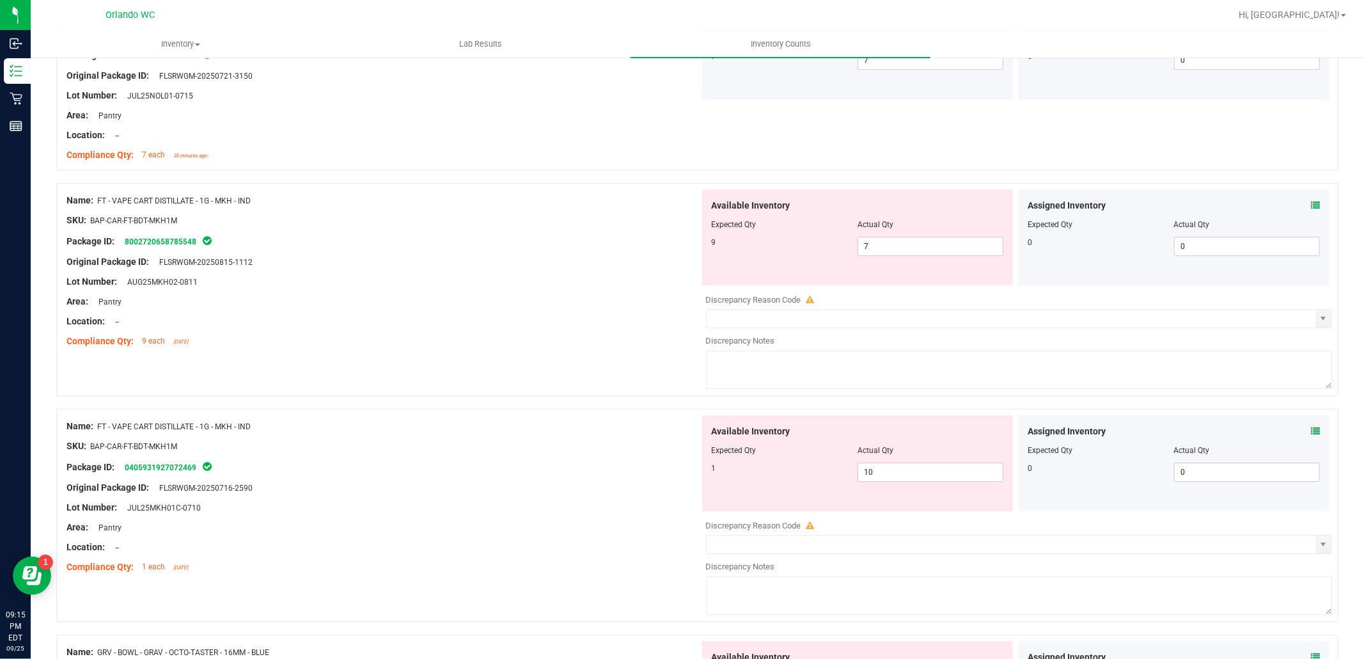
scroll to position [3108, 0]
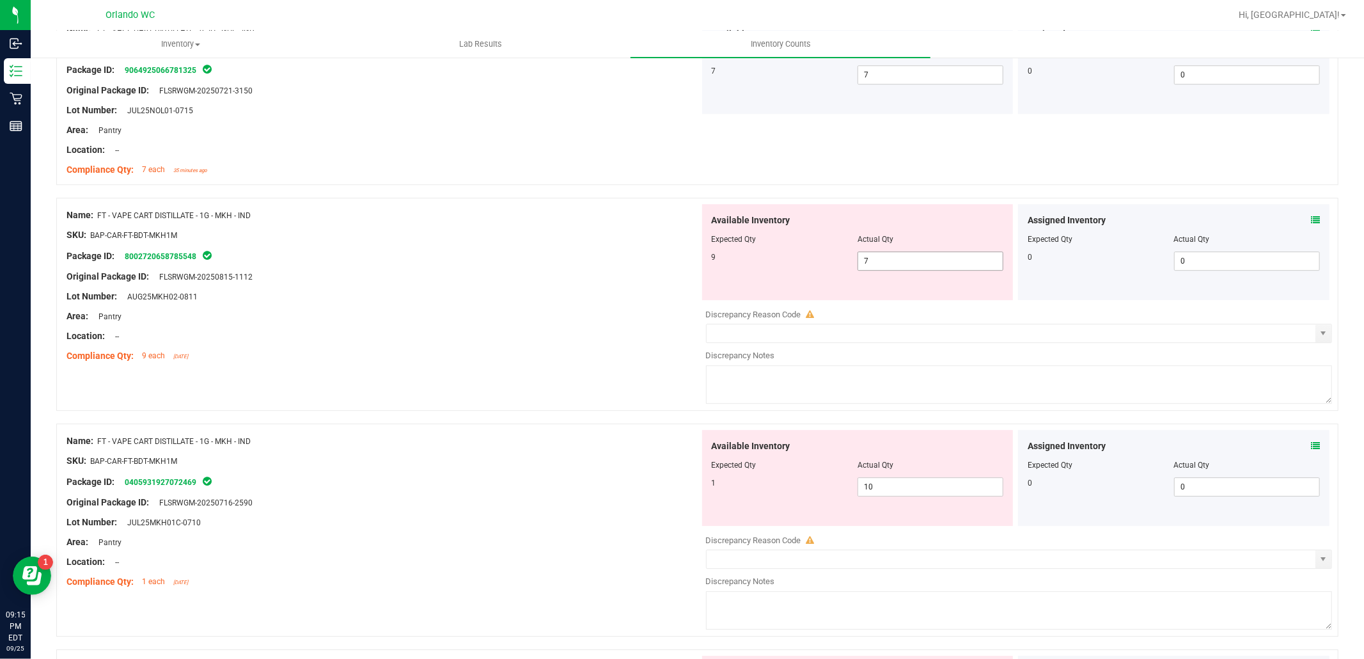
click at [879, 262] on span "7 7" at bounding box center [931, 260] width 146 height 19
click at [872, 491] on div "Available Inventory Expected Qty Actual Qty 1 10 10" at bounding box center [1016, 531] width 633 height 203
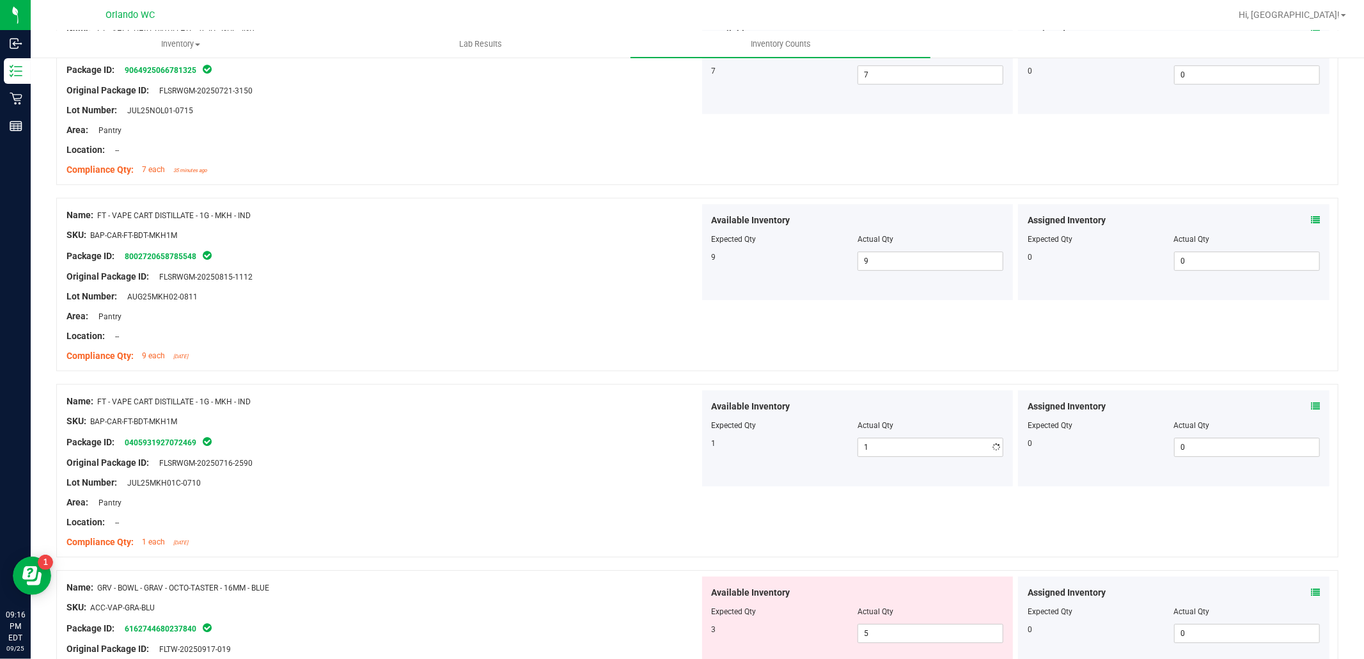
click at [576, 360] on div "Compliance Qty: 9 each [DATE]" at bounding box center [383, 355] width 633 height 13
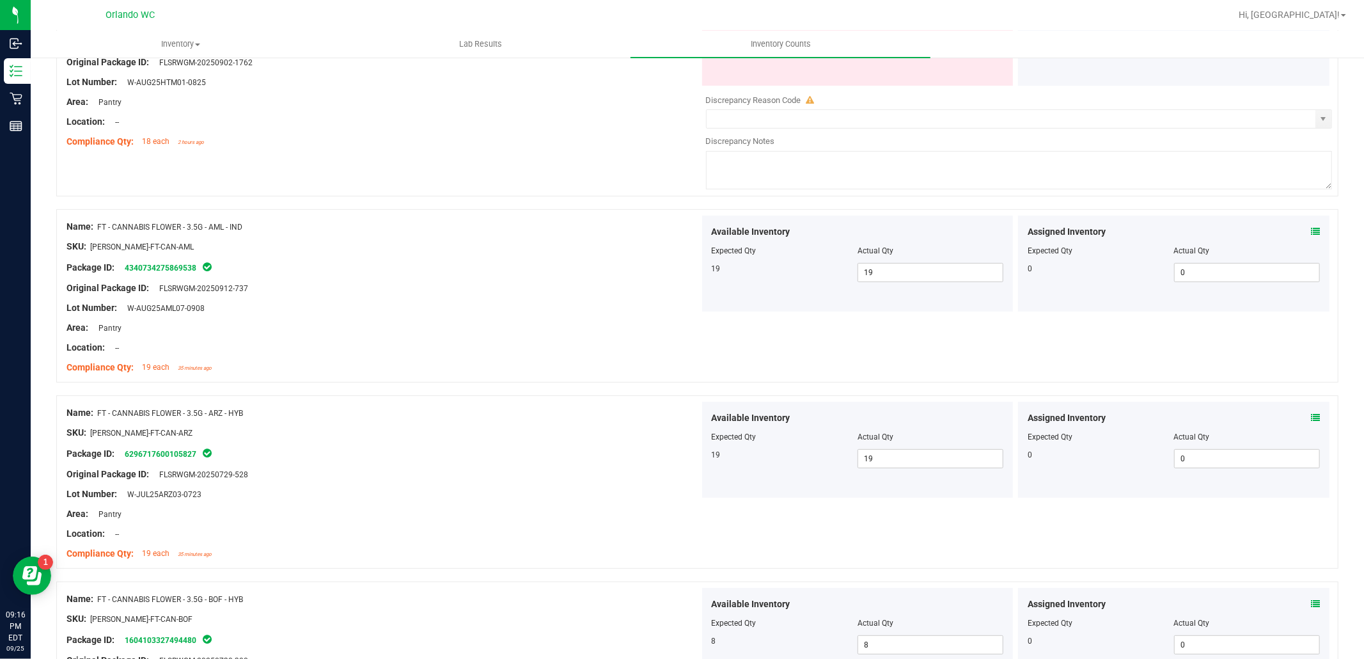
scroll to position [0, 0]
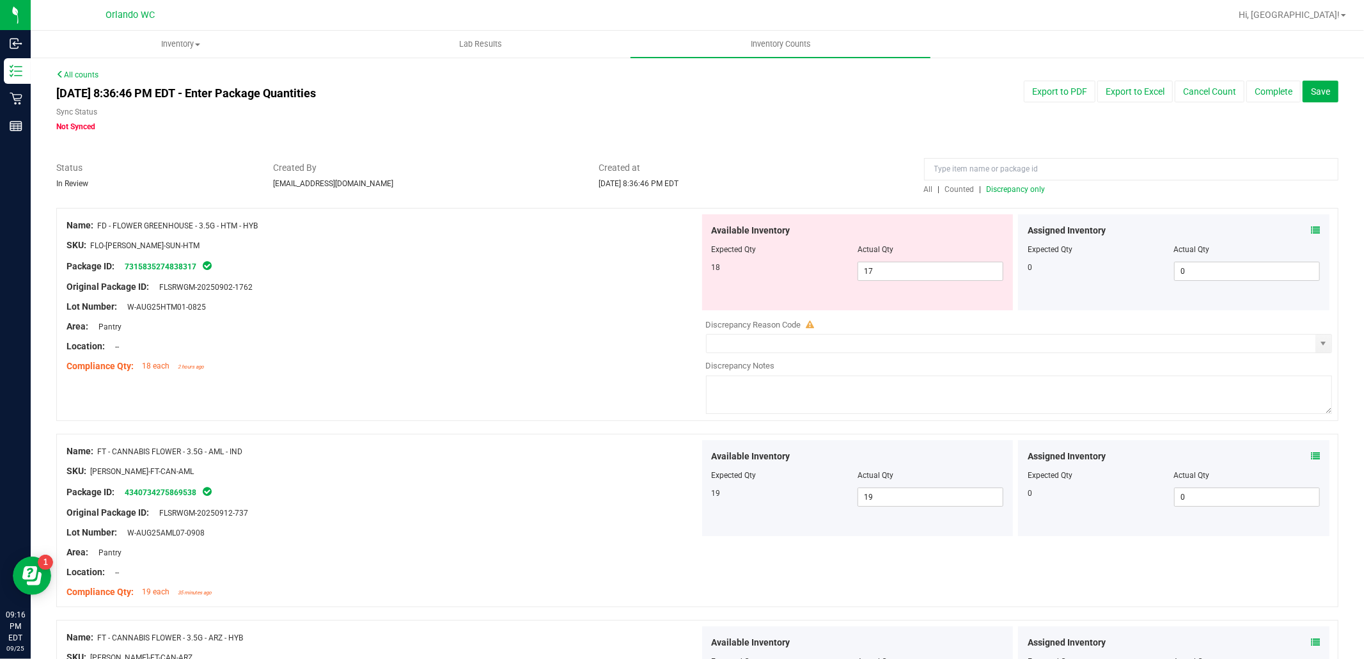
click at [1020, 189] on span "Discrepancy only" at bounding box center [1016, 189] width 59 height 9
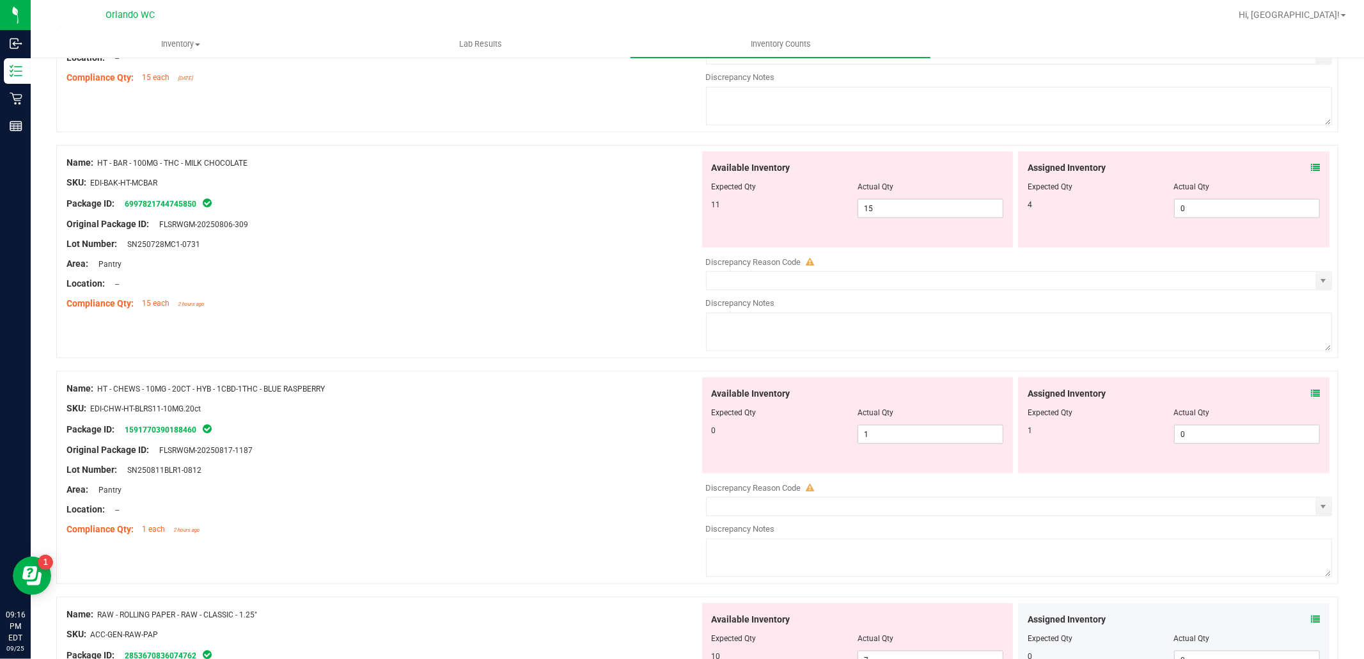
scroll to position [1193, 0]
click at [624, 289] on div "Location: --" at bounding box center [383, 282] width 633 height 13
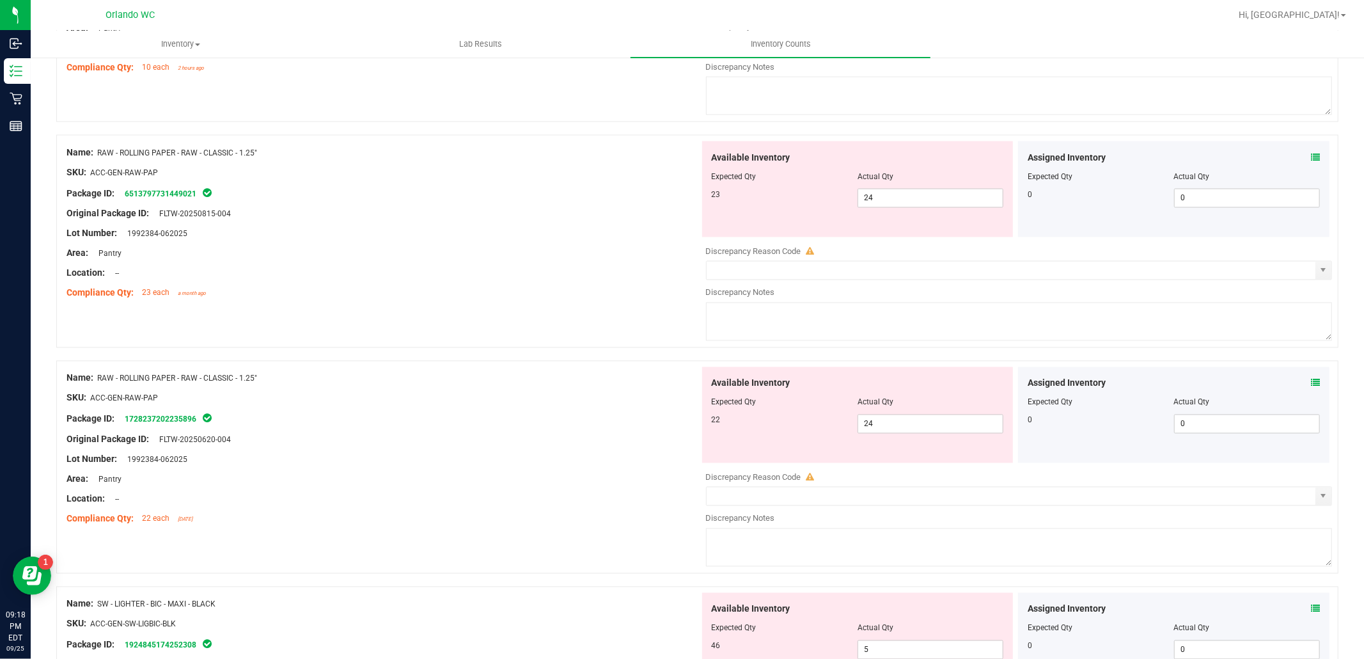
scroll to position [1904, 0]
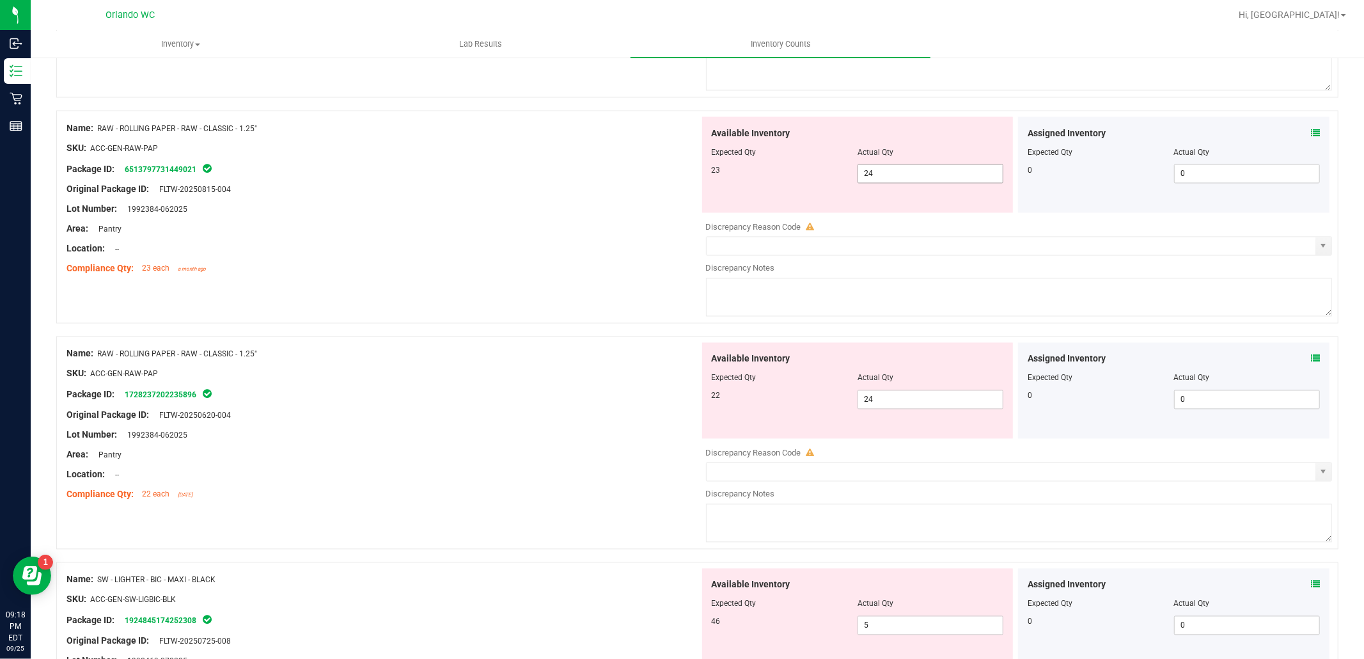
click at [894, 182] on span "24 24" at bounding box center [931, 173] width 146 height 19
click at [893, 405] on div "Available Inventory Expected Qty Actual Qty 22 24 24" at bounding box center [1016, 444] width 633 height 203
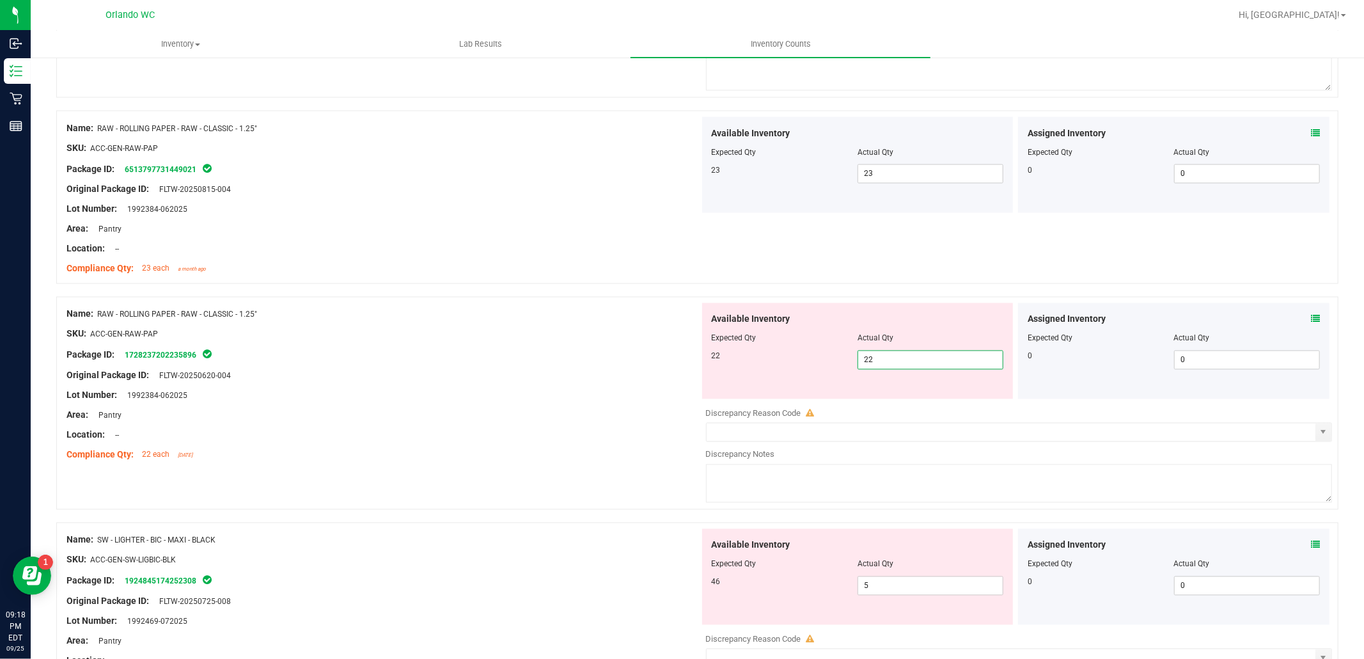
click at [623, 369] on div at bounding box center [383, 366] width 633 height 6
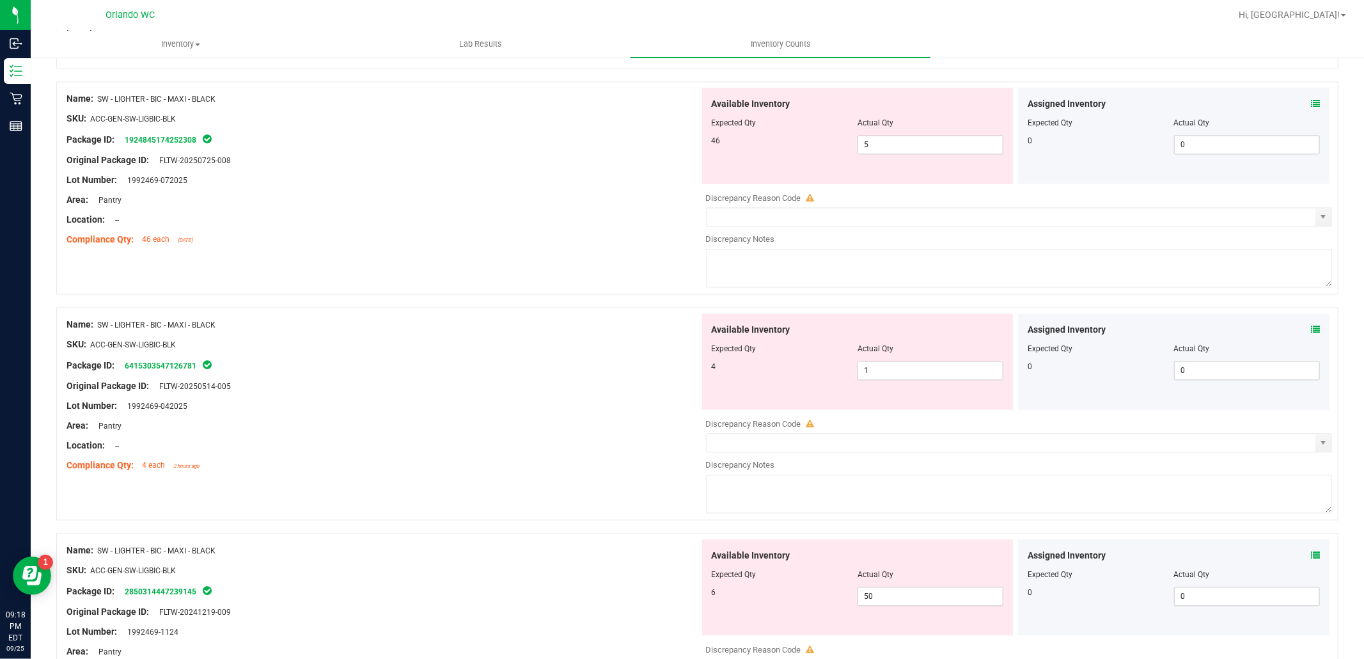
scroll to position [2330, 0]
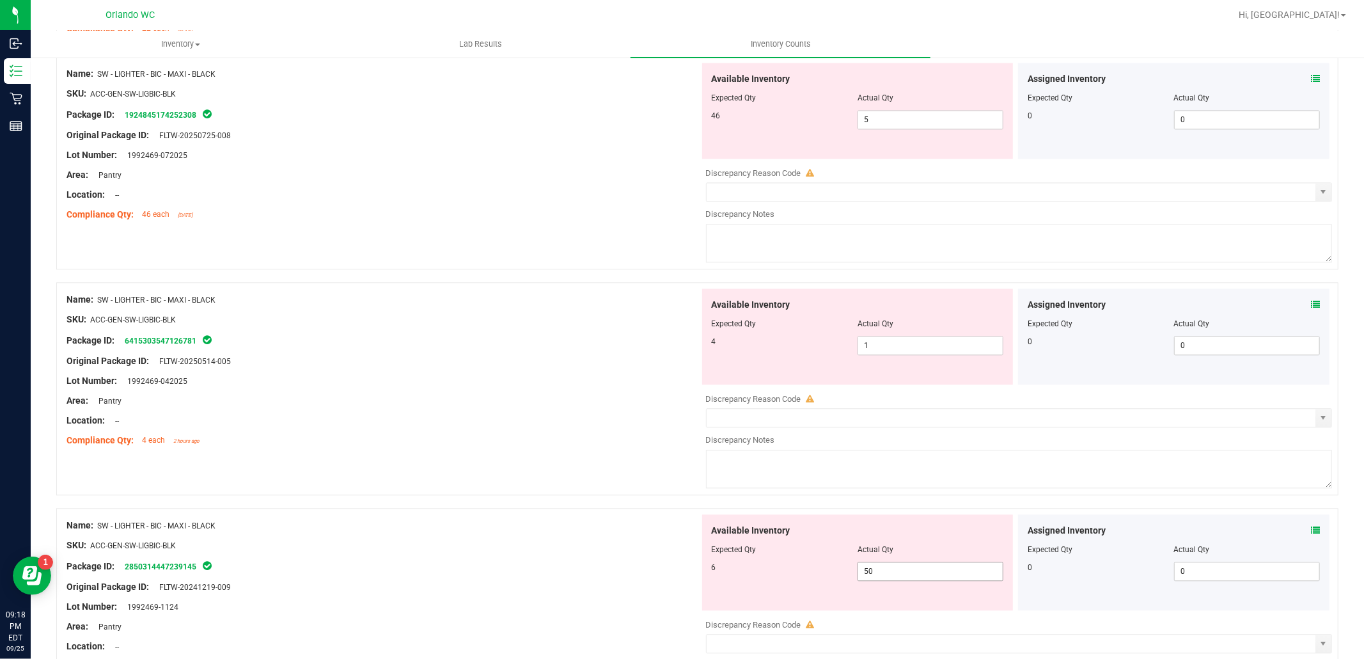
click at [893, 579] on span "50 50" at bounding box center [931, 571] width 146 height 19
click at [883, 352] on input "1" at bounding box center [930, 345] width 145 height 18
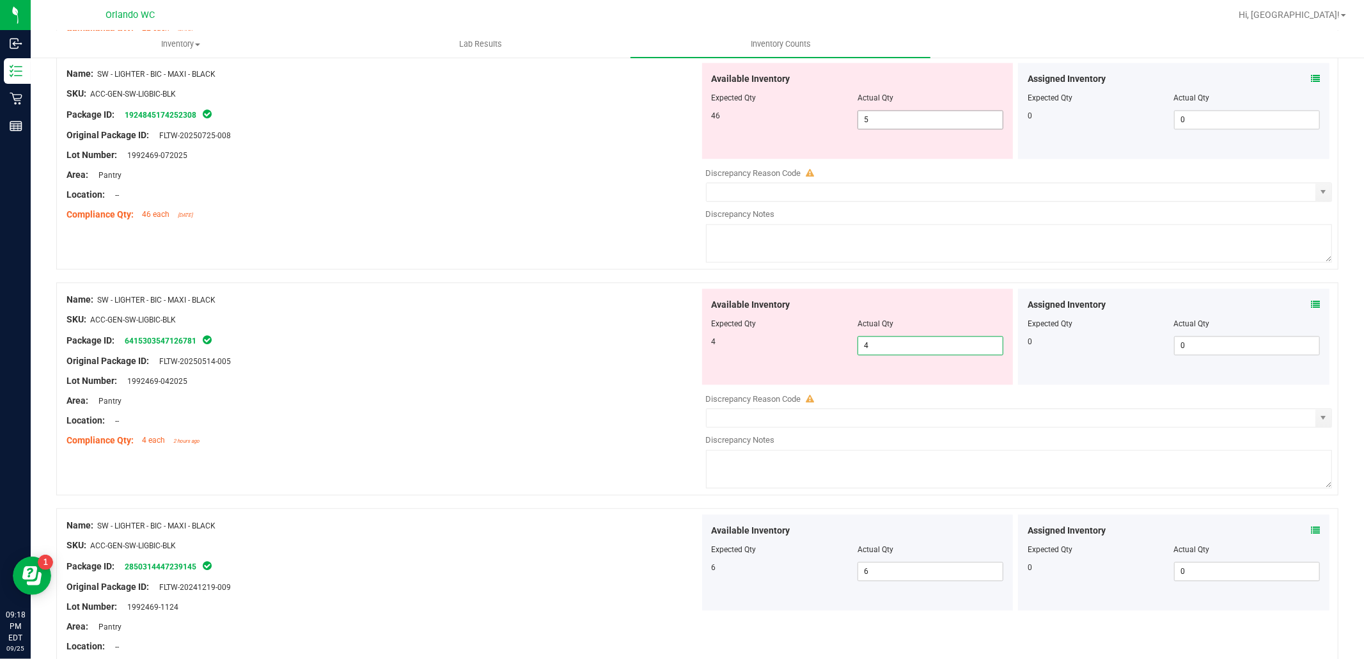
click at [873, 129] on input "5" at bounding box center [930, 120] width 145 height 18
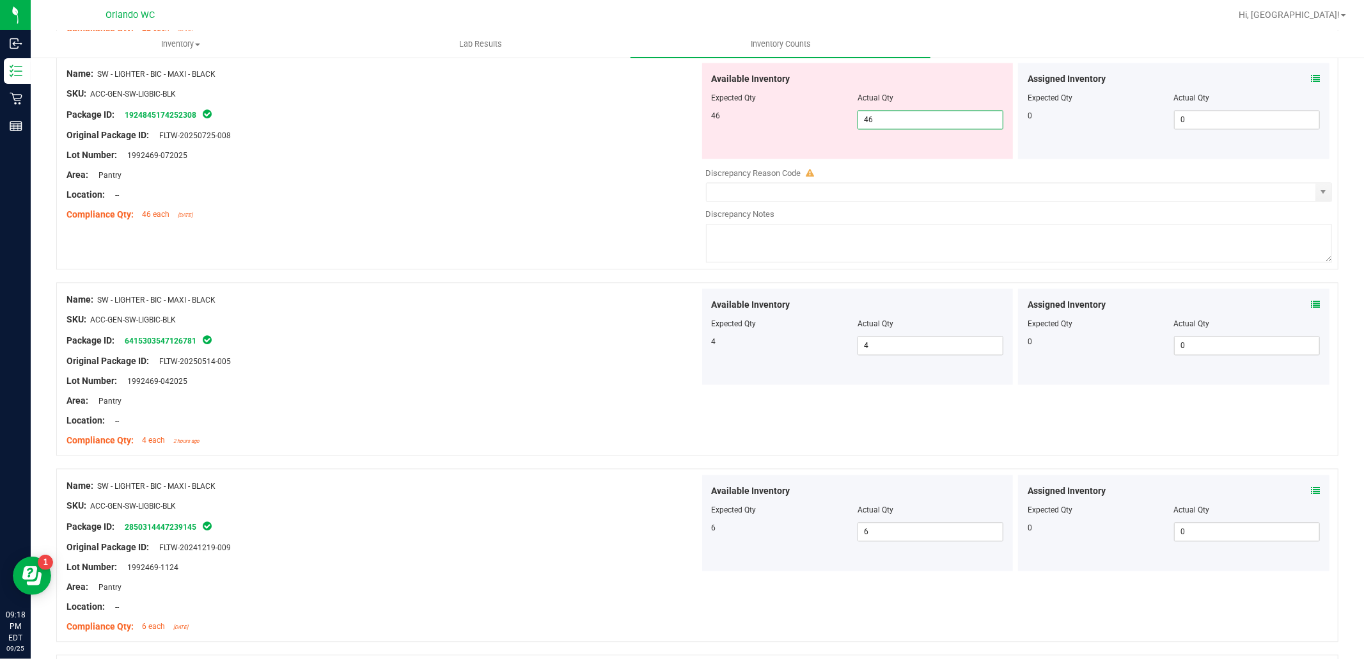
click at [580, 502] on div "Name: SW - LIGHTER - BIC - MAXI - BLACK SKU: ACC-GEN-SW-LIGBIC-BLK Package ID: …" at bounding box center [383, 556] width 633 height 163
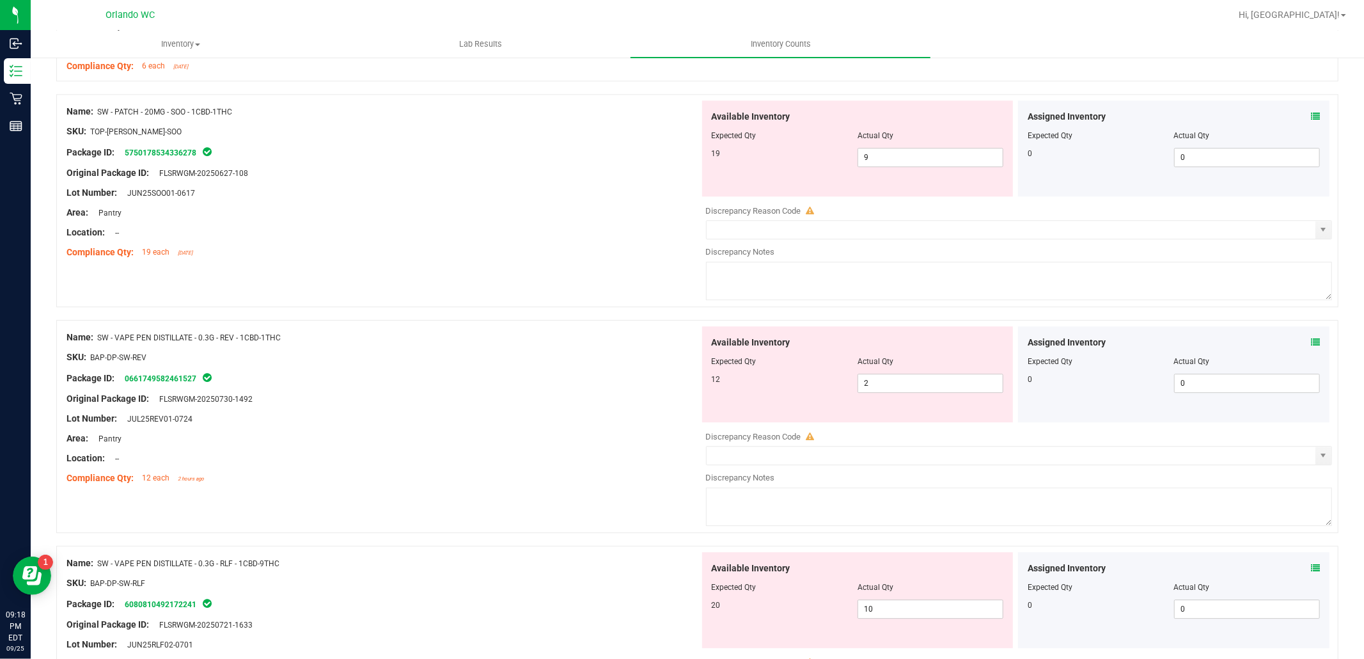
scroll to position [2852, 0]
click at [865, 161] on input "9" at bounding box center [930, 157] width 145 height 18
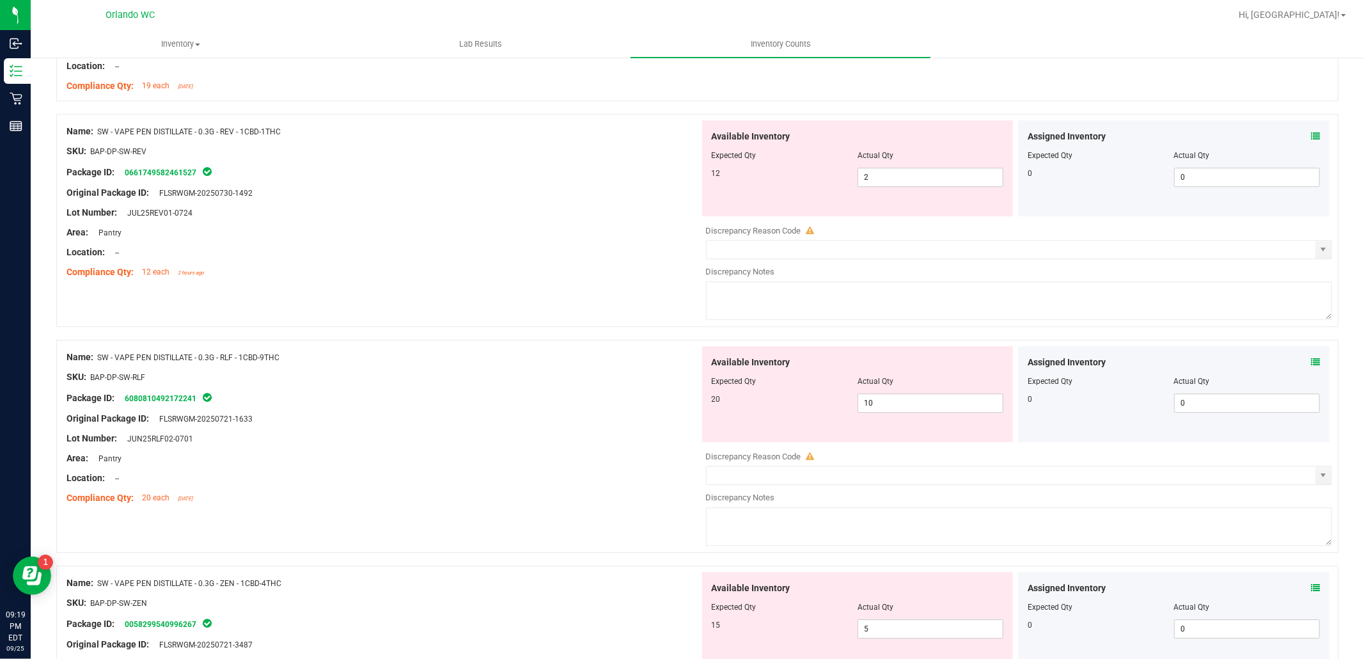
scroll to position [3020, 0]
click at [858, 180] on input "2" at bounding box center [930, 175] width 145 height 18
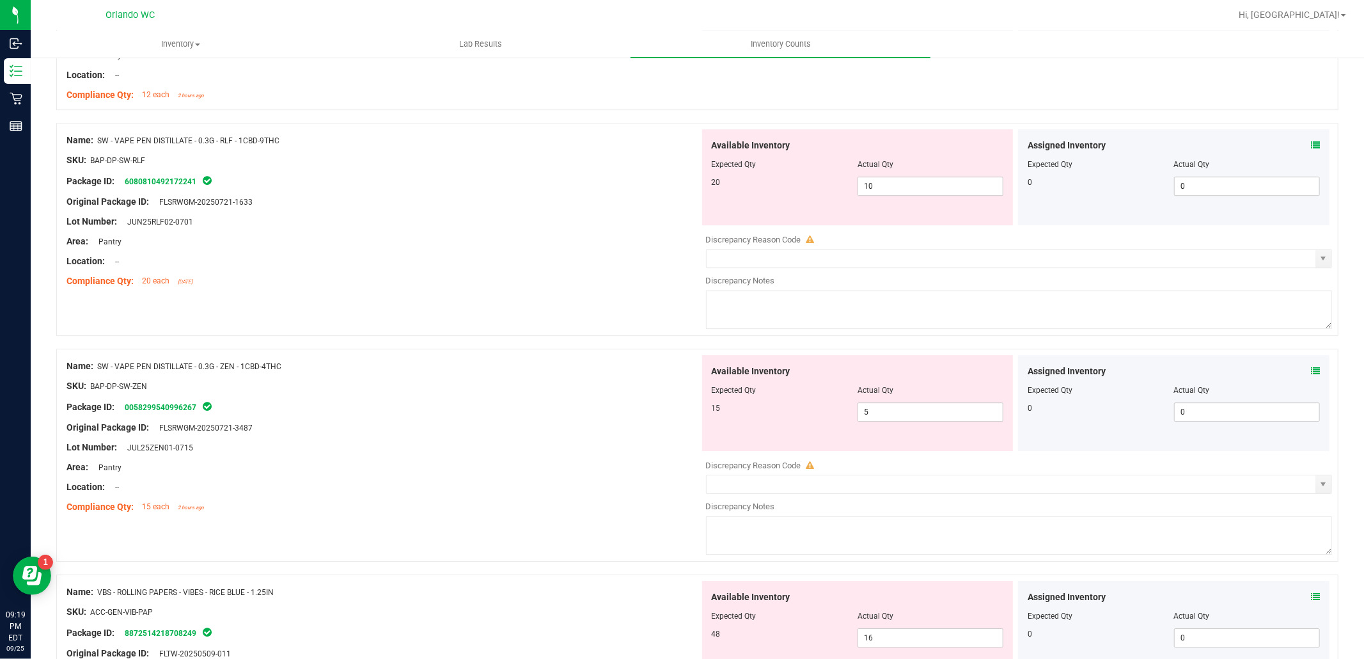
scroll to position [3193, 0]
click at [889, 195] on input "10" at bounding box center [930, 187] width 145 height 18
click at [597, 527] on div "Name: SW - VAPE PEN DISTILLATE - 0.3G - ZEN - 1CBD-4THC SKU: BAP-DP-SW-ZEN Pack…" at bounding box center [697, 456] width 1283 height 213
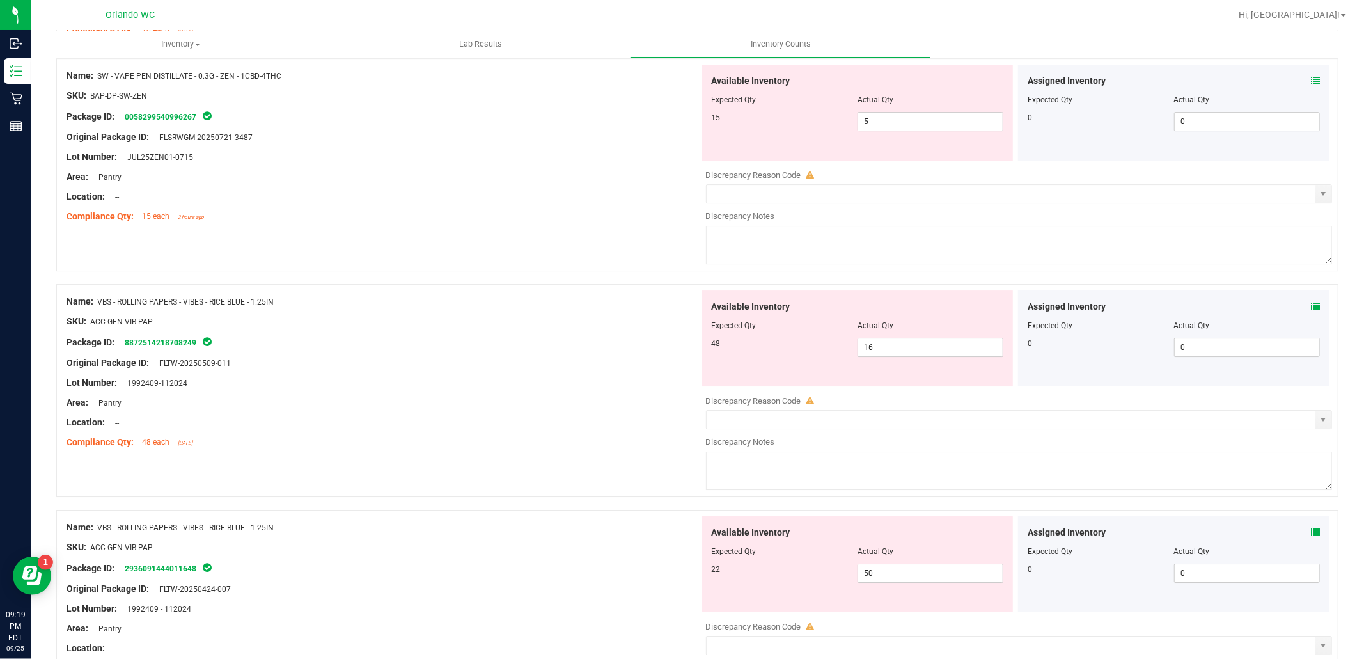
scroll to position [3448, 0]
click at [893, 120] on input "5" at bounding box center [930, 118] width 145 height 18
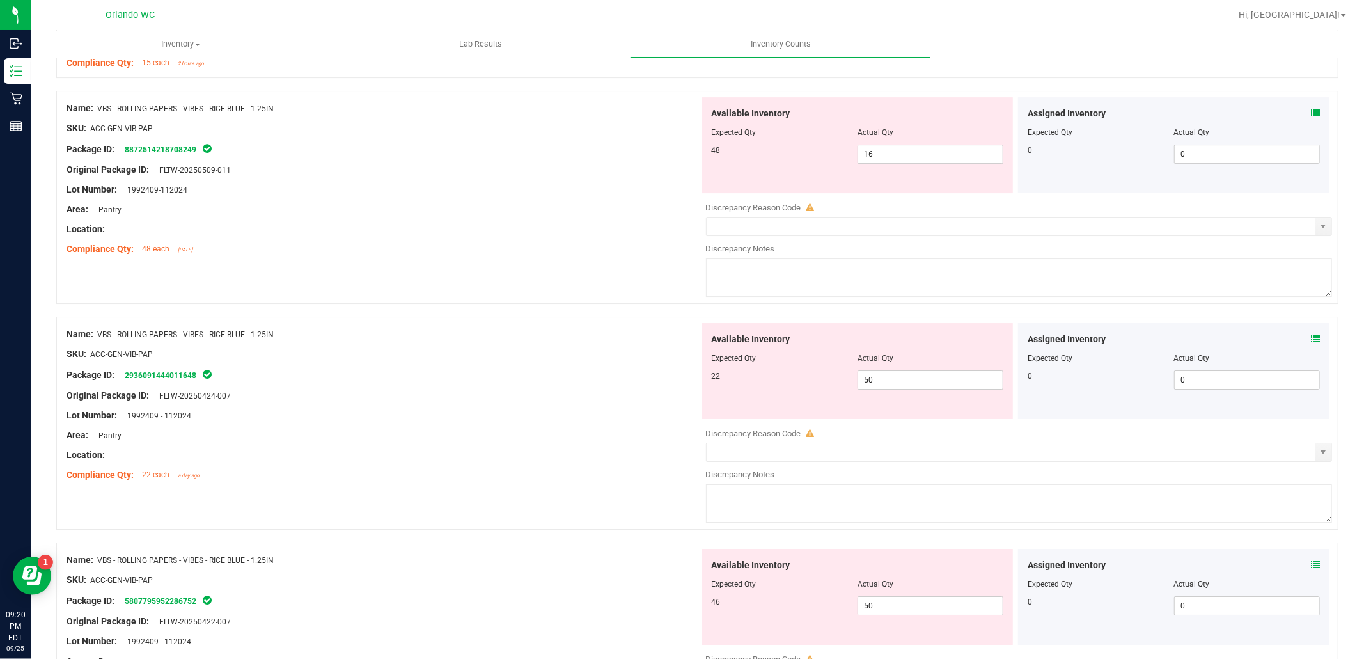
scroll to position [3619, 0]
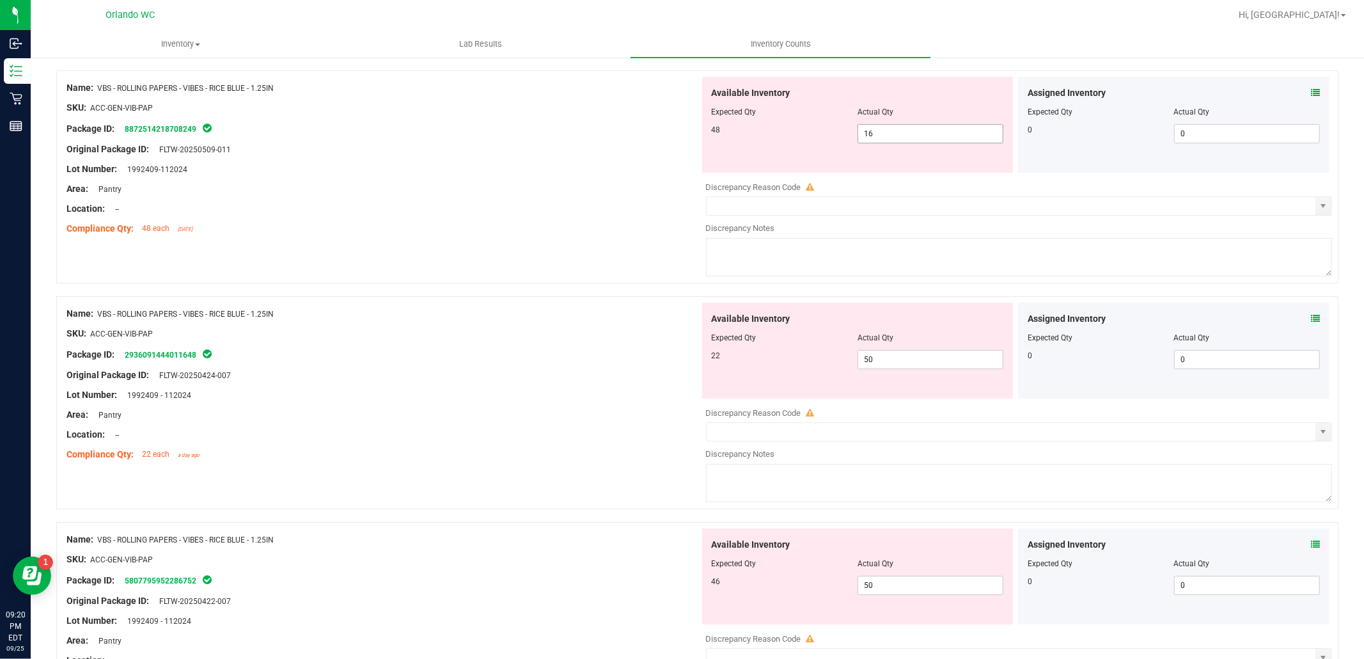
click at [897, 141] on input "16" at bounding box center [930, 134] width 145 height 18
click at [881, 369] on div "Available Inventory Expected Qty Actual Qty 22 50 50" at bounding box center [1016, 404] width 633 height 203
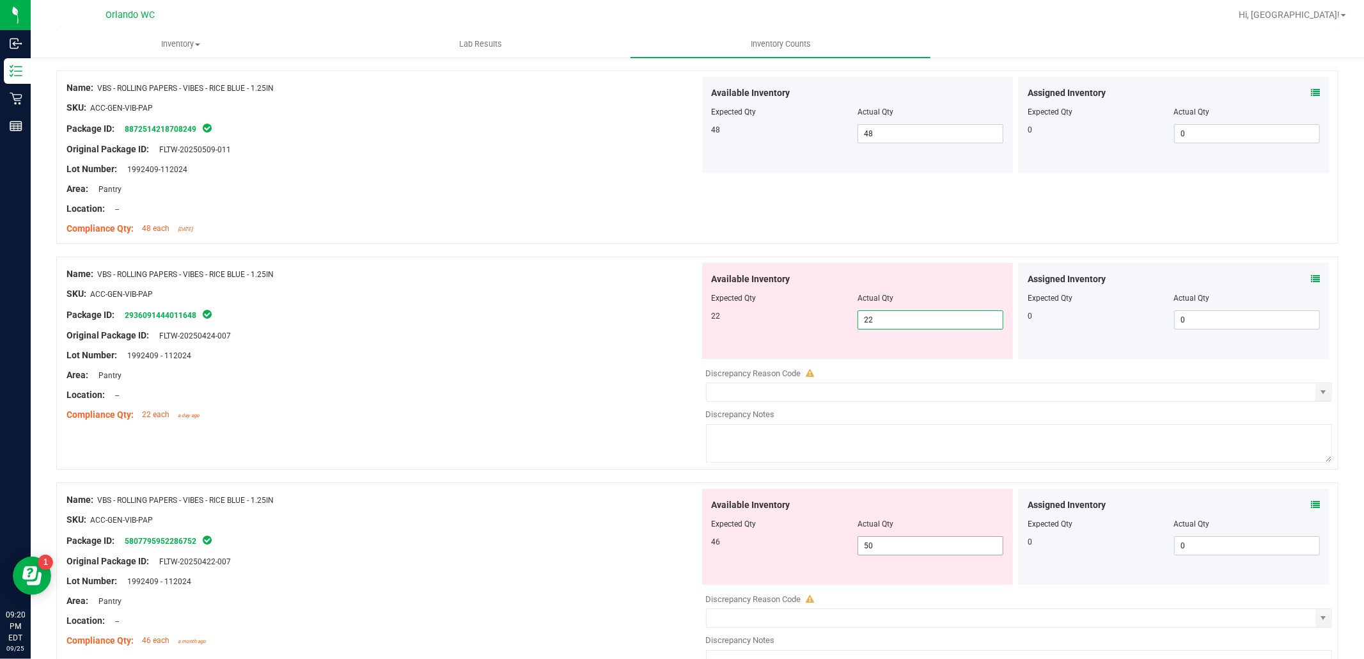
click at [890, 554] on div "Available Inventory Expected Qty Actual Qty 46 50 50" at bounding box center [1016, 590] width 633 height 203
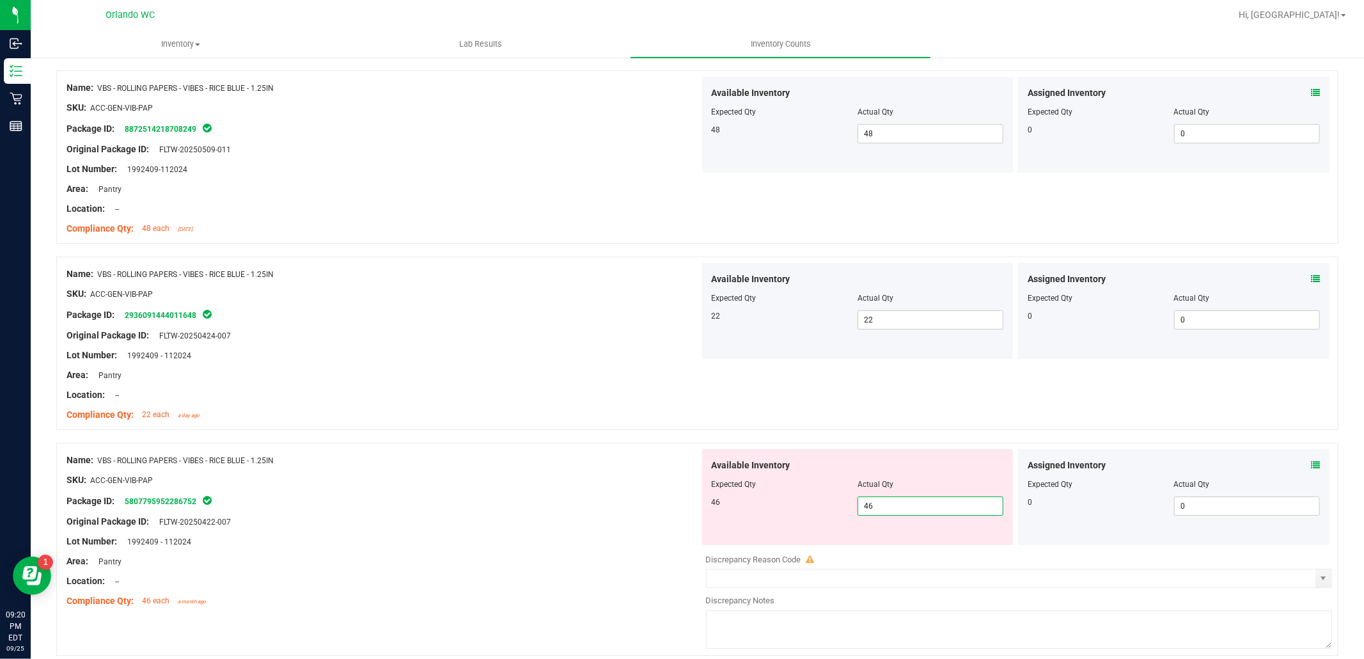
click at [588, 548] on div "Lot Number: 1992409 - 112024" at bounding box center [383, 541] width 633 height 13
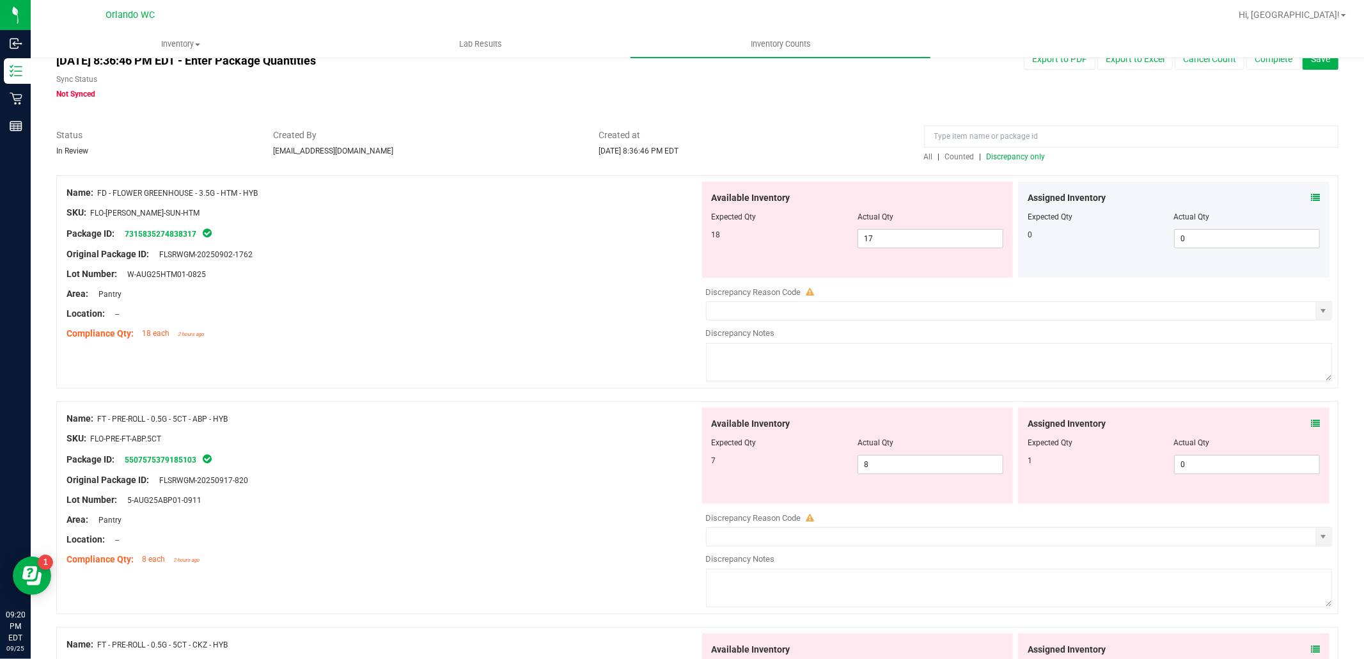
scroll to position [0, 0]
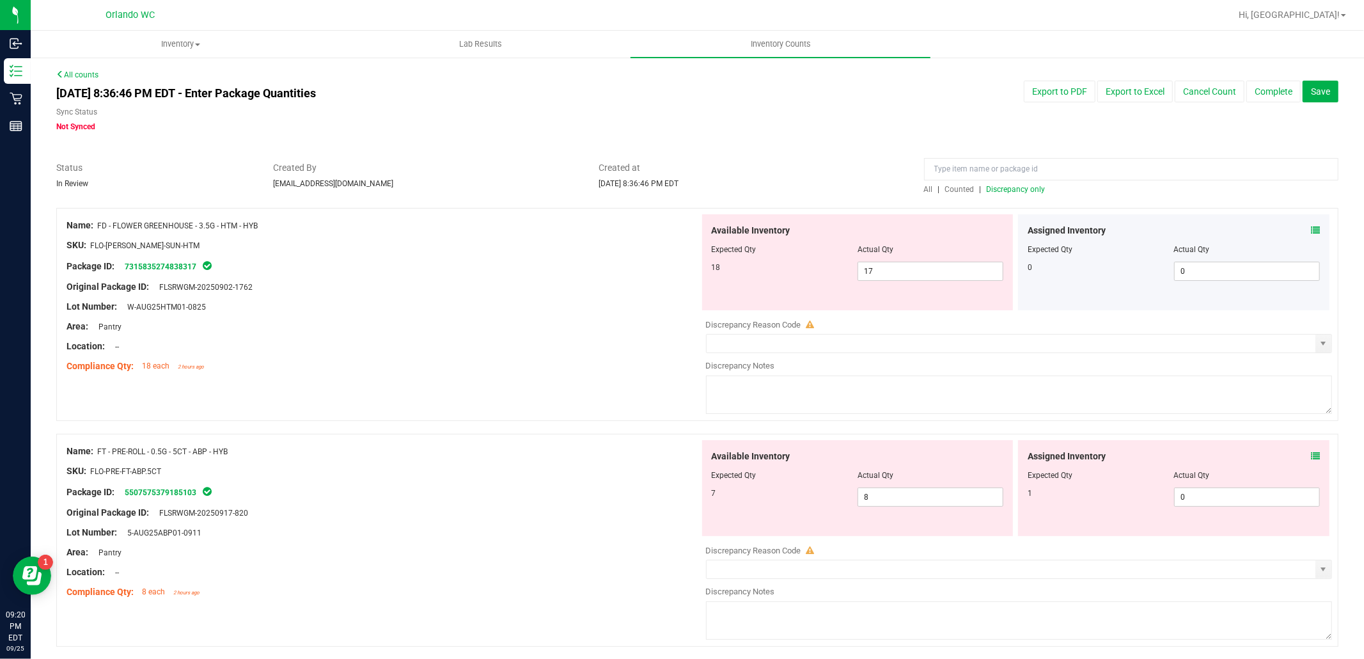
click at [1020, 188] on span "Discrepancy only" at bounding box center [1016, 189] width 59 height 9
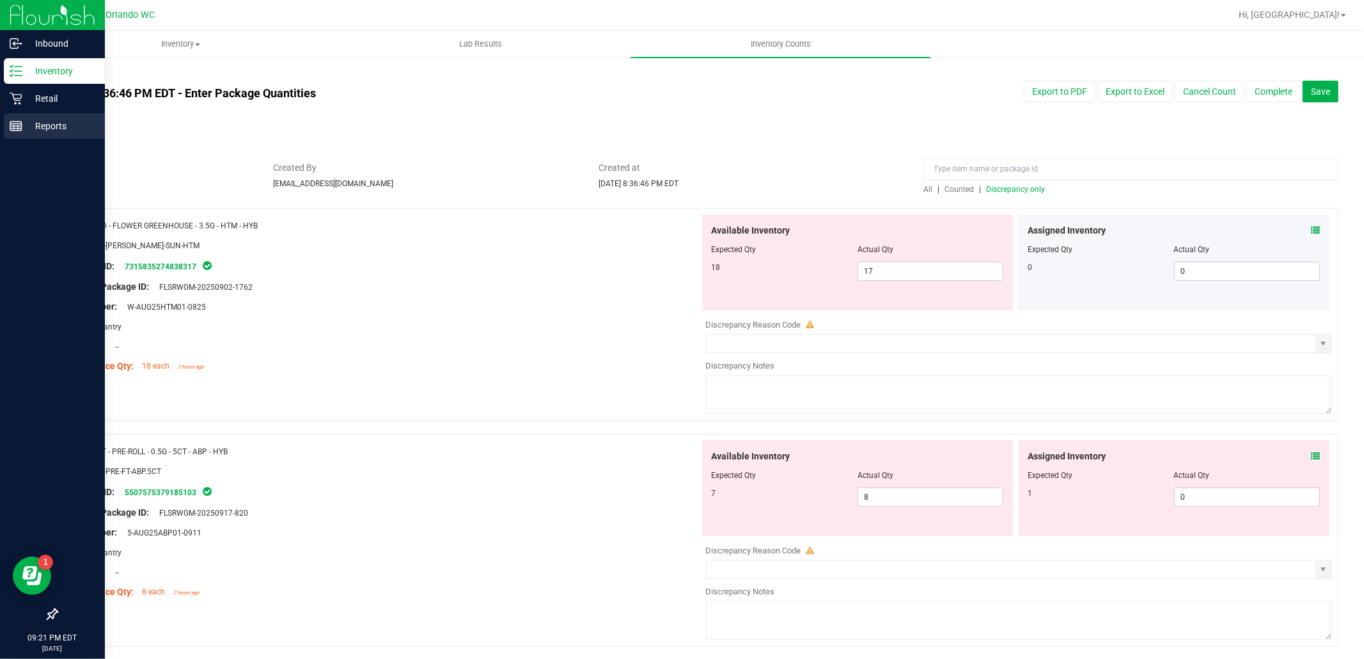
click at [23, 129] on p "Reports" at bounding box center [60, 125] width 77 height 15
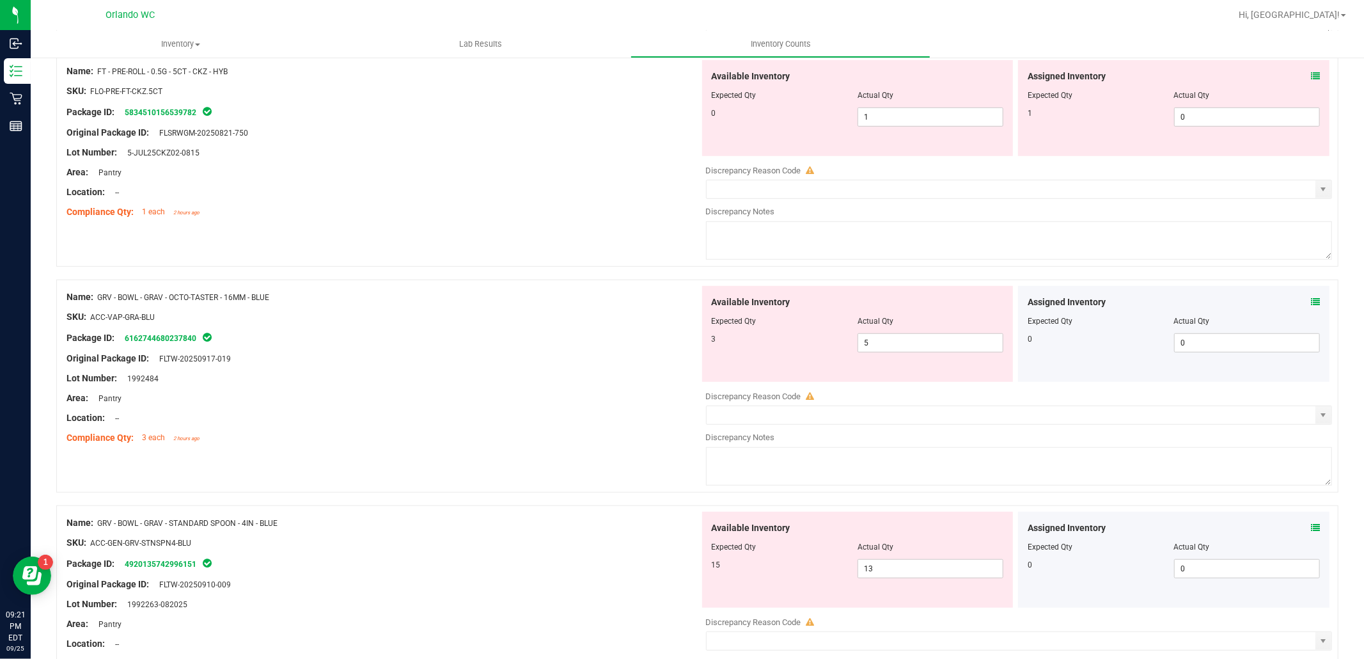
scroll to position [640, 0]
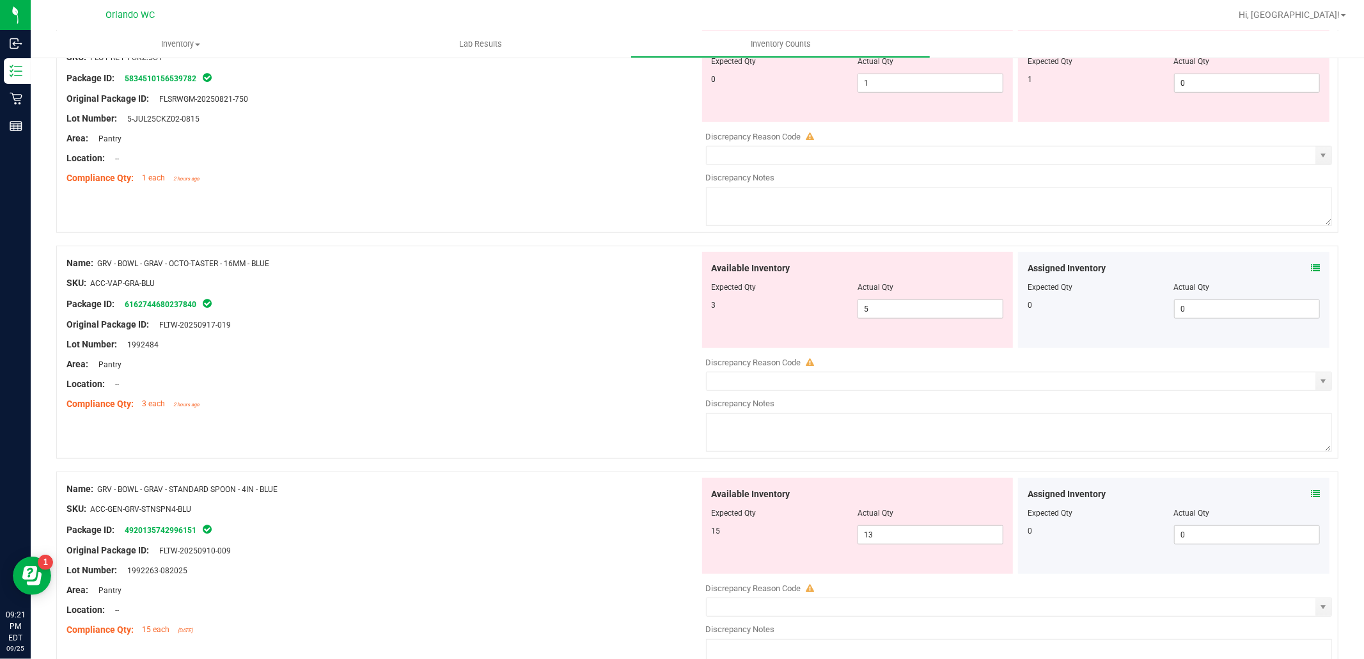
click at [257, 265] on span "GRV - BOWL - GRAV - OCTO-TASTER - 16MM - BLUE" at bounding box center [183, 263] width 172 height 9
click at [122, 265] on span "GRV - BOWL - GRAV - OCTO-TASTER - 16MM - BLUE" at bounding box center [183, 263] width 172 height 9
drag, startPoint x: 99, startPoint y: 266, endPoint x: 303, endPoint y: 261, distance: 203.5
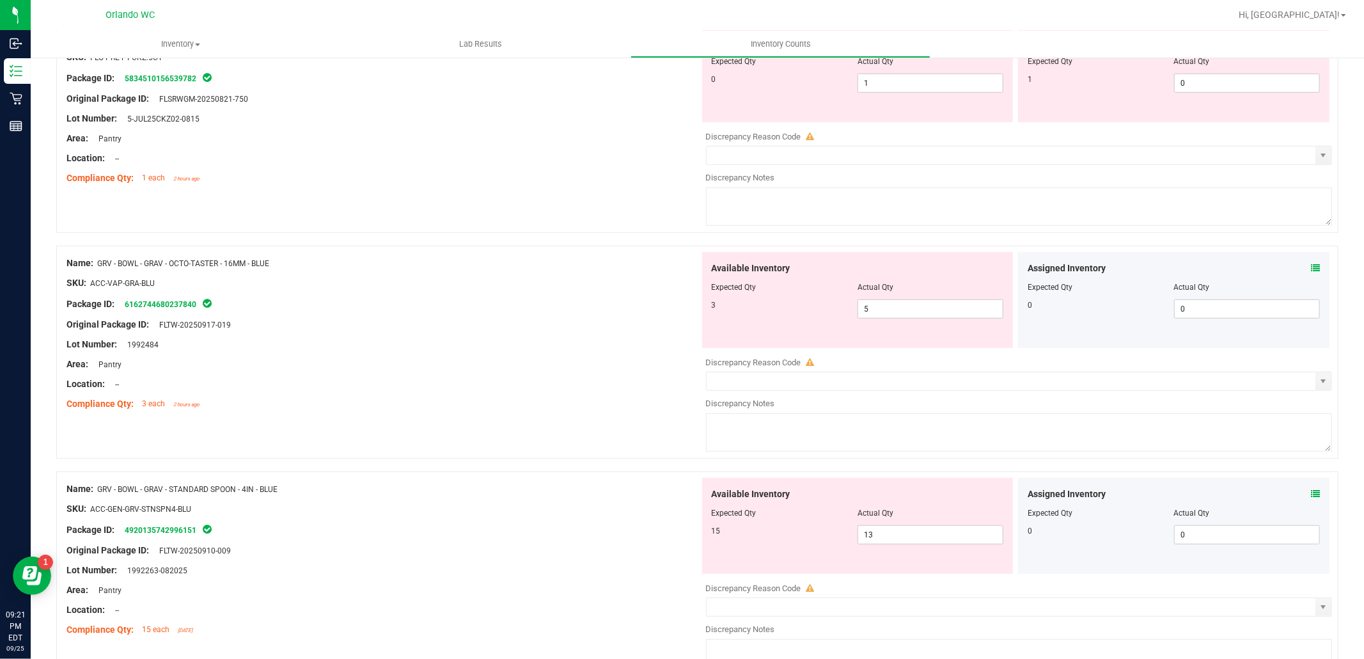
click at [303, 261] on div "Name: GRV - BOWL - GRAV - OCTO-TASTER - 16MM - BLUE" at bounding box center [383, 263] width 633 height 13
copy span "GRV - BOWL - GRAV - OCTO-TASTER - 16MM - BLUE"
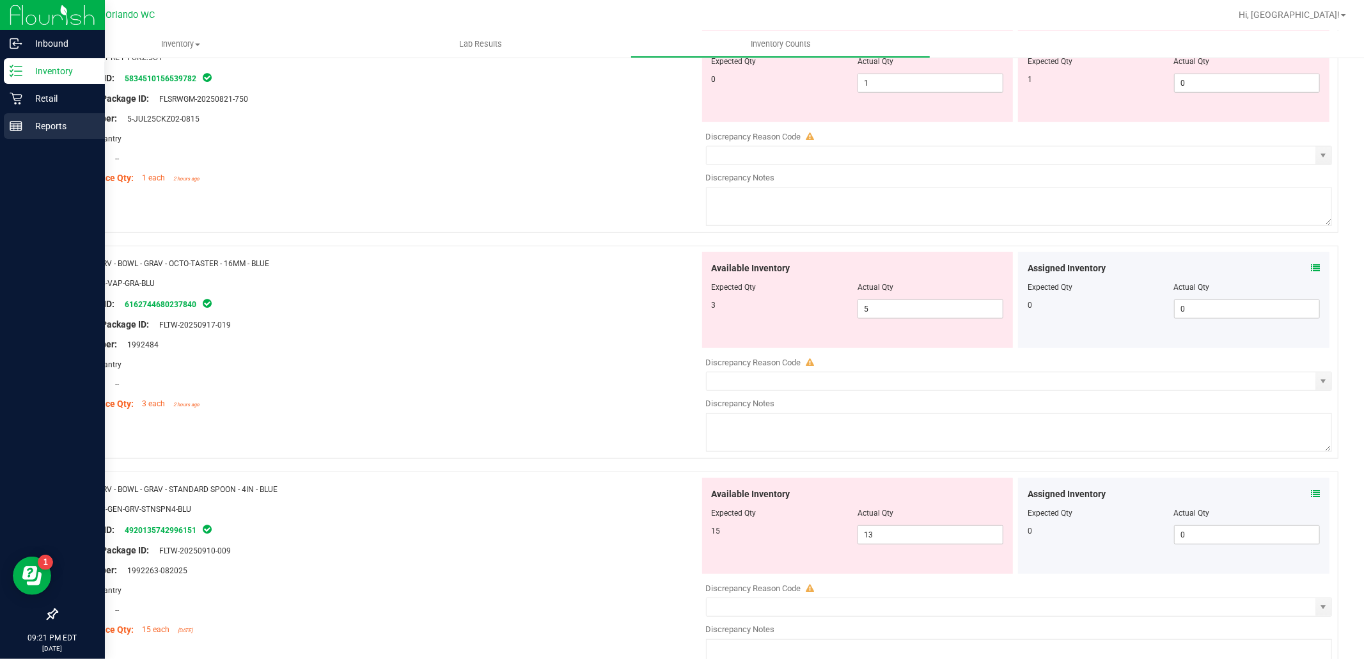
click at [22, 129] on p "Reports" at bounding box center [60, 125] width 77 height 15
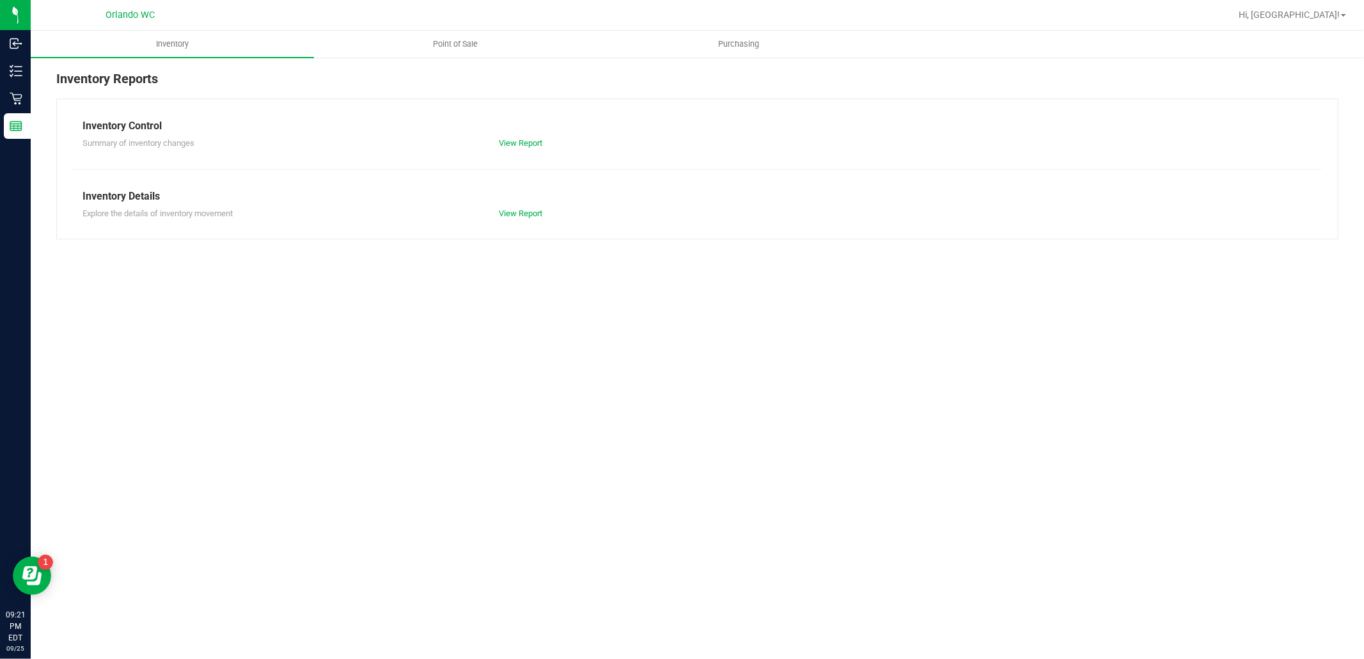
click at [521, 205] on div "Explore the details of inventory movement View Report" at bounding box center [697, 212] width 1249 height 16
click at [517, 210] on link "View Report" at bounding box center [520, 214] width 43 height 10
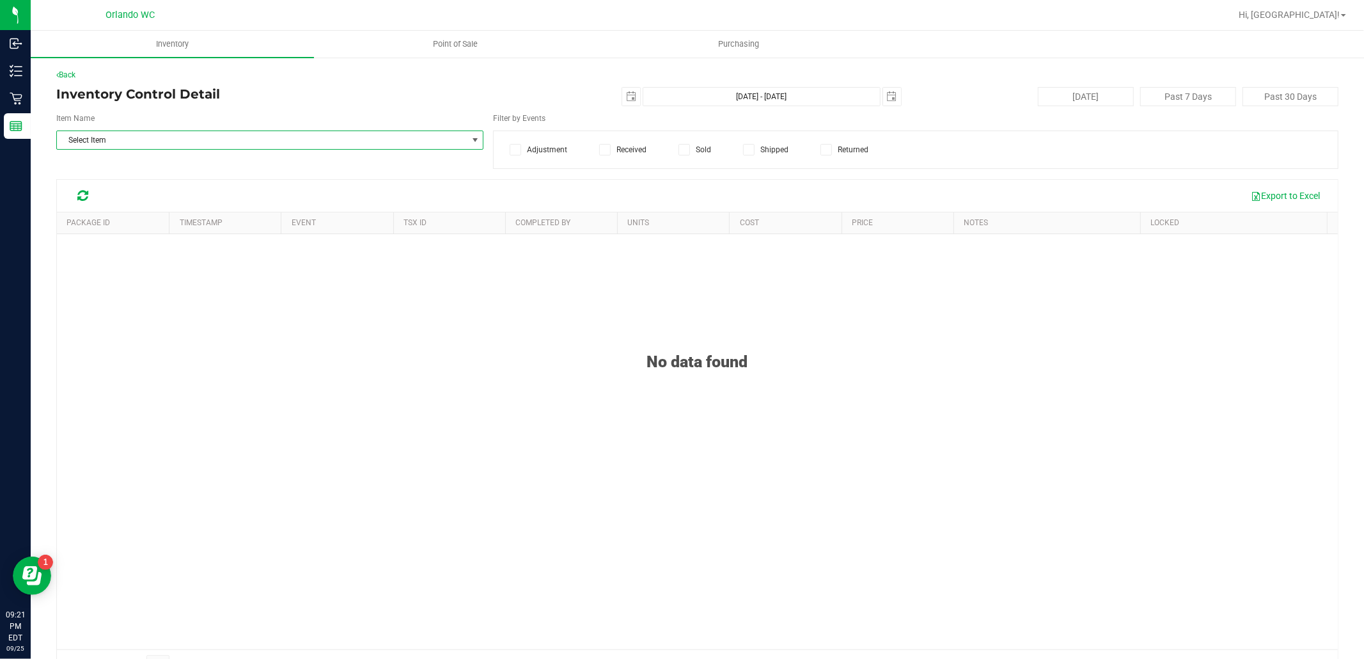
click at [290, 145] on span "Select Item" at bounding box center [262, 140] width 410 height 18
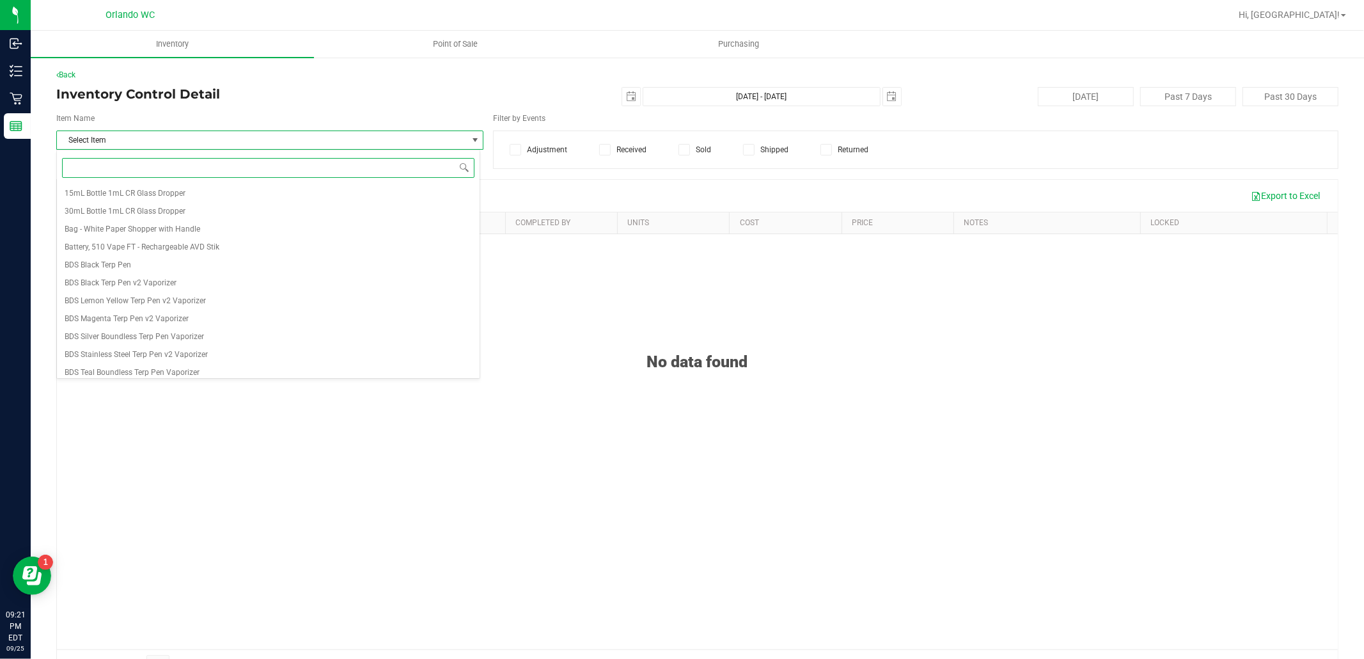
click at [216, 169] on input at bounding box center [268, 168] width 413 height 20
paste input "GRV - BOWL - GRAV - OCTO-TASTER - 16MM - BLUE"
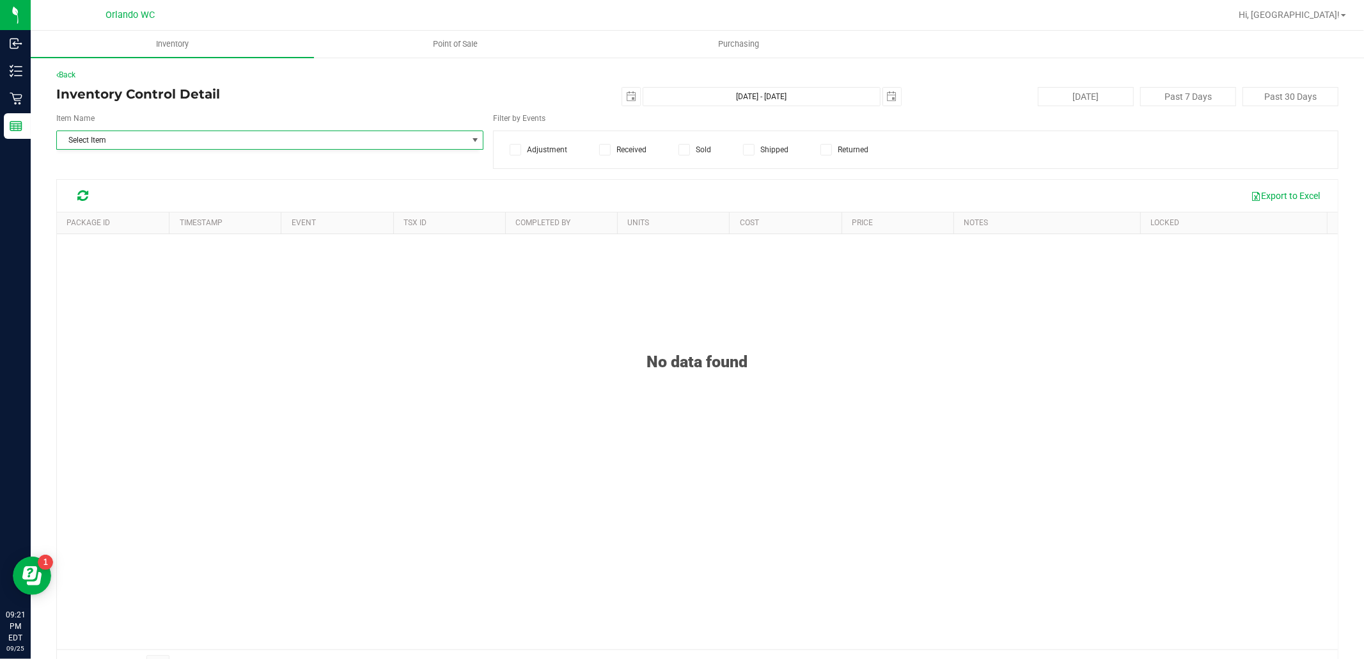
click at [509, 189] on div "Export to Excel" at bounding box center [715, 196] width 1226 height 22
click at [438, 143] on span "Select Item" at bounding box center [262, 140] width 410 height 18
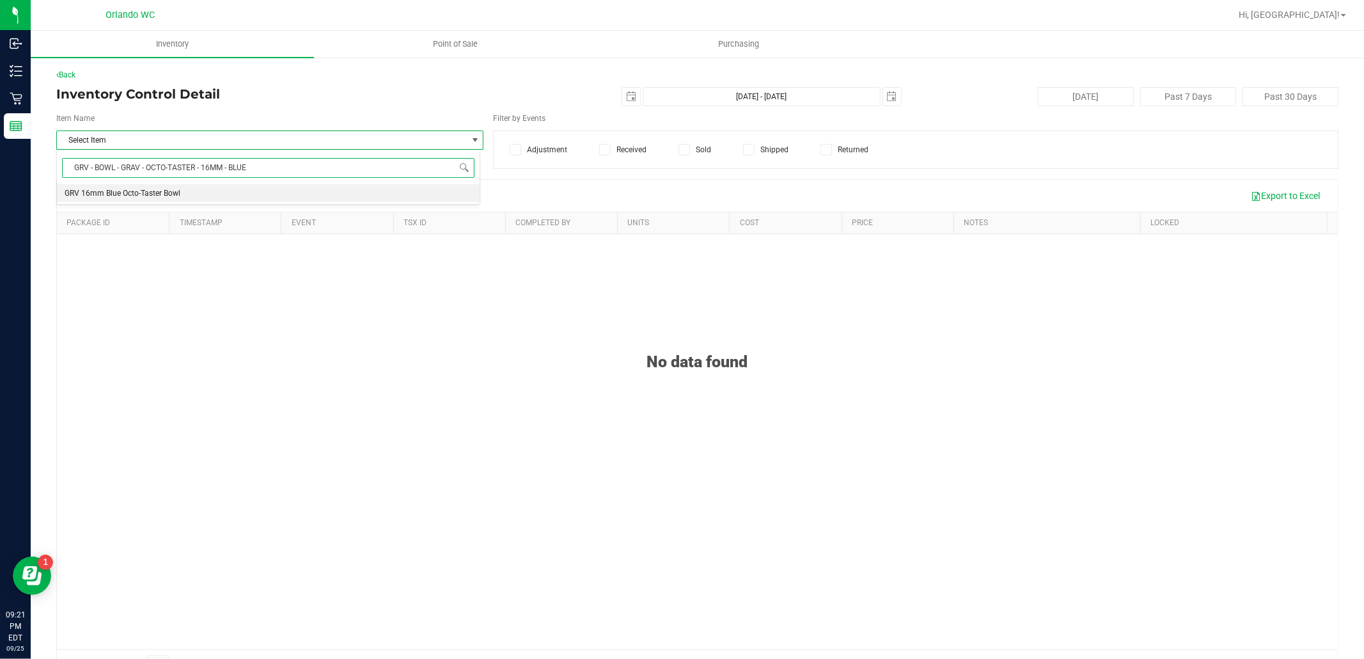
click at [177, 196] on span "GRV 16mm Blue Octo-Taster Bowl" at bounding box center [123, 193] width 116 height 9
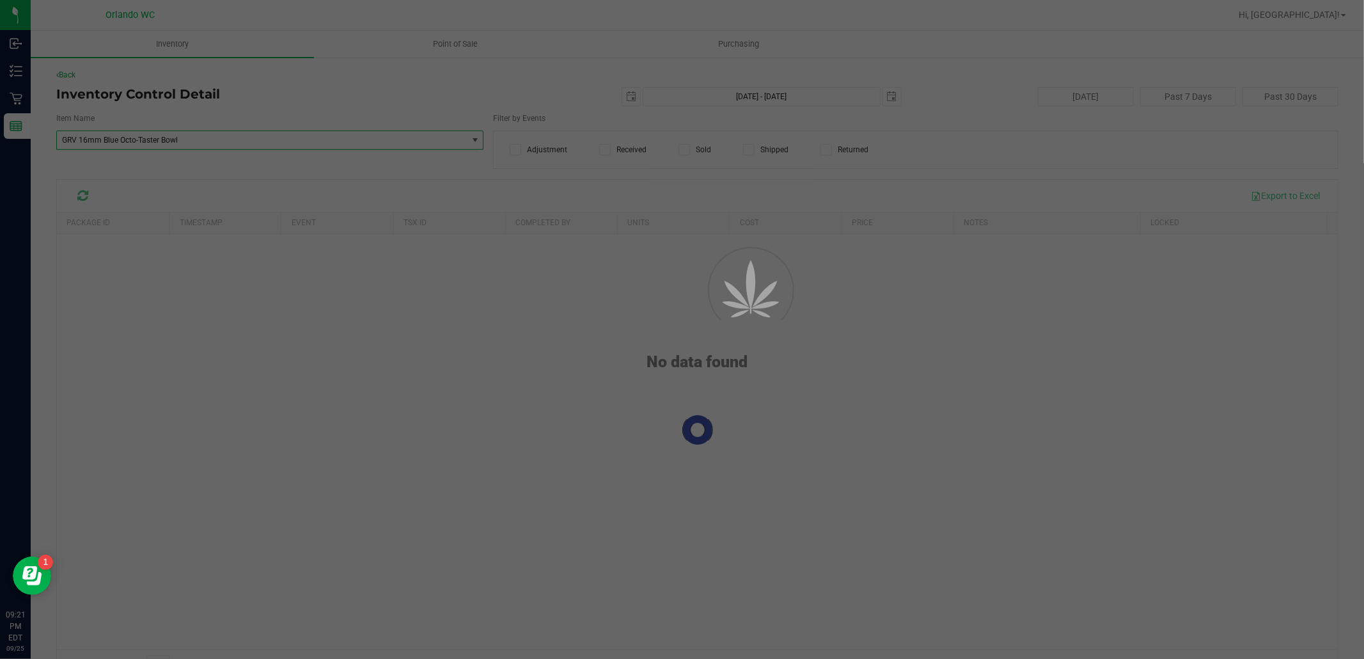
scroll to position [67380, 0]
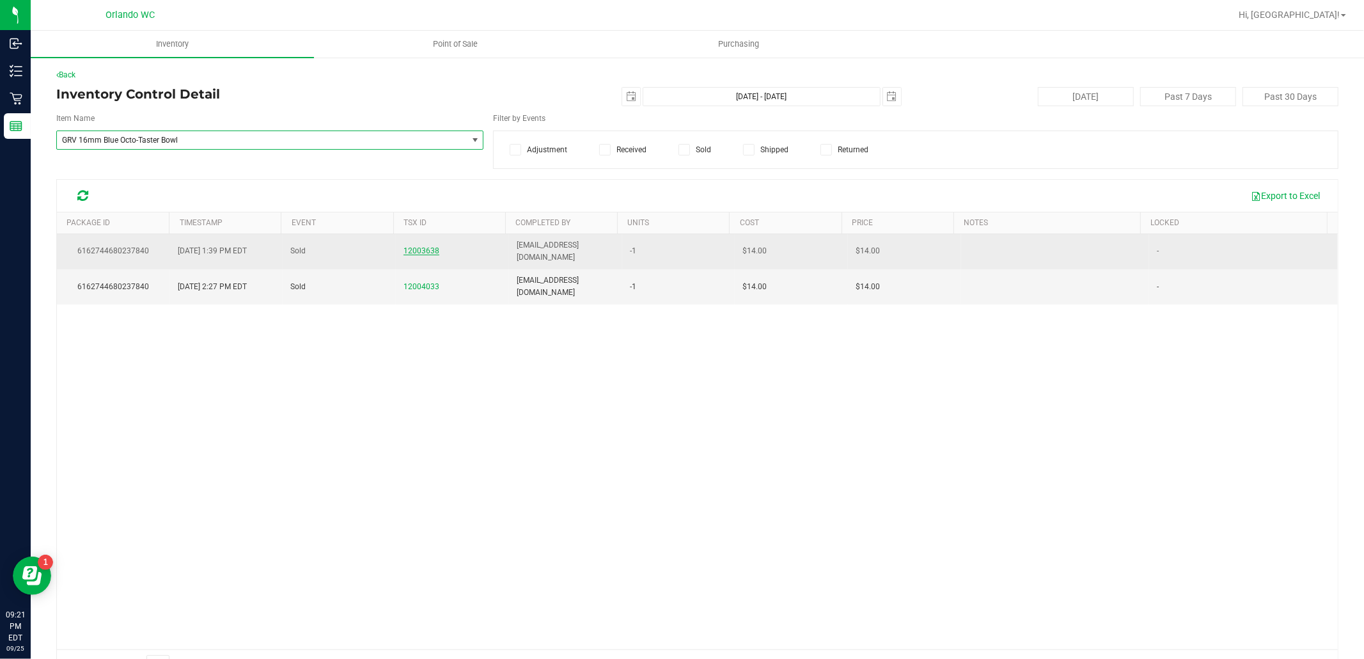
click at [421, 246] on span "12003638" at bounding box center [422, 250] width 36 height 9
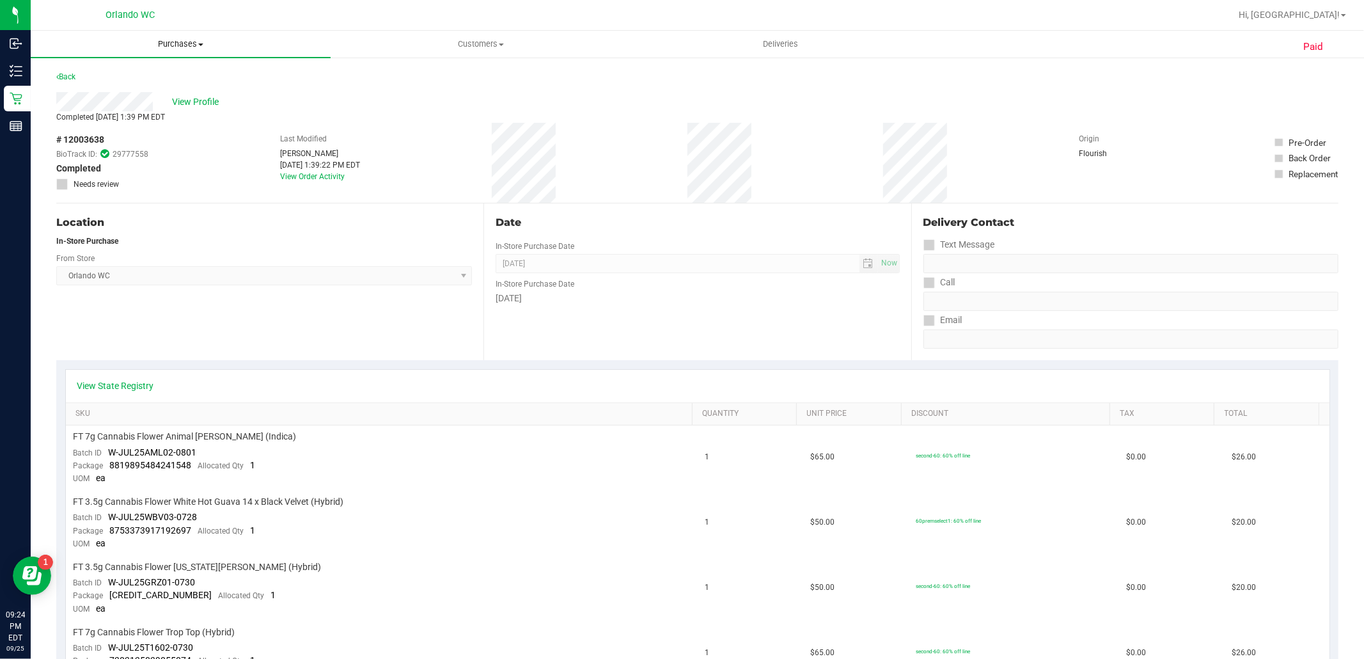
click at [189, 47] on span "Purchases" at bounding box center [181, 44] width 300 height 12
click at [97, 91] on span "Fulfillment" at bounding box center [70, 92] width 79 height 11
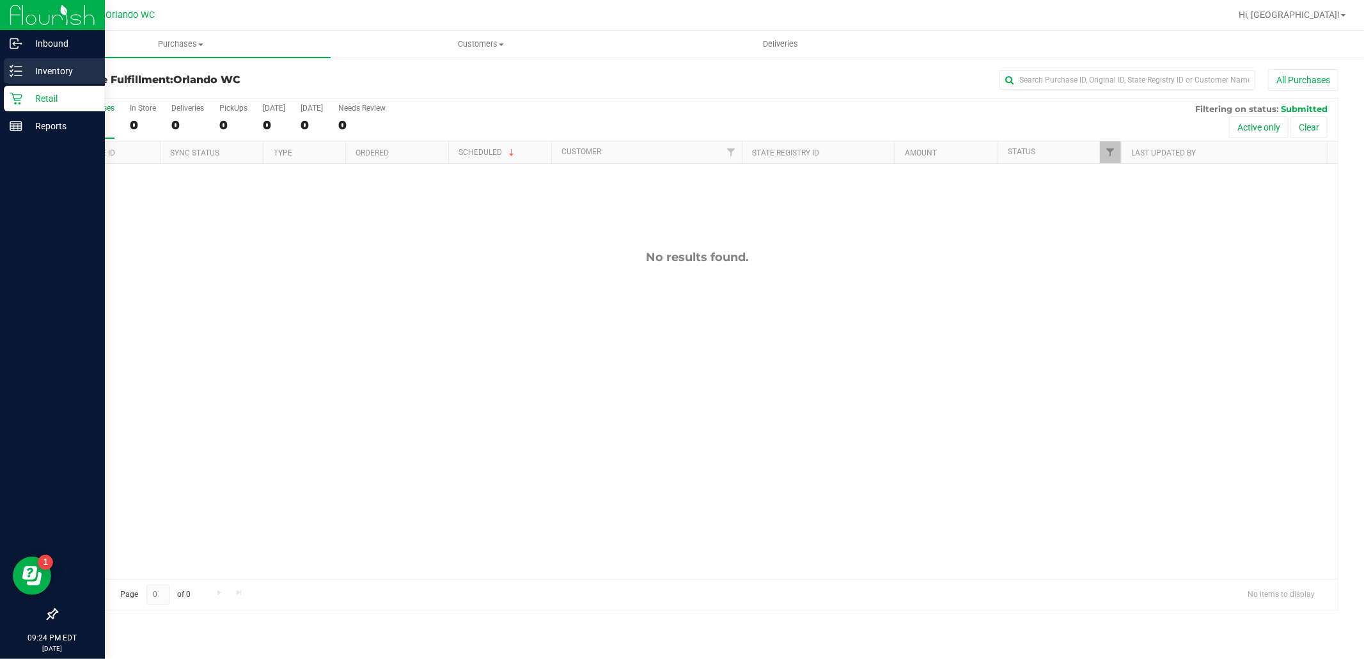
click at [56, 69] on p "Inventory" at bounding box center [60, 70] width 77 height 15
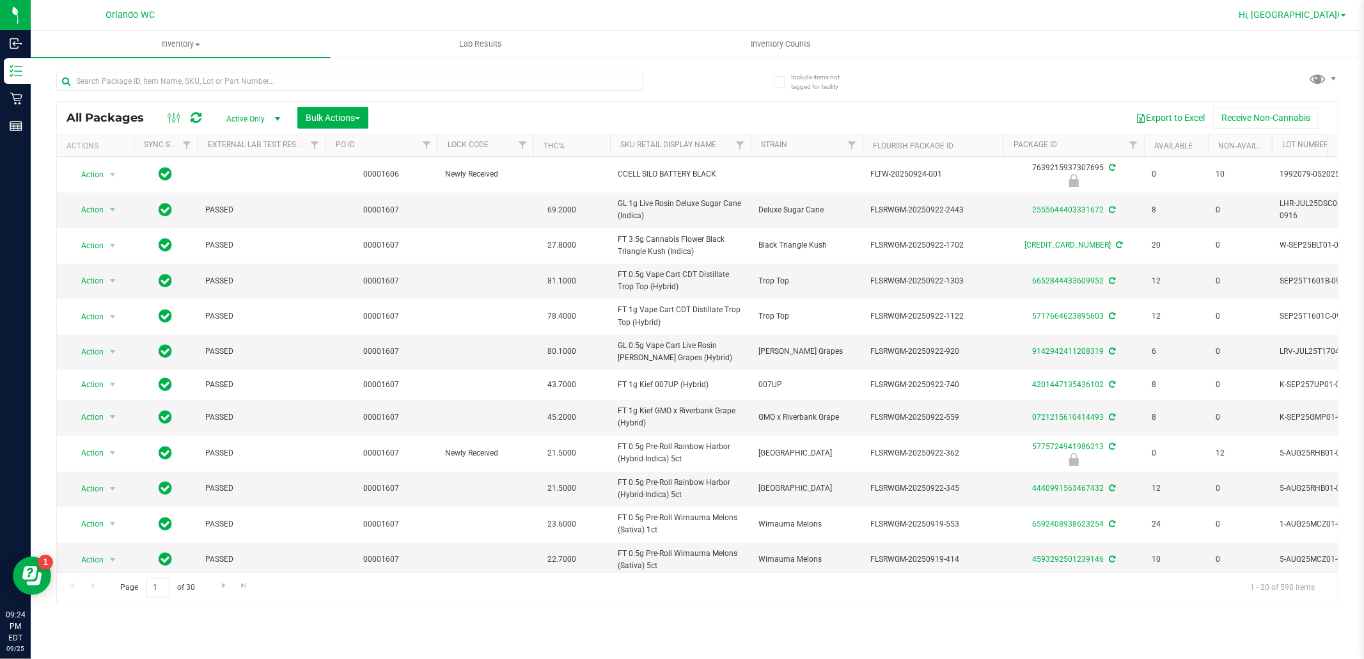
click at [1319, 10] on span "Hi, [GEOGRAPHIC_DATA]!" at bounding box center [1289, 15] width 101 height 10
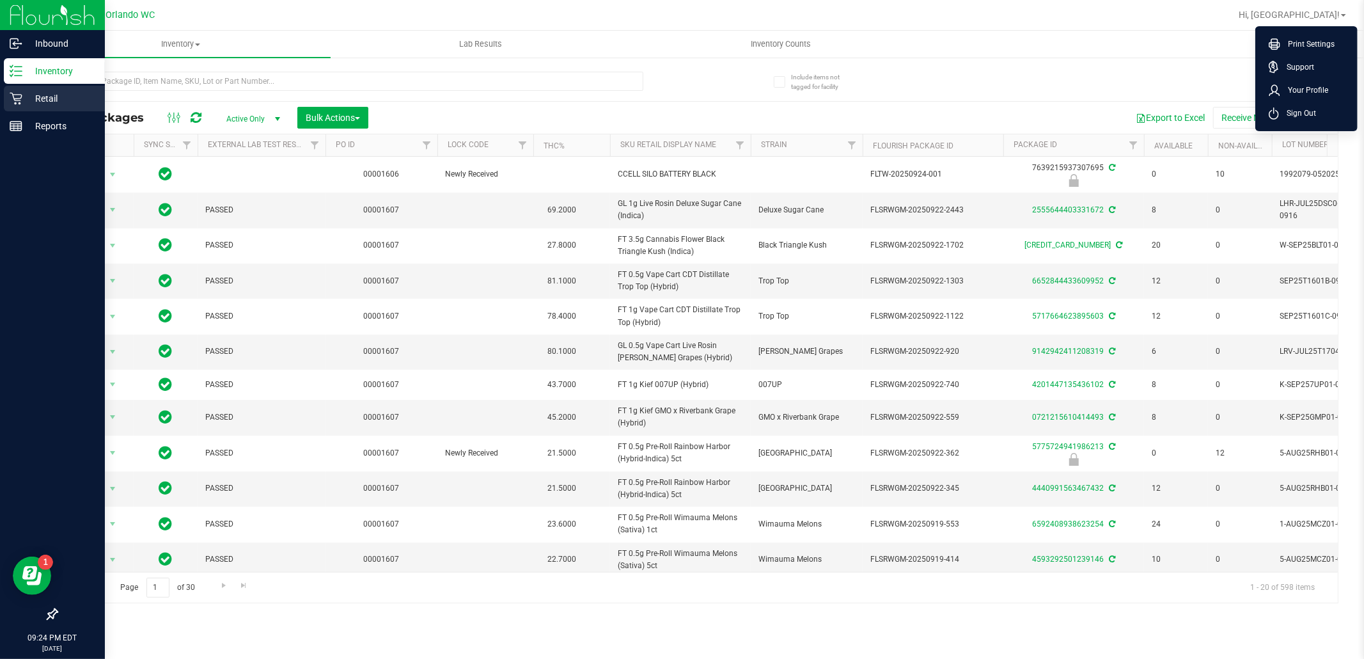
click at [26, 94] on p "Retail" at bounding box center [60, 98] width 77 height 15
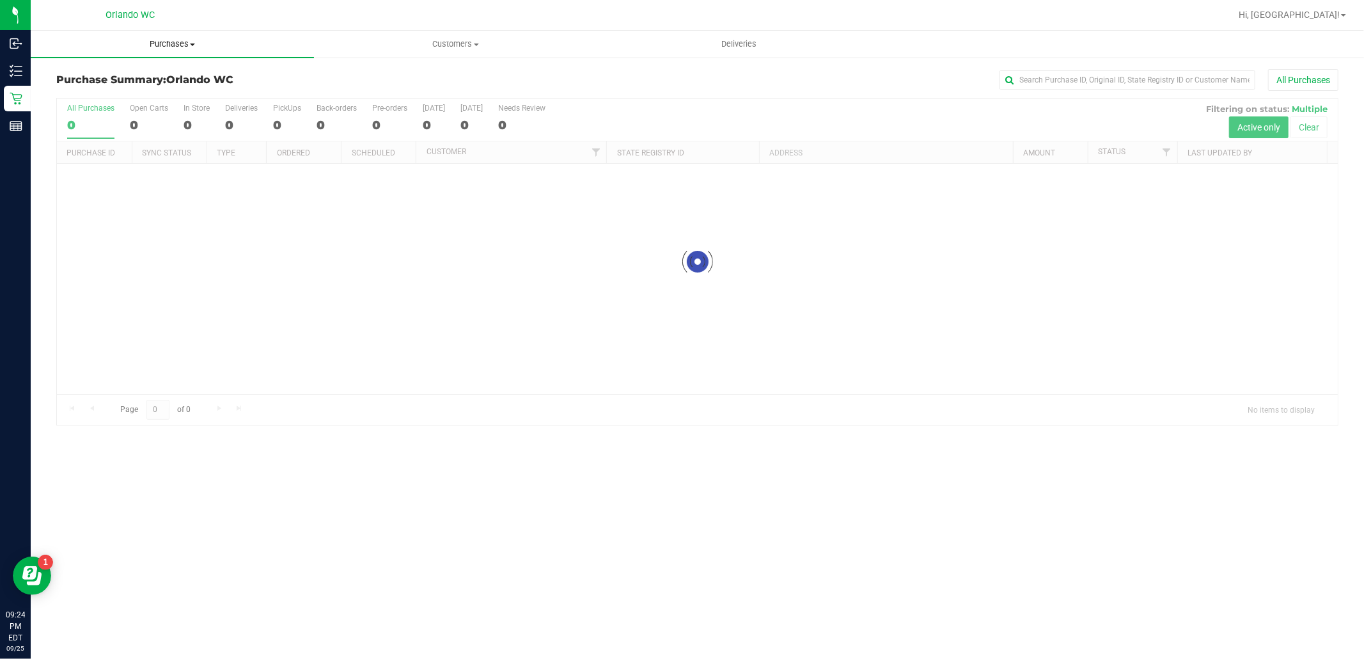
click at [168, 49] on span "Purchases" at bounding box center [172, 44] width 283 height 12
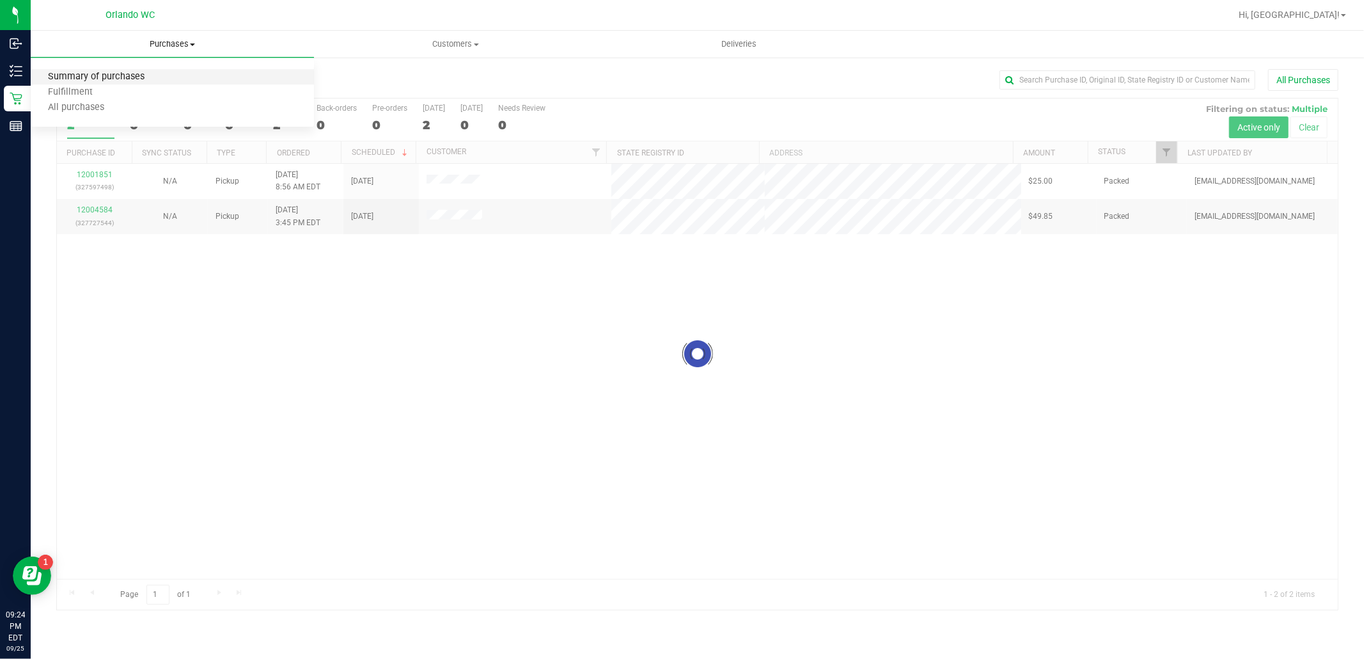
click at [143, 79] on span "Summary of purchases" at bounding box center [96, 77] width 131 height 11
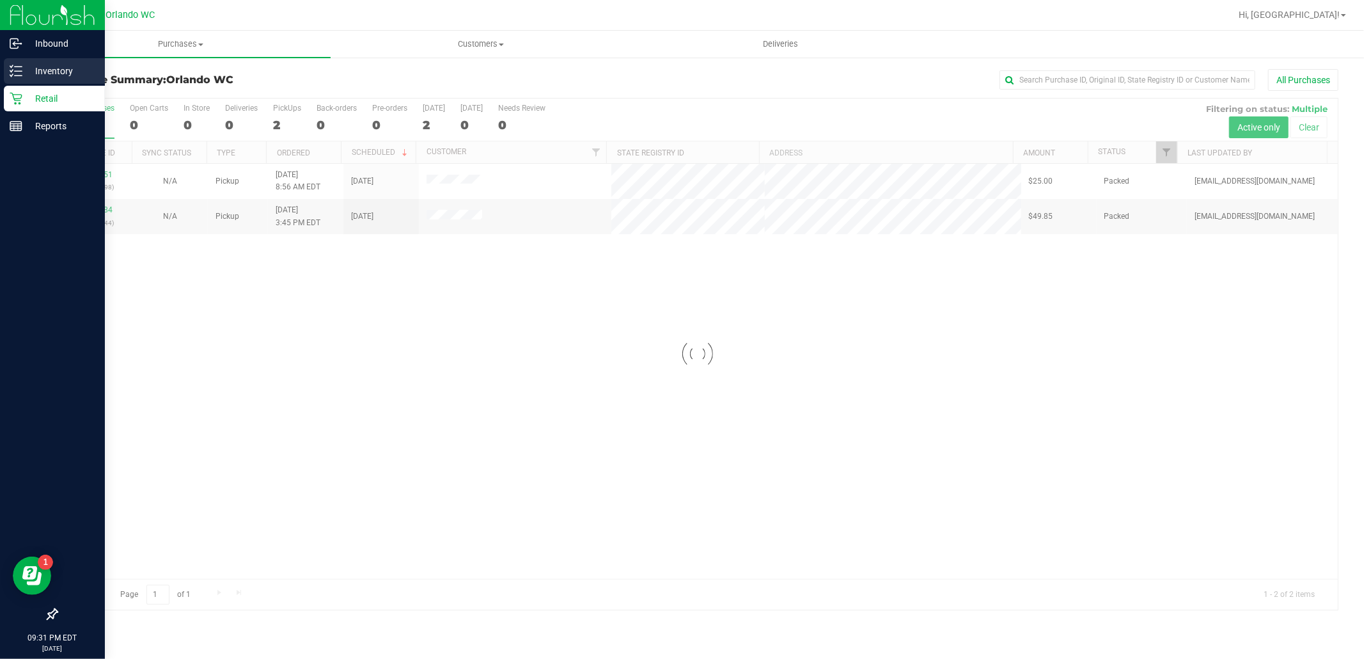
click at [18, 70] on icon at bounding box center [16, 71] width 13 height 13
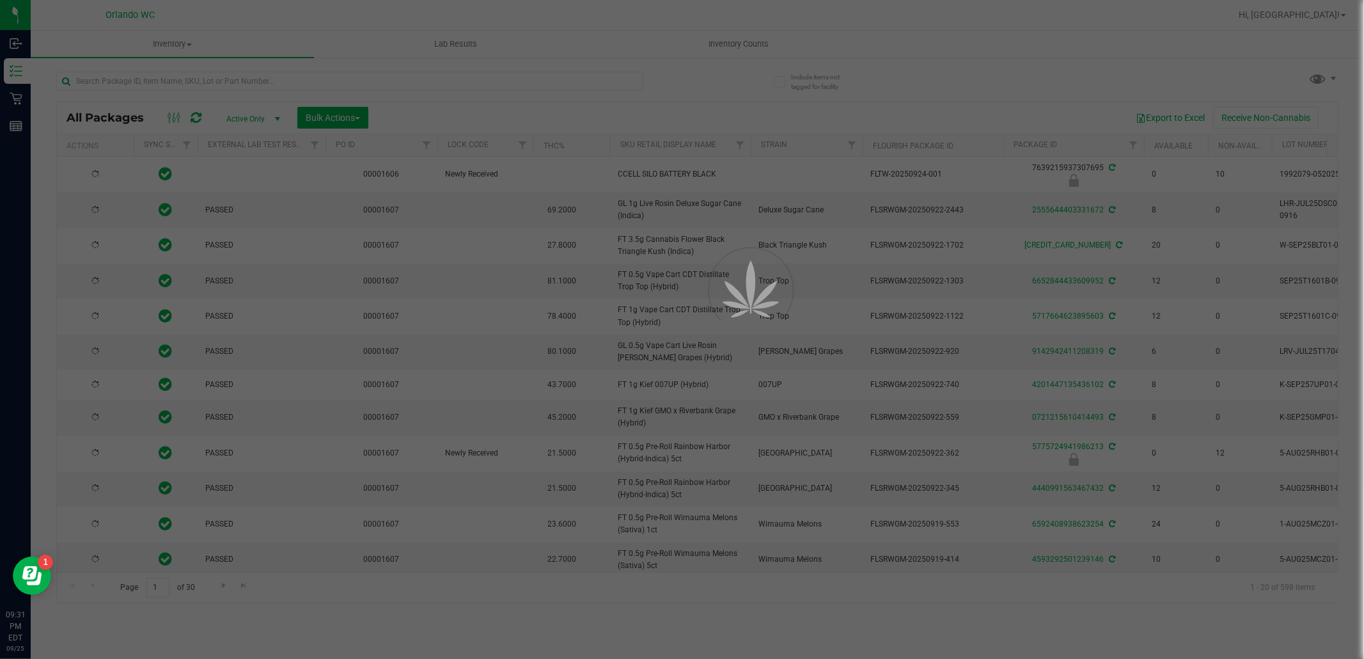
click at [738, 43] on div at bounding box center [682, 329] width 1364 height 659
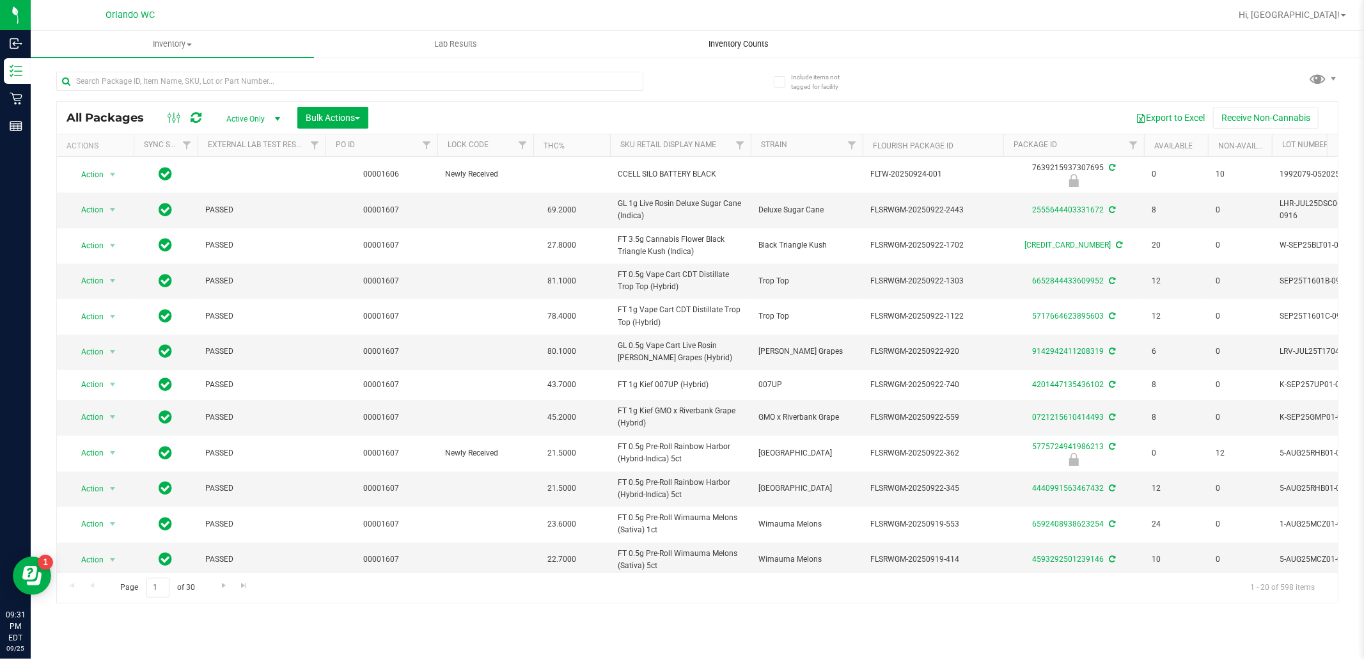
click at [737, 43] on span "Inventory Counts" at bounding box center [739, 44] width 95 height 12
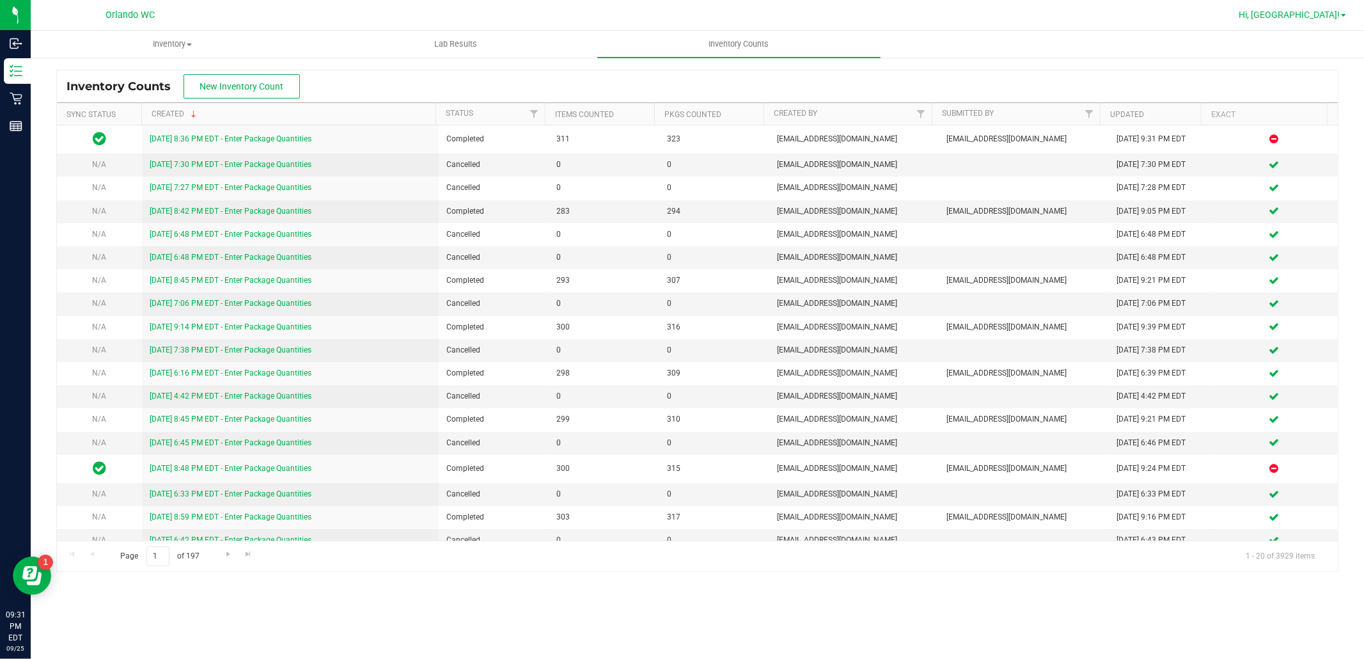
click at [1332, 21] on link "Hi, [GEOGRAPHIC_DATA]!" at bounding box center [1293, 14] width 118 height 13
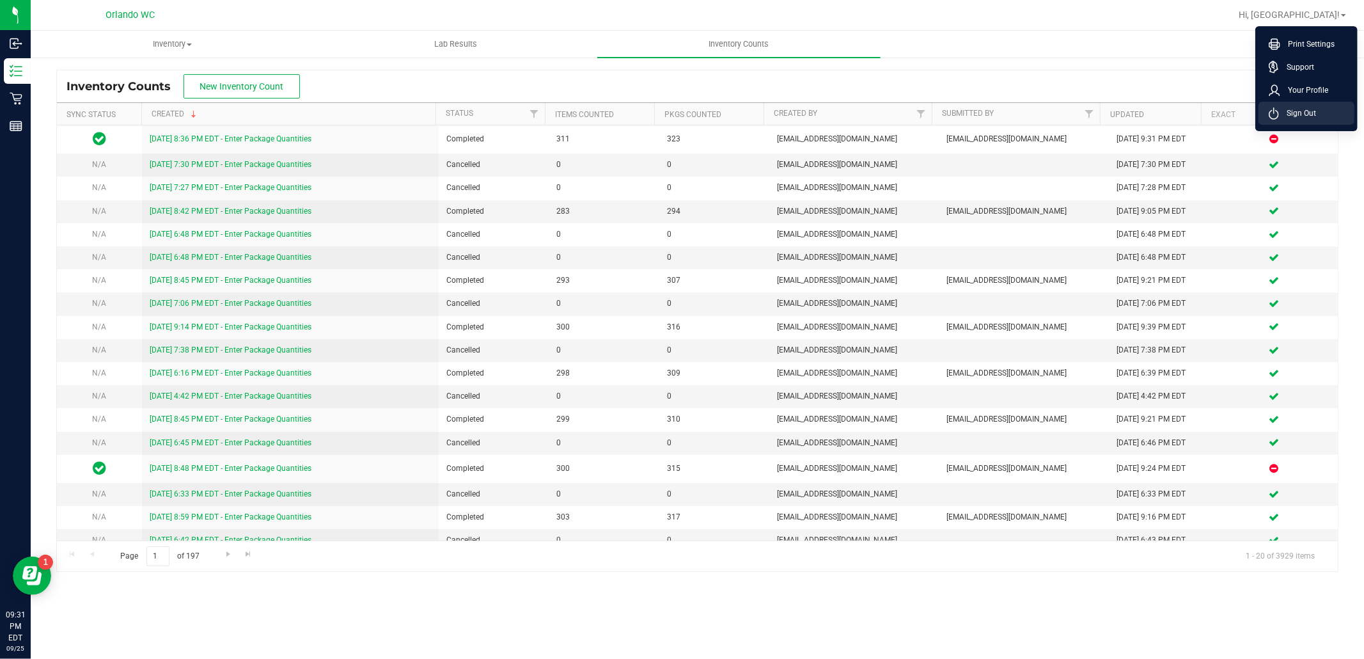
click at [1309, 118] on span "Sign Out" at bounding box center [1297, 113] width 37 height 13
